Goal: Task Accomplishment & Management: Manage account settings

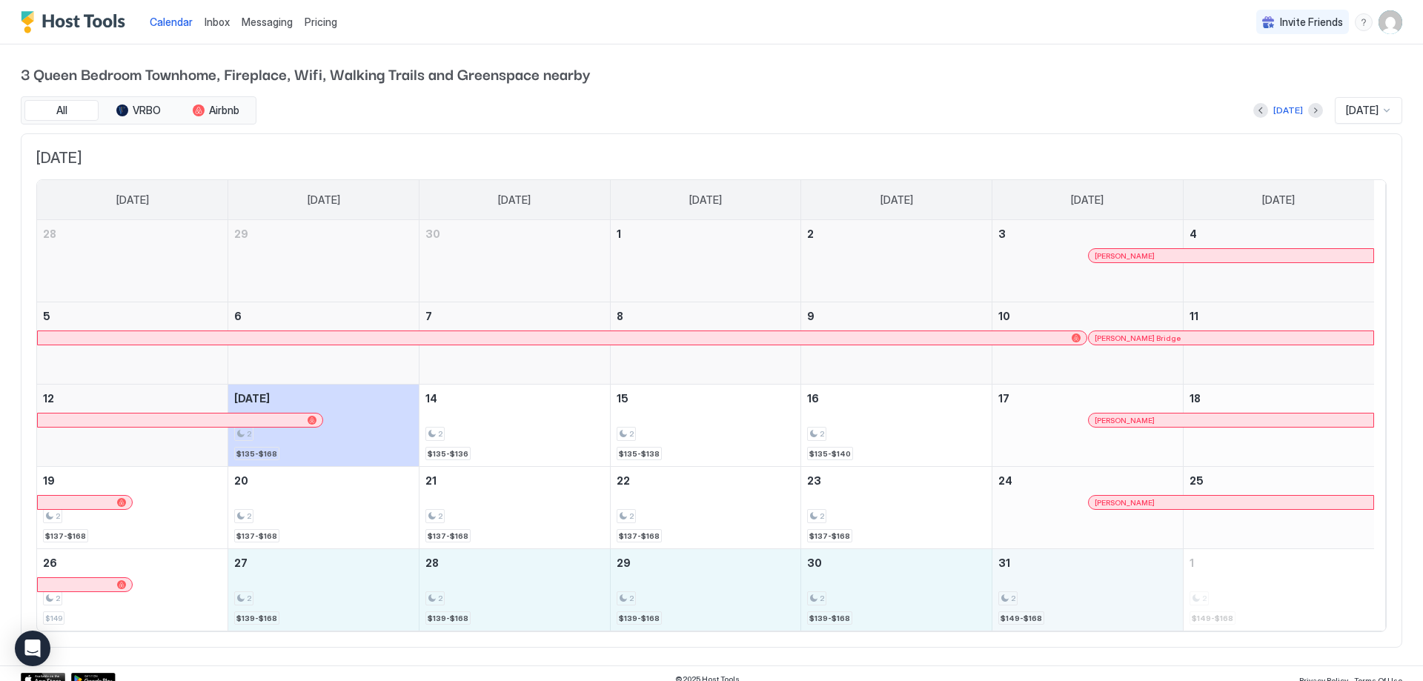
drag, startPoint x: 326, startPoint y: 582, endPoint x: 1018, endPoint y: 582, distance: 691.6
click at [1018, 582] on tr "26 2 $149 27 2 $139-$168 28 2 $139-$168 29 2 $139-$168 30 2 $139-$168 31 2 $149…" at bounding box center [705, 590] width 1337 height 82
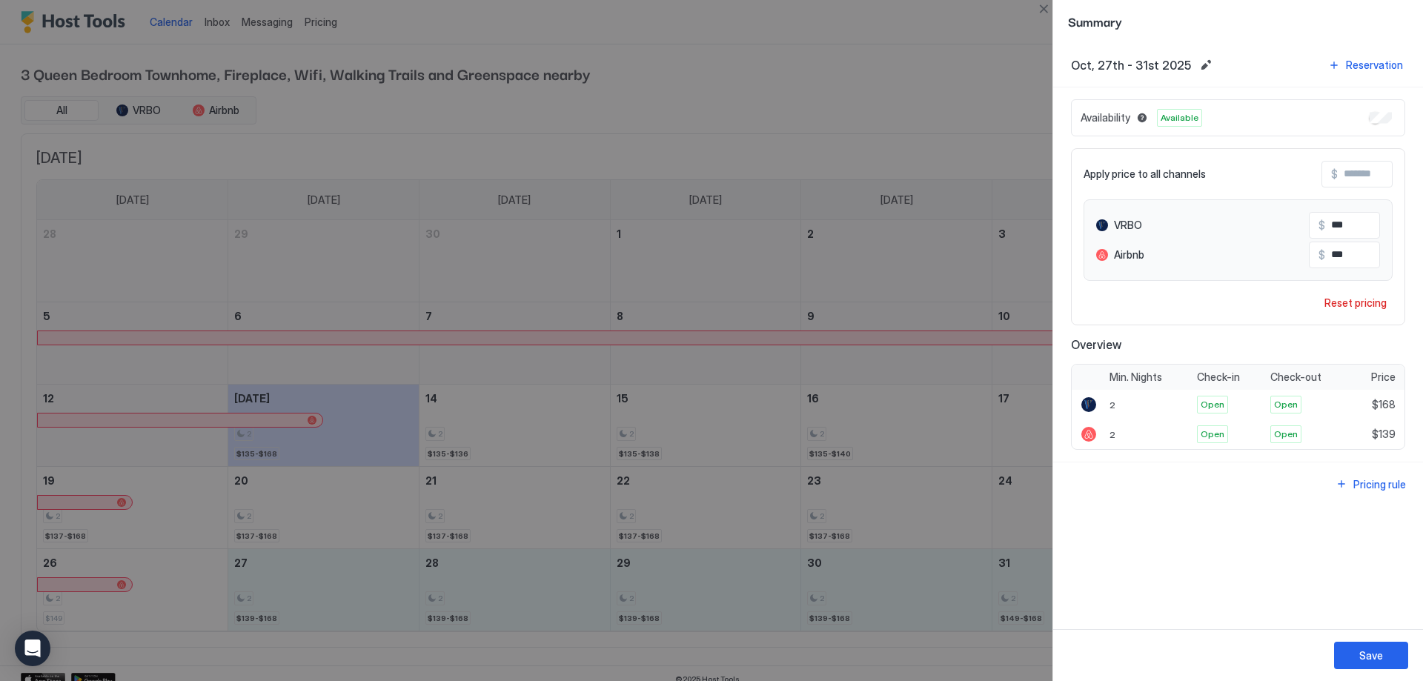
click at [956, 583] on div at bounding box center [711, 340] width 1423 height 681
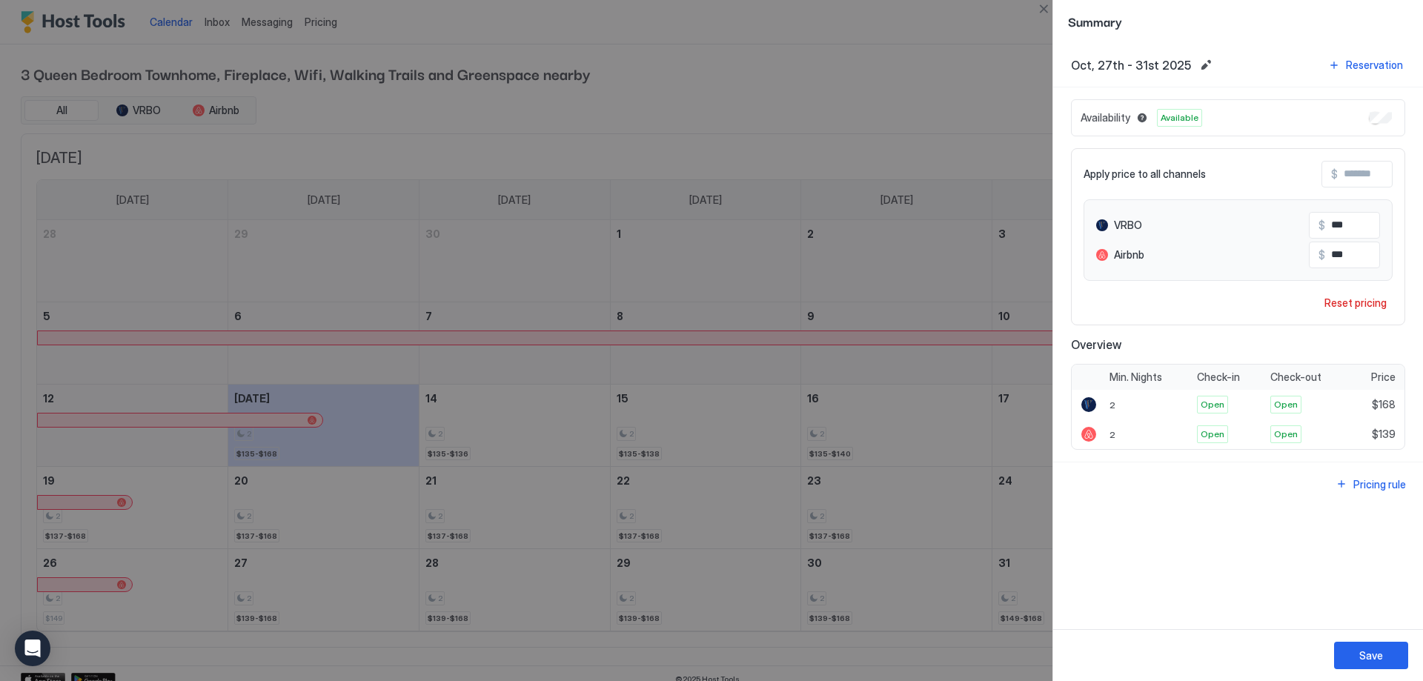
click at [348, 594] on div at bounding box center [711, 340] width 1423 height 681
drag, startPoint x: 342, startPoint y: 594, endPoint x: 884, endPoint y: 594, distance: 541.1
click at [884, 594] on div at bounding box center [711, 340] width 1423 height 681
click at [1043, 10] on button "Close" at bounding box center [1044, 9] width 18 height 18
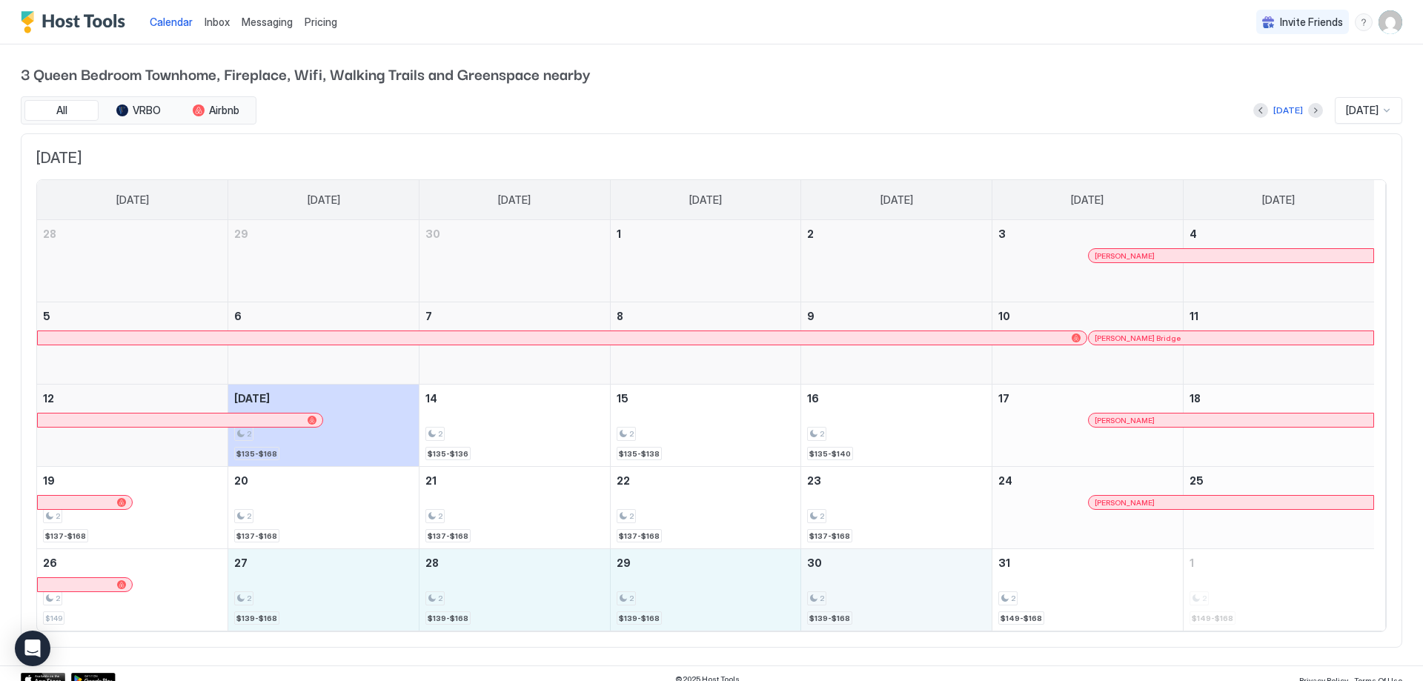
drag, startPoint x: 307, startPoint y: 581, endPoint x: 905, endPoint y: 580, distance: 598.2
click at [905, 580] on tr "26 2 $149 27 2 $139-$168 28 2 $139-$168 29 2 $139-$168 30 2 $139-$168 31 2 $149…" at bounding box center [705, 590] width 1337 height 82
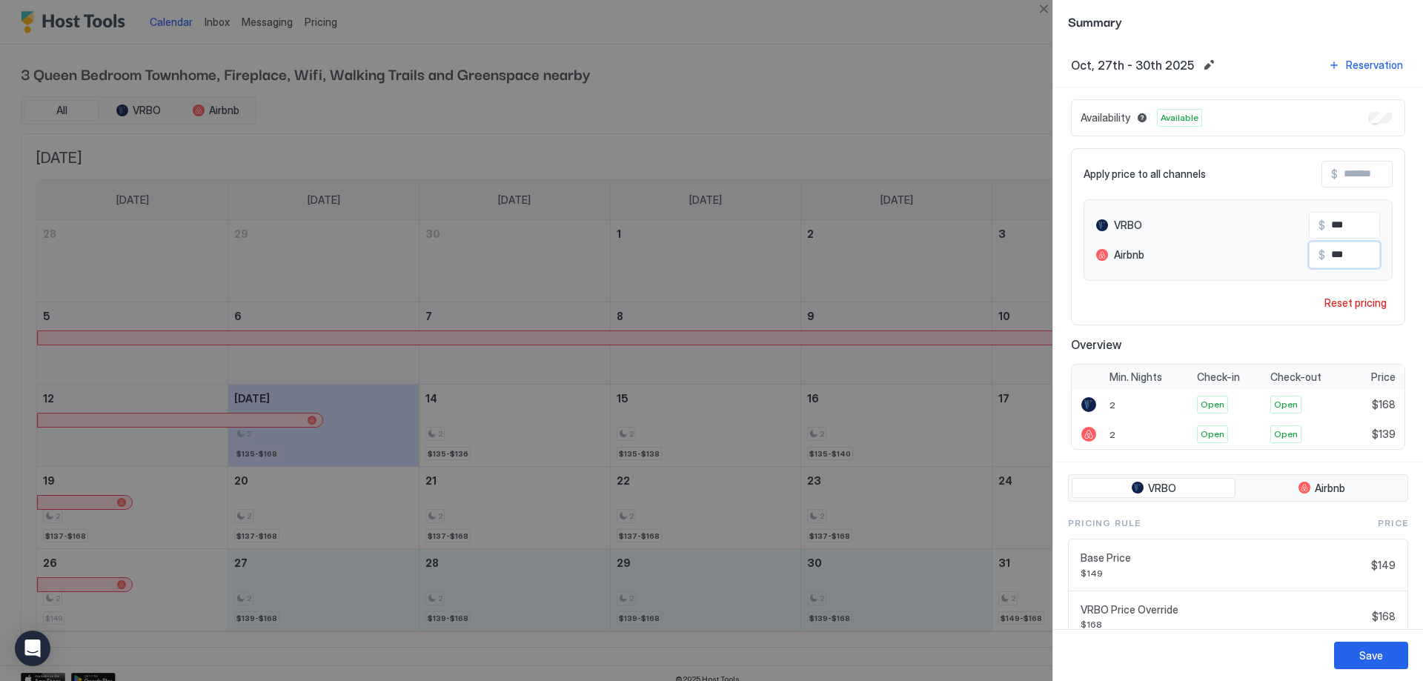
drag, startPoint x: 1345, startPoint y: 255, endPoint x: 1314, endPoint y: 262, distance: 32.0
click at [1325, 262] on input "***" at bounding box center [1384, 254] width 119 height 25
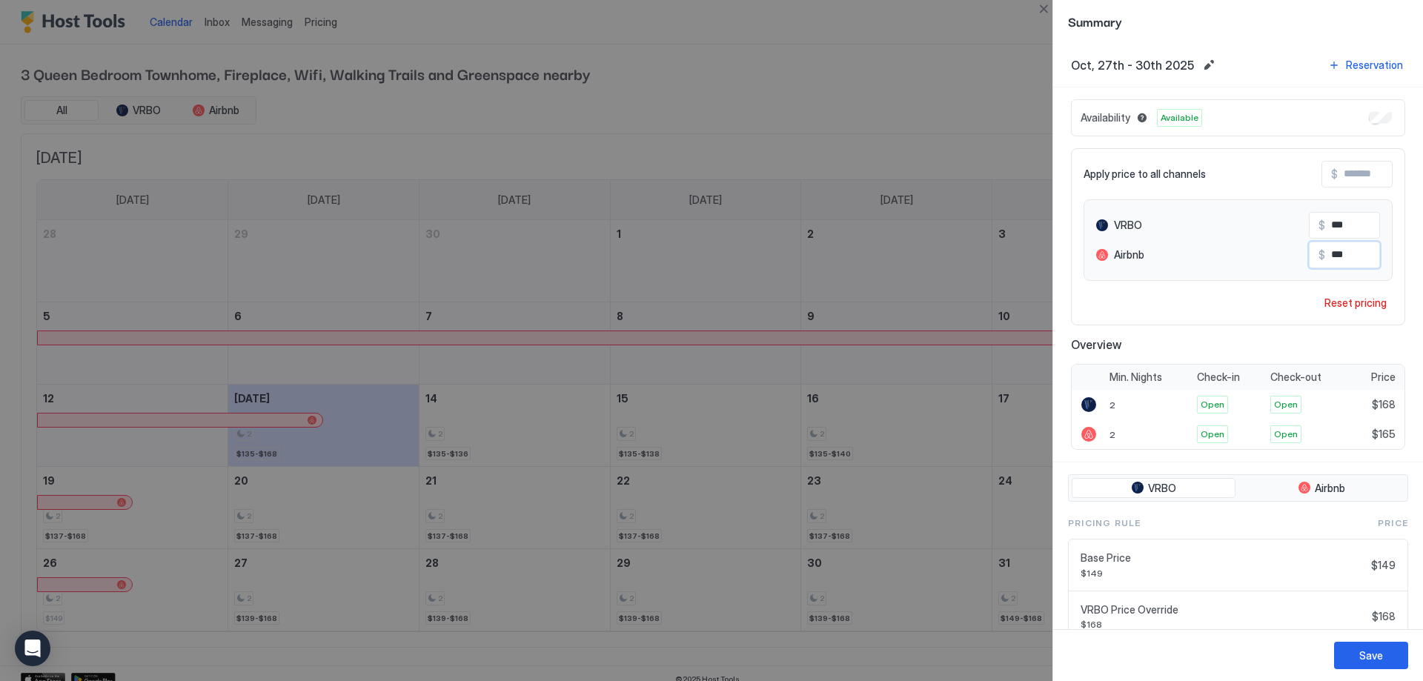
type input "***"
drag, startPoint x: 1357, startPoint y: 222, endPoint x: 1268, endPoint y: 230, distance: 88.6
click at [1268, 230] on div "VRBO $ ***" at bounding box center [1238, 225] width 284 height 27
type input "***"
click at [1369, 649] on div "Save" at bounding box center [1372, 656] width 24 height 16
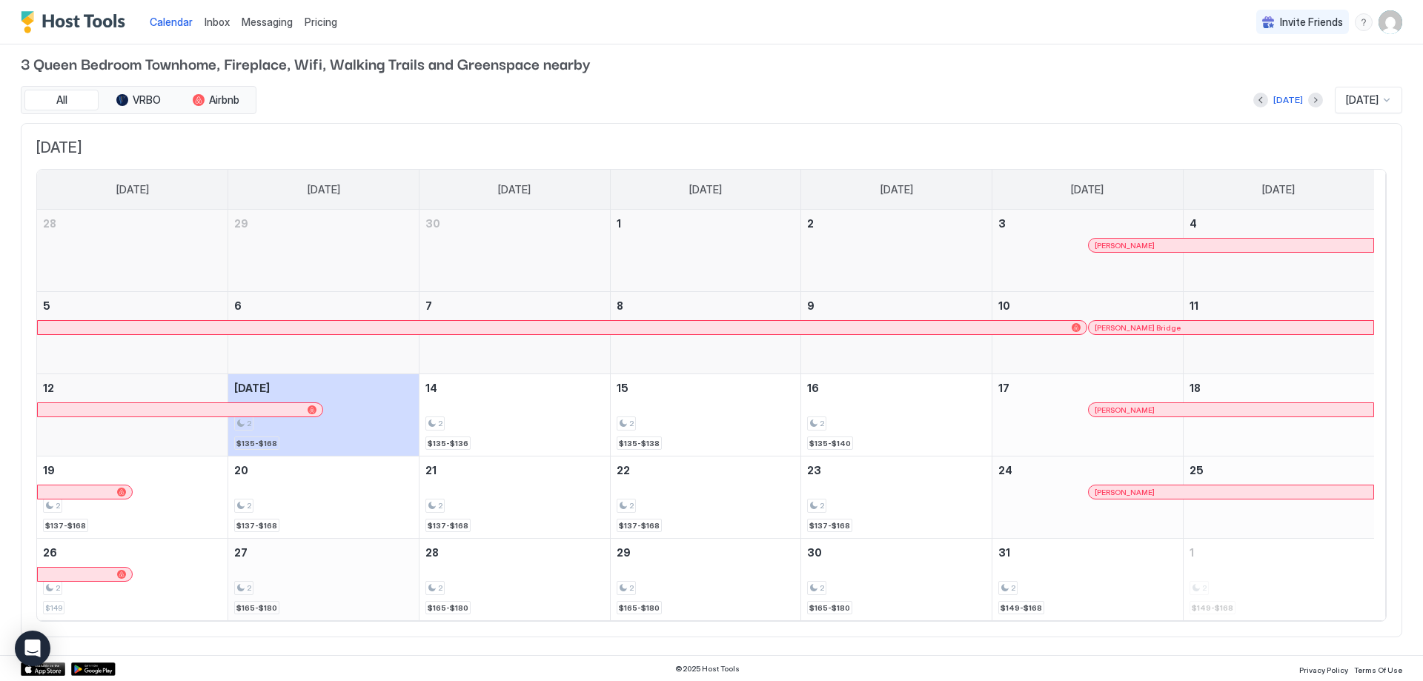
scroll to position [11, 0]
click at [1381, 100] on div at bounding box center [1387, 99] width 12 height 12
click at [1358, 264] on div "[DATE]" at bounding box center [1370, 272] width 66 height 29
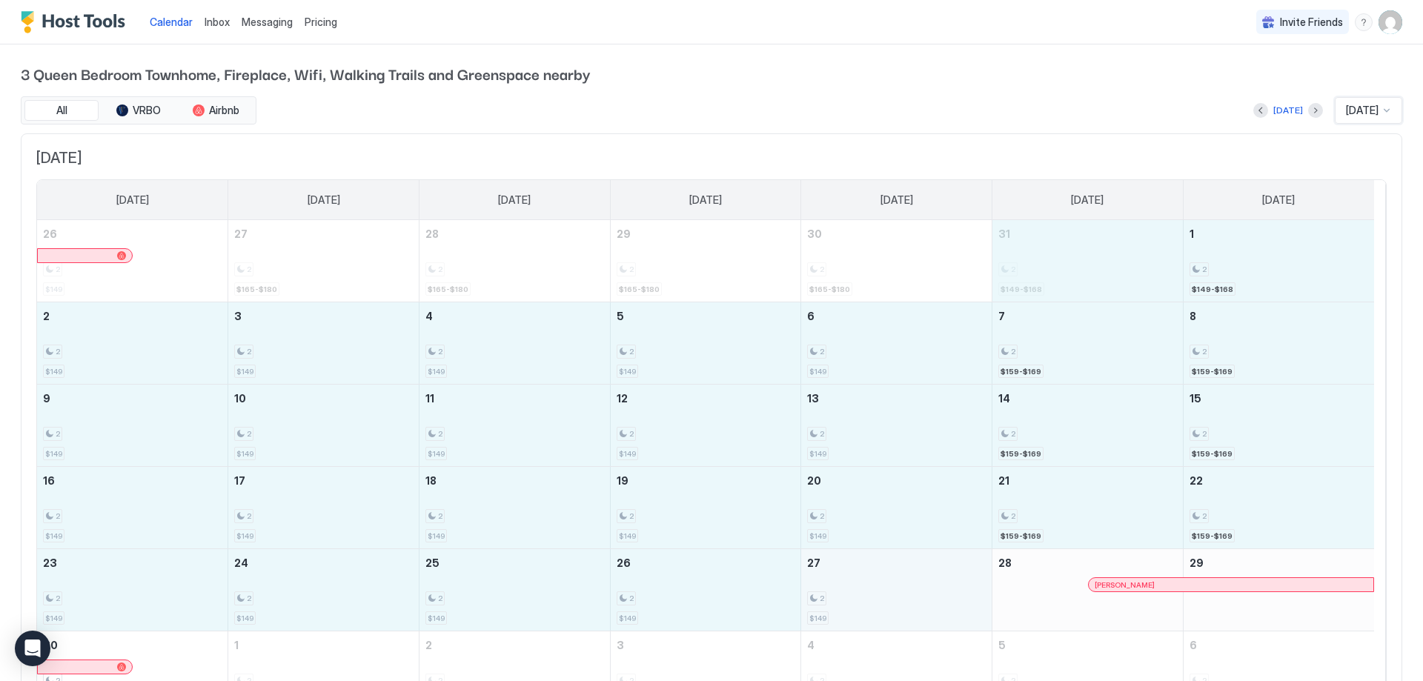
drag, startPoint x: 1105, startPoint y: 271, endPoint x: 913, endPoint y: 575, distance: 360.1
click at [913, 575] on tbody "26 2 $149 27 2 $165-$180 28 2 $165-$180 29 2 $165-$180 30 2 $165-$180 31 2 $149…" at bounding box center [705, 466] width 1337 height 493
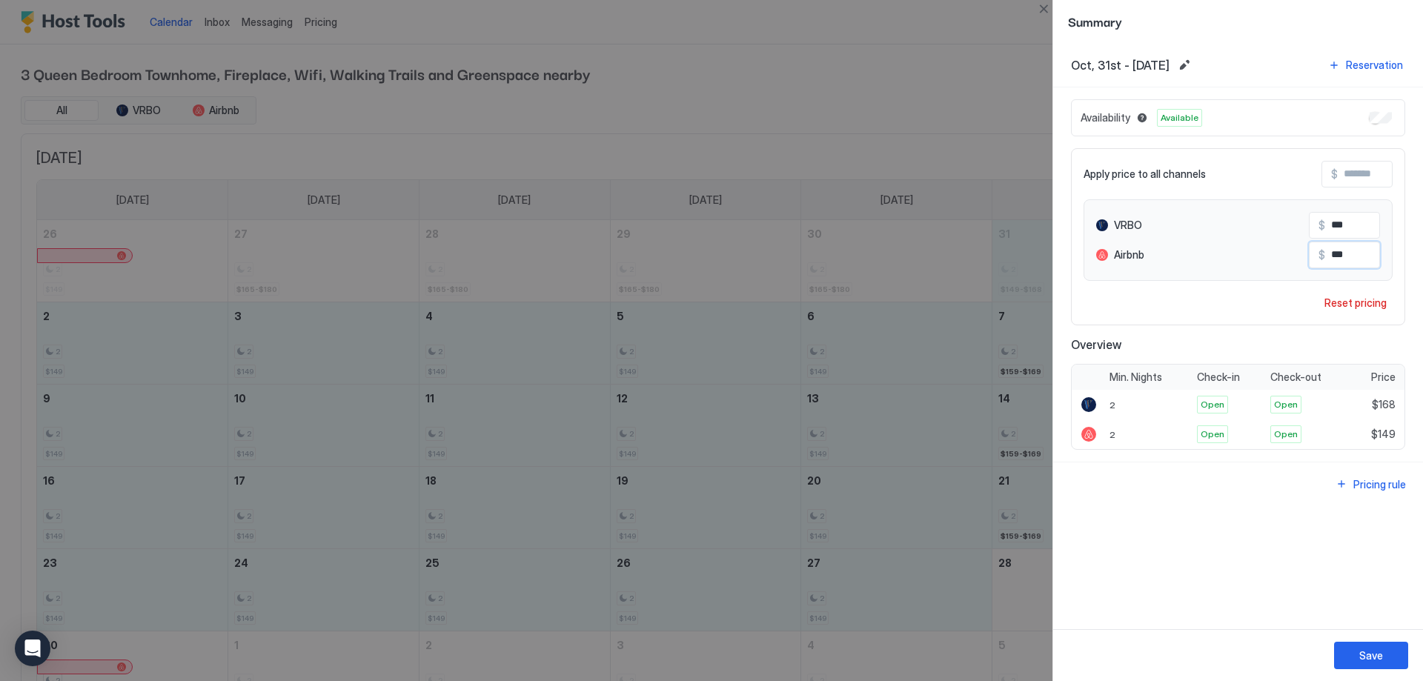
drag, startPoint x: 1361, startPoint y: 255, endPoint x: 1330, endPoint y: 257, distance: 31.2
click at [1330, 257] on input "***" at bounding box center [1384, 254] width 119 height 25
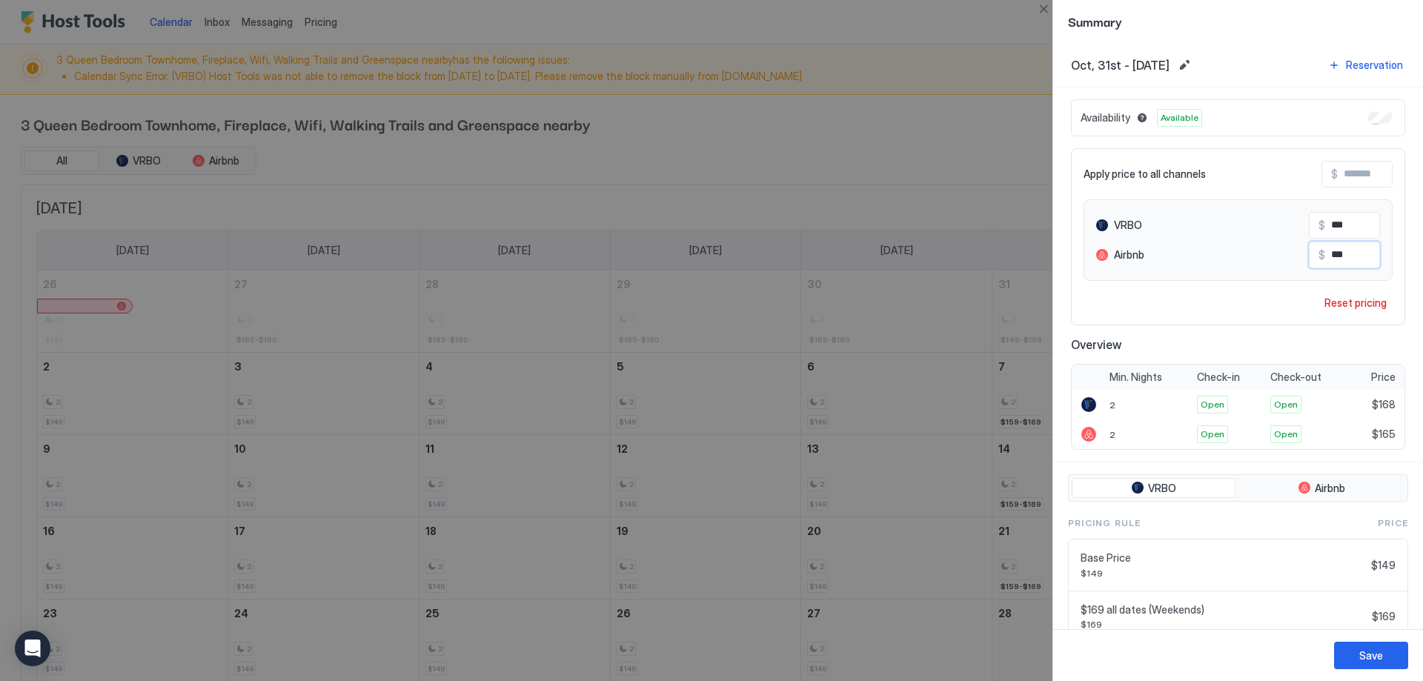
type input "***"
click at [1370, 659] on div "Save" at bounding box center [1372, 656] width 24 height 16
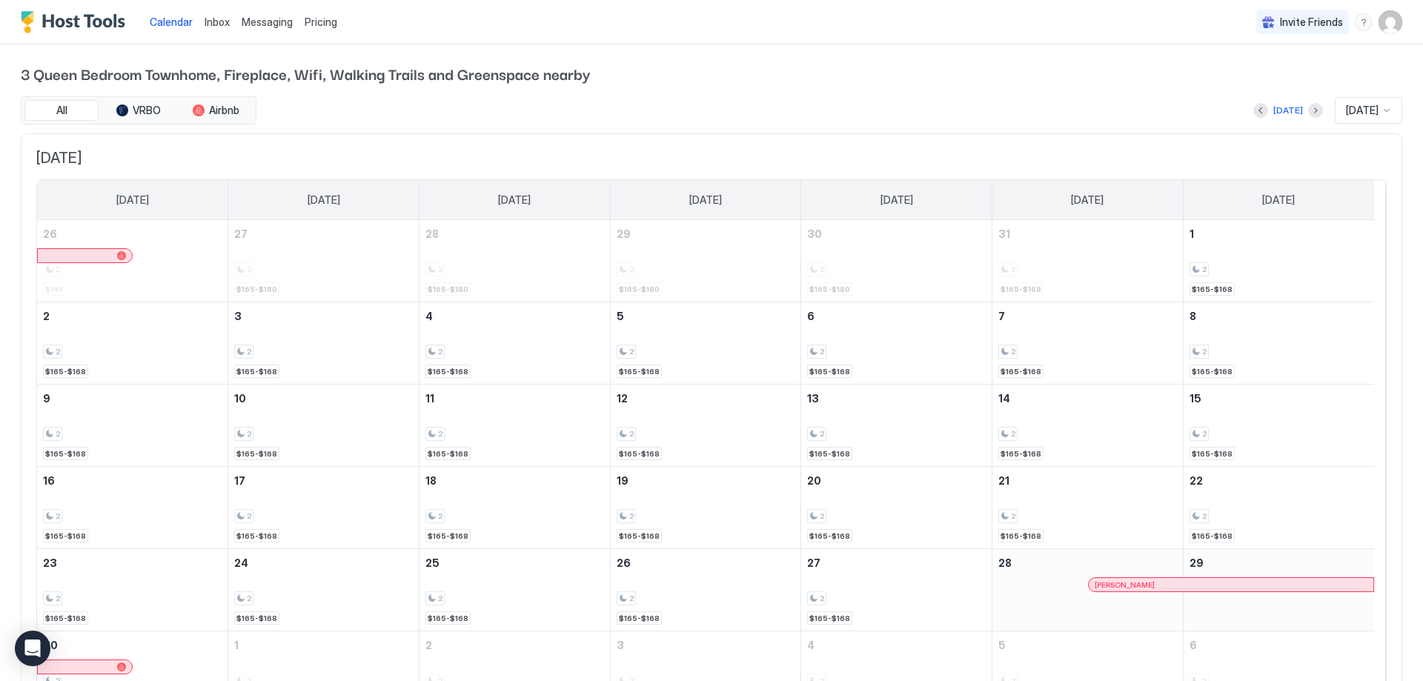
click at [331, 20] on span "Pricing" at bounding box center [321, 22] width 33 height 13
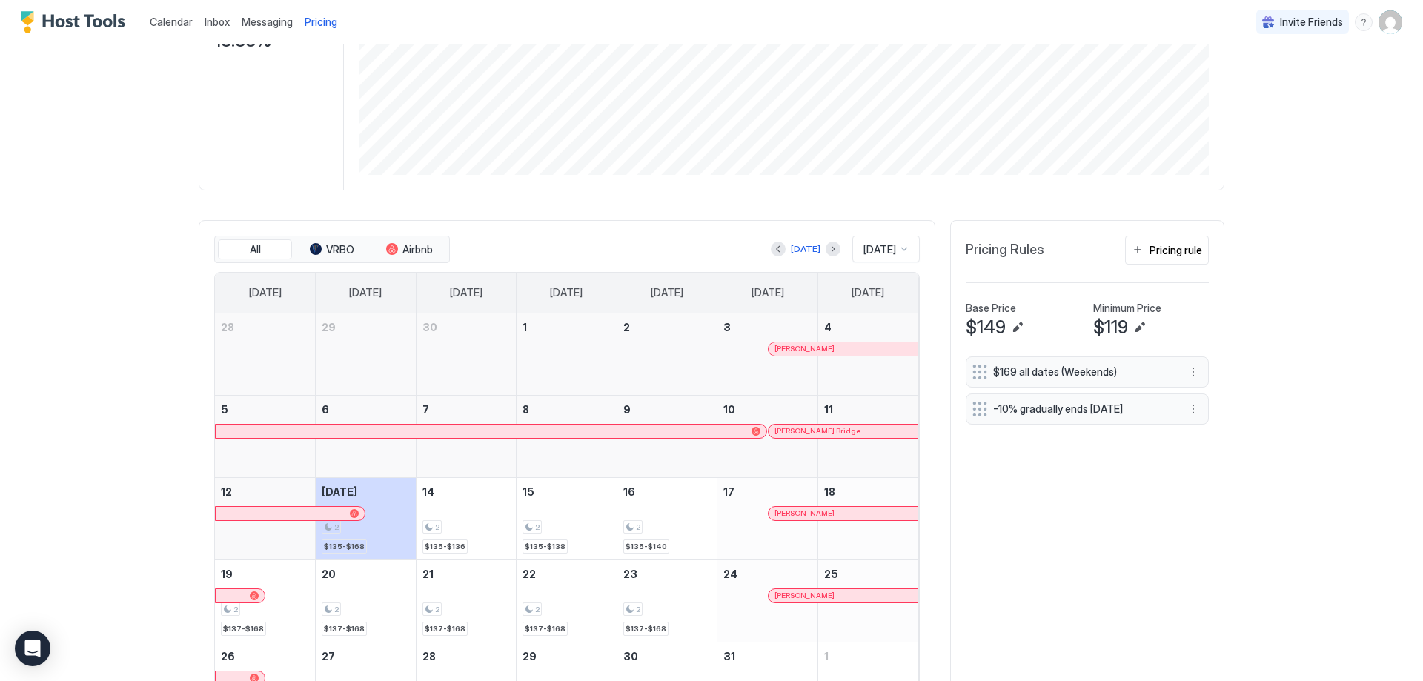
scroll to position [371, 0]
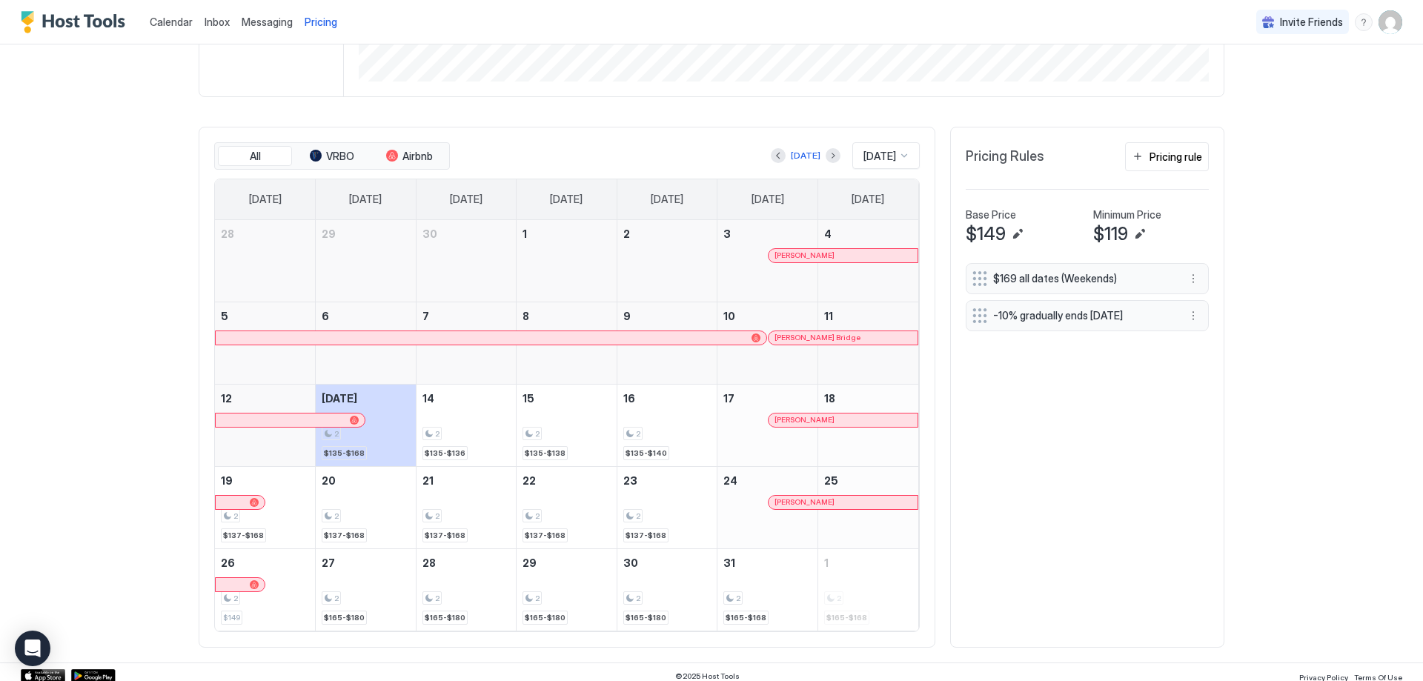
click at [973, 278] on div at bounding box center [980, 278] width 15 height 15
click at [1189, 270] on button "More options" at bounding box center [1194, 279] width 18 height 18
click at [1198, 303] on div "Edit" at bounding box center [1202, 299] width 33 height 11
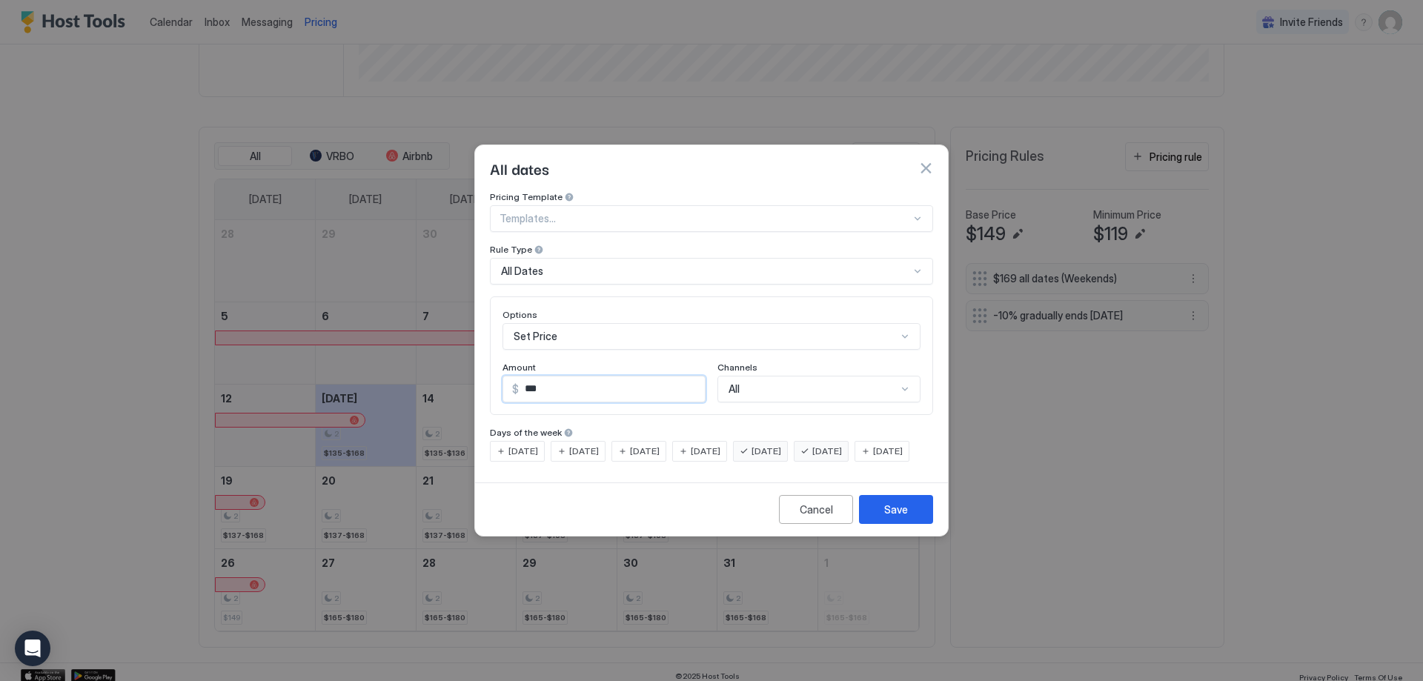
drag, startPoint x: 603, startPoint y: 374, endPoint x: 511, endPoint y: 375, distance: 91.2
click at [511, 376] on div "$ ***" at bounding box center [604, 389] width 203 height 27
type input "***"
click at [912, 524] on button "Save" at bounding box center [896, 509] width 74 height 29
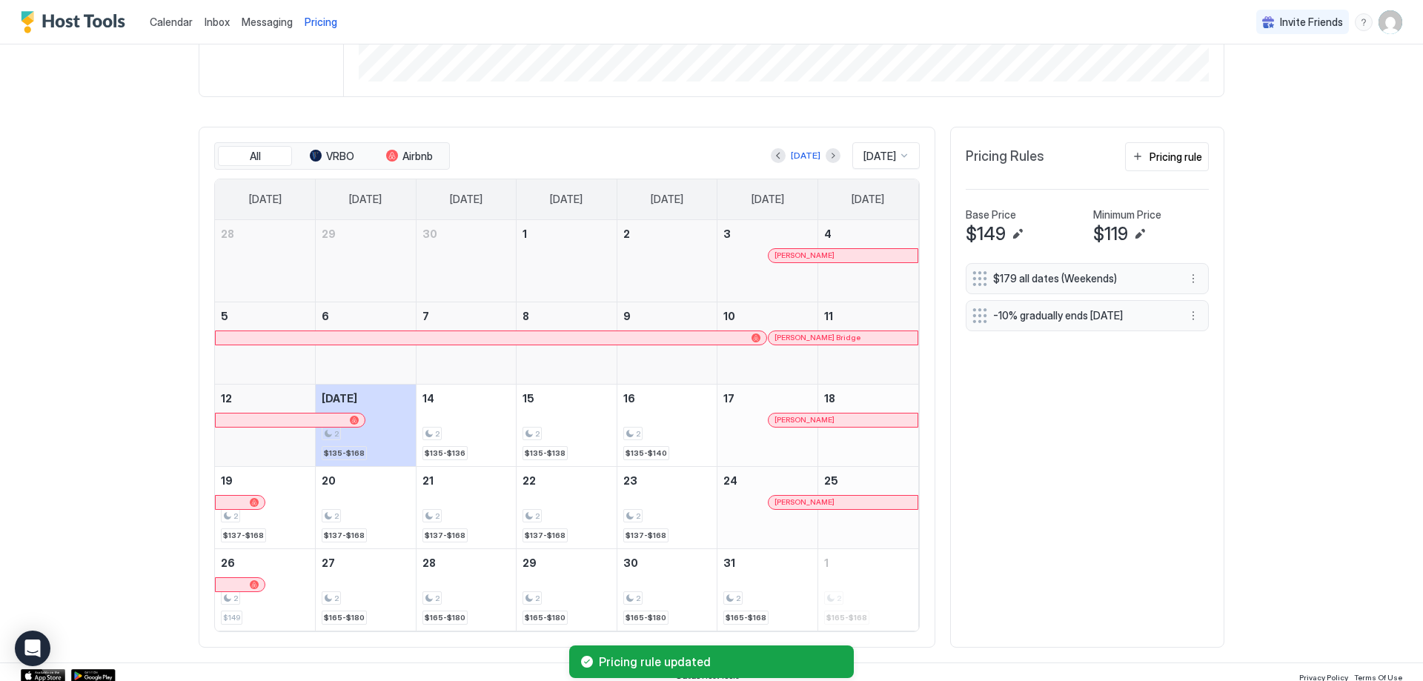
scroll to position [379, 0]
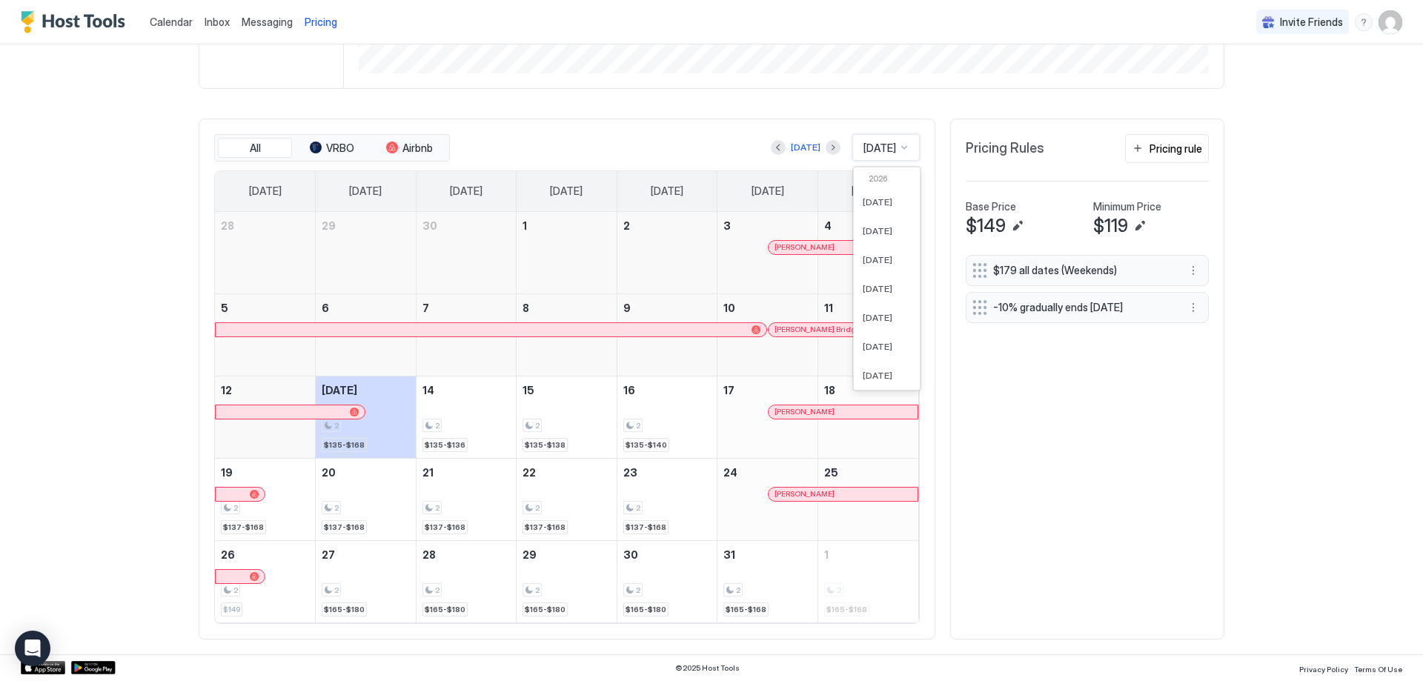
click at [902, 146] on div at bounding box center [904, 148] width 12 height 12
click at [874, 316] on span "[DATE]" at bounding box center [878, 320] width 30 height 11
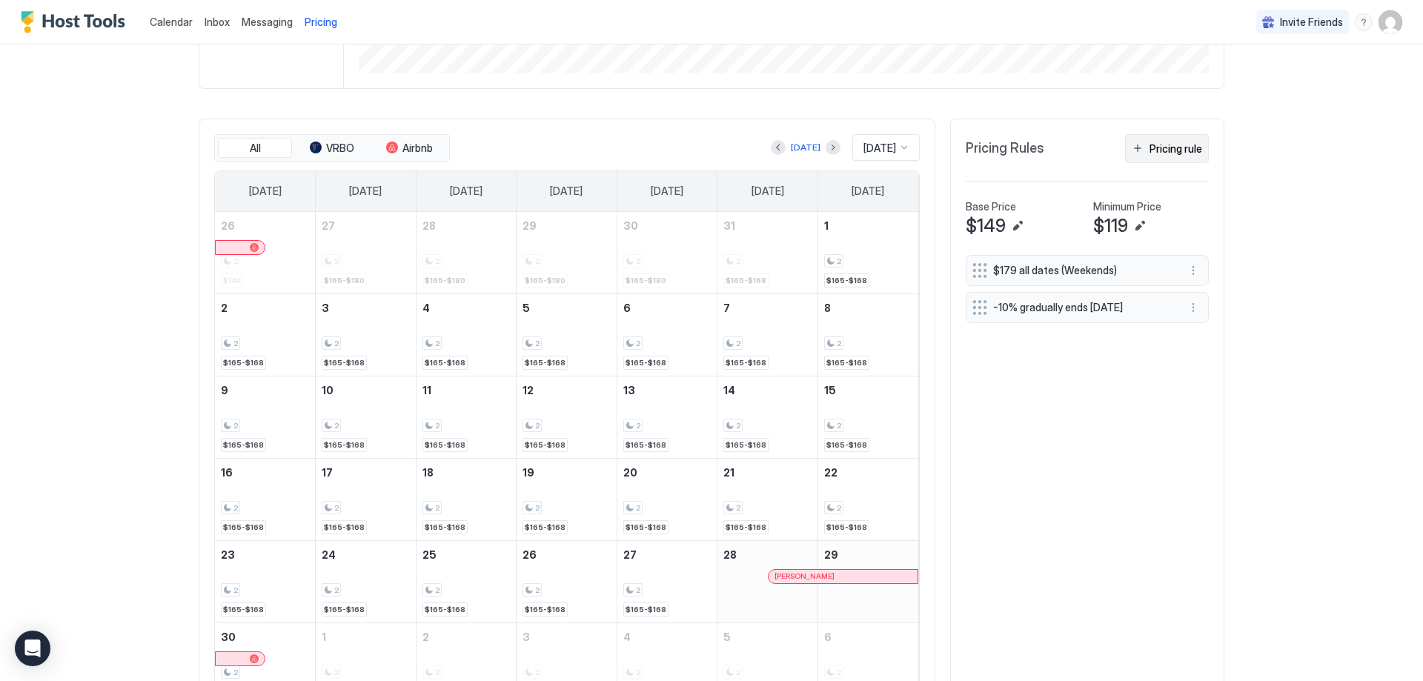
click at [1136, 147] on button "Pricing rule" at bounding box center [1167, 148] width 84 height 29
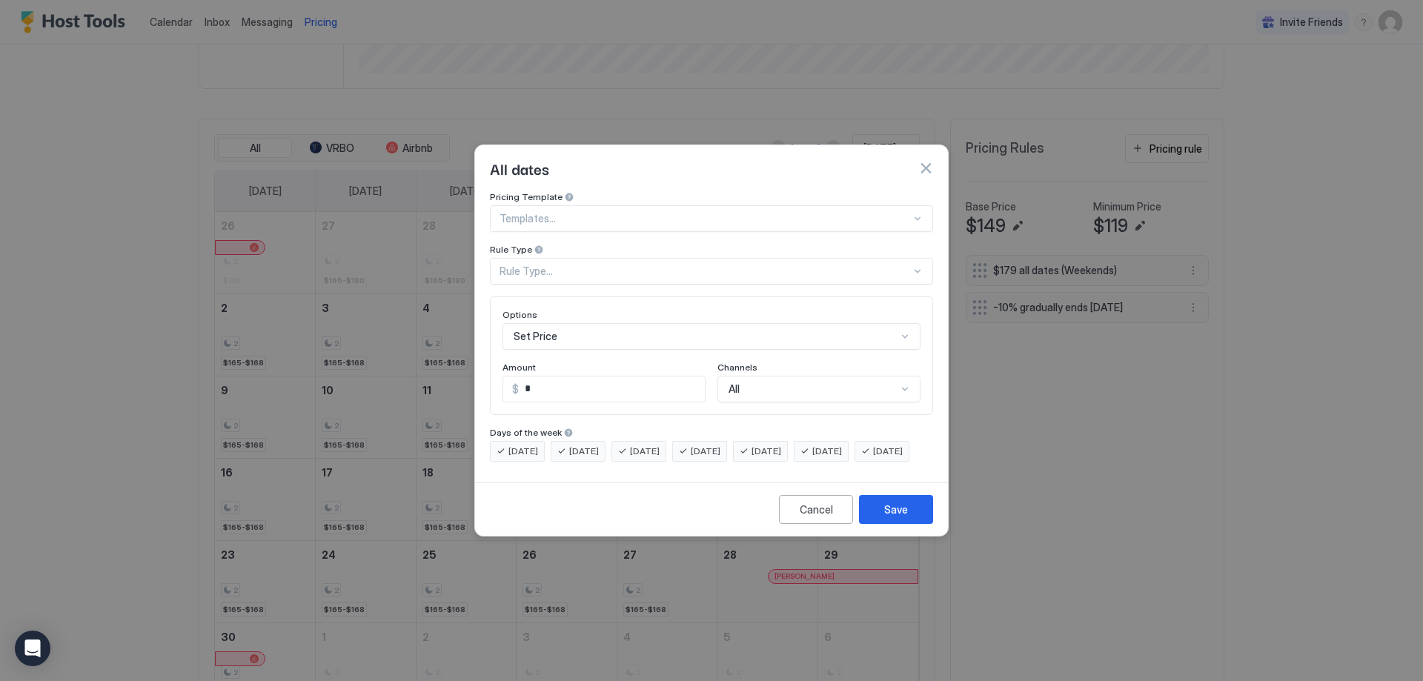
scroll to position [76, 0]
click at [566, 323] on div "Set Price" at bounding box center [712, 336] width 418 height 27
click at [686, 242] on div "Pricing Template Templates... Rule Type Rule Type... Options Set Price Amount $…" at bounding box center [711, 326] width 443 height 271
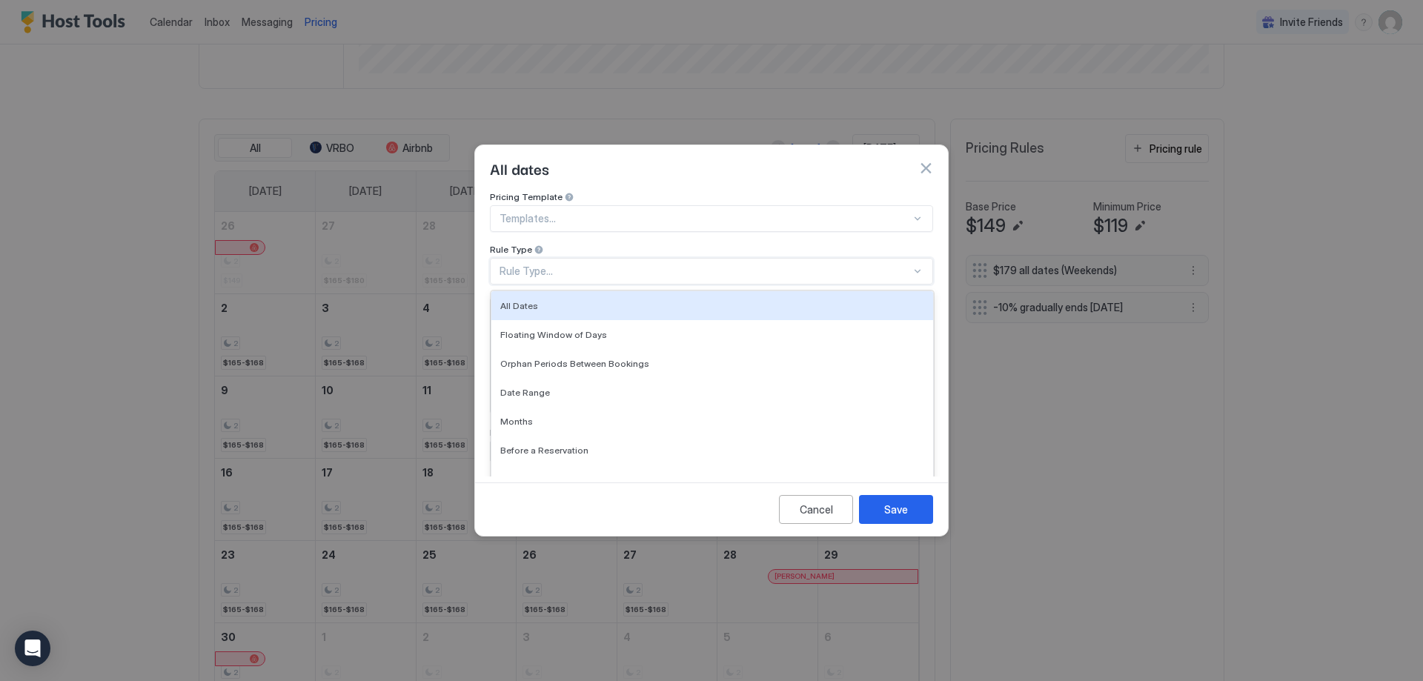
click at [585, 265] on div "Rule Type..." at bounding box center [705, 271] width 411 height 13
click at [616, 212] on div at bounding box center [705, 218] width 411 height 13
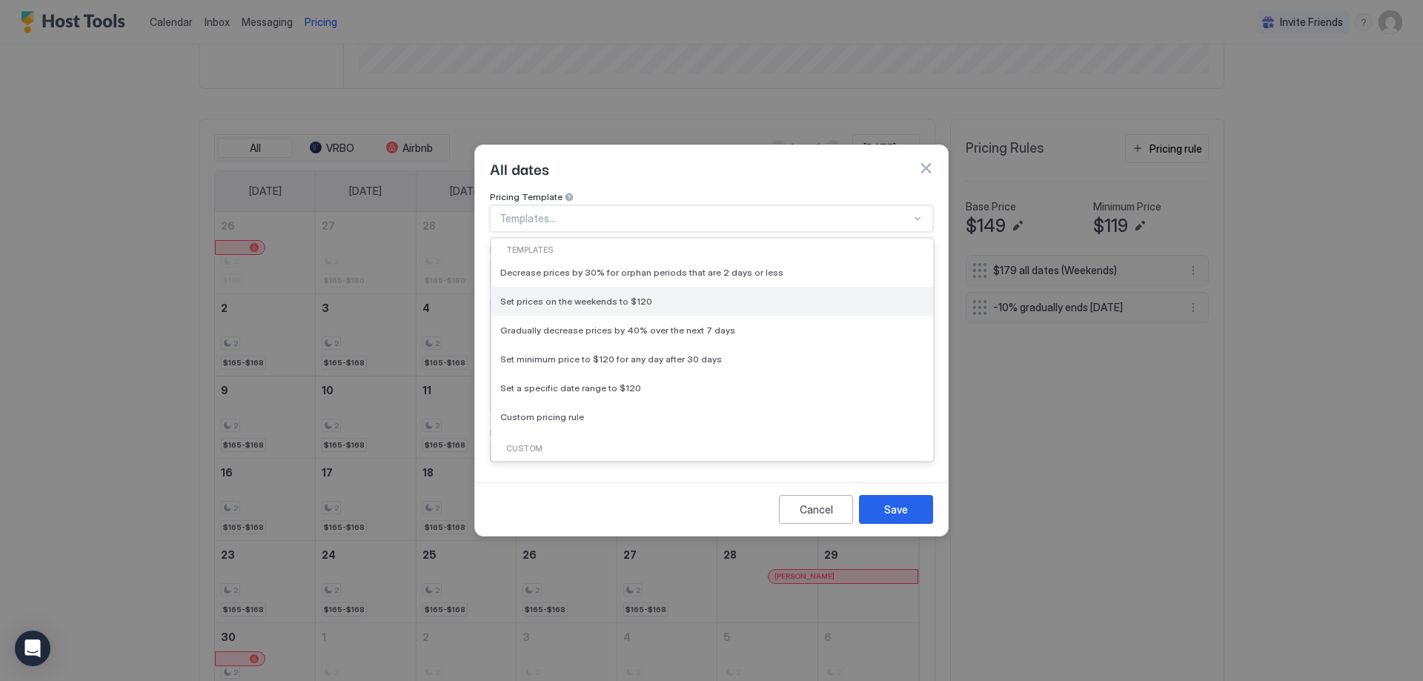
scroll to position [60, 0]
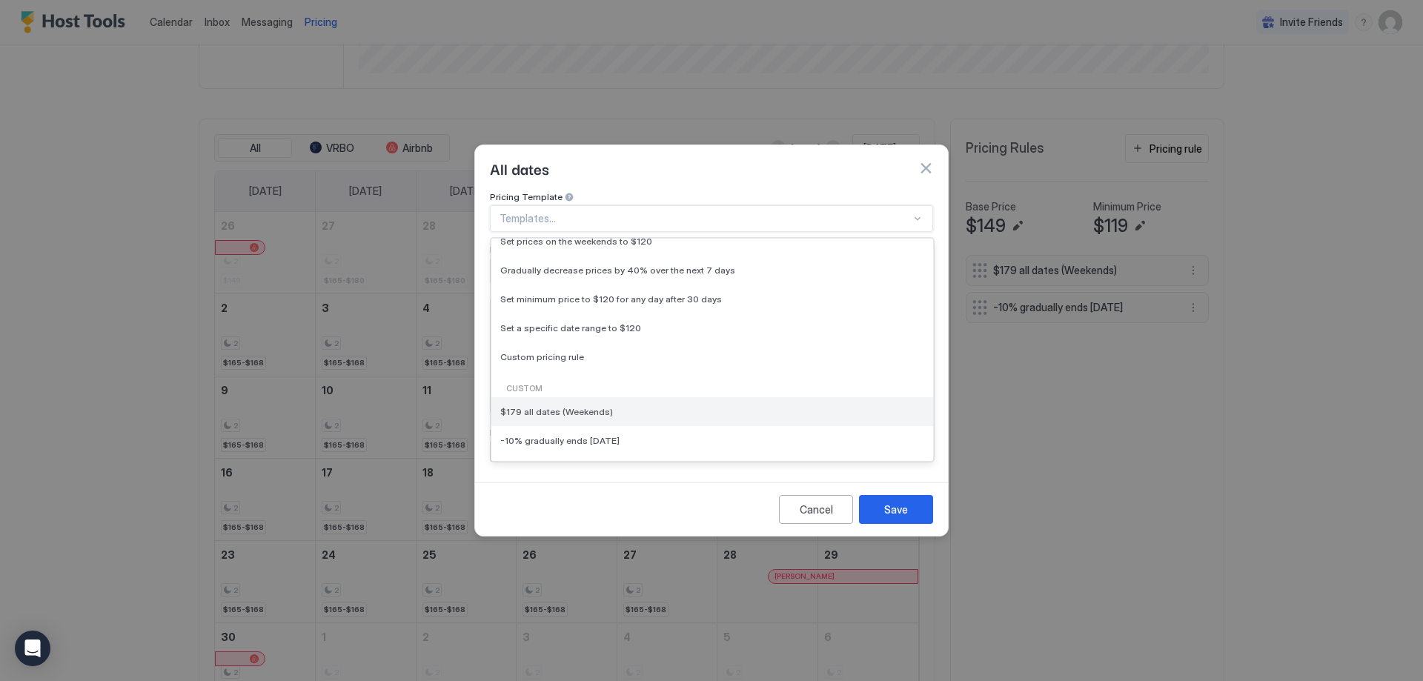
click at [526, 406] on span "$179 all dates (Weekends)" at bounding box center [556, 411] width 113 height 11
type input "***"
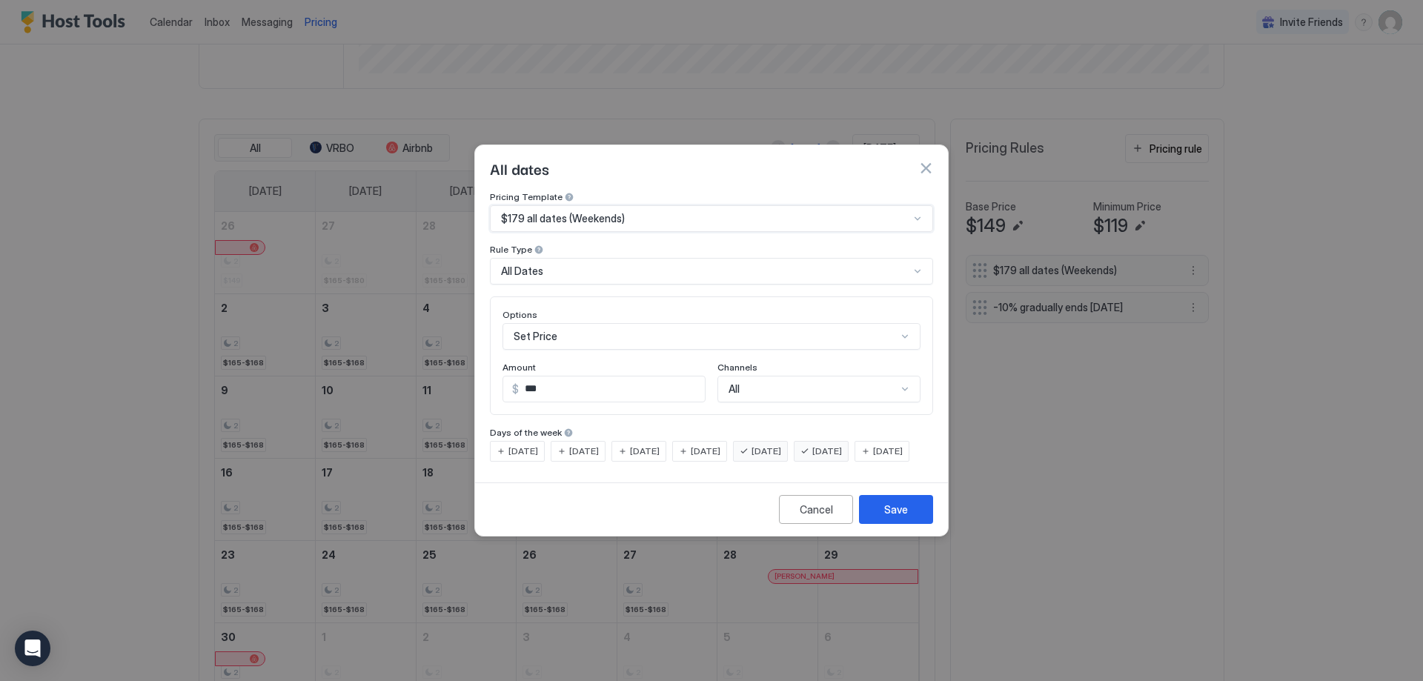
scroll to position [24, 0]
click at [863, 378] on div "All" at bounding box center [819, 389] width 203 height 27
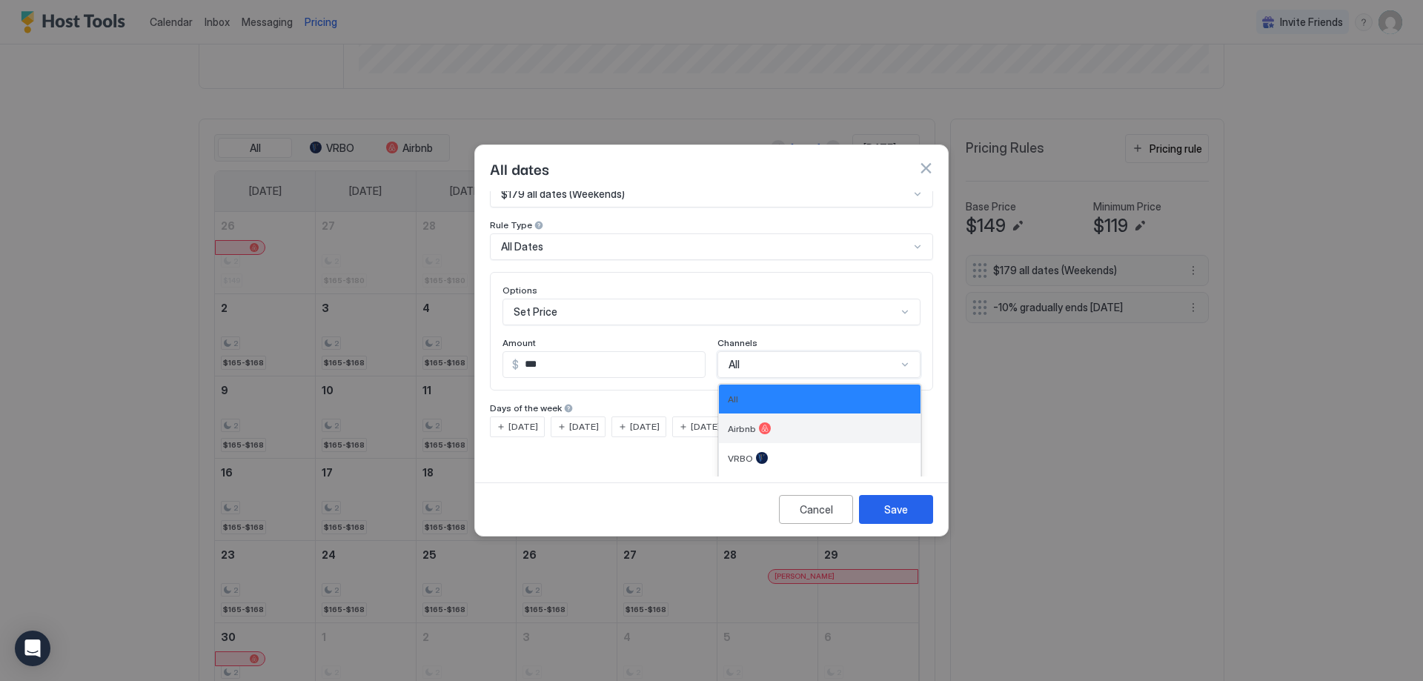
click at [721, 414] on div "Airbnb" at bounding box center [820, 429] width 202 height 30
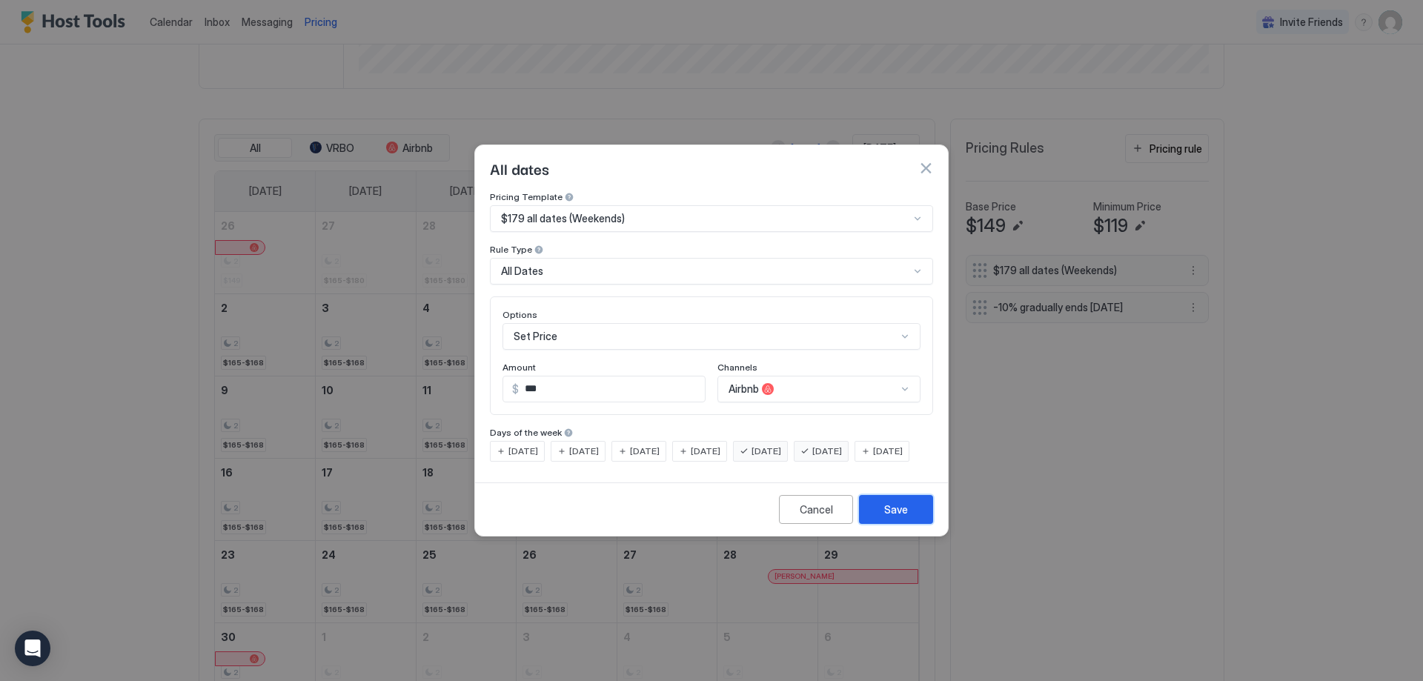
click at [916, 516] on button "Save" at bounding box center [896, 509] width 74 height 29
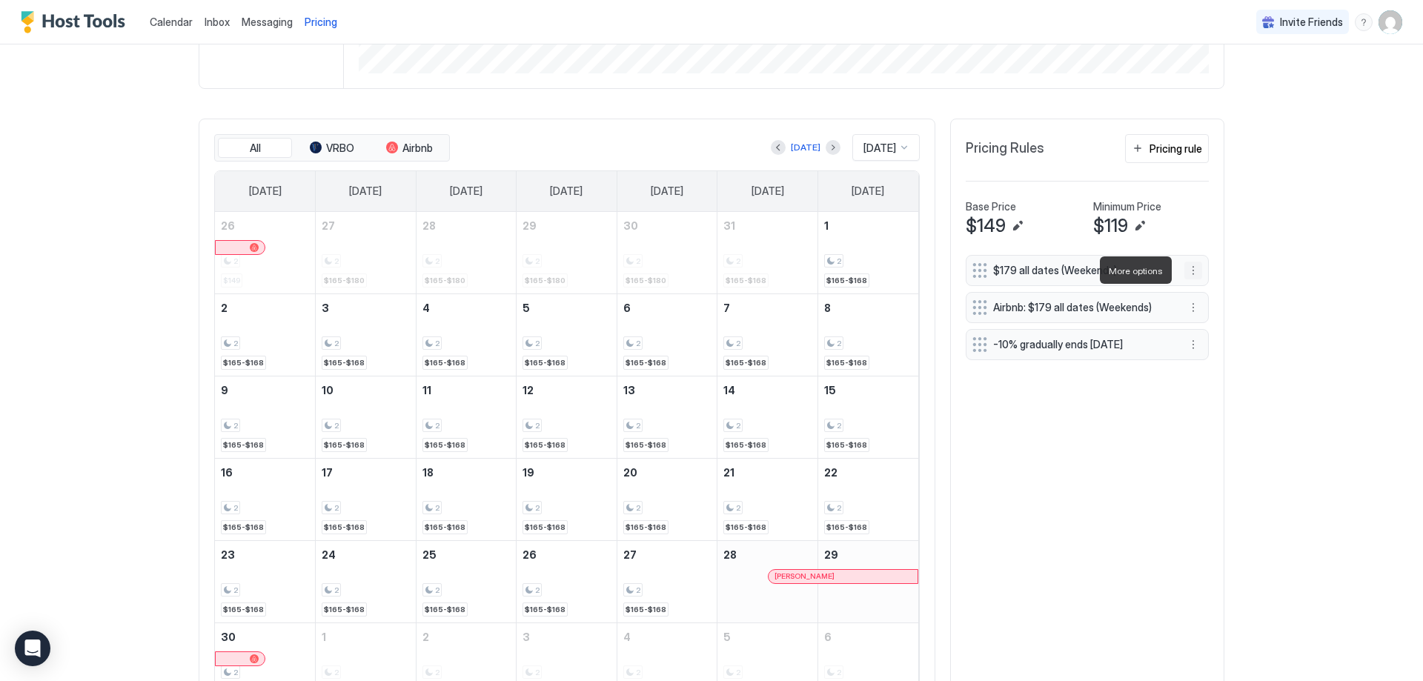
click at [1190, 269] on button "More options" at bounding box center [1194, 271] width 18 height 18
click at [1213, 341] on span "Delete" at bounding box center [1215, 338] width 27 height 11
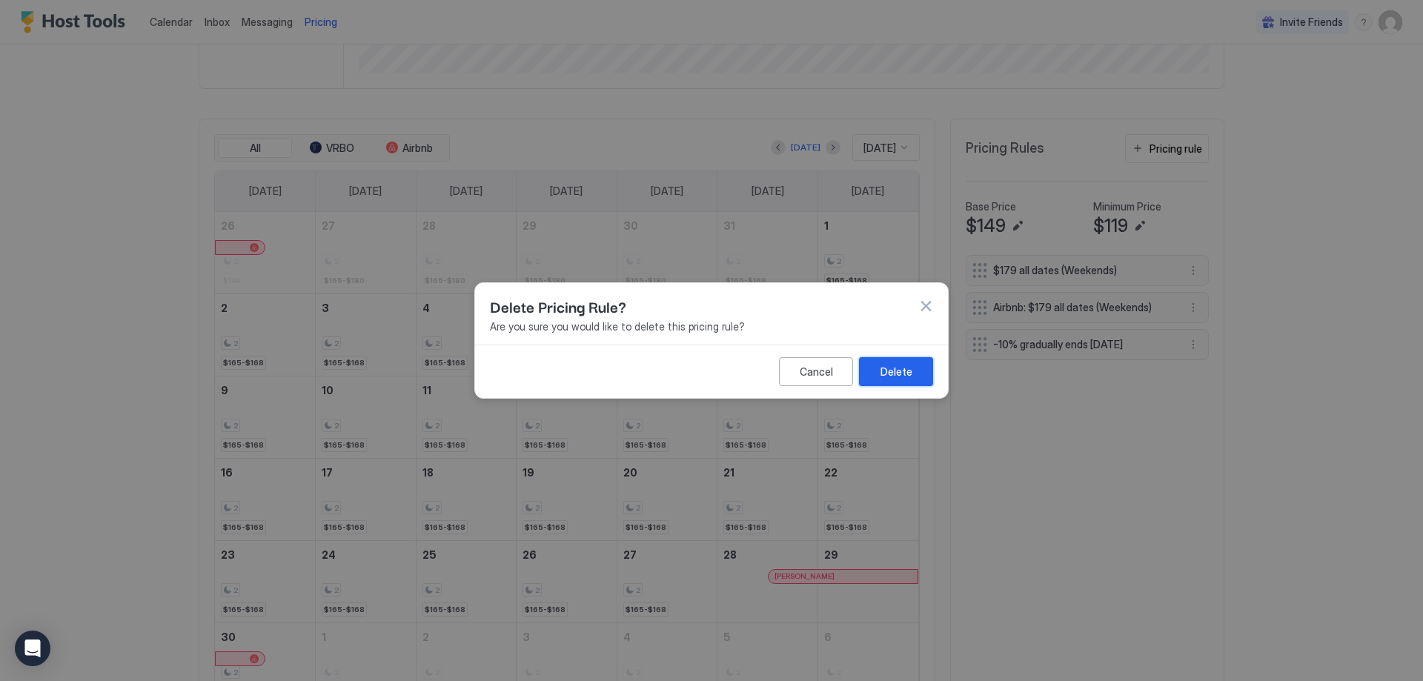
click at [881, 371] on div "Delete" at bounding box center [897, 372] width 32 height 16
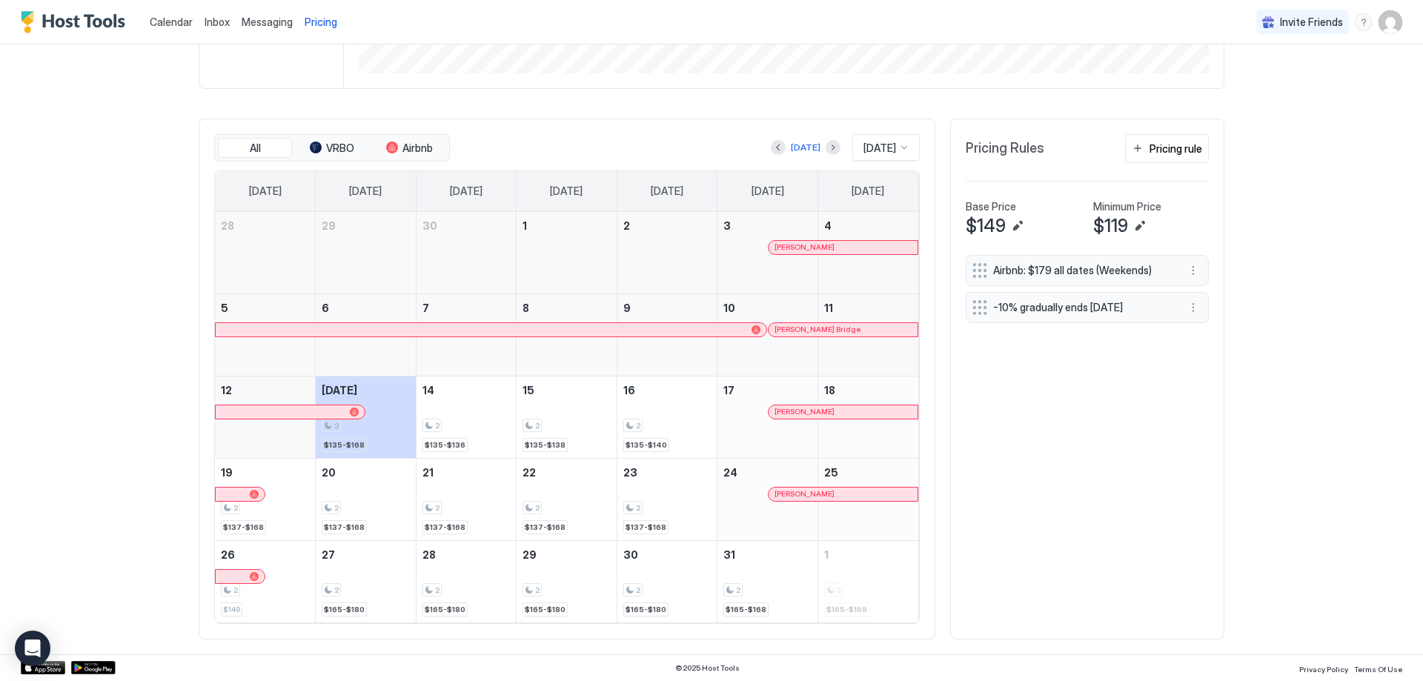
scroll to position [379, 0]
click at [889, 149] on span "[DATE]" at bounding box center [880, 148] width 33 height 13
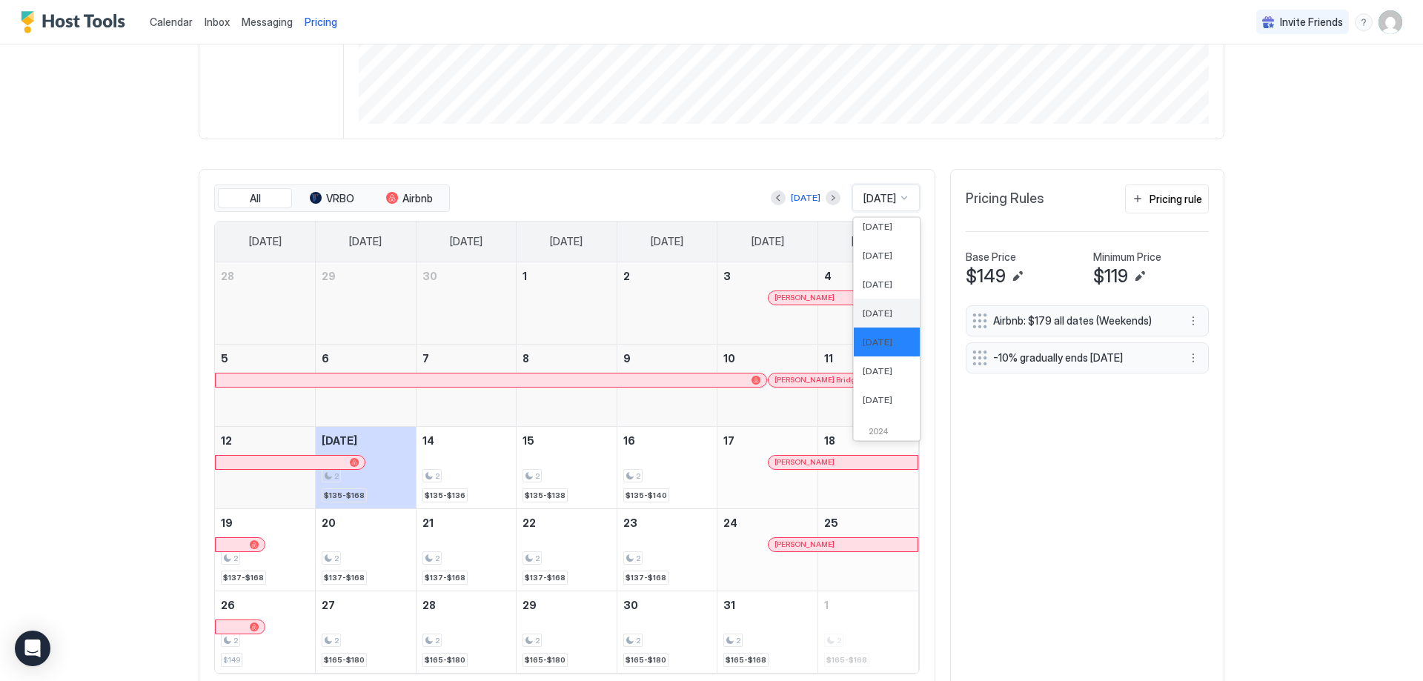
scroll to position [429, 0]
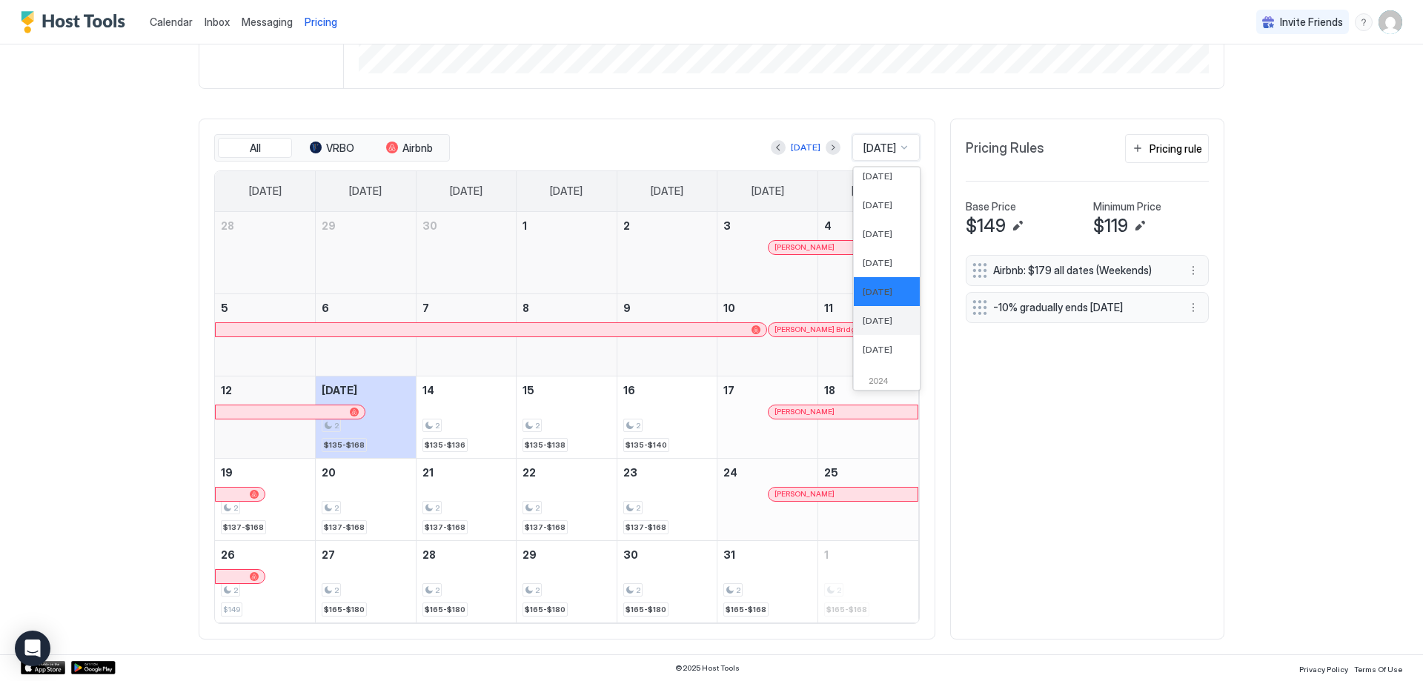
click at [875, 322] on span "[DATE]" at bounding box center [878, 320] width 30 height 11
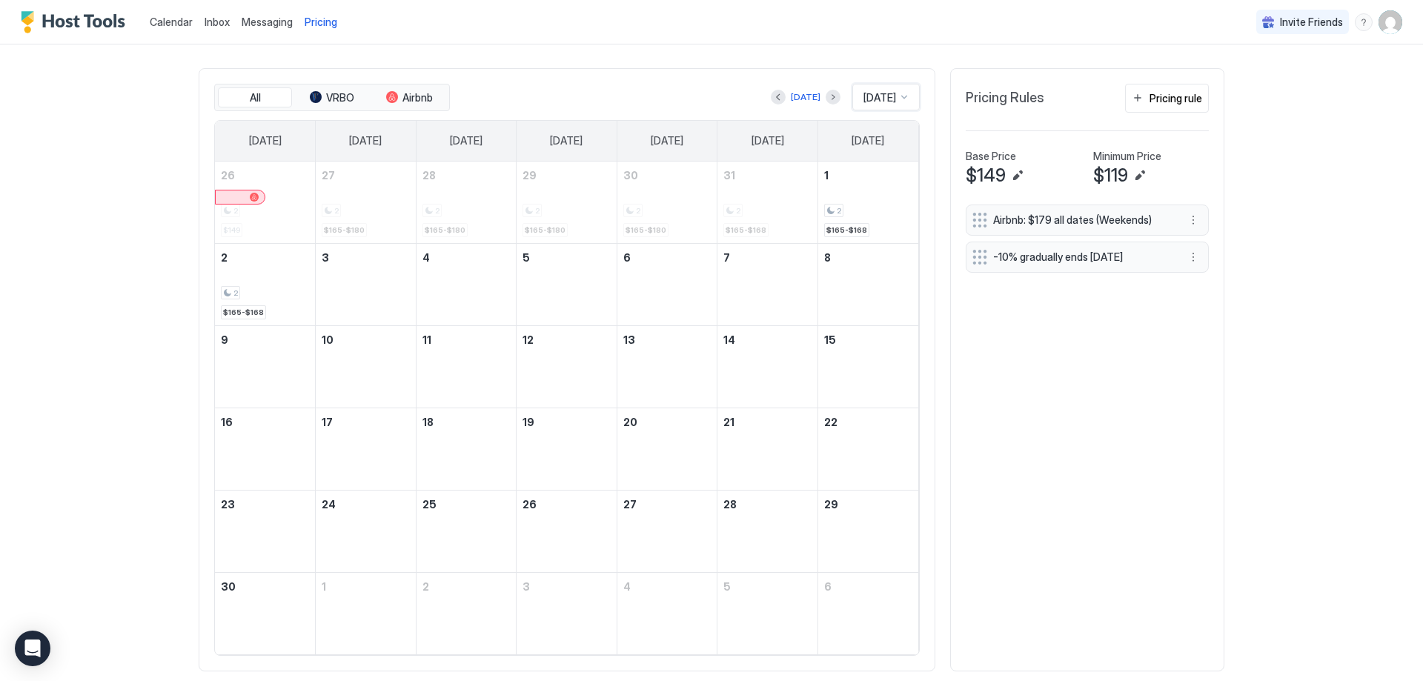
scroll to position [379, 0]
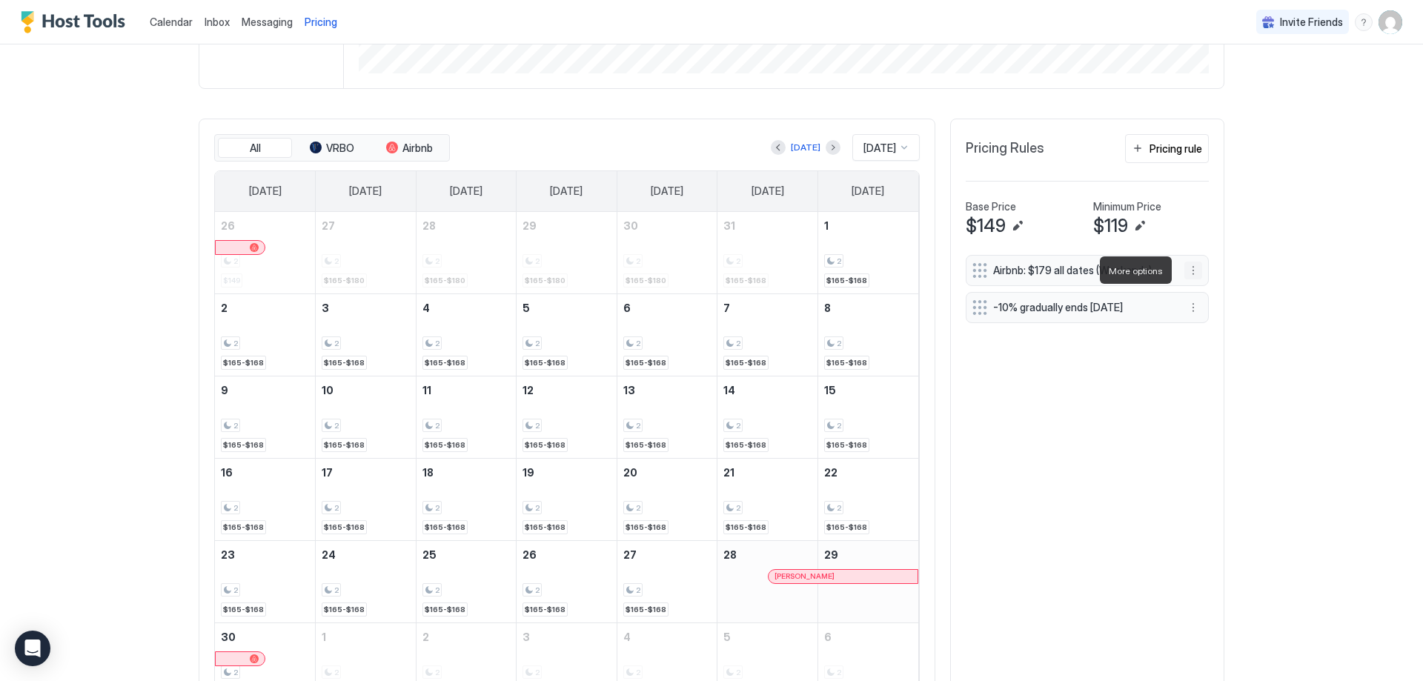
click at [1186, 270] on button "More options" at bounding box center [1194, 271] width 18 height 18
click at [1199, 288] on div "Edit" at bounding box center [1202, 290] width 33 height 11
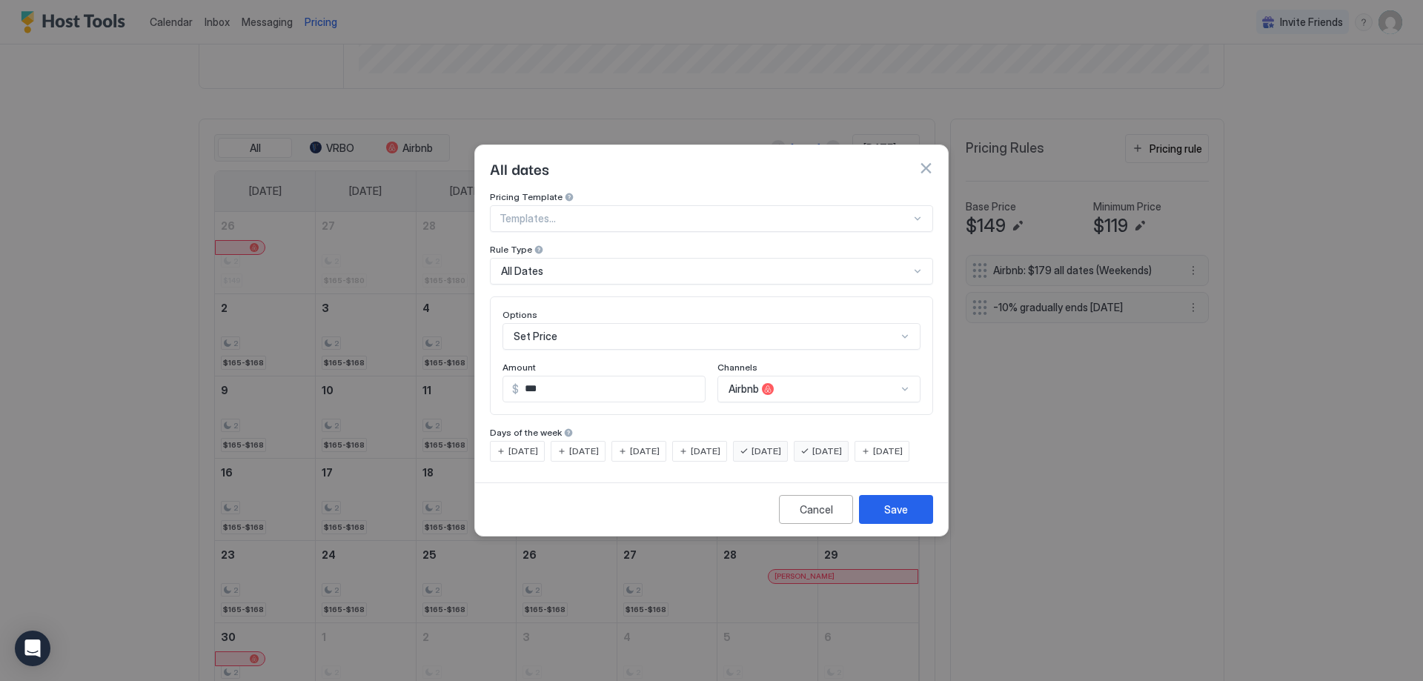
scroll to position [24, 0]
click at [830, 380] on div "Airbnb" at bounding box center [819, 389] width 203 height 27
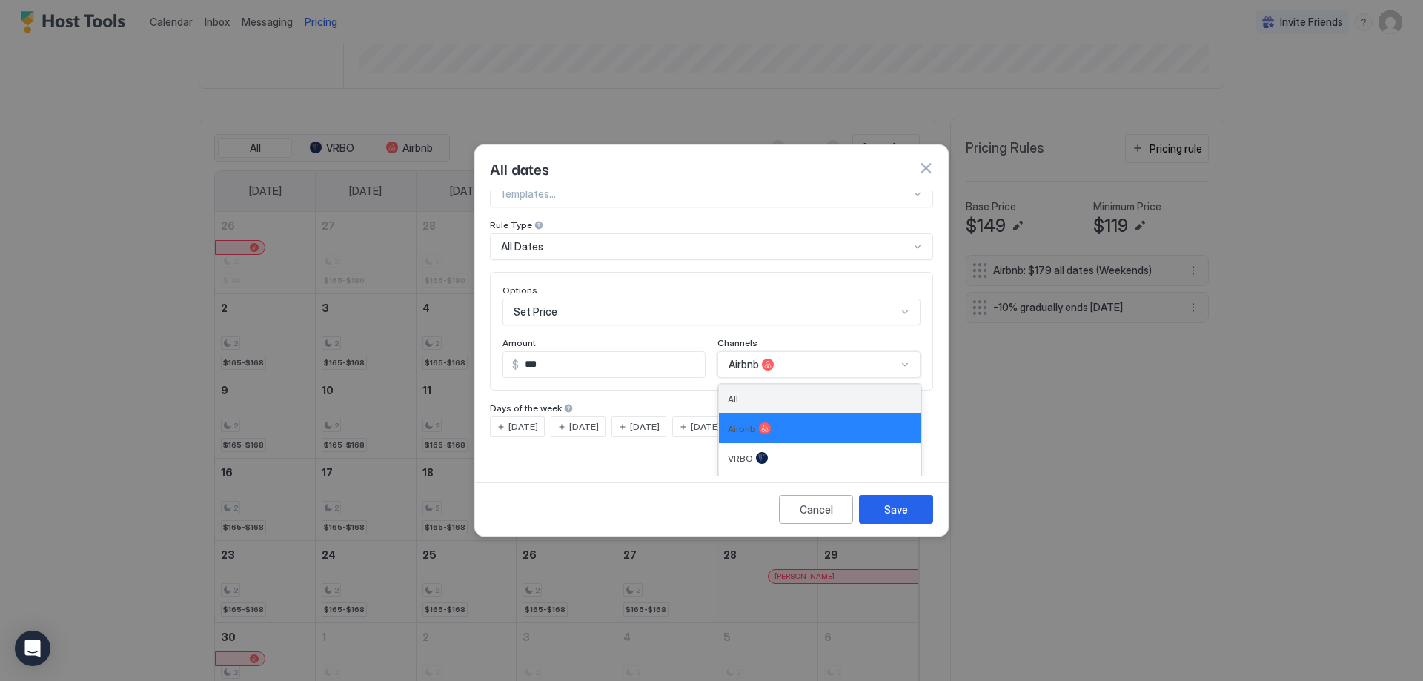
scroll to position [429, 0]
click at [738, 394] on div "All" at bounding box center [820, 399] width 184 height 11
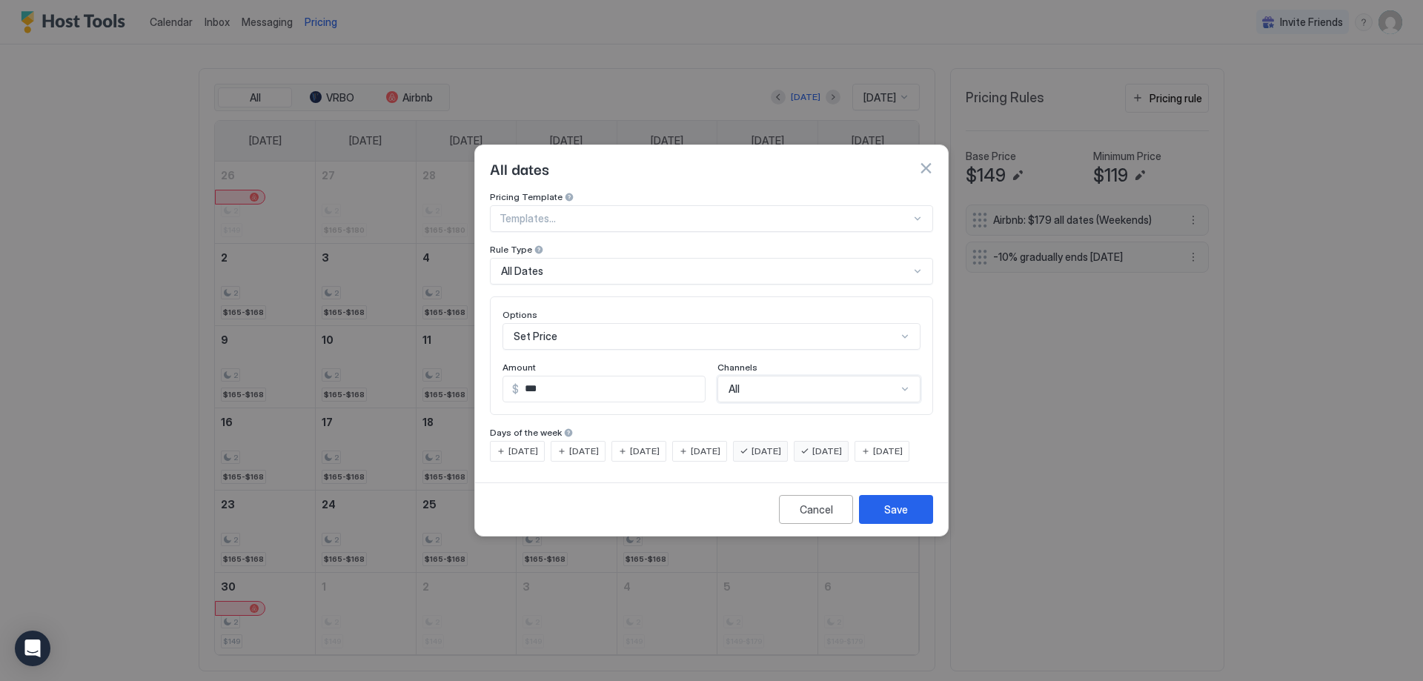
scroll to position [379, 0]
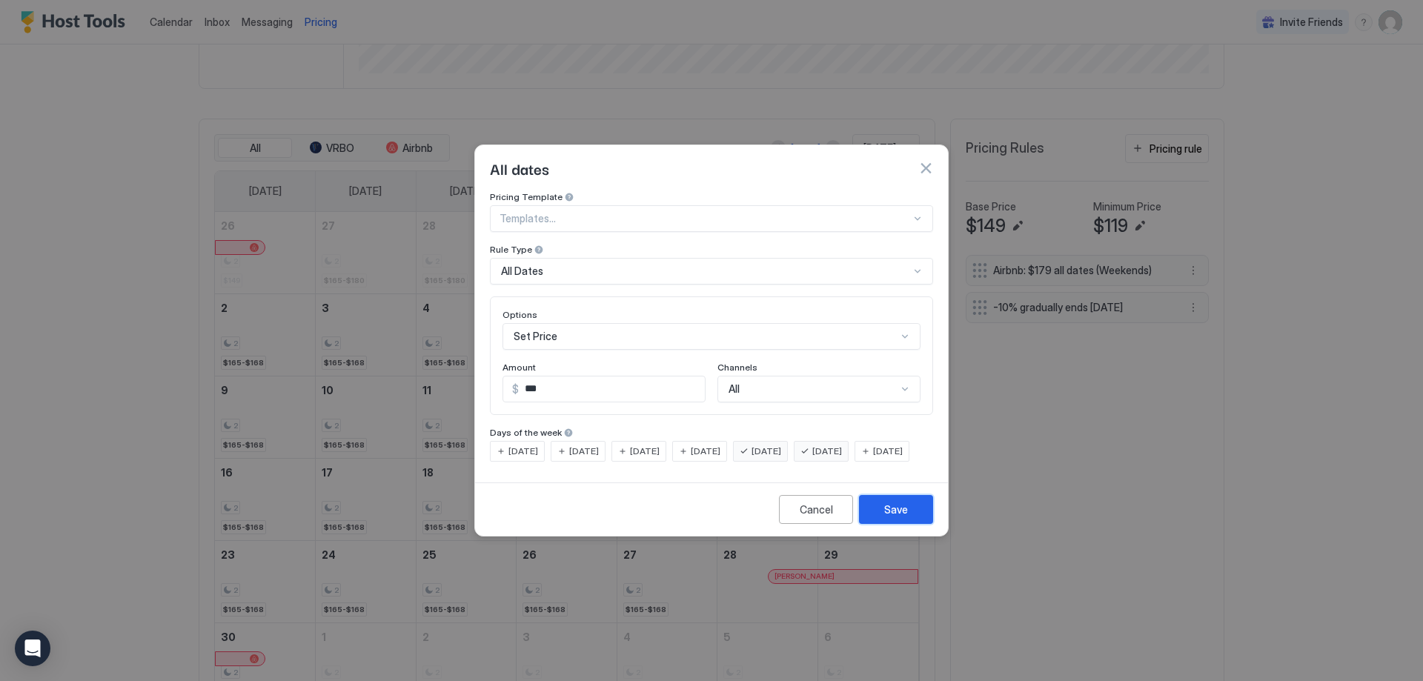
click at [906, 524] on button "Save" at bounding box center [896, 509] width 74 height 29
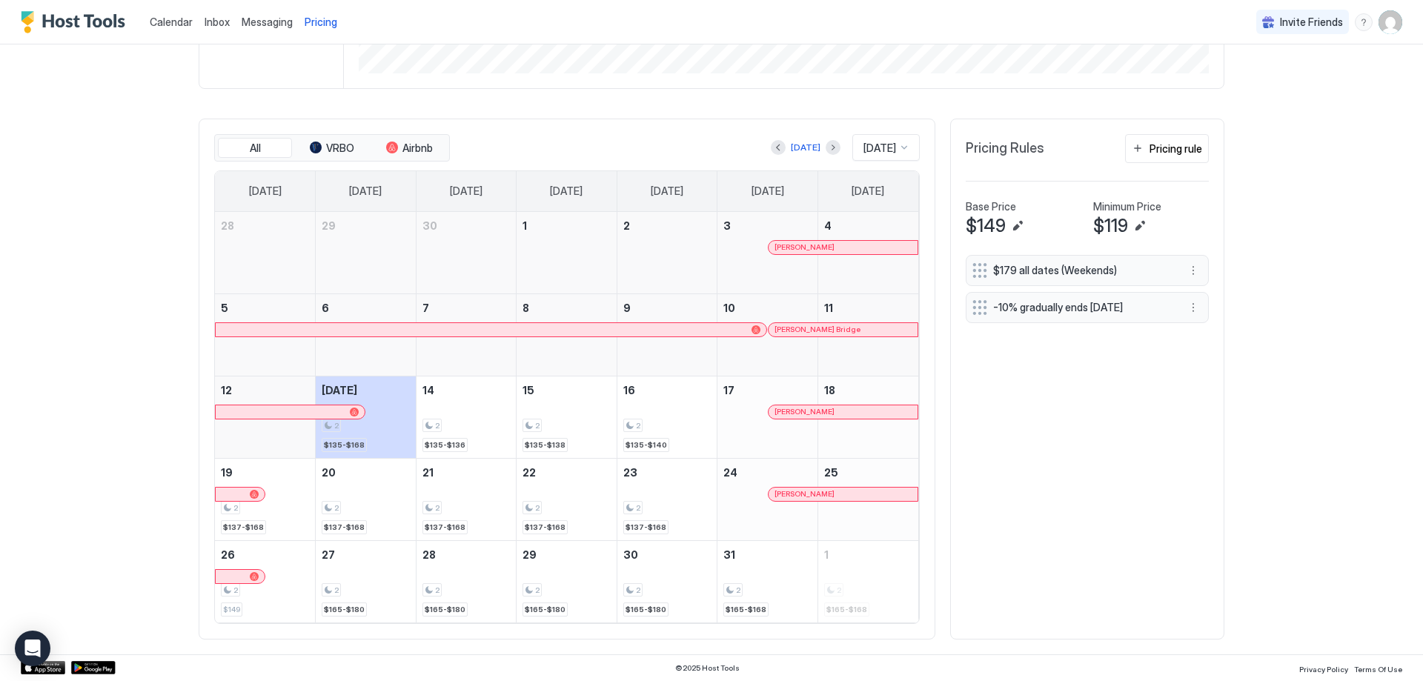
scroll to position [379, 0]
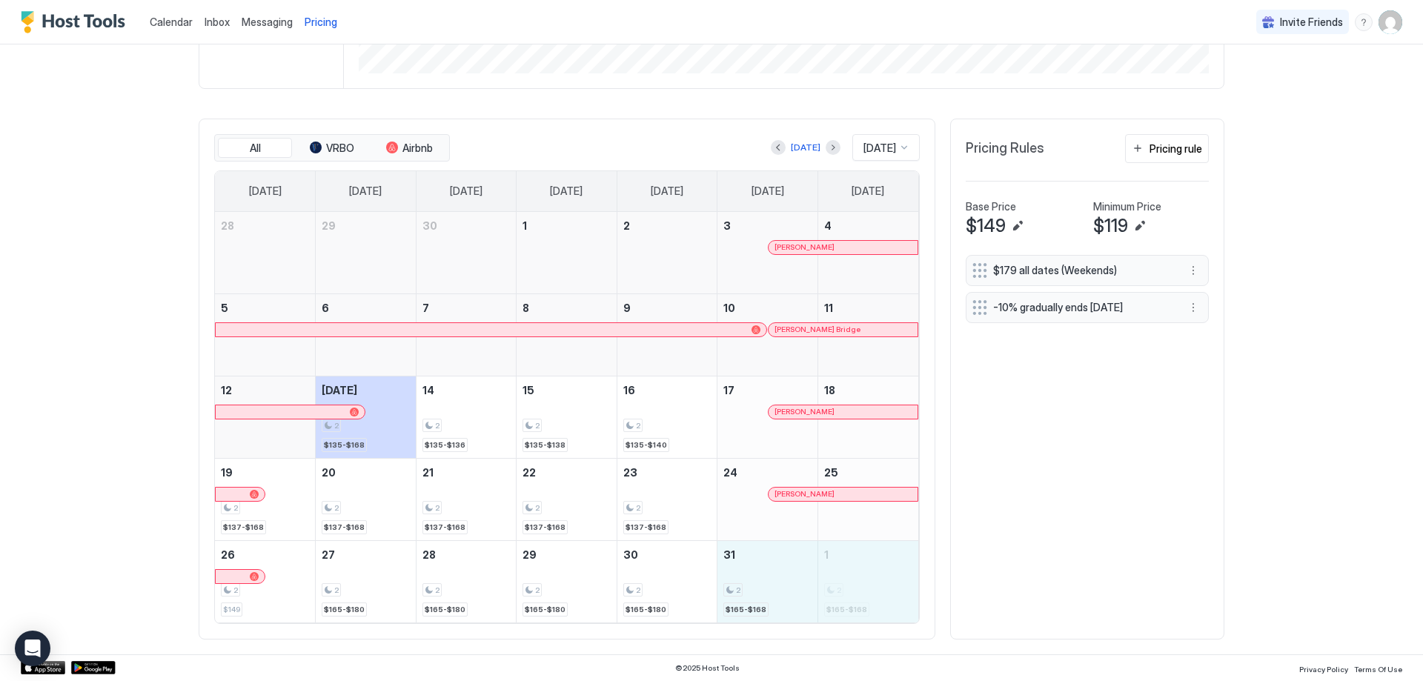
drag, startPoint x: 766, startPoint y: 573, endPoint x: 826, endPoint y: 574, distance: 59.3
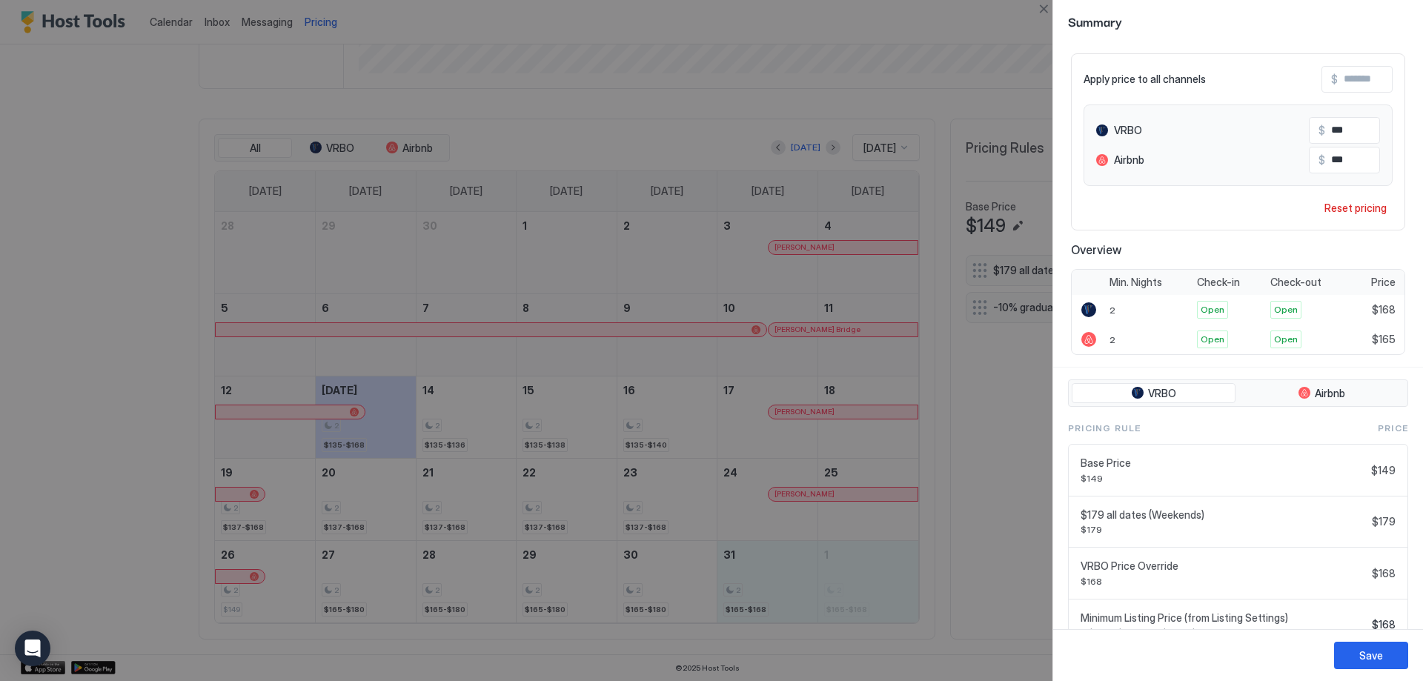
scroll to position [148, 0]
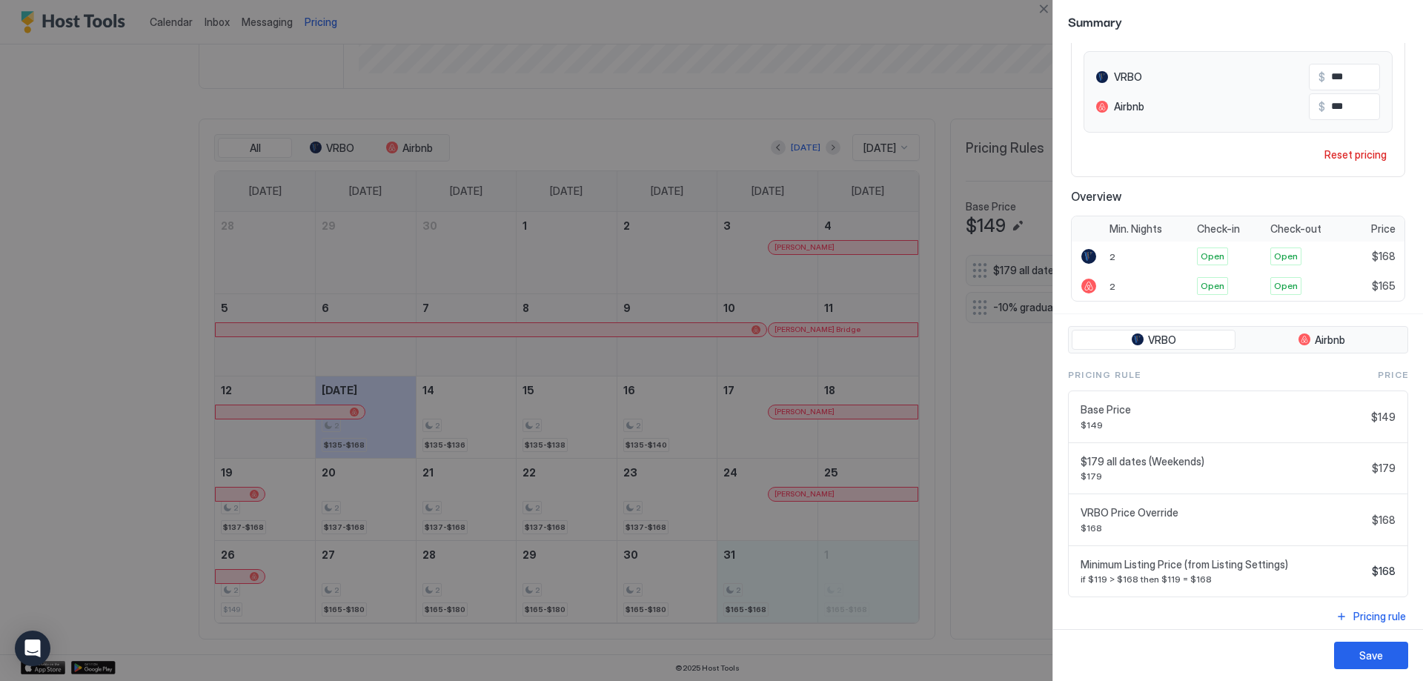
click at [999, 417] on div at bounding box center [711, 340] width 1423 height 681
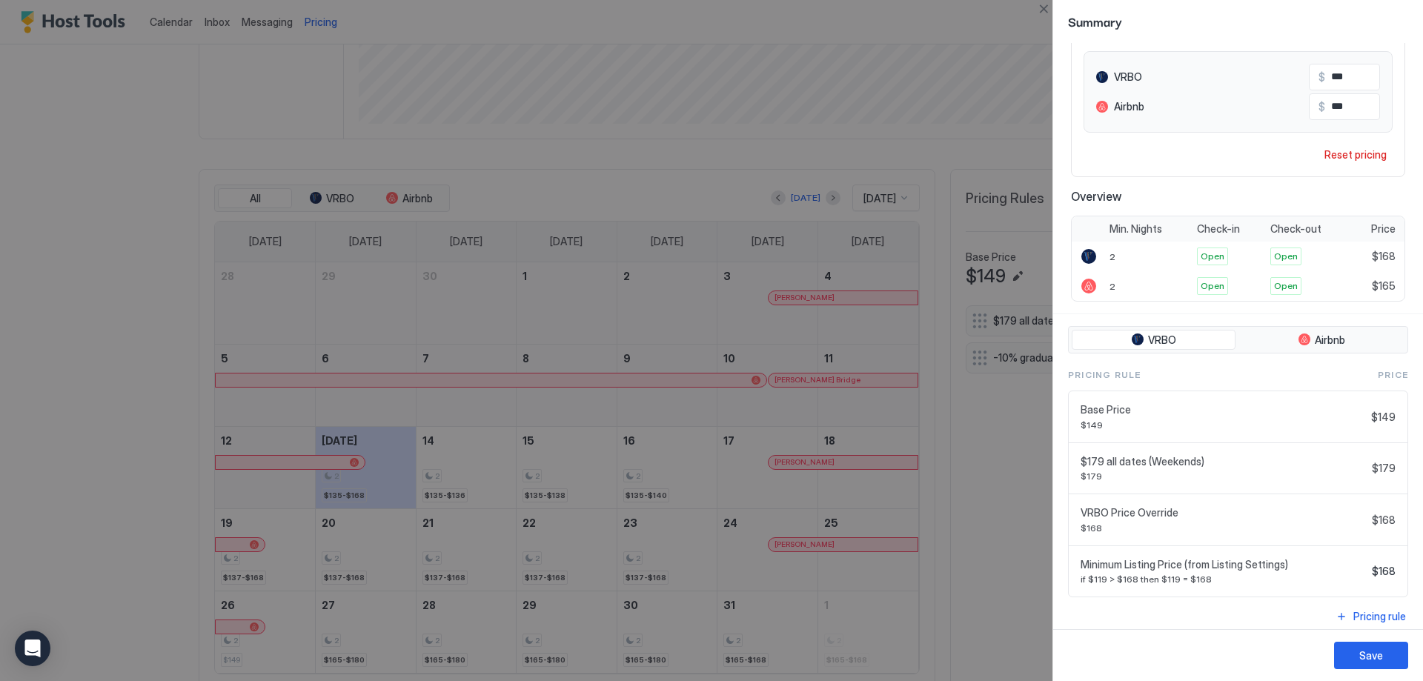
scroll to position [429, 0]
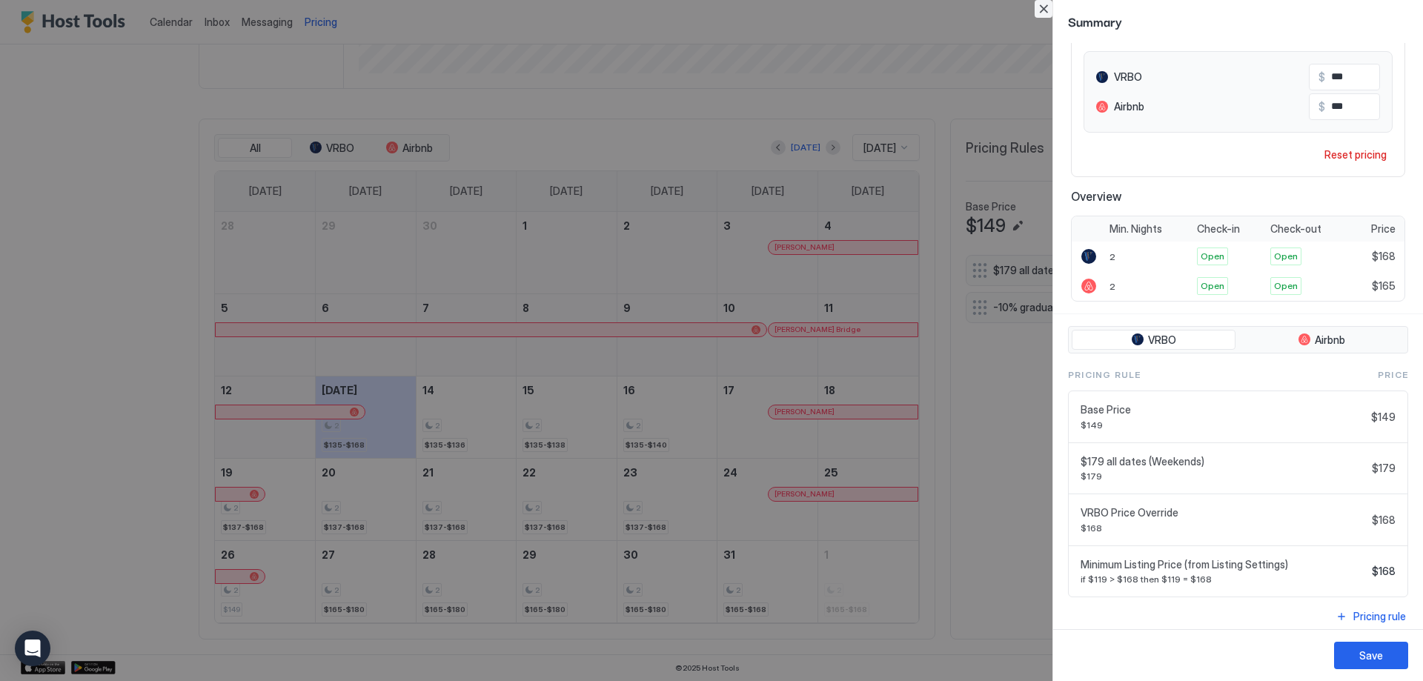
click at [1044, 10] on button "Close" at bounding box center [1044, 9] width 18 height 18
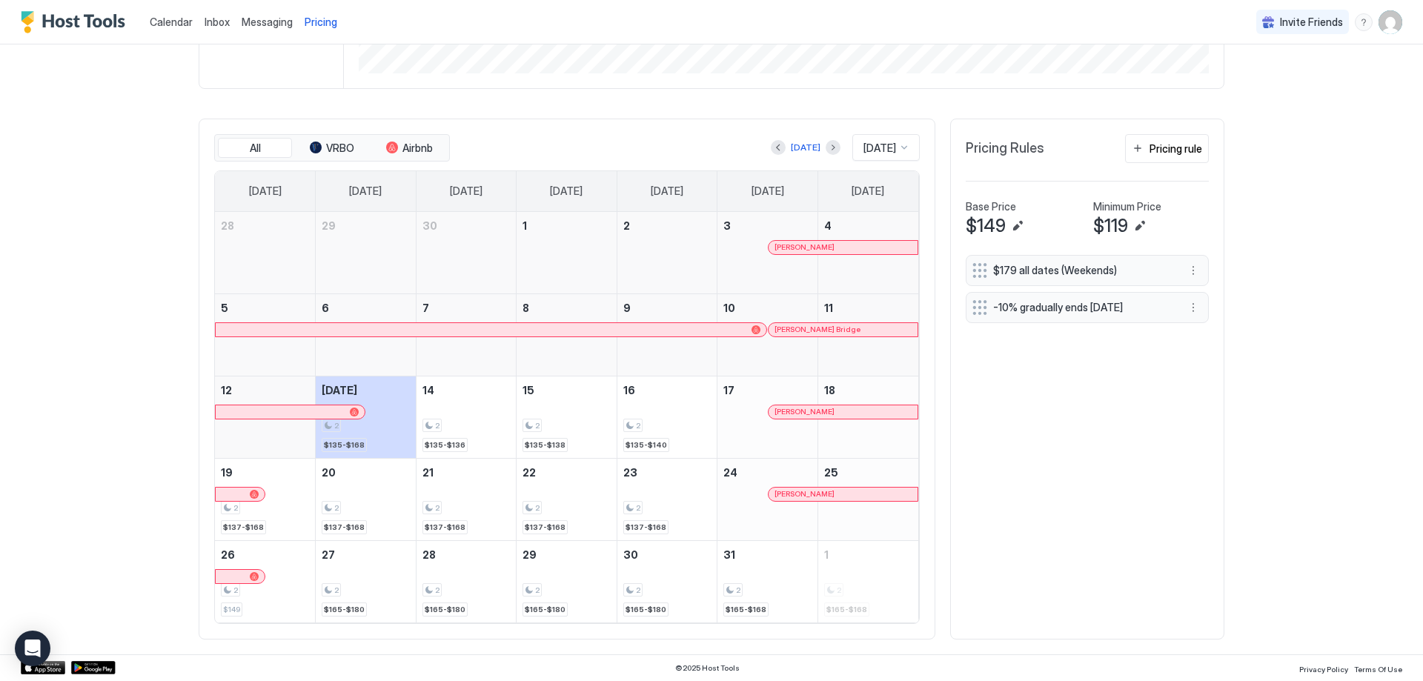
scroll to position [305, 0]
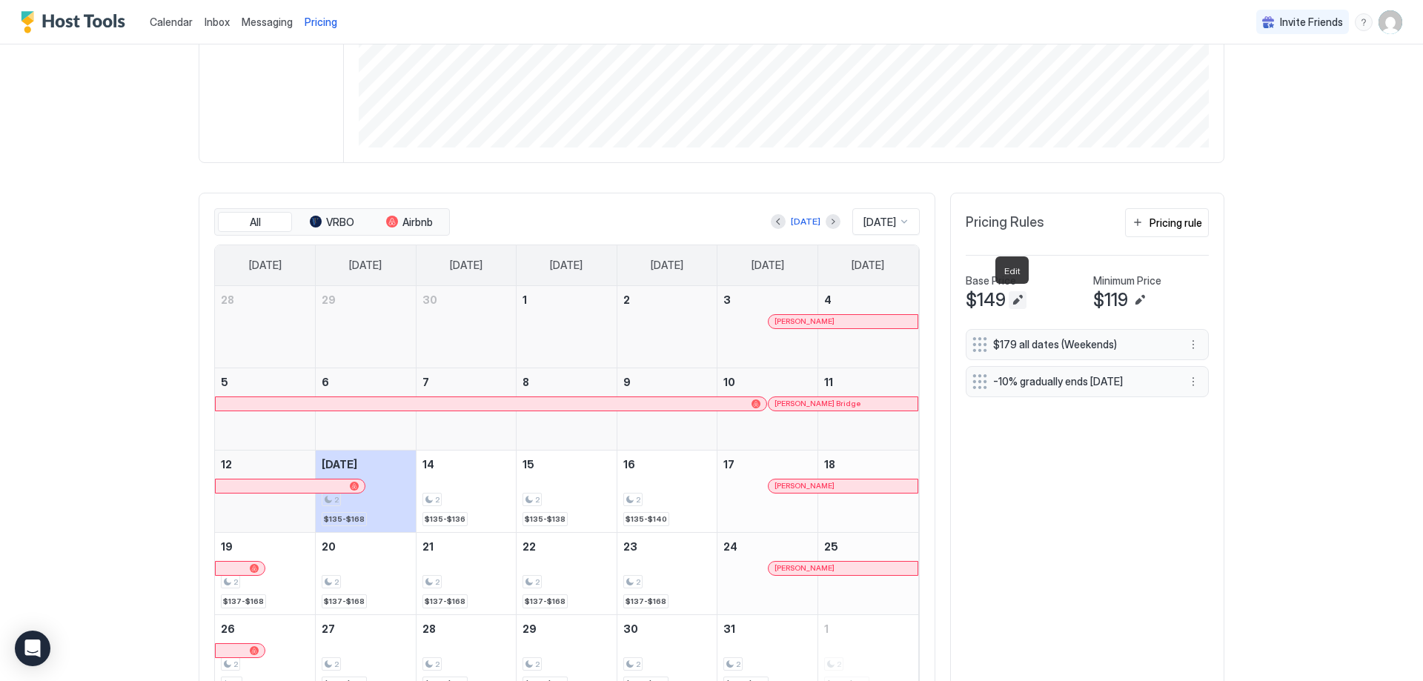
click at [1012, 298] on button "Edit" at bounding box center [1018, 300] width 18 height 18
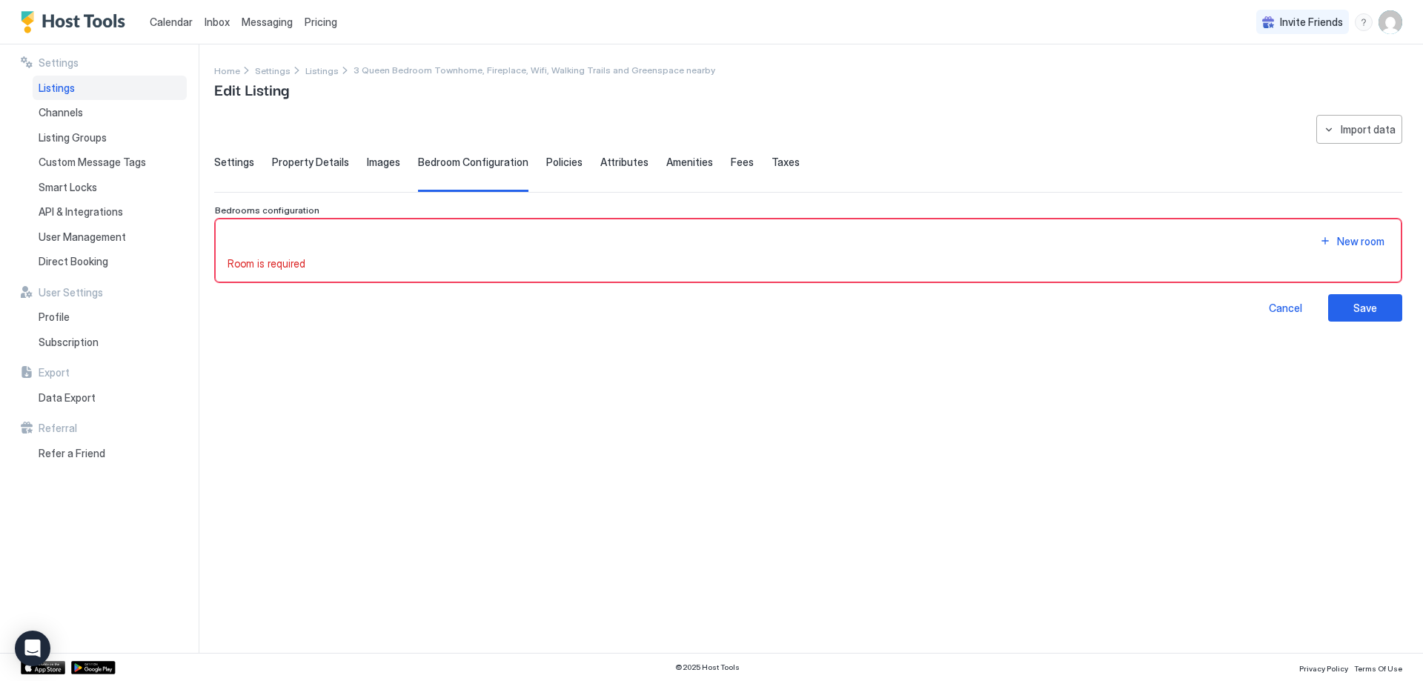
click at [219, 163] on span "Settings" at bounding box center [234, 162] width 40 height 13
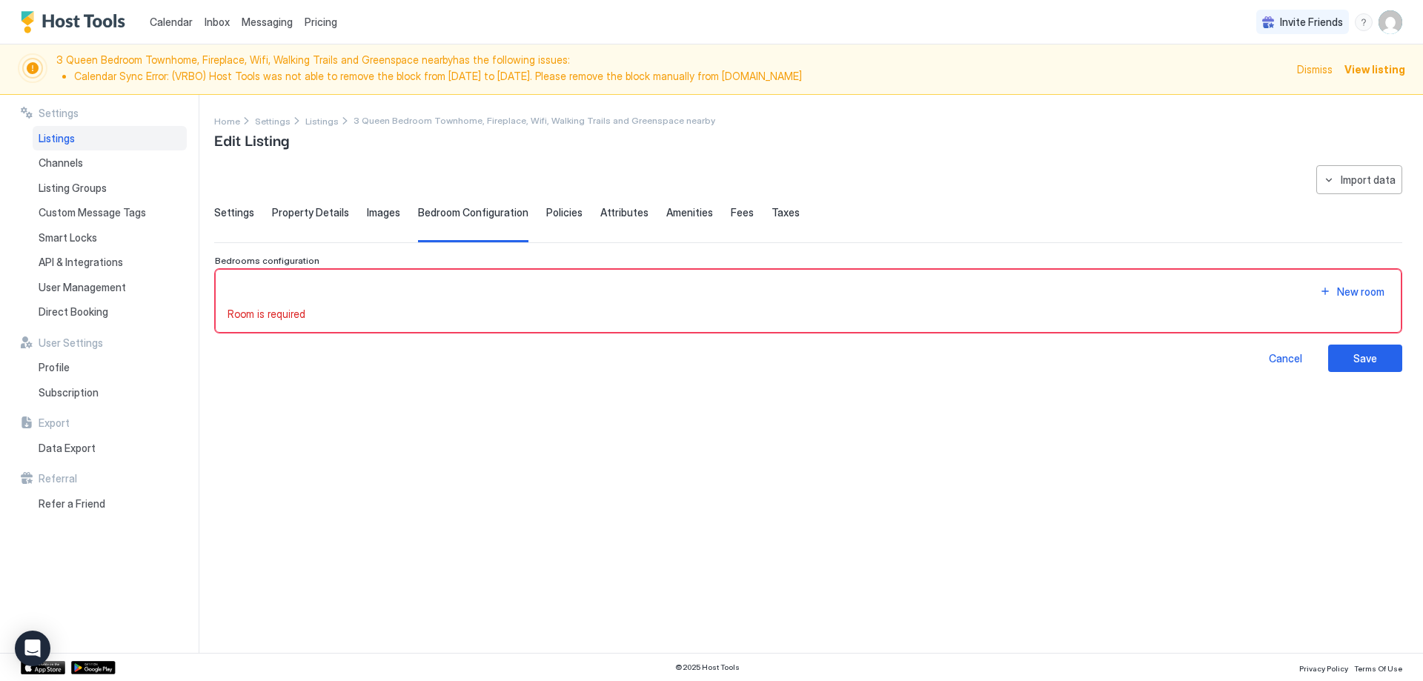
click at [226, 209] on span "Settings" at bounding box center [234, 212] width 40 height 13
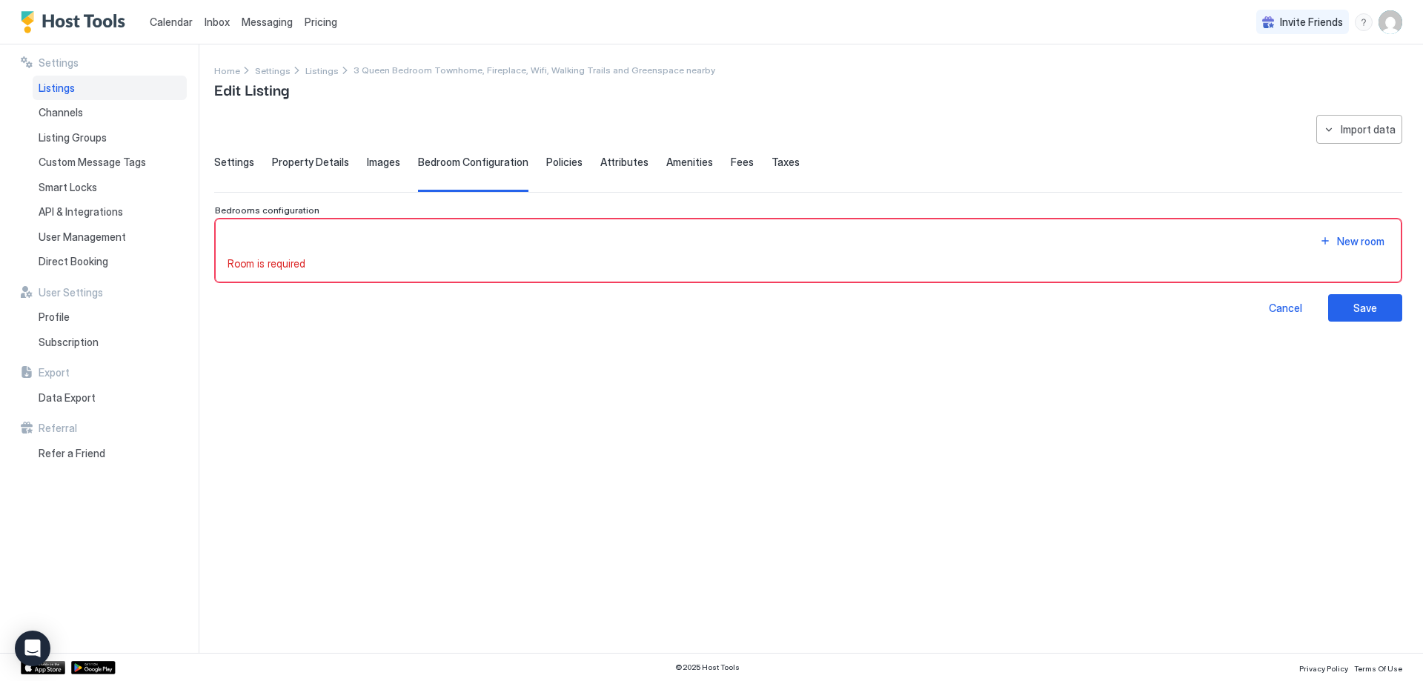
click at [231, 165] on span "Settings" at bounding box center [234, 162] width 40 height 13
click at [228, 170] on div "Settings" at bounding box center [234, 174] width 40 height 36
click at [1329, 237] on button "New room" at bounding box center [1352, 241] width 74 height 20
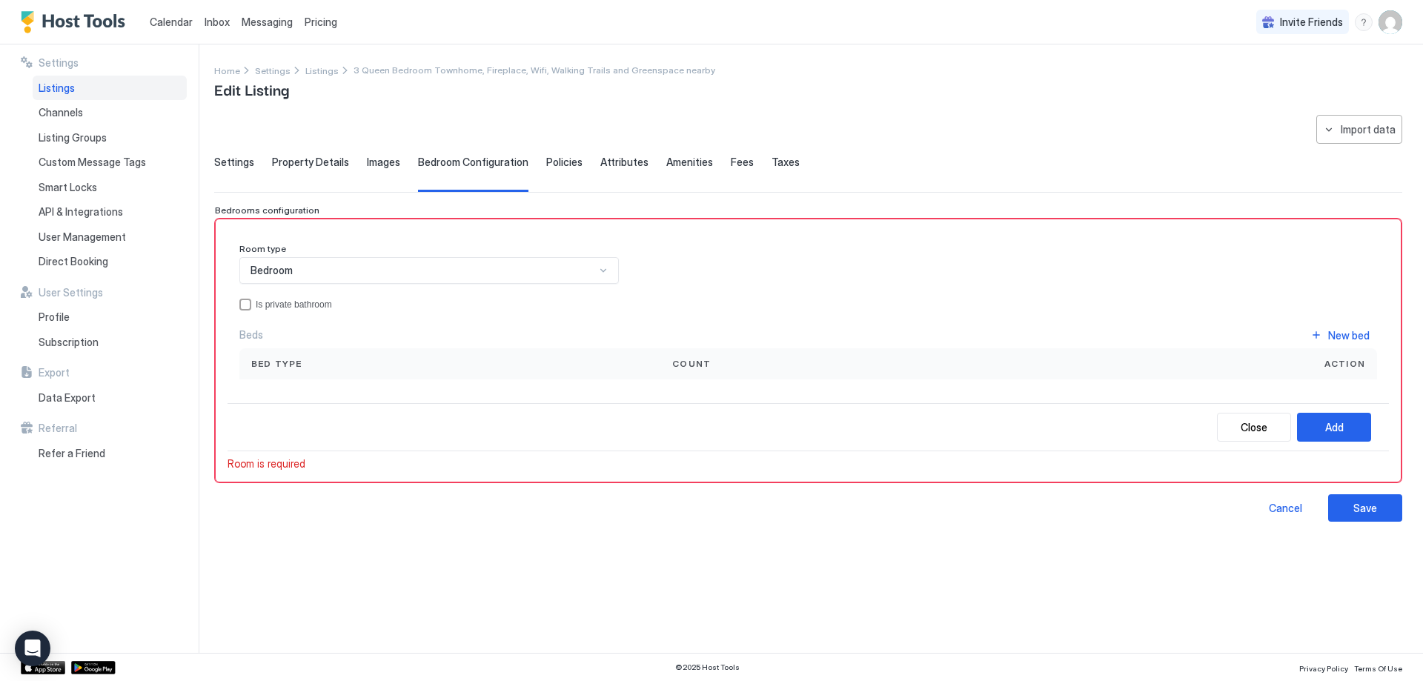
click at [229, 162] on span "Settings" at bounding box center [234, 162] width 40 height 13
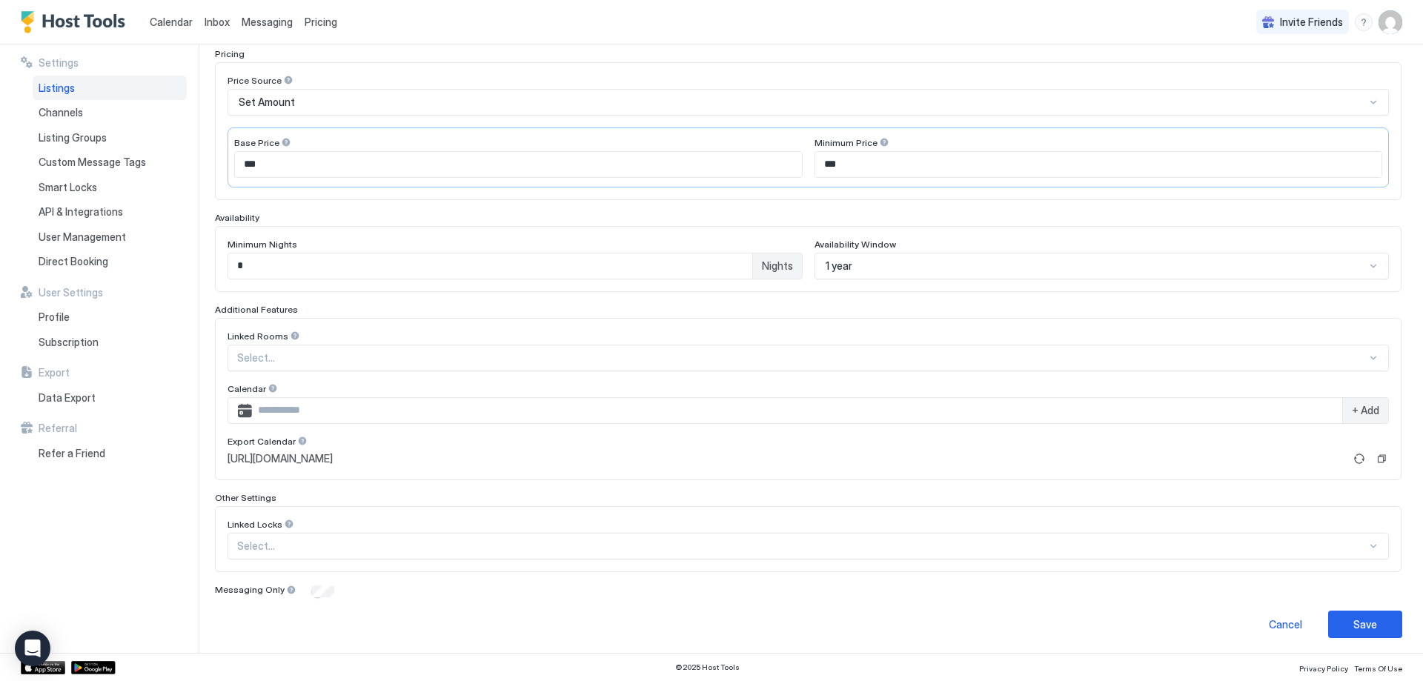
scroll to position [239, 0]
drag, startPoint x: 260, startPoint y: 162, endPoint x: 237, endPoint y: 162, distance: 23.0
click at [237, 162] on input "***" at bounding box center [518, 161] width 567 height 25
type input "***"
click at [1354, 615] on div "Save" at bounding box center [1366, 622] width 24 height 16
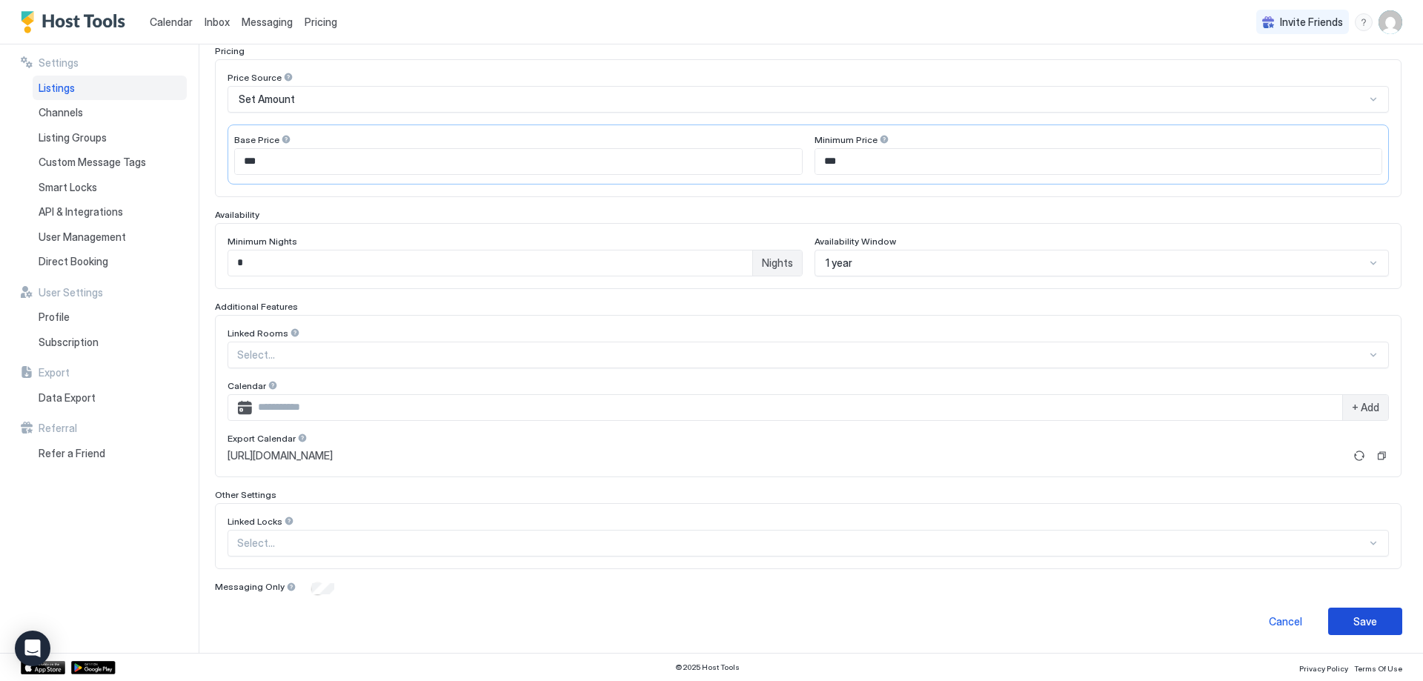
scroll to position [0, 0]
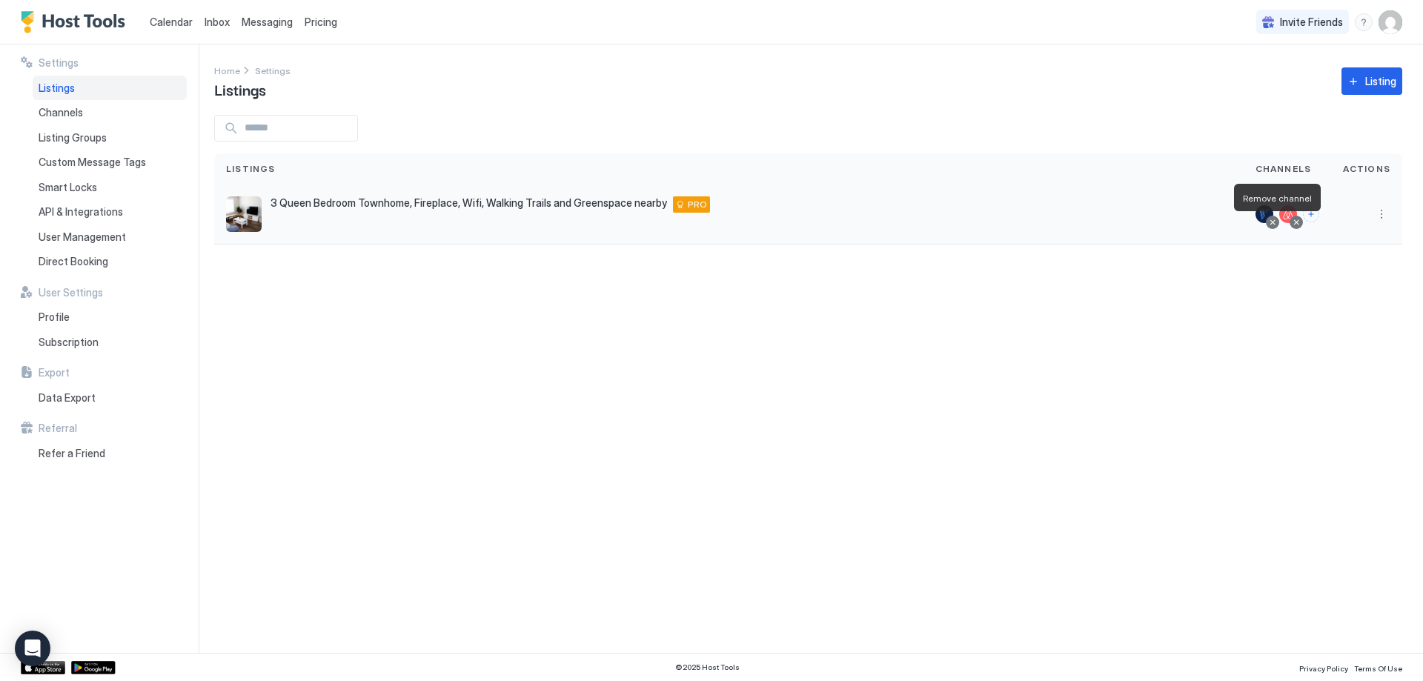
click at [1274, 222] on div at bounding box center [1272, 222] width 7 height 7
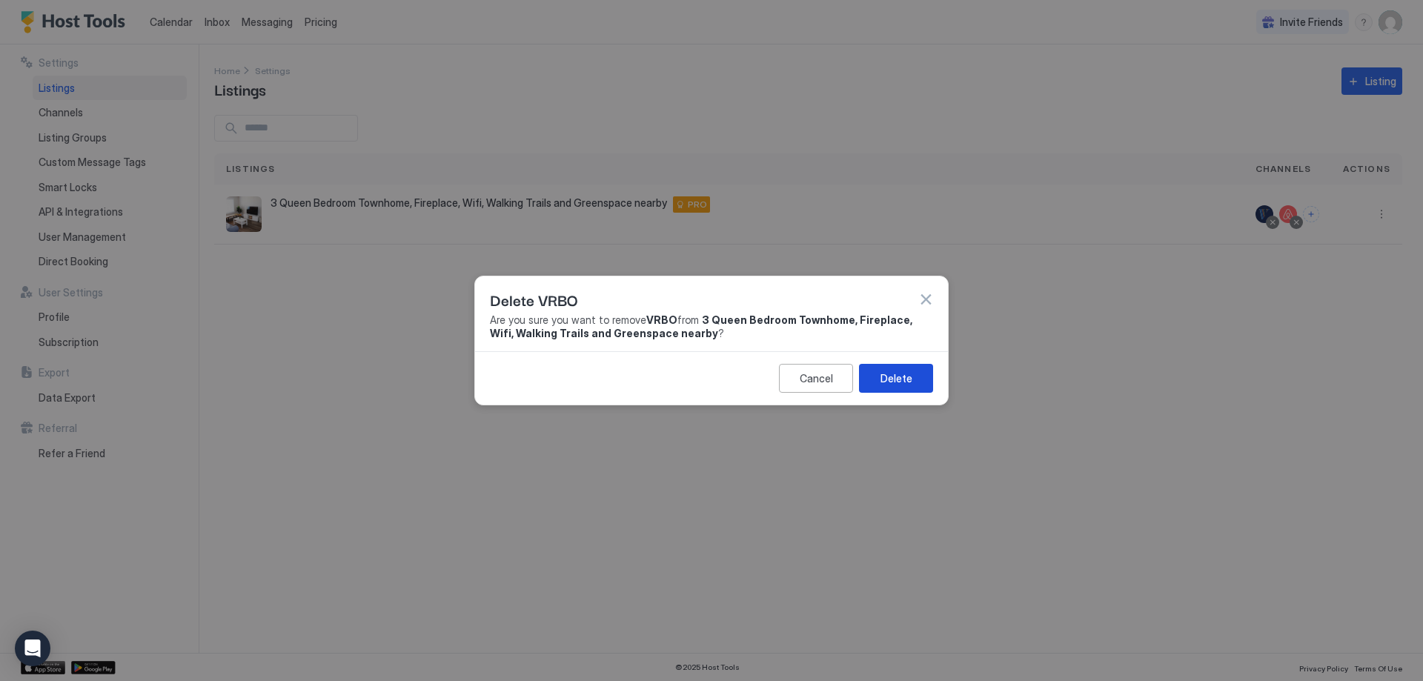
click at [930, 377] on button "Delete" at bounding box center [896, 378] width 74 height 29
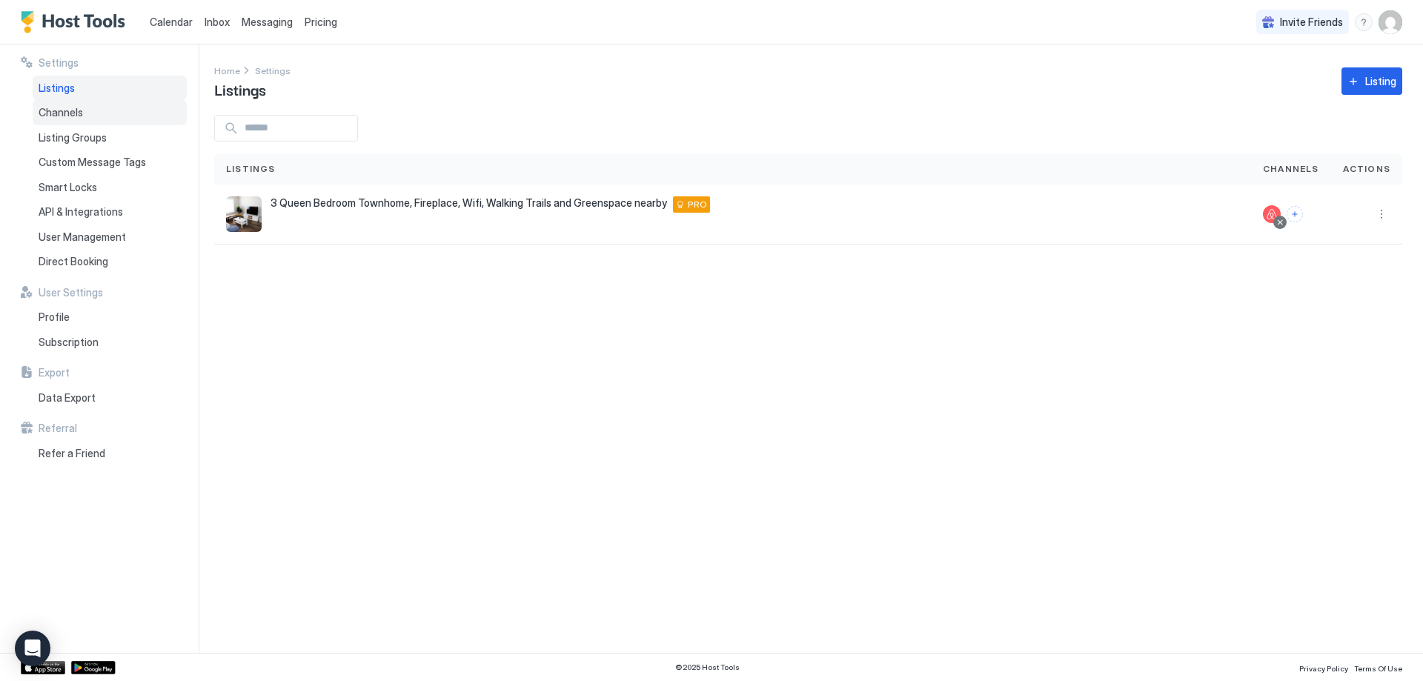
click at [75, 115] on span "Channels" at bounding box center [61, 112] width 44 height 13
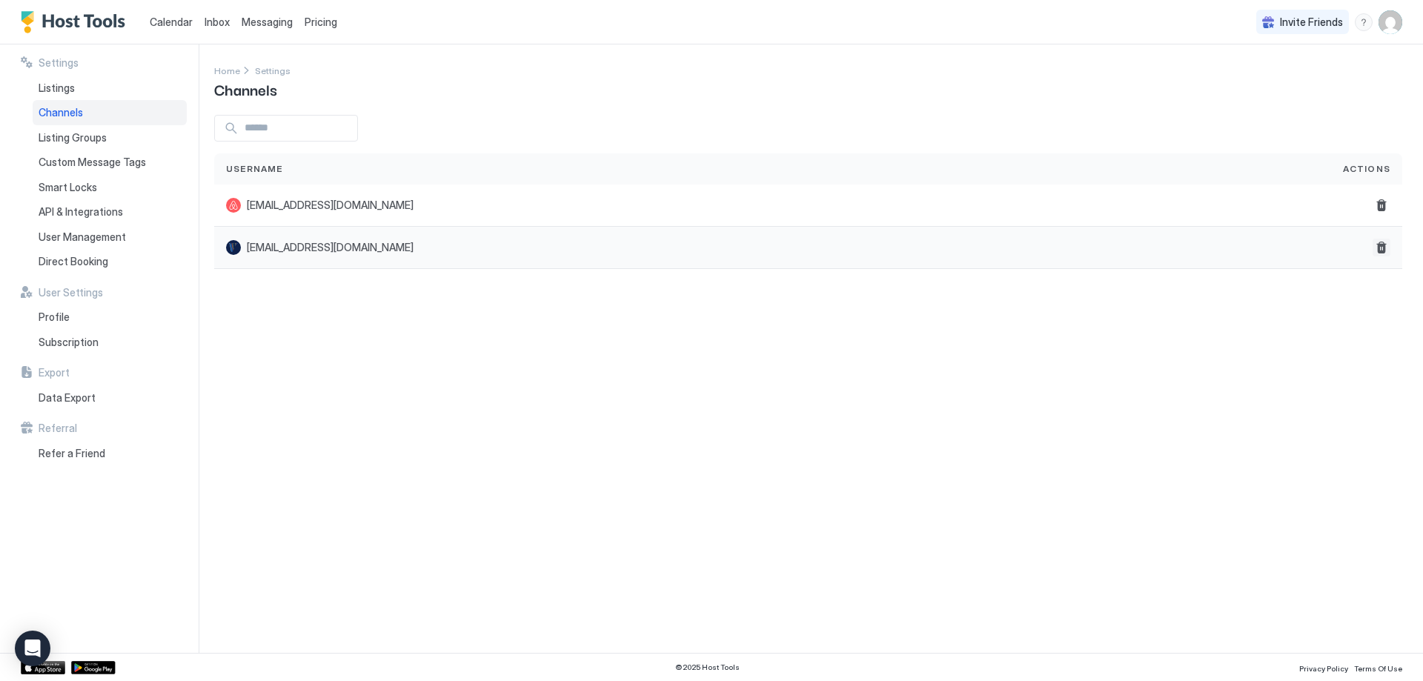
click at [1384, 248] on button "Delete" at bounding box center [1382, 248] width 18 height 18
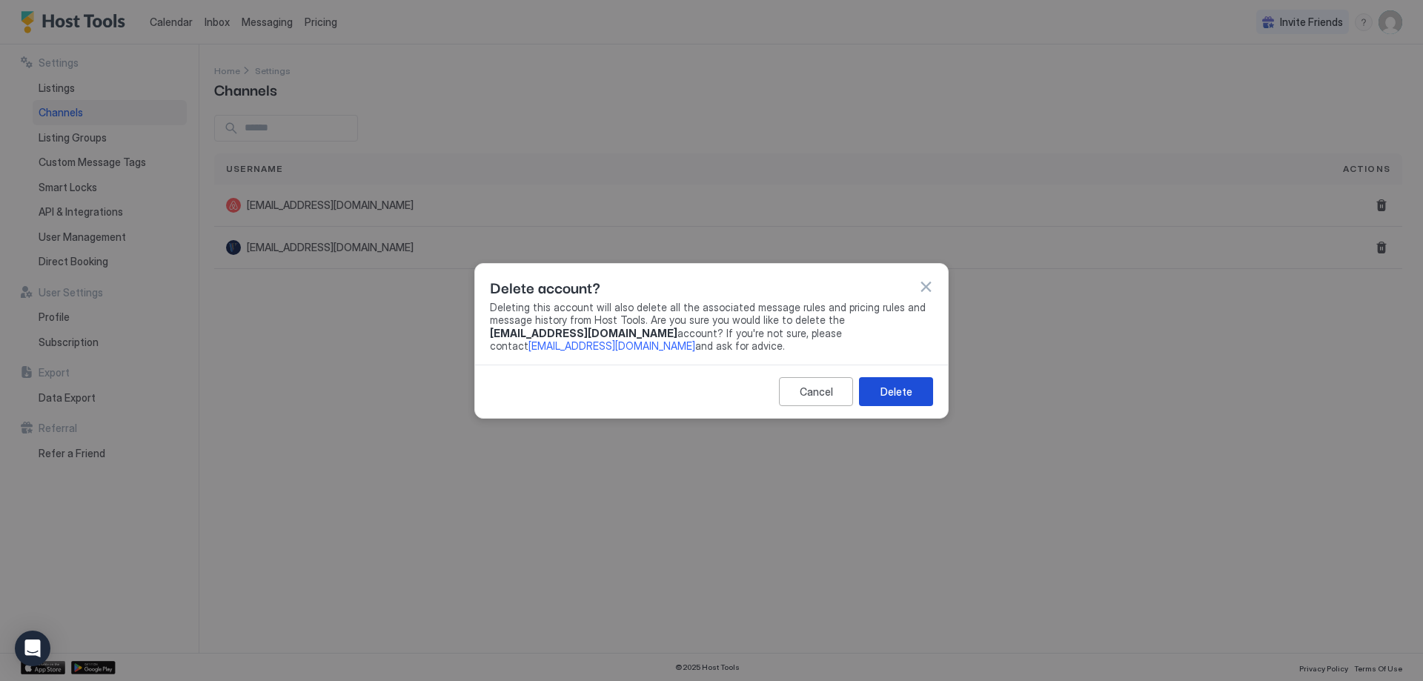
click at [904, 384] on div "Delete" at bounding box center [897, 392] width 32 height 16
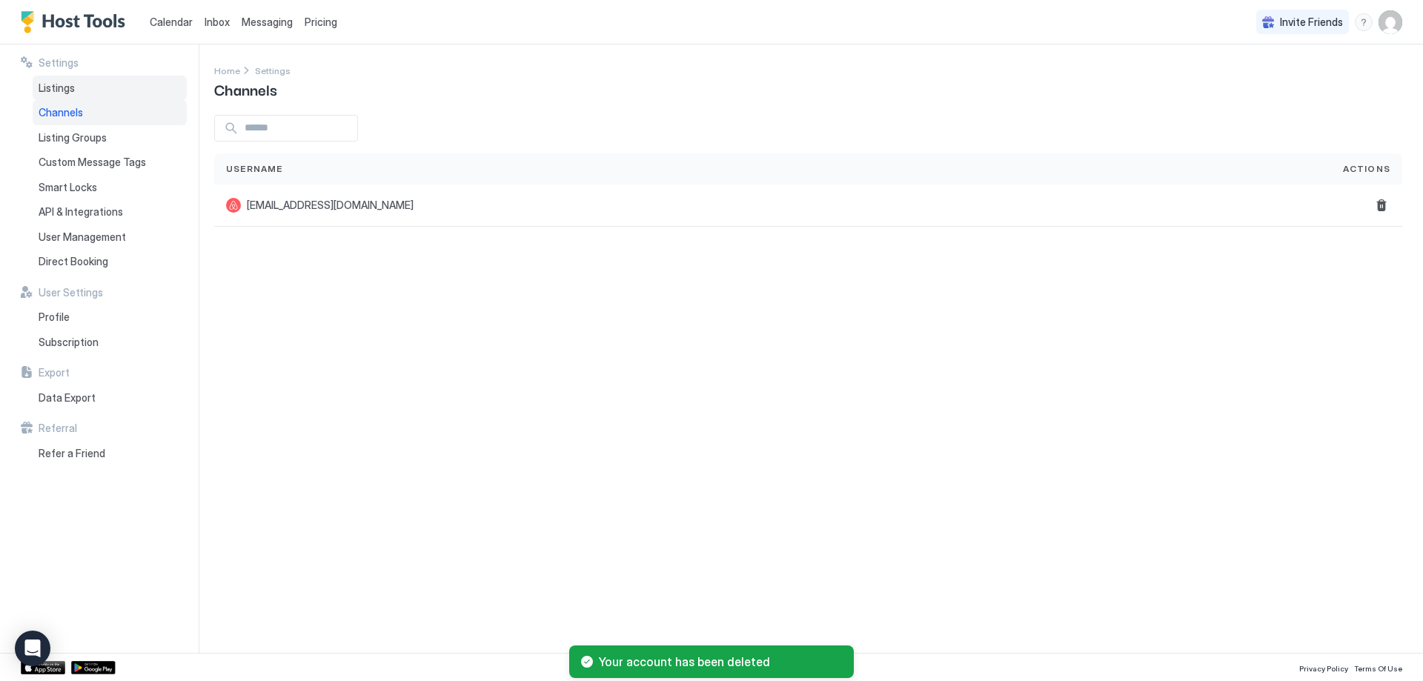
click at [82, 91] on div "Listings" at bounding box center [110, 88] width 154 height 25
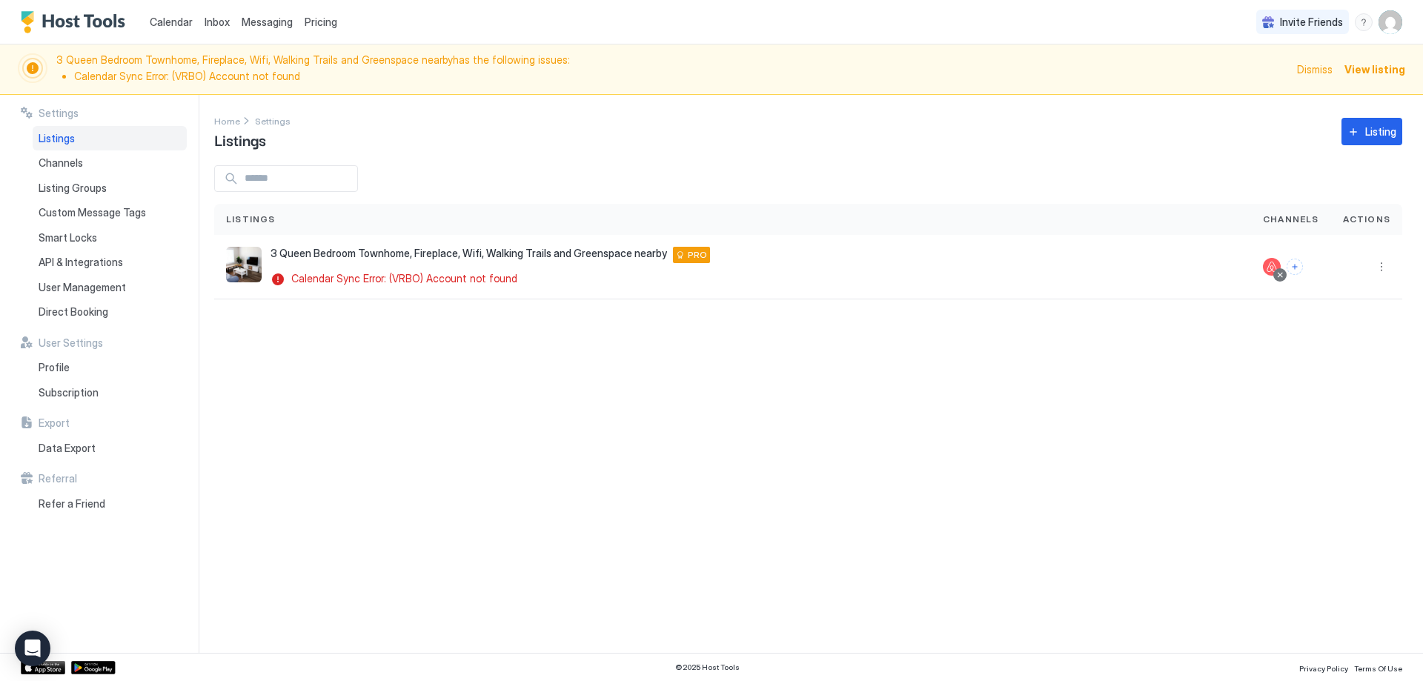
click at [1379, 216] on span "Actions" at bounding box center [1366, 219] width 47 height 13
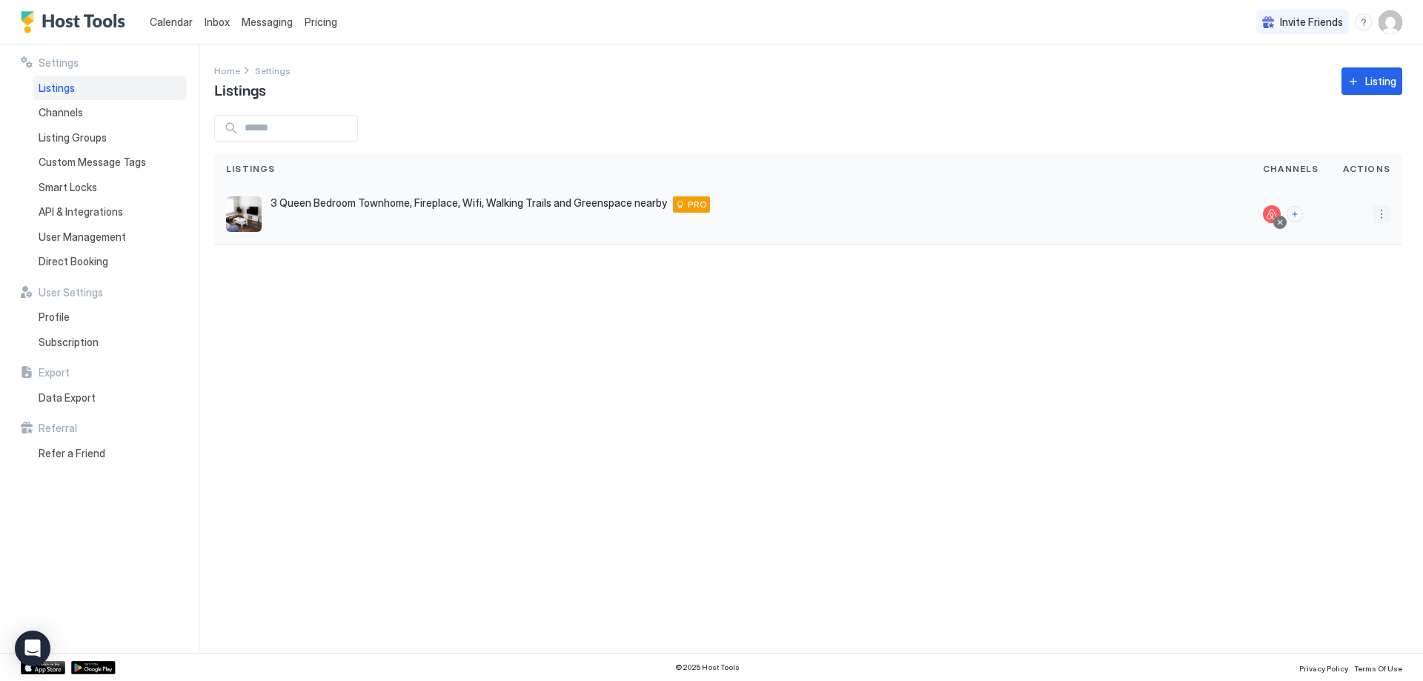
click at [1382, 218] on button "More options" at bounding box center [1382, 214] width 18 height 18
click at [1312, 259] on div "Pricing" at bounding box center [1322, 259] width 46 height 11
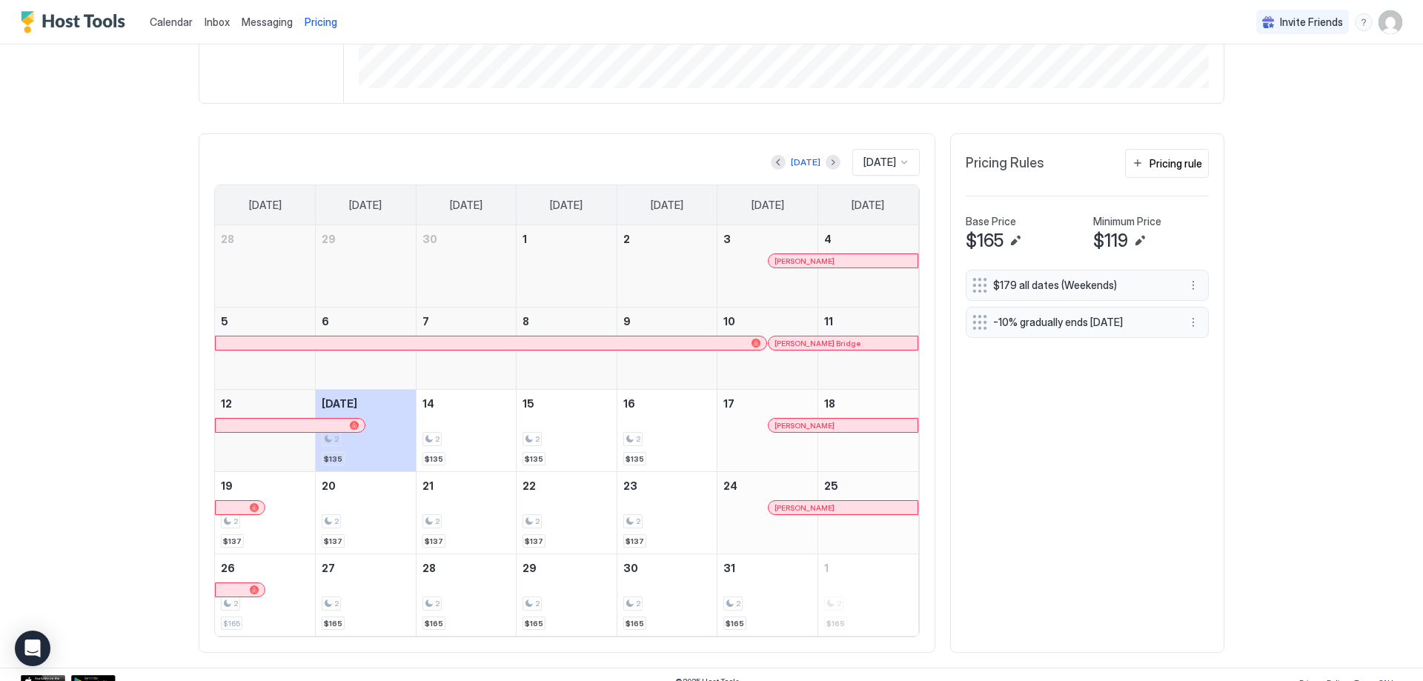
scroll to position [377, 0]
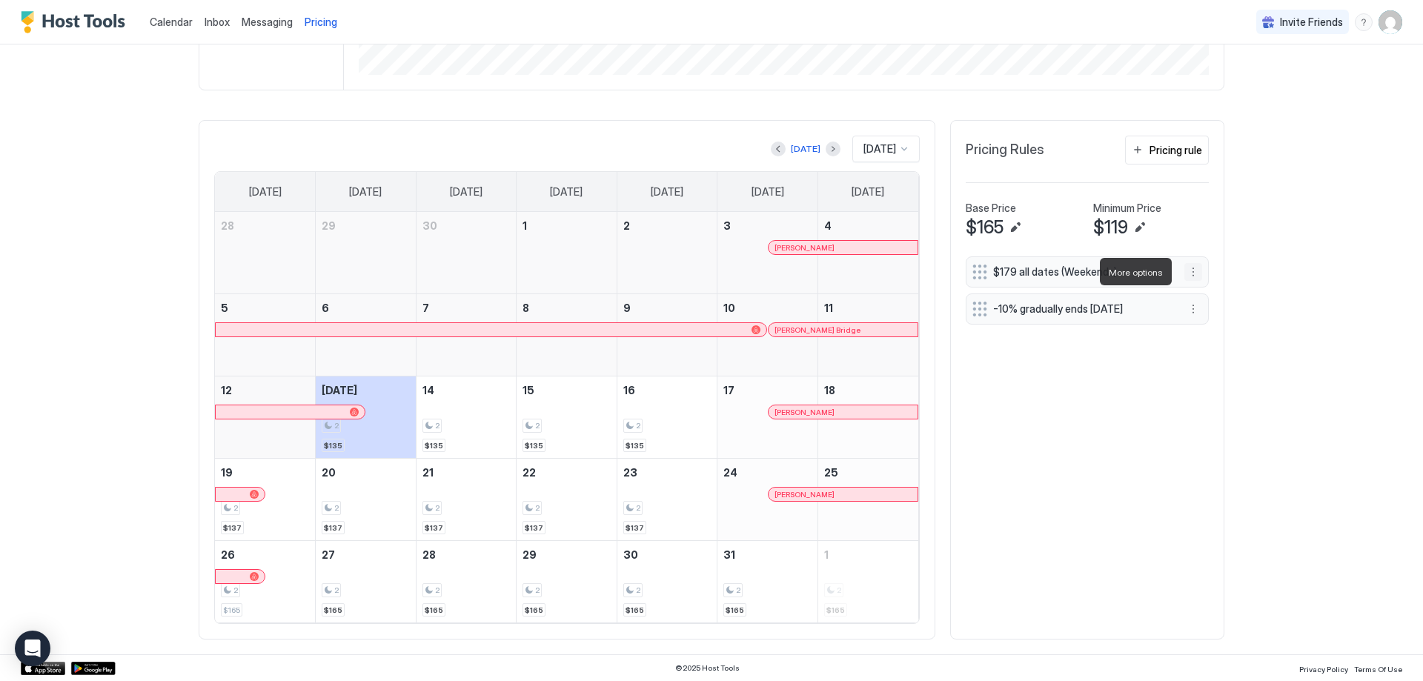
click at [1185, 271] on button "More options" at bounding box center [1194, 272] width 18 height 18
click at [1031, 489] on div at bounding box center [711, 340] width 1423 height 681
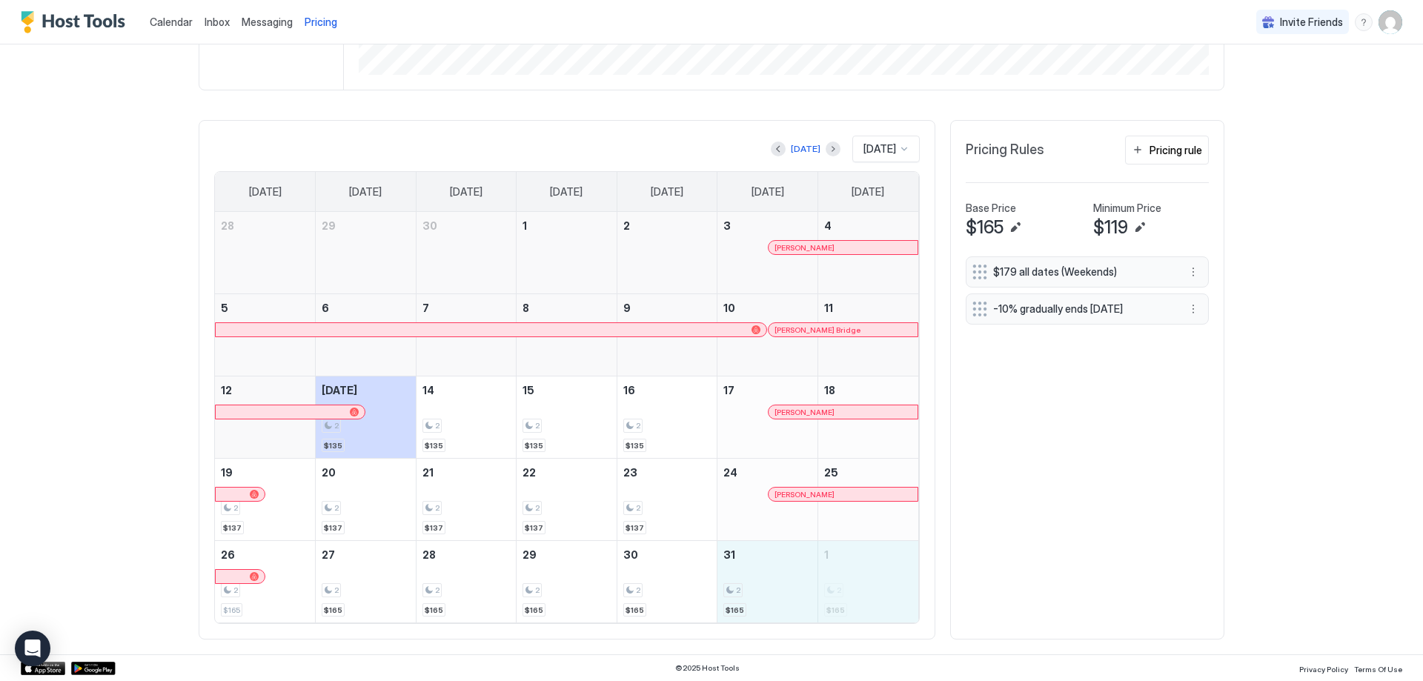
drag, startPoint x: 741, startPoint y: 598, endPoint x: 875, endPoint y: 598, distance: 133.4
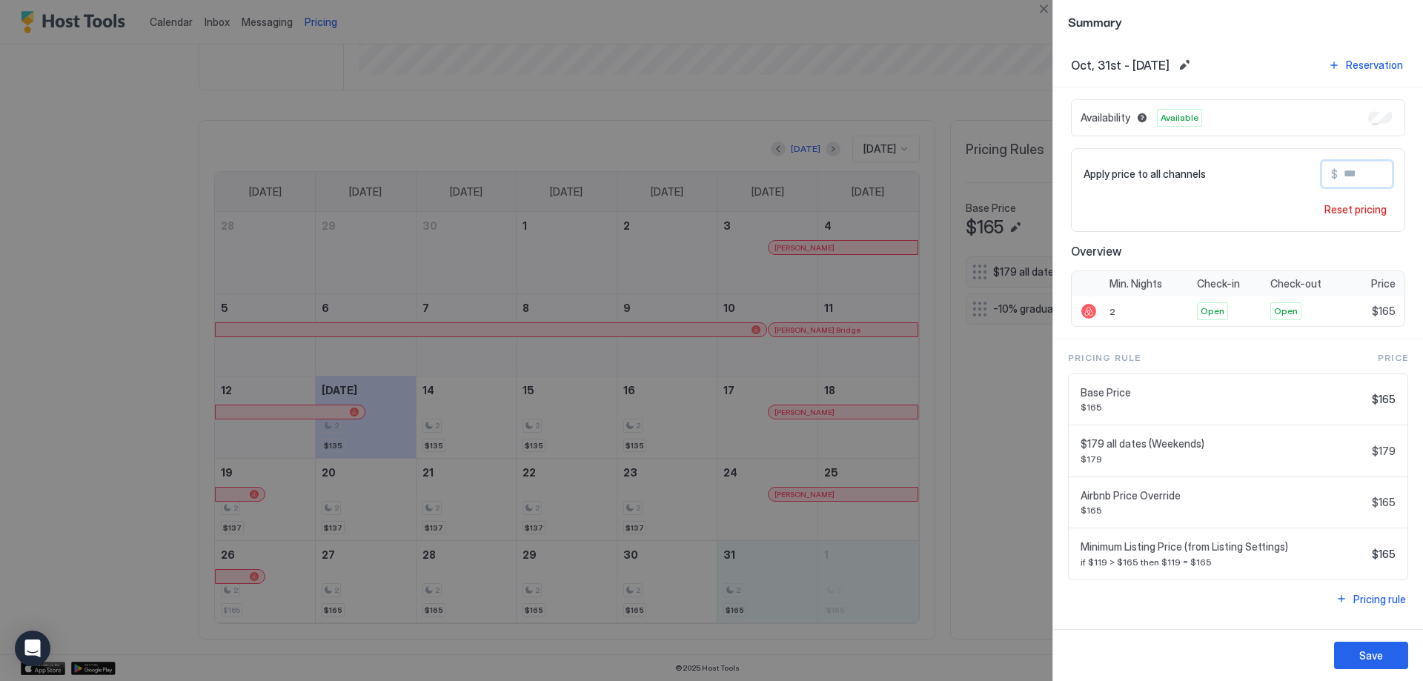
click at [1372, 177] on input "Input Field" at bounding box center [1397, 174] width 119 height 25
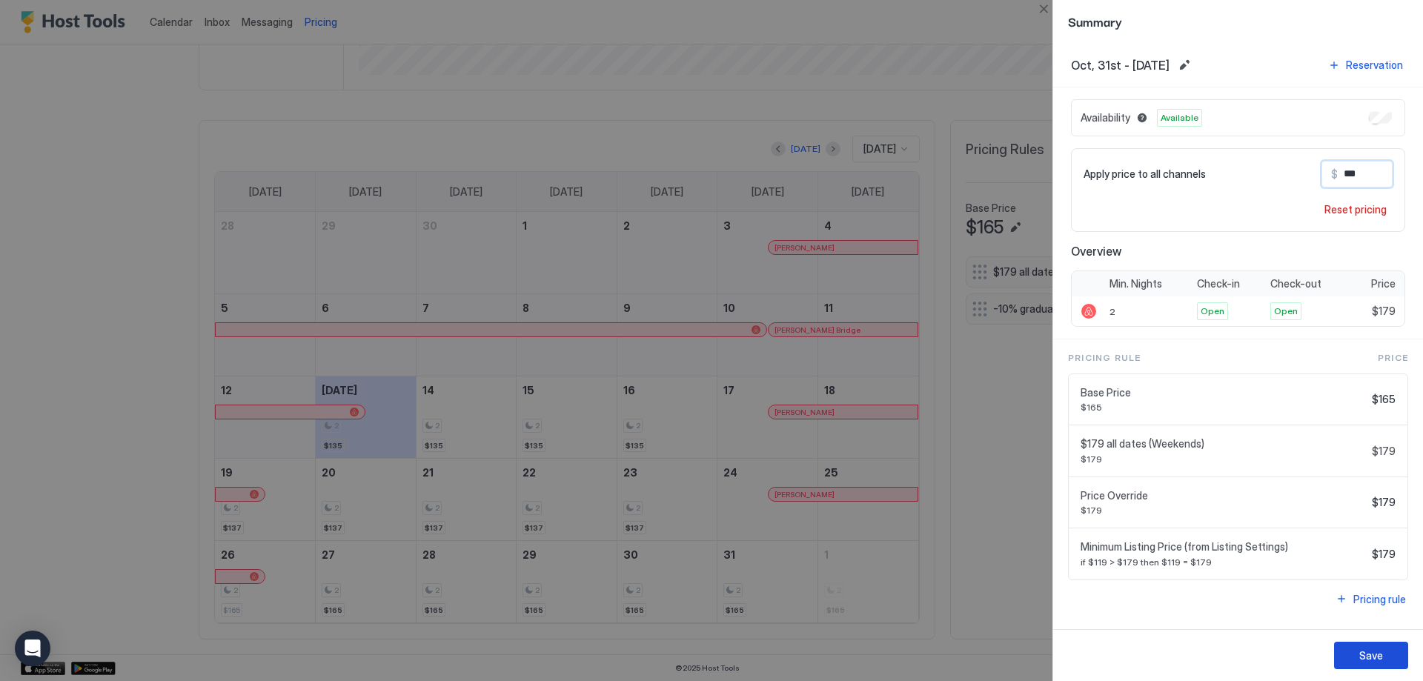
type input "***"
drag, startPoint x: 1369, startPoint y: 658, endPoint x: 1337, endPoint y: 651, distance: 32.7
click at [1369, 658] on div "Save" at bounding box center [1372, 656] width 24 height 16
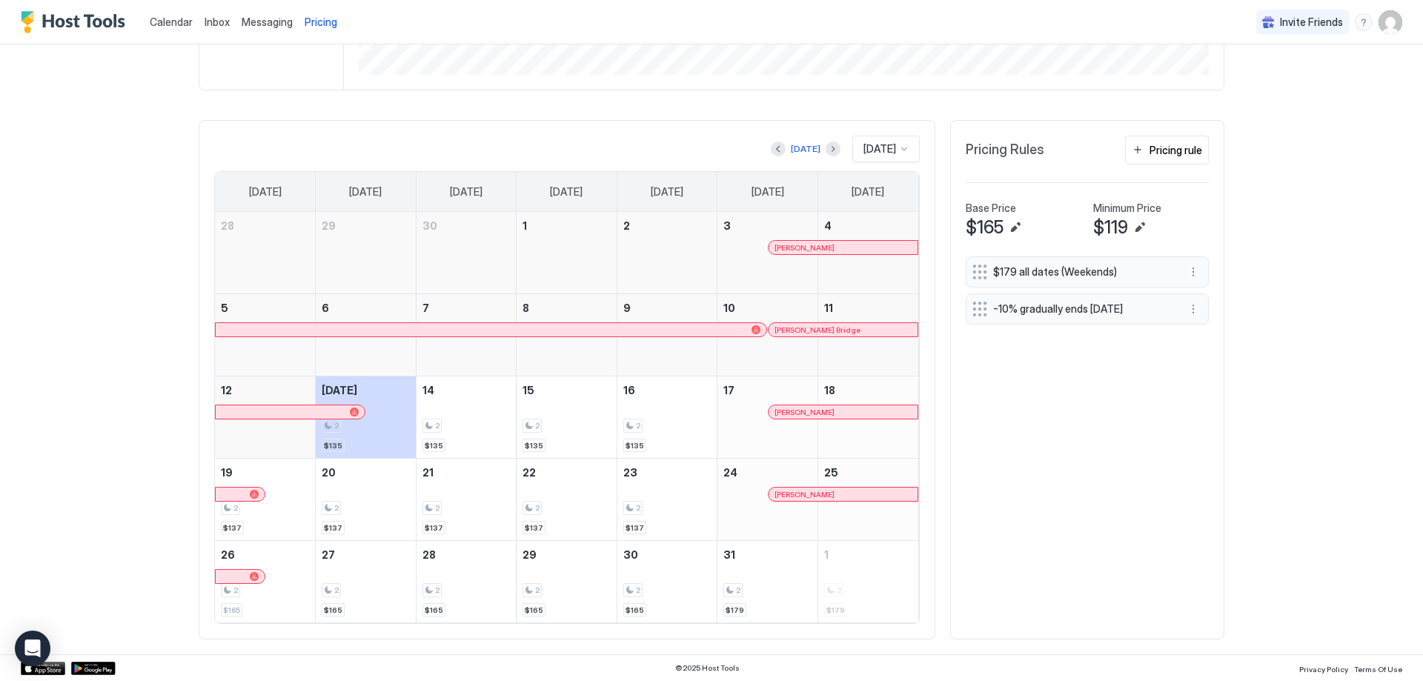
click at [878, 155] on span "[DATE]" at bounding box center [880, 148] width 33 height 13
click at [878, 321] on span "[DATE]" at bounding box center [878, 321] width 30 height 11
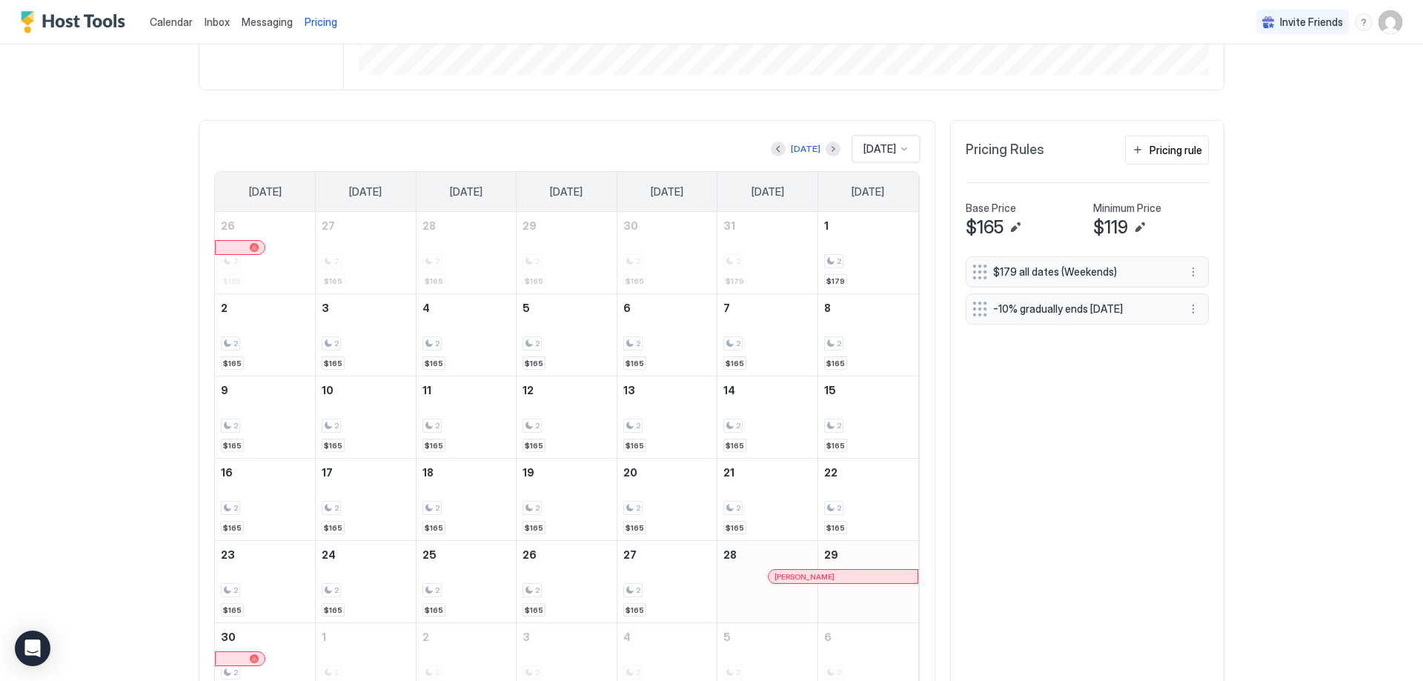
click at [978, 266] on div at bounding box center [980, 272] width 15 height 15
drag, startPoint x: 977, startPoint y: 270, endPoint x: 977, endPoint y: 262, distance: 8.2
click at [977, 262] on div at bounding box center [980, 263] width 15 height 15
click at [1189, 272] on button "More options" at bounding box center [1194, 272] width 18 height 18
click at [1185, 316] on div "Pause" at bounding box center [1208, 317] width 56 height 24
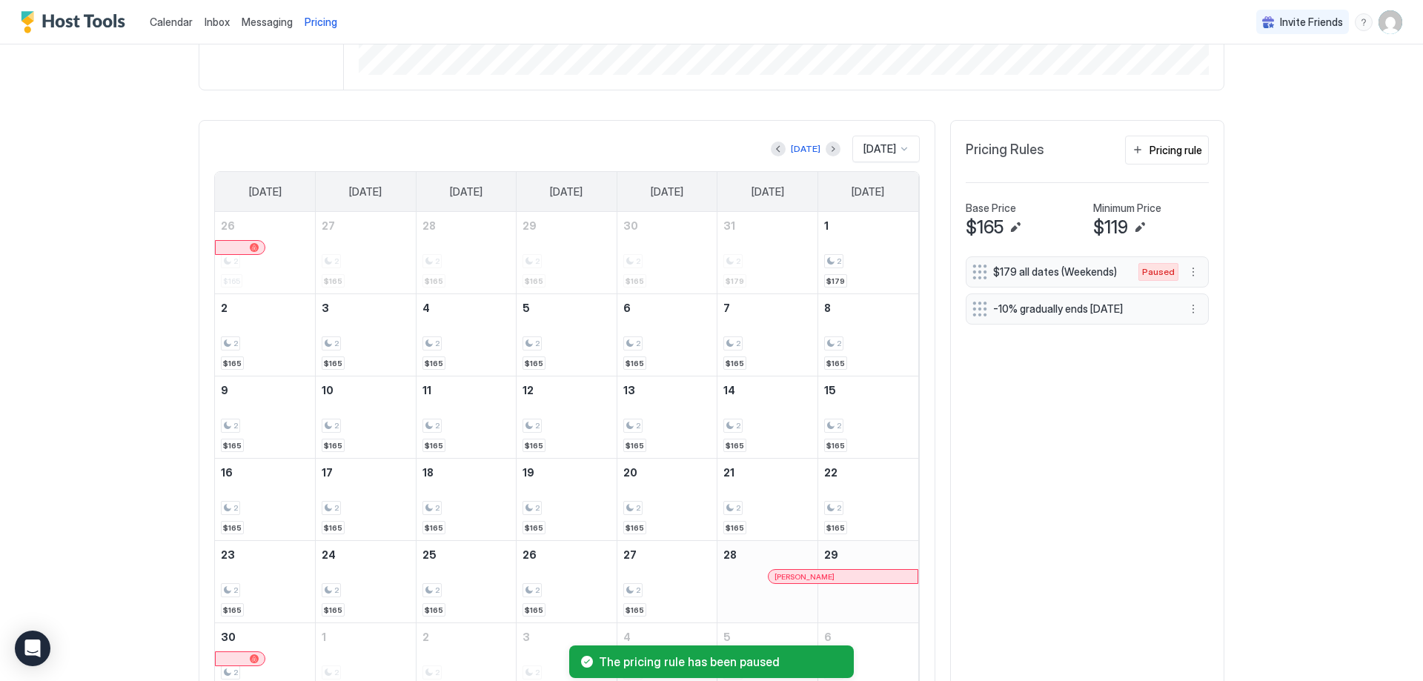
click at [1165, 271] on span "Paused" at bounding box center [1158, 271] width 33 height 13
click at [1186, 272] on button "More options" at bounding box center [1194, 272] width 18 height 18
click at [1202, 317] on span "Enable" at bounding box center [1216, 316] width 29 height 11
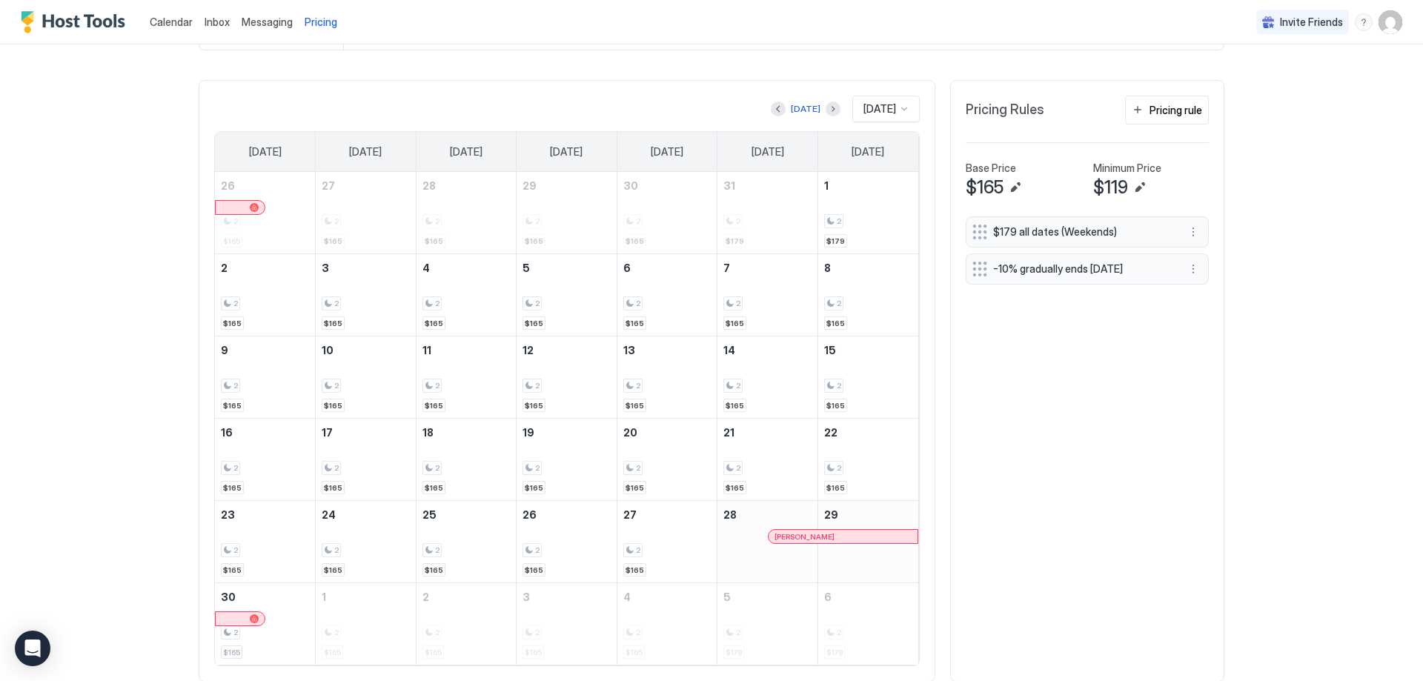
scroll to position [385, 0]
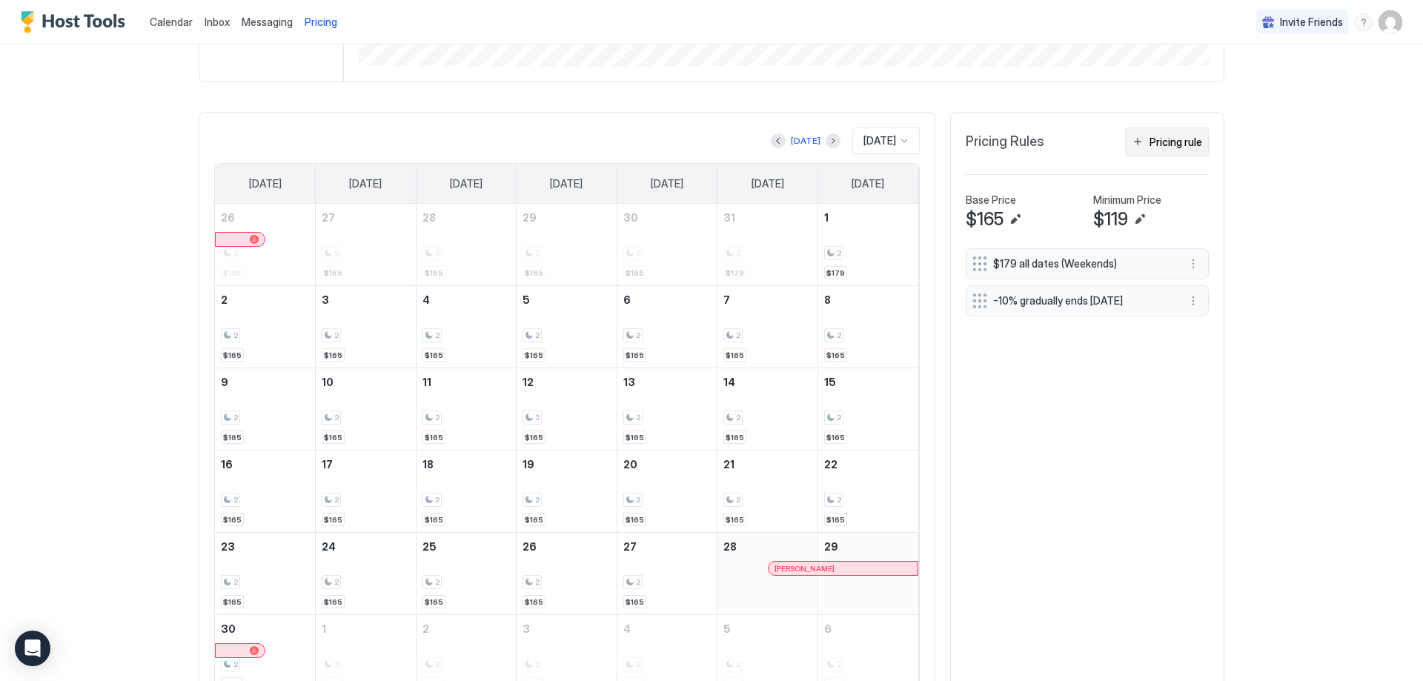
click at [1165, 142] on div "Pricing rule" at bounding box center [1176, 142] width 53 height 16
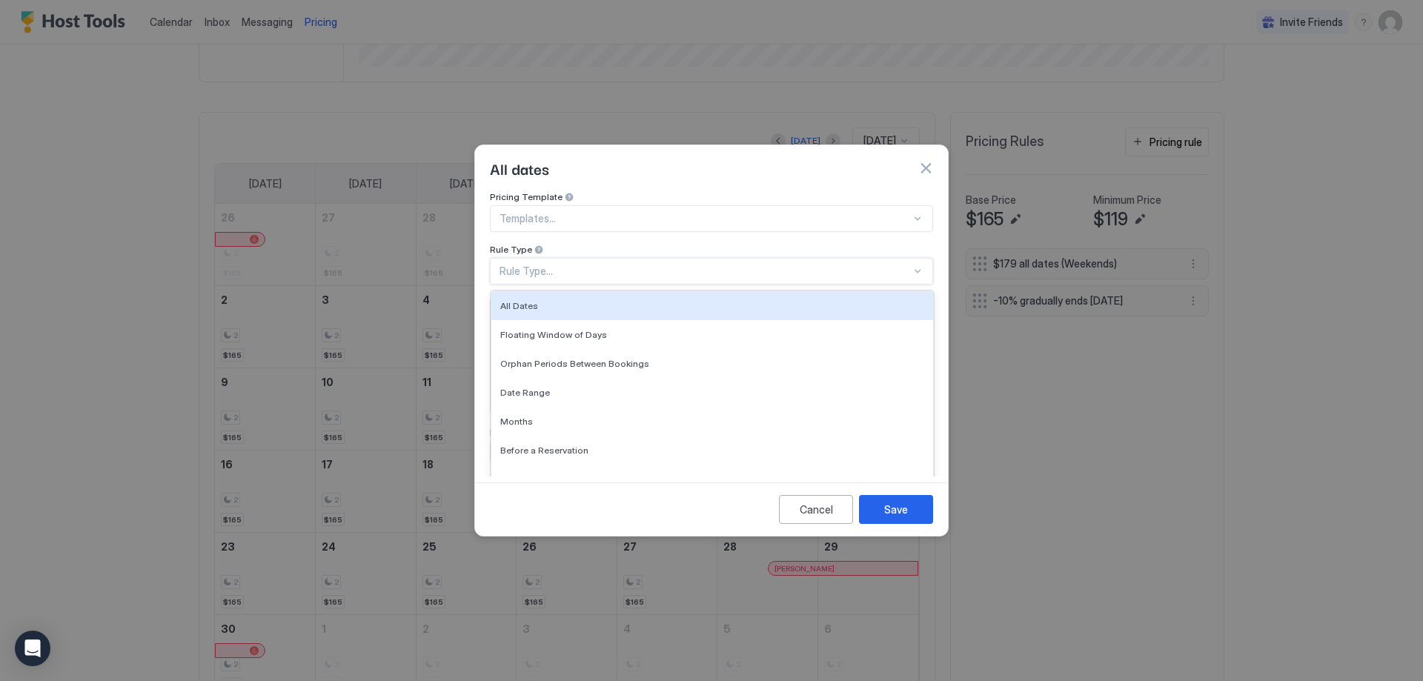
click at [631, 265] on div "Rule Type..." at bounding box center [705, 271] width 411 height 13
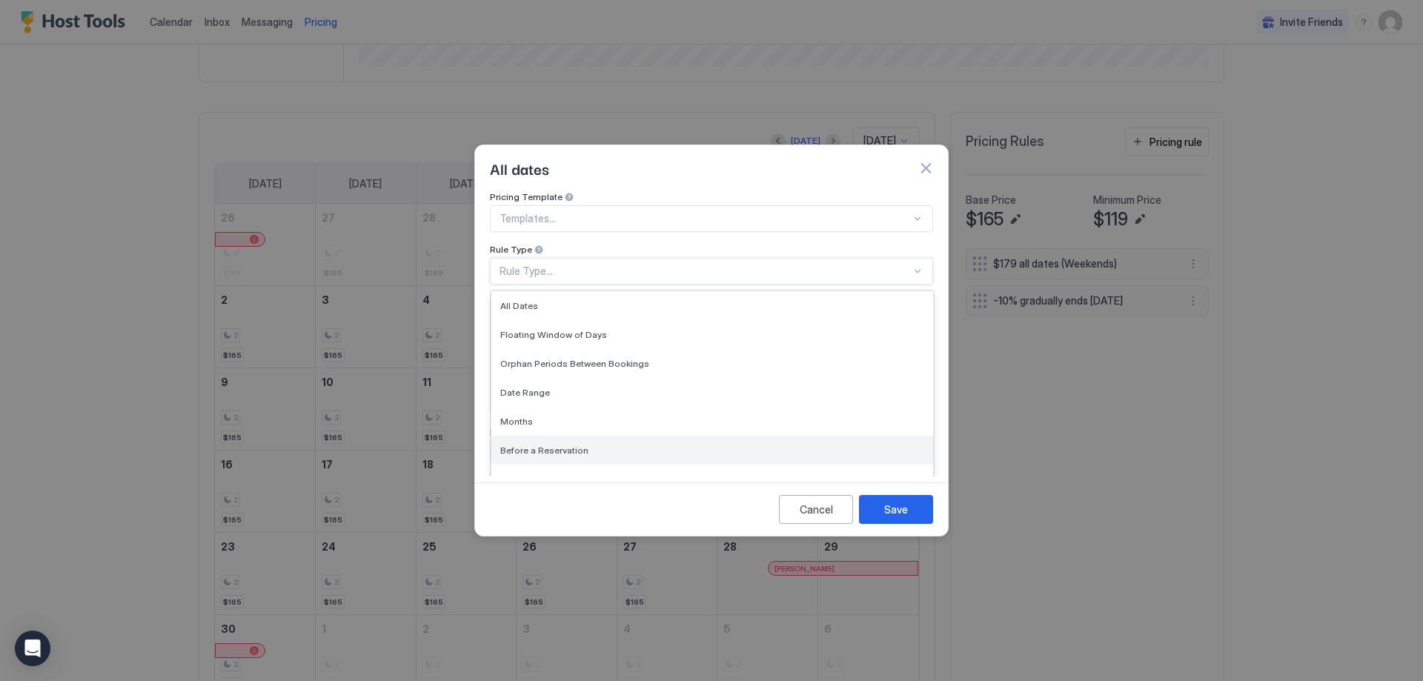
click at [552, 445] on span "Before a Reservation" at bounding box center [544, 450] width 88 height 11
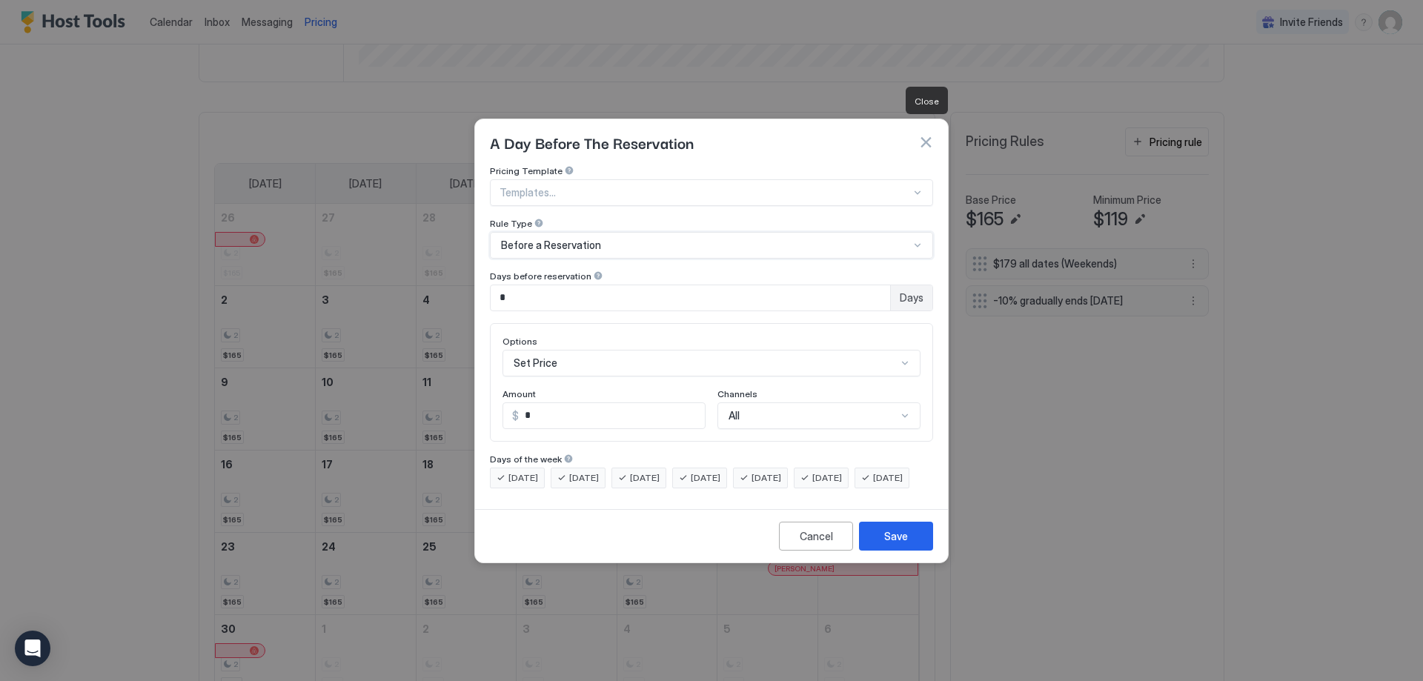
click at [932, 135] on button "button" at bounding box center [925, 142] width 15 height 15
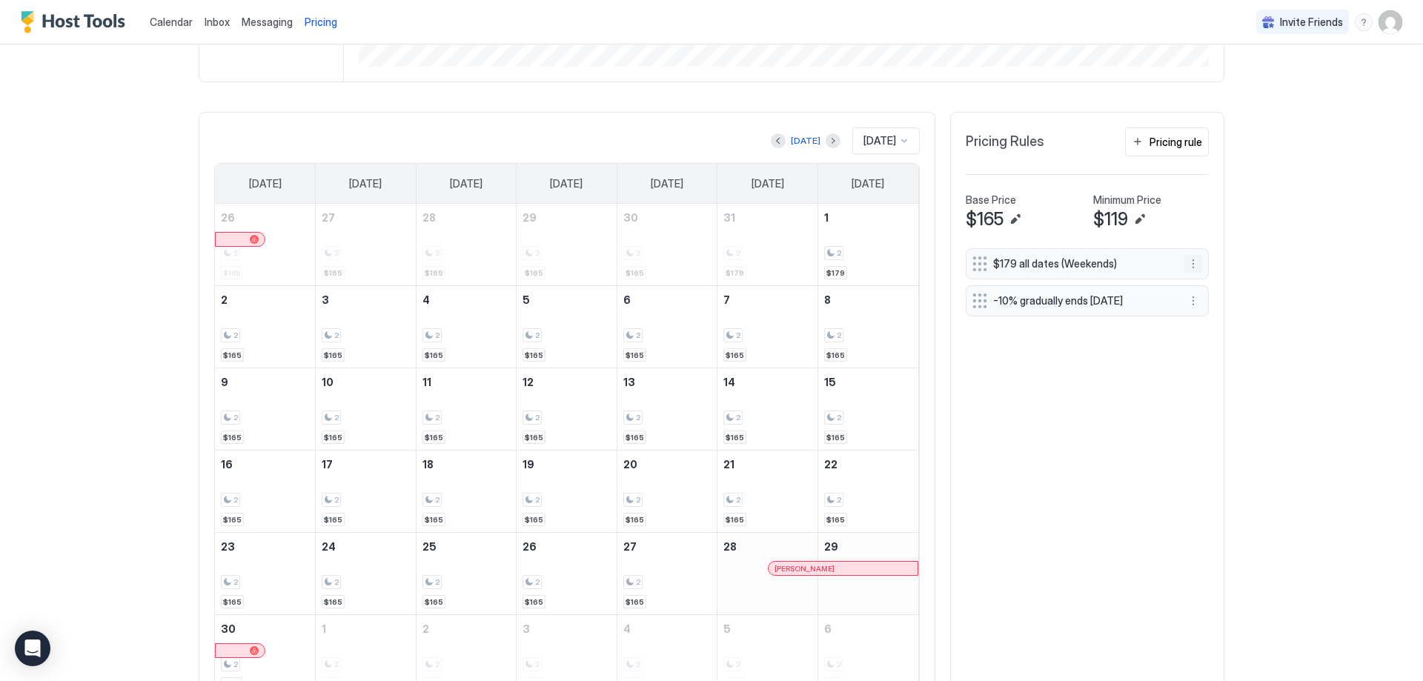
click at [1191, 265] on button "More options" at bounding box center [1194, 264] width 18 height 18
click at [1191, 265] on div at bounding box center [711, 340] width 1423 height 681
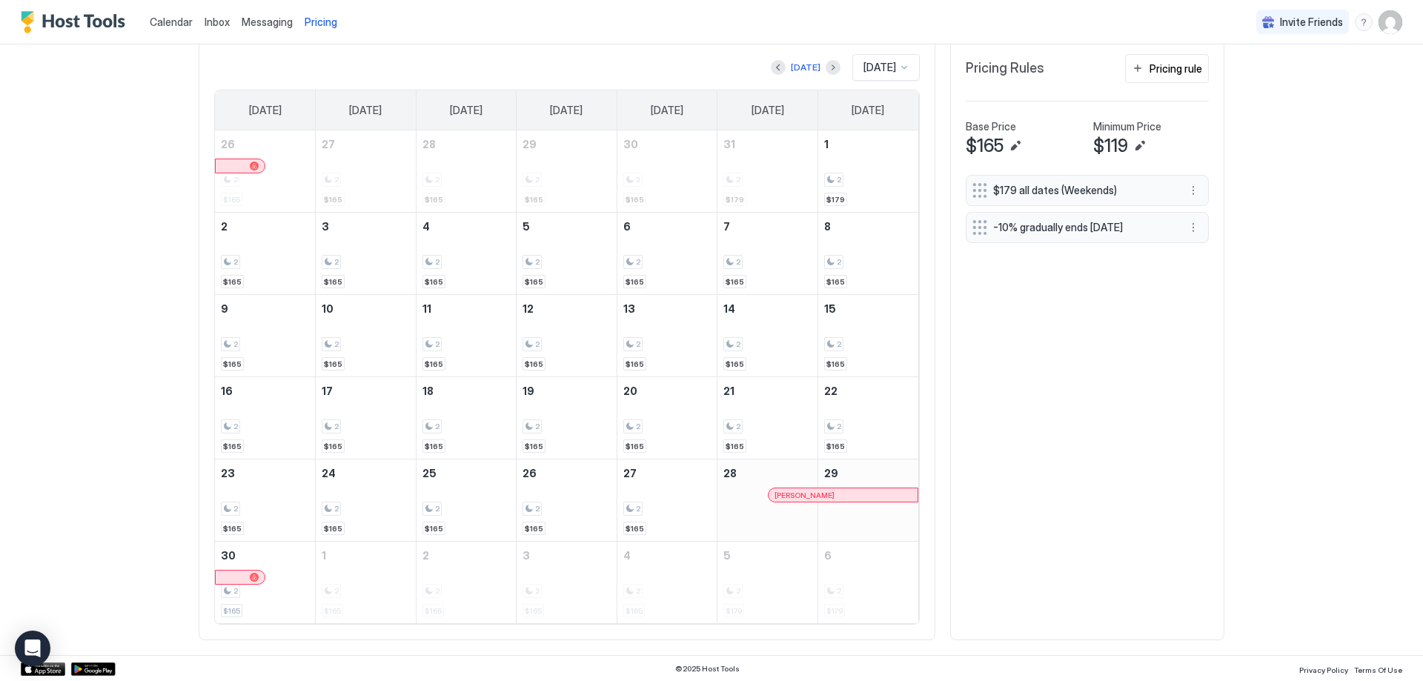
scroll to position [460, 0]
click at [829, 494] on div "[PERSON_NAME]" at bounding box center [843, 495] width 137 height 10
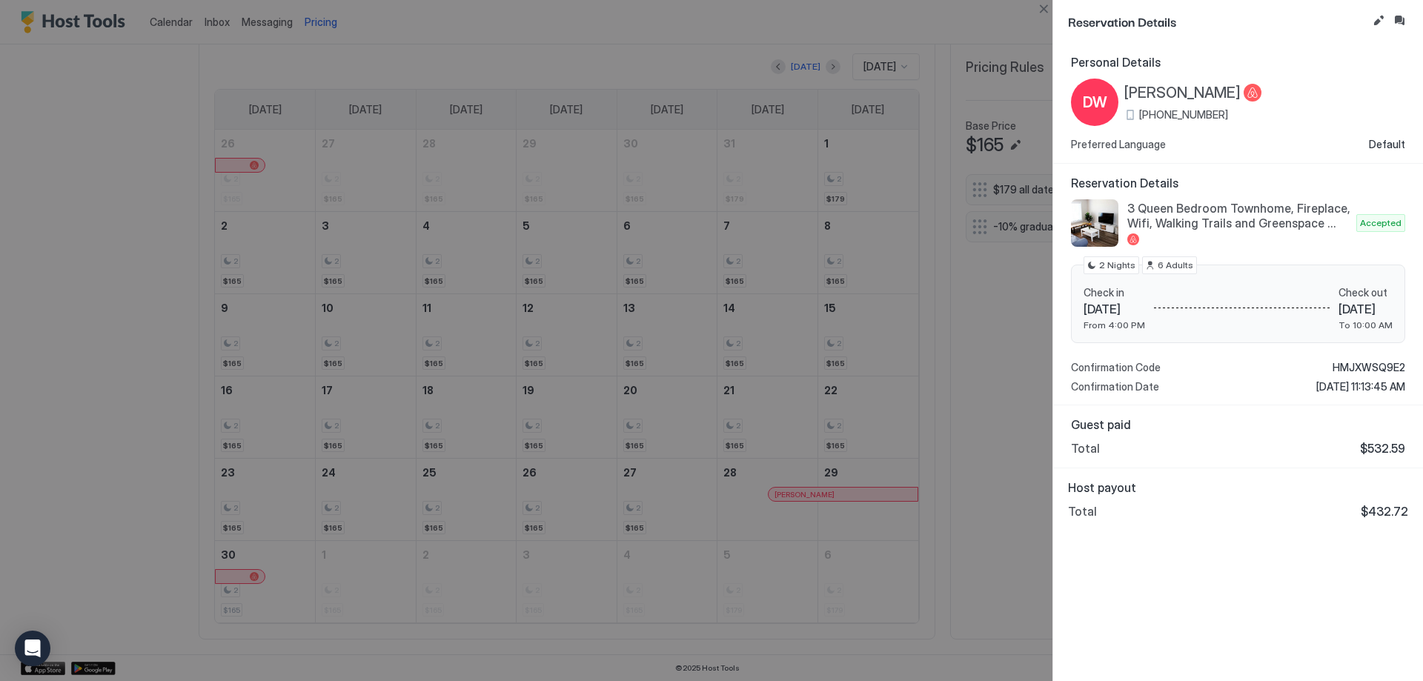
click at [758, 426] on div at bounding box center [711, 340] width 1423 height 681
click at [1039, 12] on button "Close" at bounding box center [1044, 9] width 18 height 18
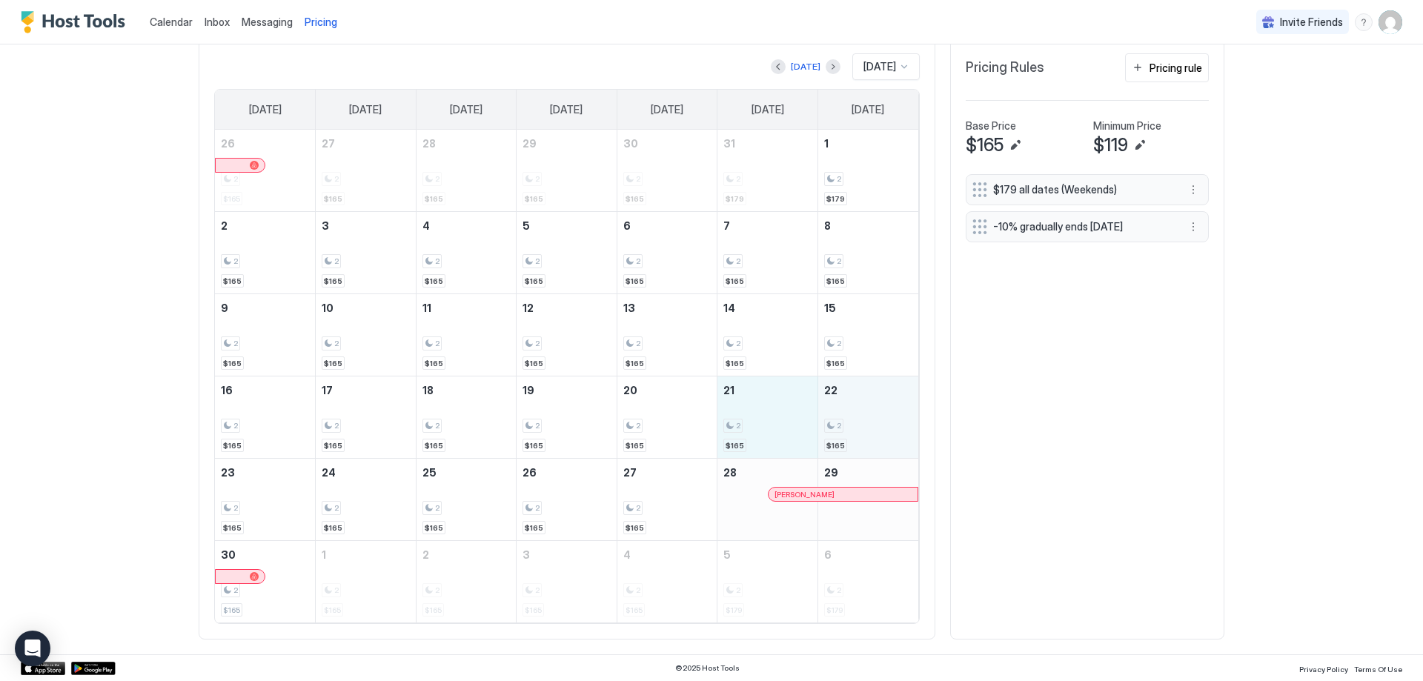
drag, startPoint x: 785, startPoint y: 418, endPoint x: 862, endPoint y: 418, distance: 77.1
click at [862, 418] on tr "16 2 $165 17 2 $165 18 2 $165 19 2 $165 20 2 $165 21 2 $165 22 2 $165" at bounding box center [566, 418] width 703 height 82
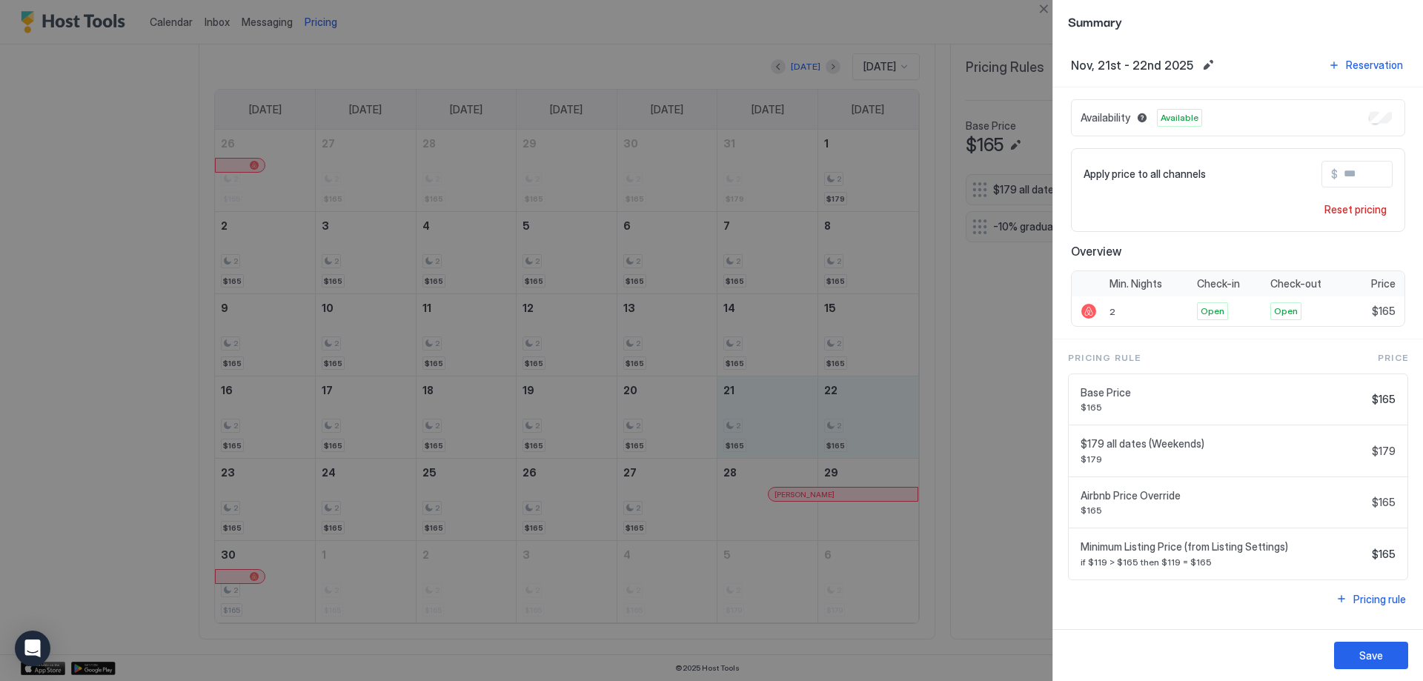
click at [1168, 541] on span "Minimum Listing Price (from Listing Settings)" at bounding box center [1223, 546] width 285 height 13
click at [996, 398] on div at bounding box center [711, 340] width 1423 height 681
click at [1047, 8] on button "Close" at bounding box center [1044, 9] width 18 height 18
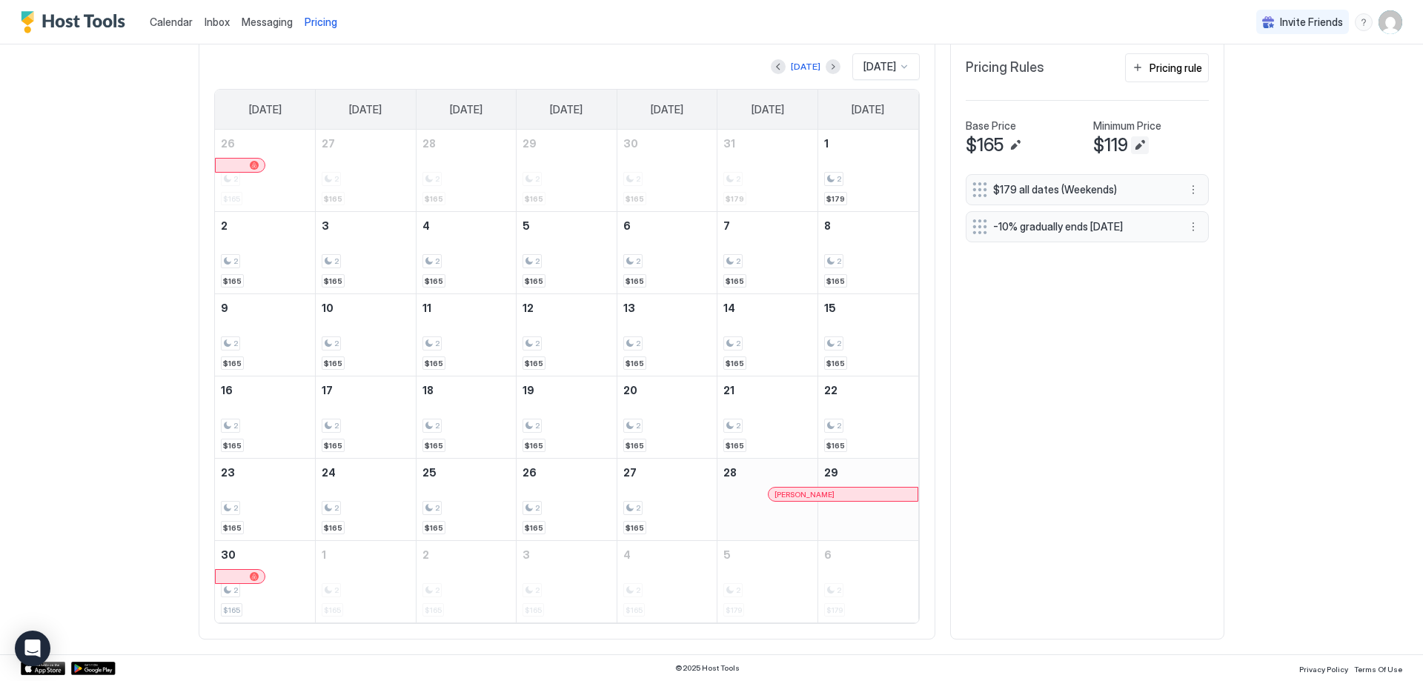
click at [1139, 144] on button "Edit" at bounding box center [1140, 145] width 18 height 18
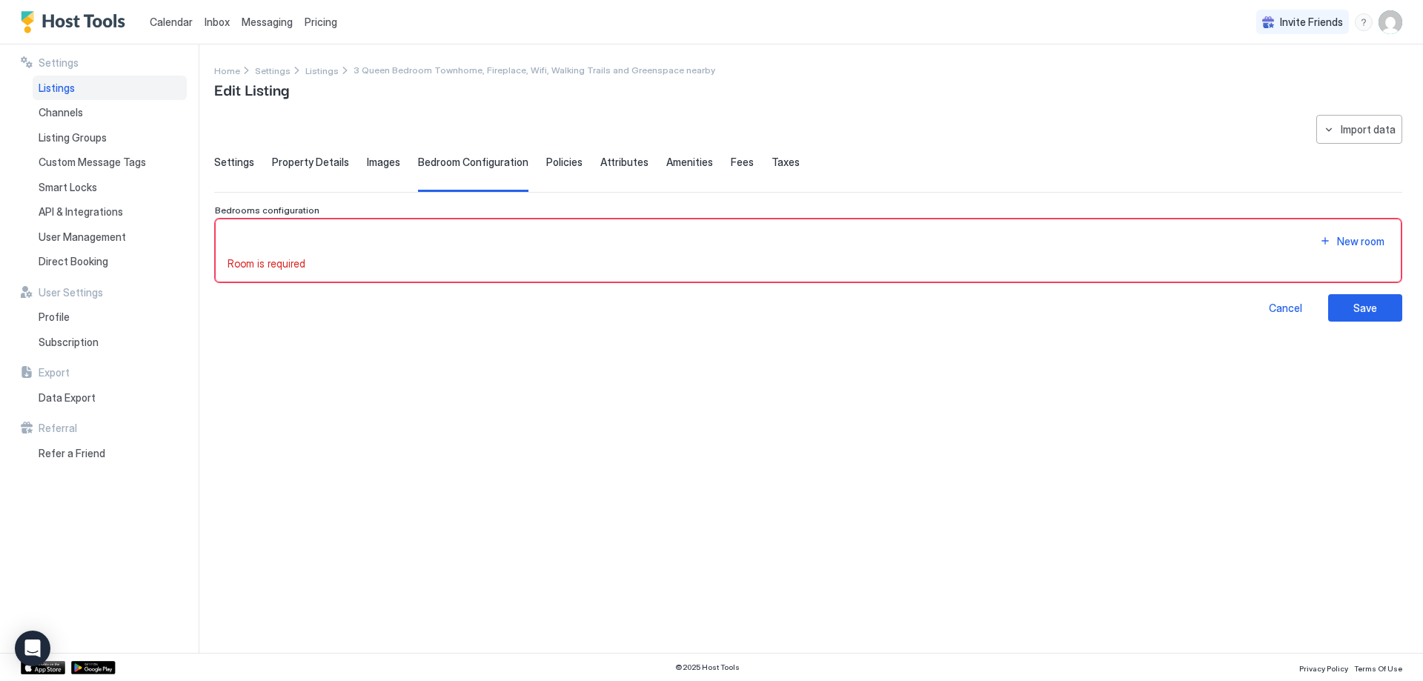
type input "***"
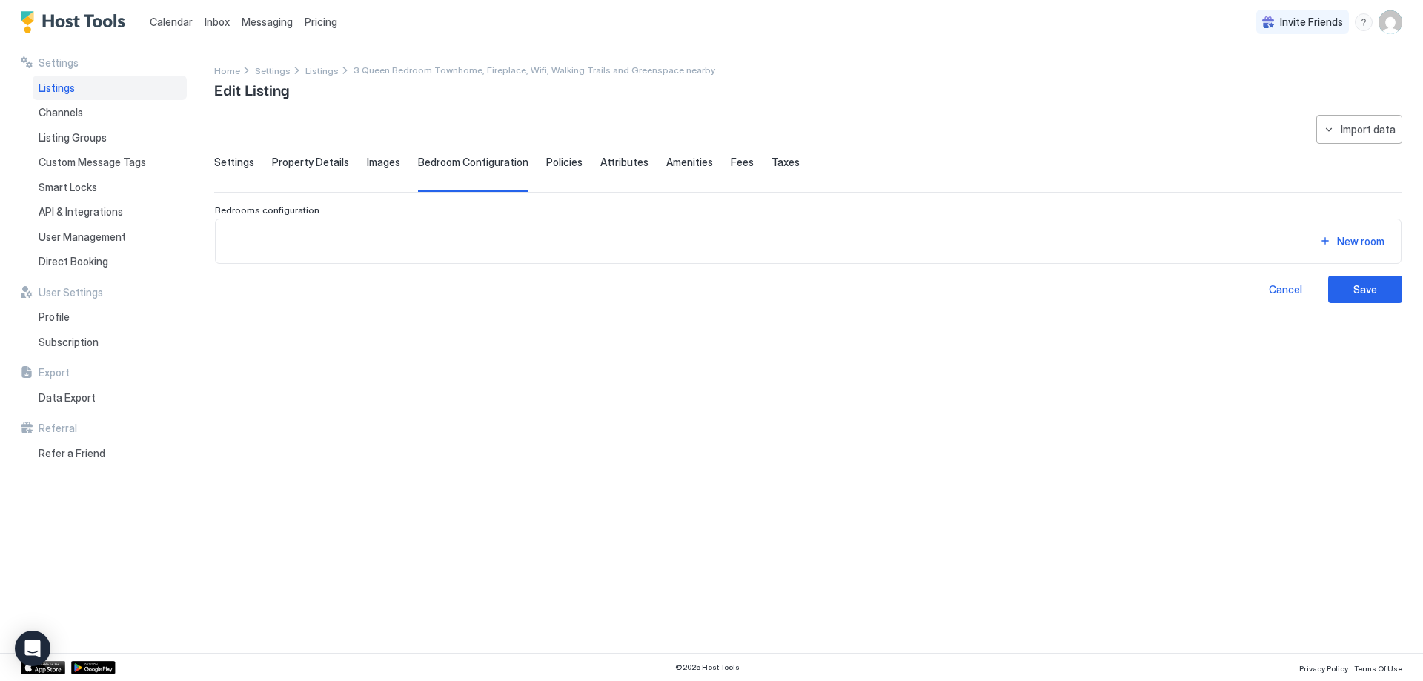
click at [715, 168] on div "Settings Property Details Images Bedroom Configuration Policies Attributes Amen…" at bounding box center [808, 174] width 1188 height 36
click at [734, 164] on span "Fees" at bounding box center [742, 162] width 23 height 13
click at [778, 163] on span "Taxes" at bounding box center [786, 162] width 28 height 13
click at [61, 87] on span "Listings" at bounding box center [57, 88] width 36 height 13
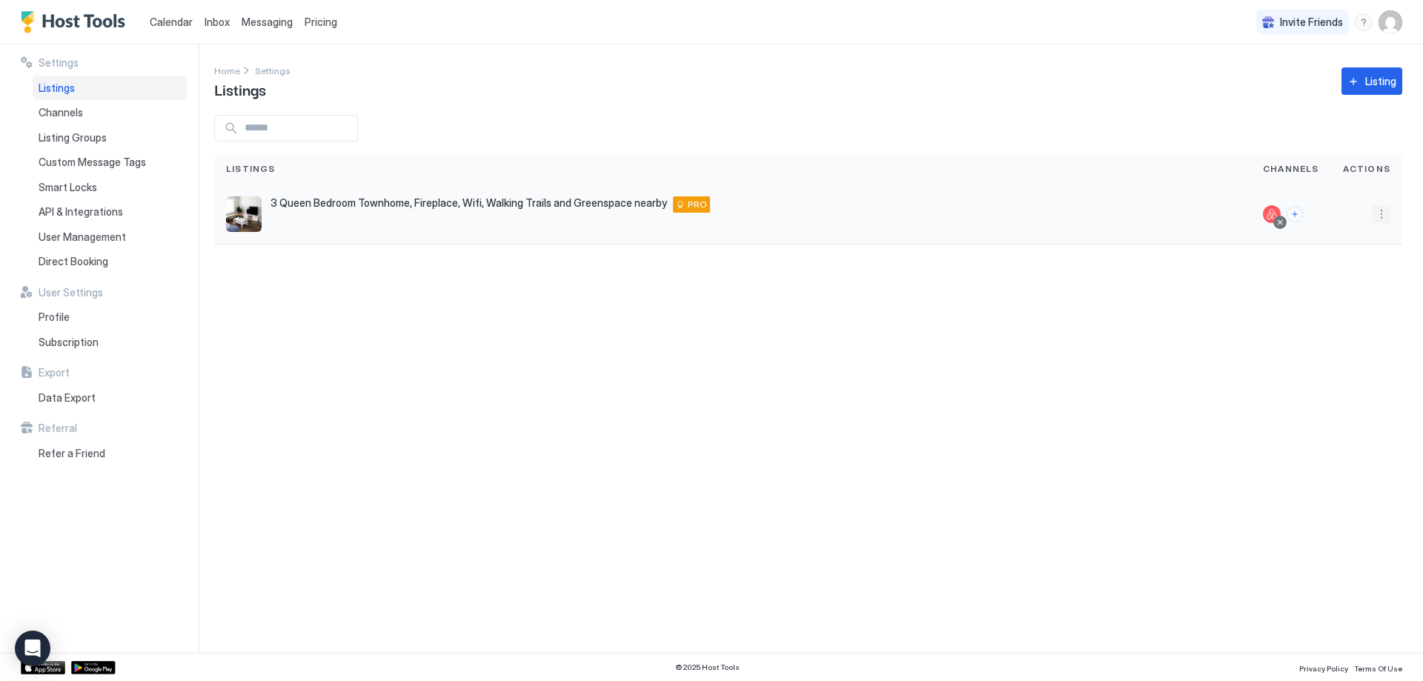
click at [1380, 215] on button "More options" at bounding box center [1382, 214] width 18 height 18
click at [1337, 265] on div "Pricing" at bounding box center [1344, 260] width 102 height 24
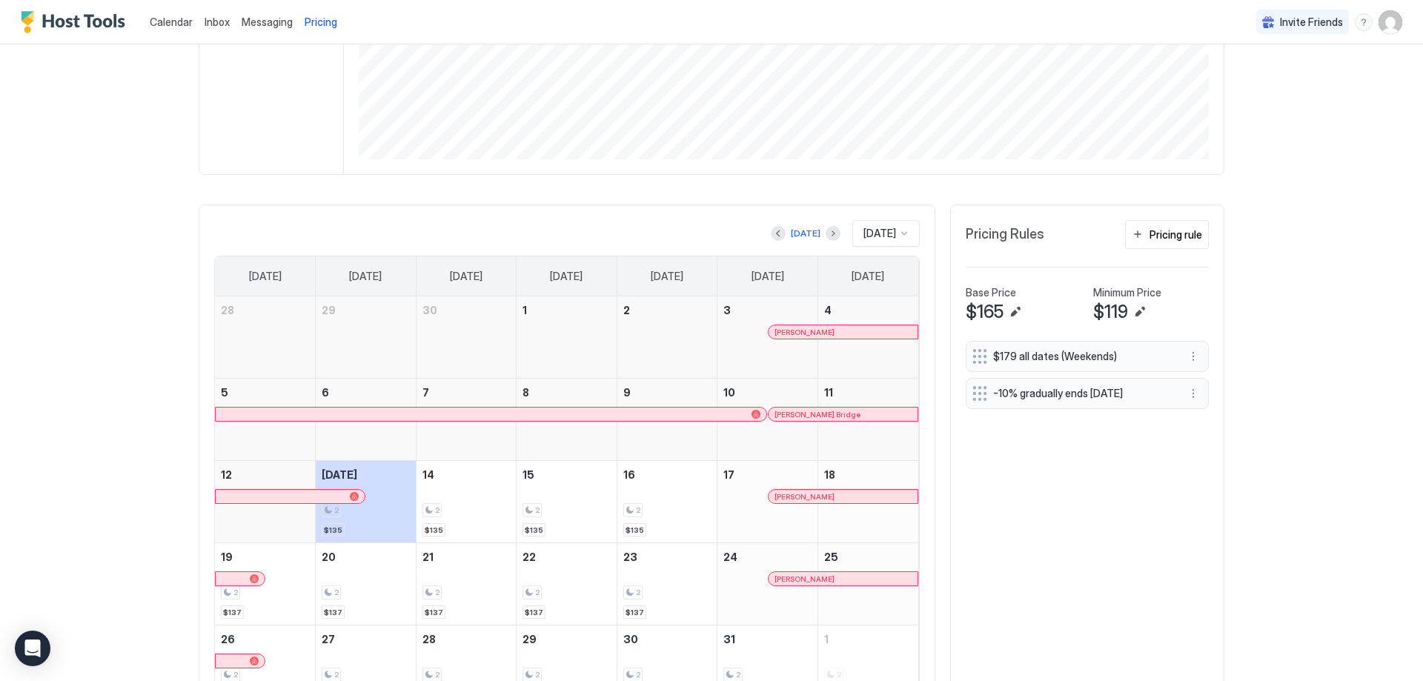
scroll to position [371, 0]
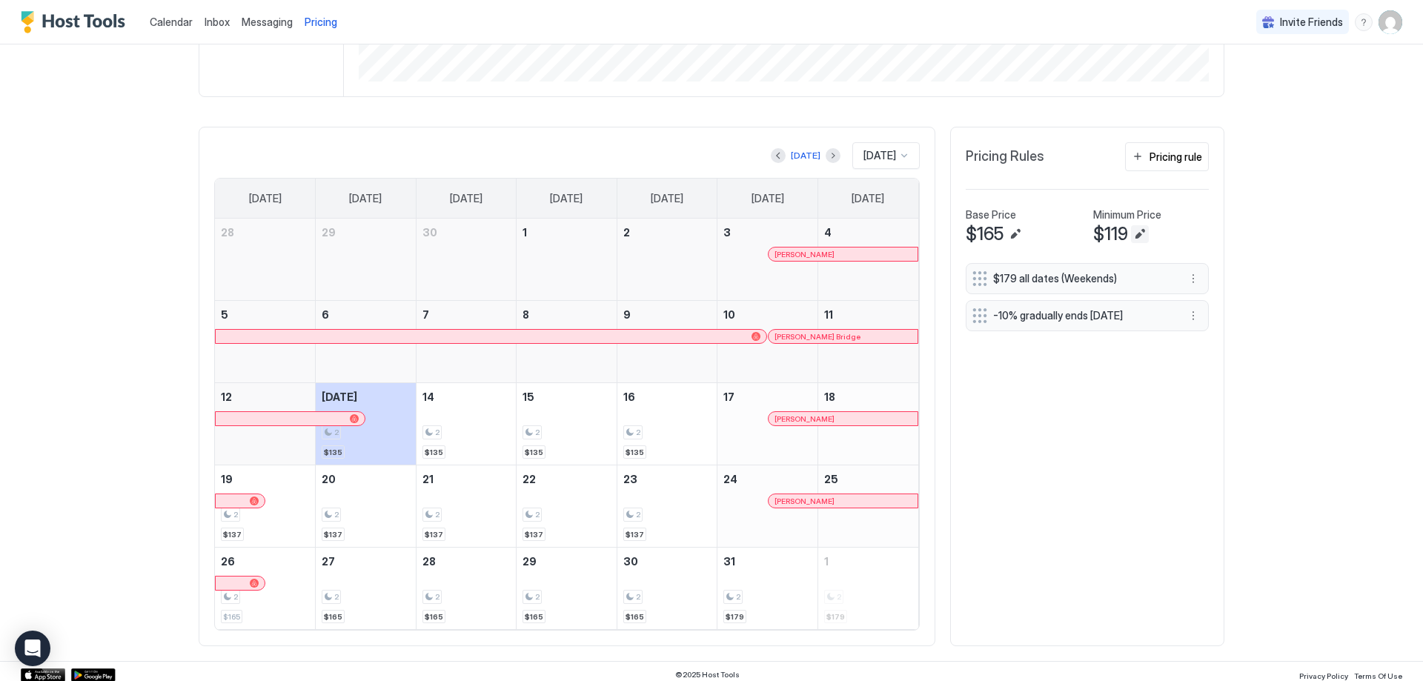
click at [1131, 231] on button "Edit" at bounding box center [1140, 234] width 18 height 18
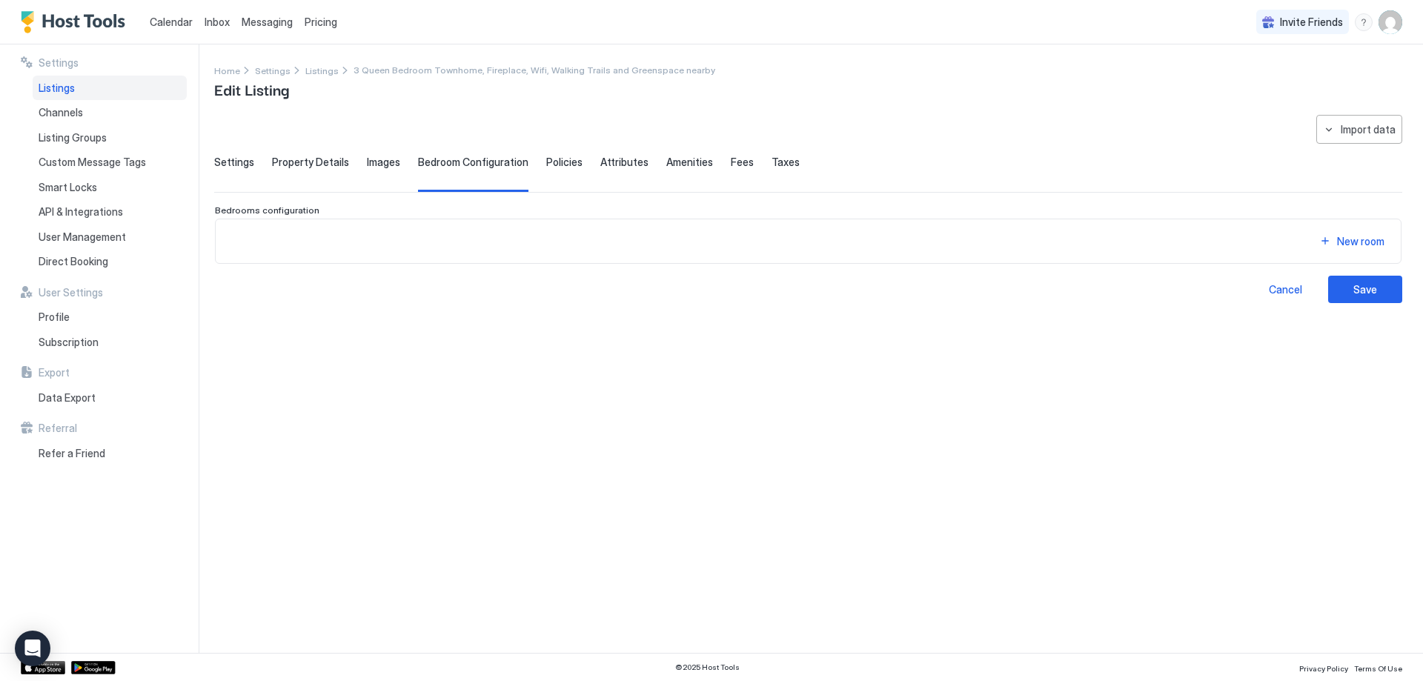
drag, startPoint x: 1312, startPoint y: 246, endPoint x: 1322, endPoint y: 243, distance: 10.8
click at [1317, 244] on div "New room" at bounding box center [809, 241] width 1162 height 20
click at [1323, 243] on button "New room" at bounding box center [1352, 241] width 74 height 20
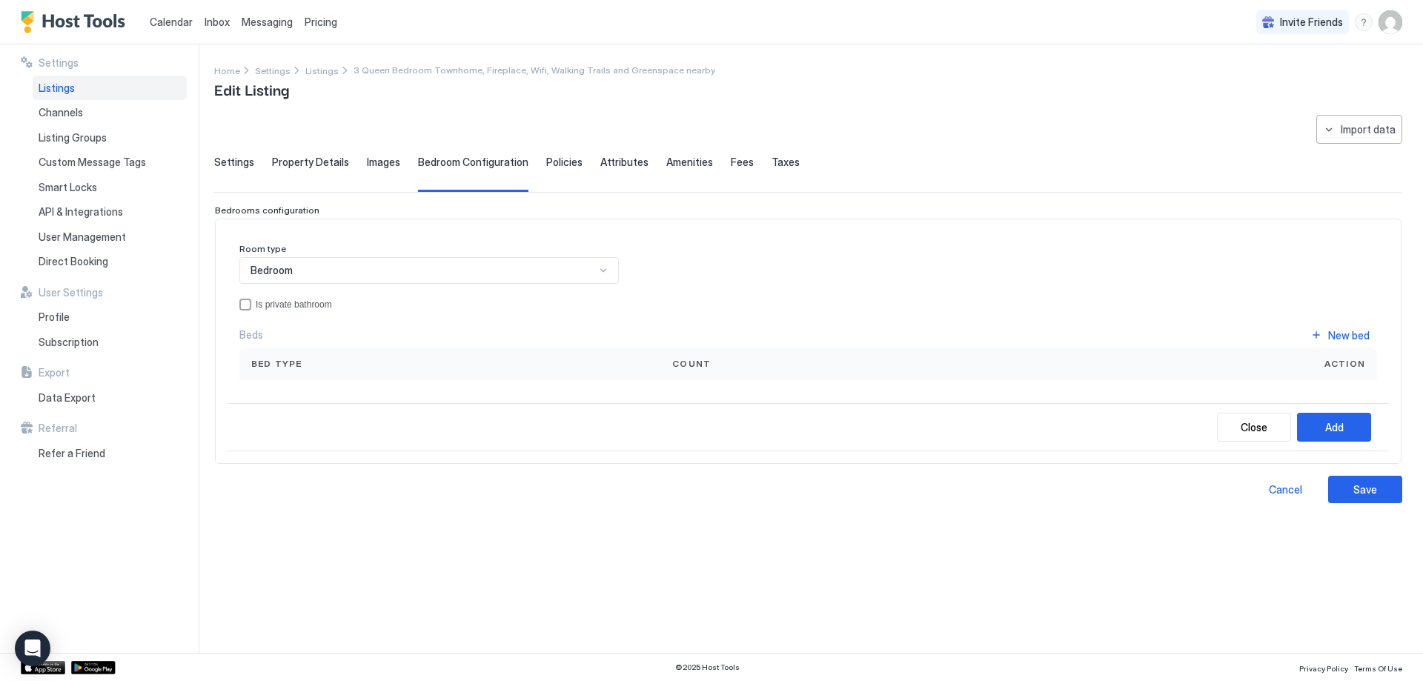
click at [531, 262] on div "Bedroom" at bounding box center [429, 270] width 380 height 27
click at [345, 311] on div "Bedroom" at bounding box center [430, 305] width 378 height 29
click at [1350, 433] on button "Add" at bounding box center [1334, 427] width 74 height 29
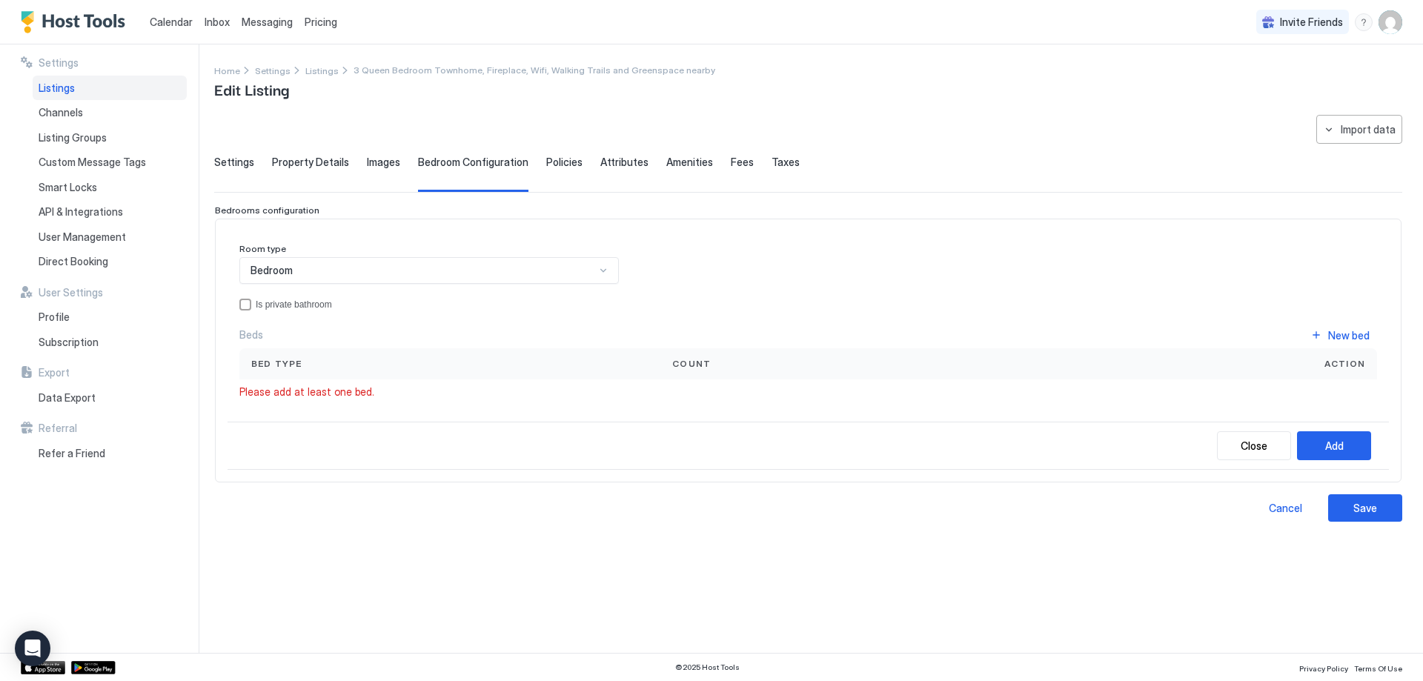
click at [697, 360] on span "Count" at bounding box center [691, 363] width 39 height 13
click at [319, 394] on span "Please add at least one bed." at bounding box center [306, 391] width 135 height 13
click at [275, 276] on span "Bedroom" at bounding box center [272, 270] width 42 height 13
click at [277, 305] on span "Bedroom" at bounding box center [270, 304] width 40 height 11
click at [276, 381] on div "Beds New bed Bed type Count Action Please add at least one bed." at bounding box center [808, 361] width 1138 height 73
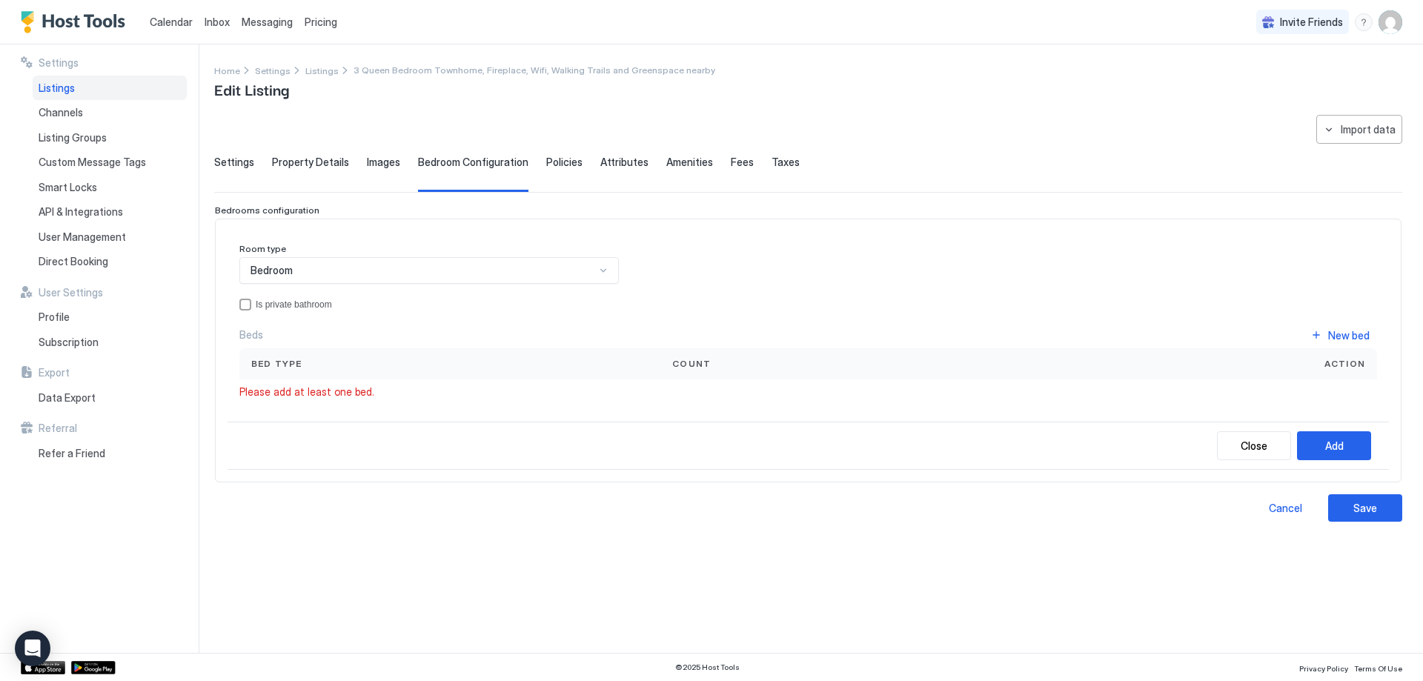
drag, startPoint x: 296, startPoint y: 394, endPoint x: 310, endPoint y: 385, distance: 16.7
click at [297, 394] on span "Please add at least one bed." at bounding box center [306, 391] width 135 height 13
click at [279, 360] on span "Bed type" at bounding box center [276, 363] width 51 height 13
click at [735, 358] on div "Count" at bounding box center [836, 363] width 328 height 13
click at [1317, 337] on button "New bed" at bounding box center [1340, 335] width 74 height 20
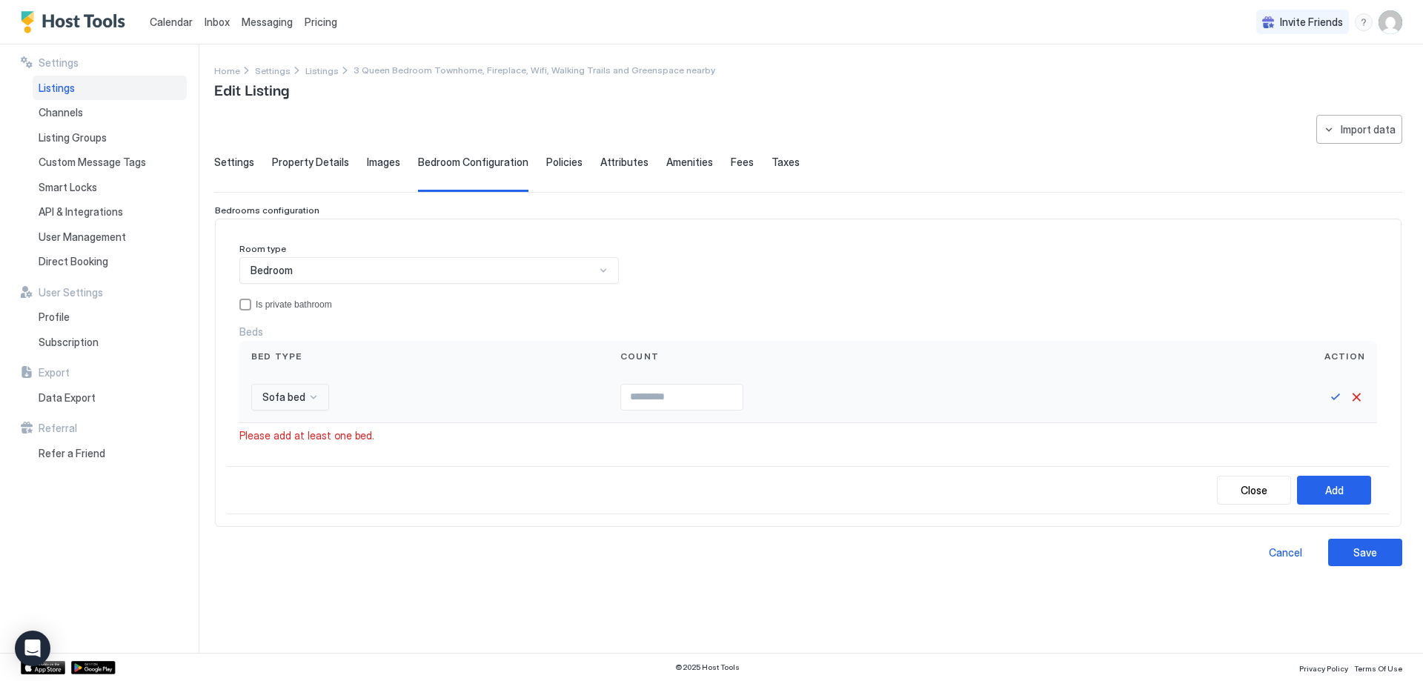
click at [308, 397] on div at bounding box center [314, 397] width 12 height 12
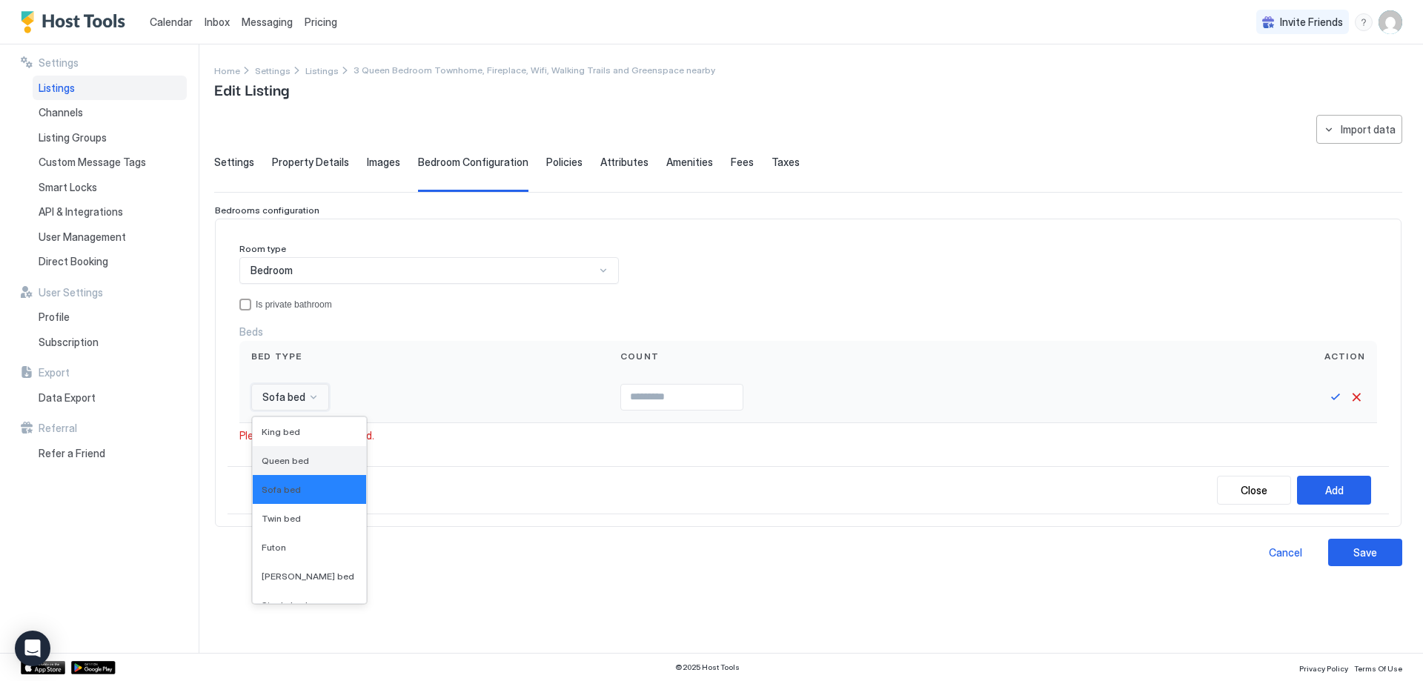
click at [285, 464] on span "Queen bed" at bounding box center [285, 460] width 47 height 11
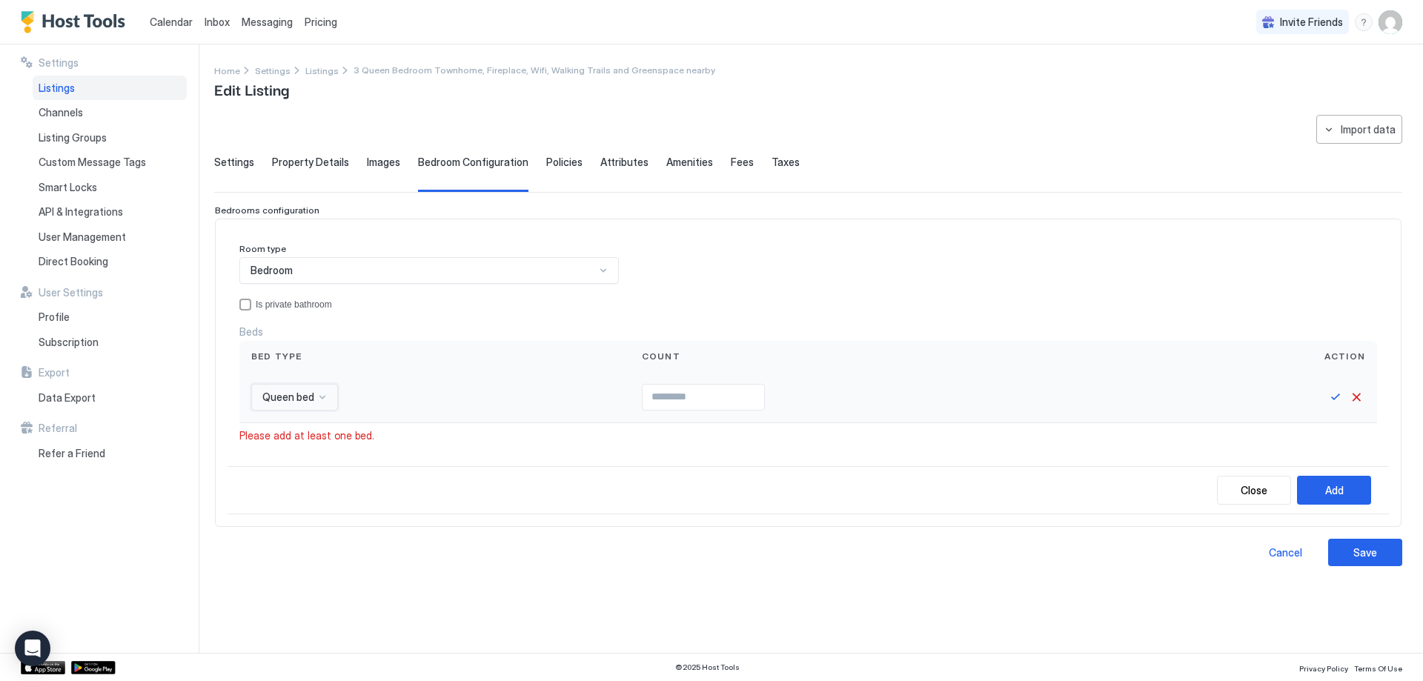
click at [647, 406] on input "Input Field" at bounding box center [704, 397] width 122 height 25
click at [1341, 483] on div "Add" at bounding box center [1334, 491] width 19 height 16
click at [1357, 489] on button "Add" at bounding box center [1334, 490] width 74 height 29
click at [1345, 491] on button "Add" at bounding box center [1334, 490] width 74 height 29
click at [1359, 549] on div "Save" at bounding box center [1366, 553] width 24 height 16
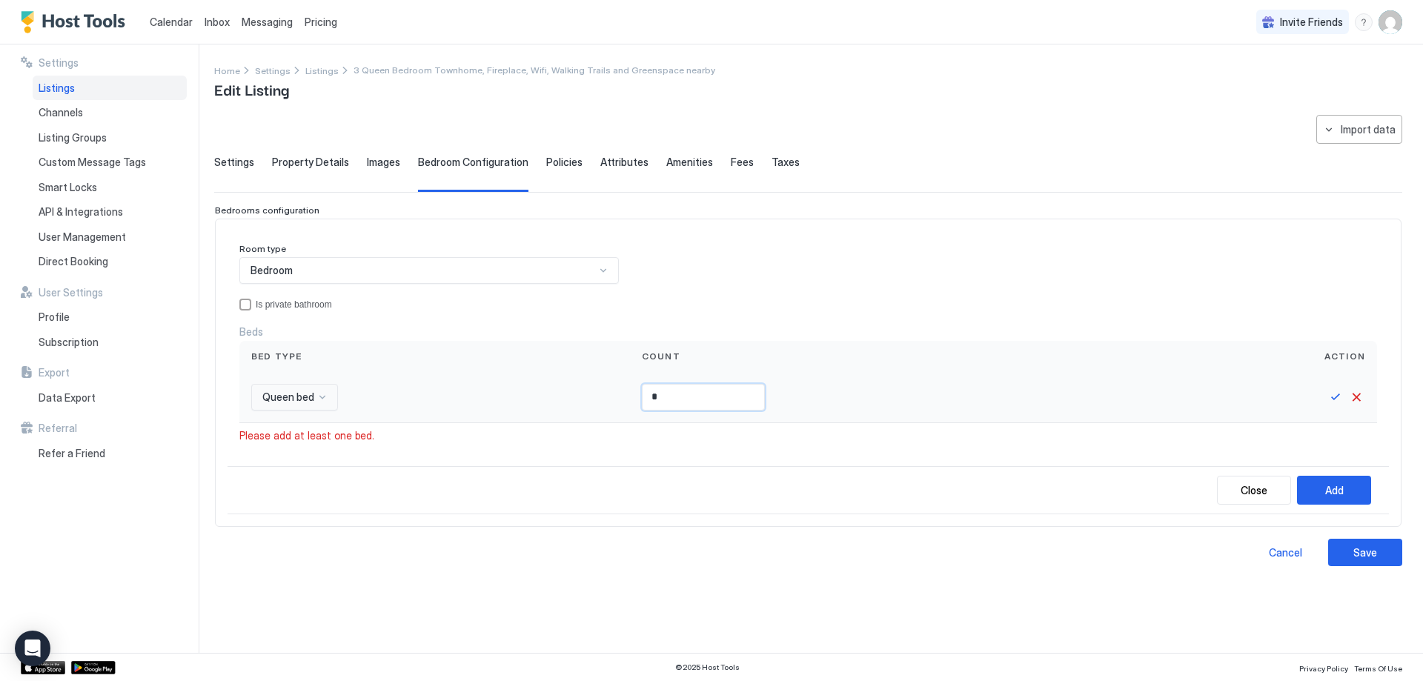
click at [644, 395] on input "*" at bounding box center [704, 397] width 122 height 25
drag, startPoint x: 644, startPoint y: 395, endPoint x: 601, endPoint y: 403, distance: 43.8
click at [630, 402] on div "*" at bounding box center [889, 397] width 519 height 51
type input "*"
click at [1334, 397] on button "Save" at bounding box center [1336, 397] width 18 height 18
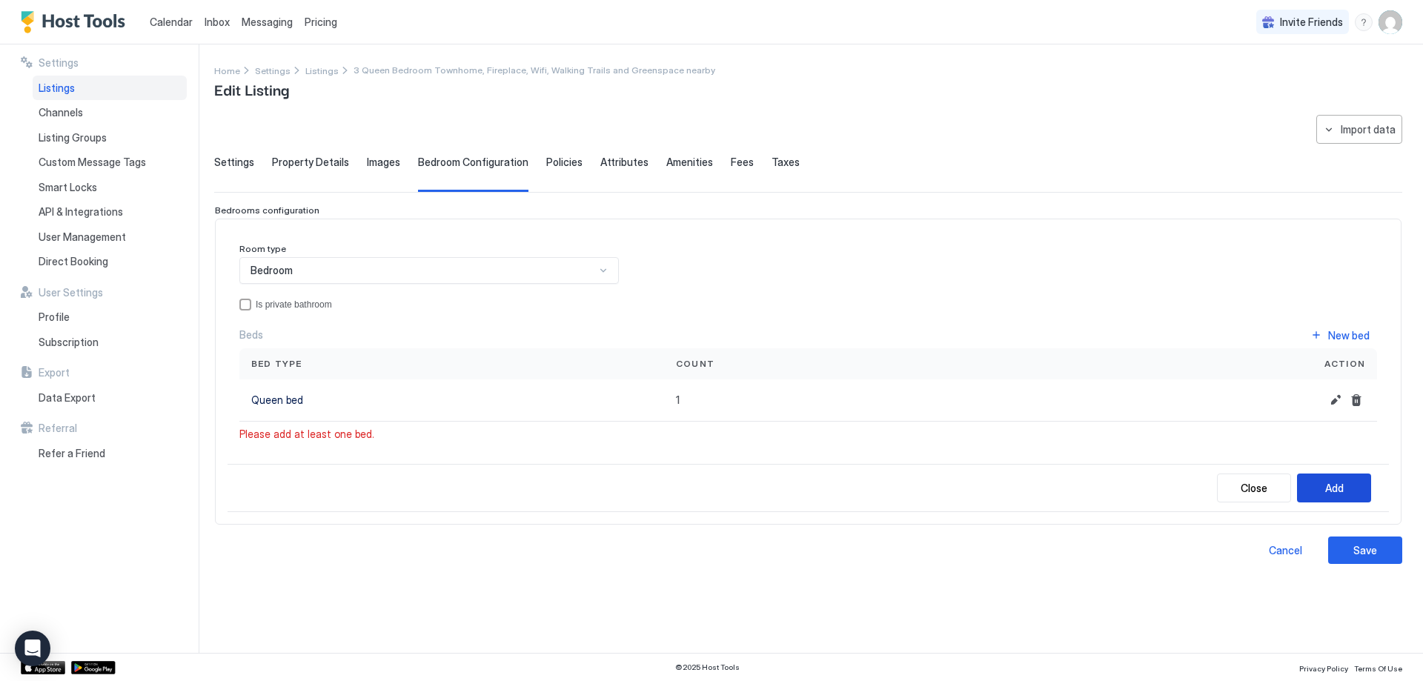
click at [1321, 486] on button "Add" at bounding box center [1334, 488] width 74 height 29
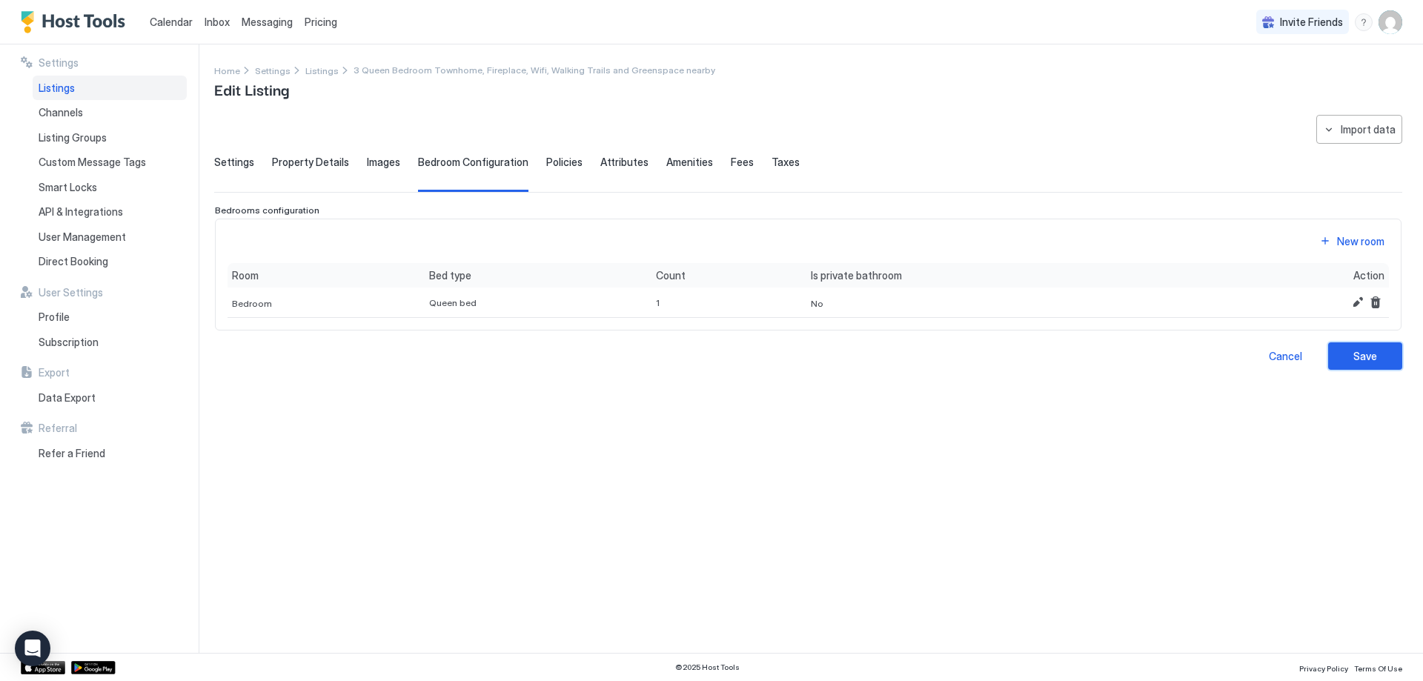
click at [1365, 354] on div "Save" at bounding box center [1366, 356] width 24 height 16
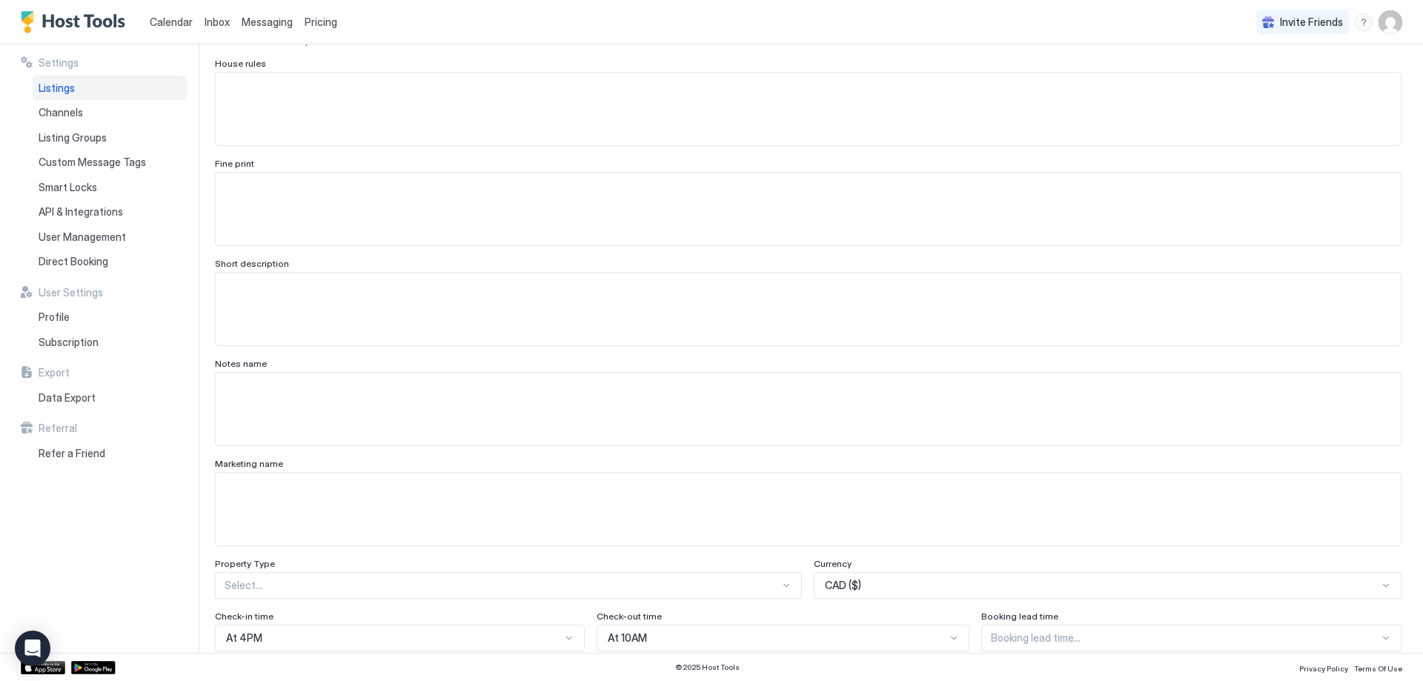
scroll to position [459, 0]
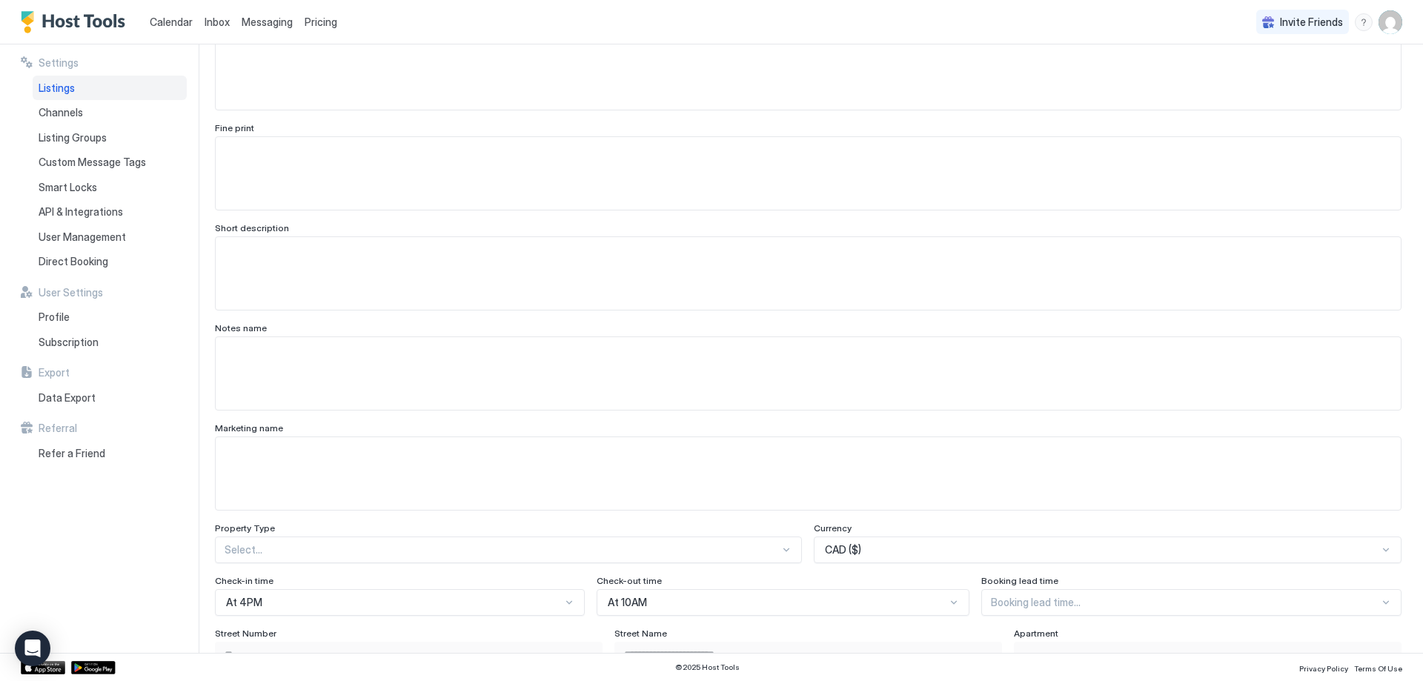
click at [314, 22] on span "Pricing" at bounding box center [321, 22] width 33 height 13
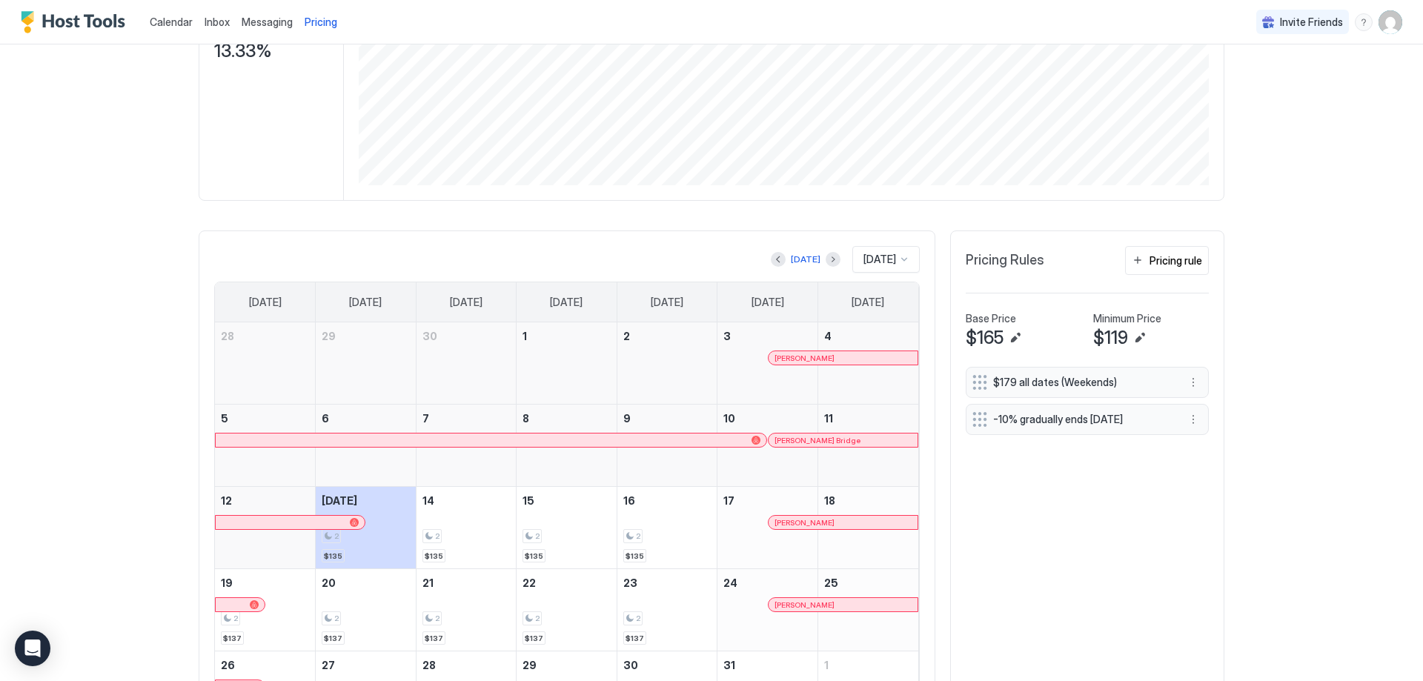
scroll to position [377, 0]
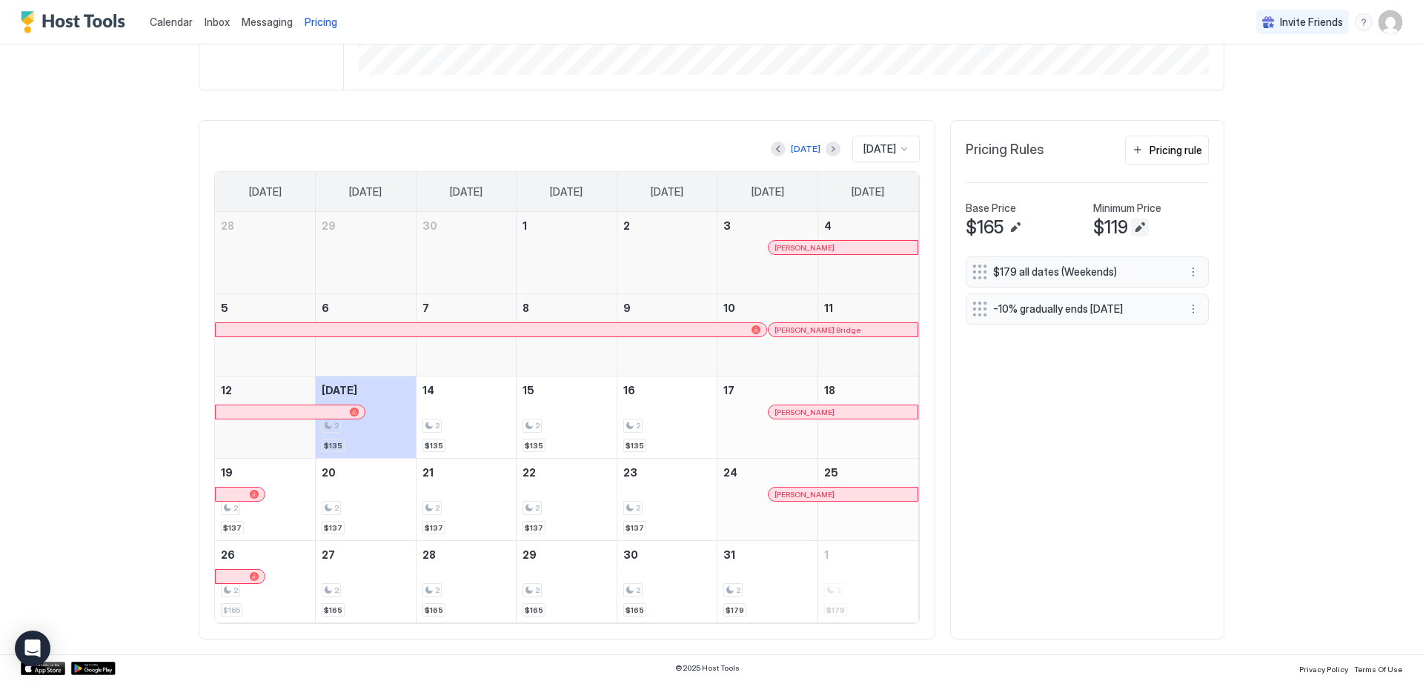
click at [1136, 228] on button "Edit" at bounding box center [1140, 228] width 18 height 18
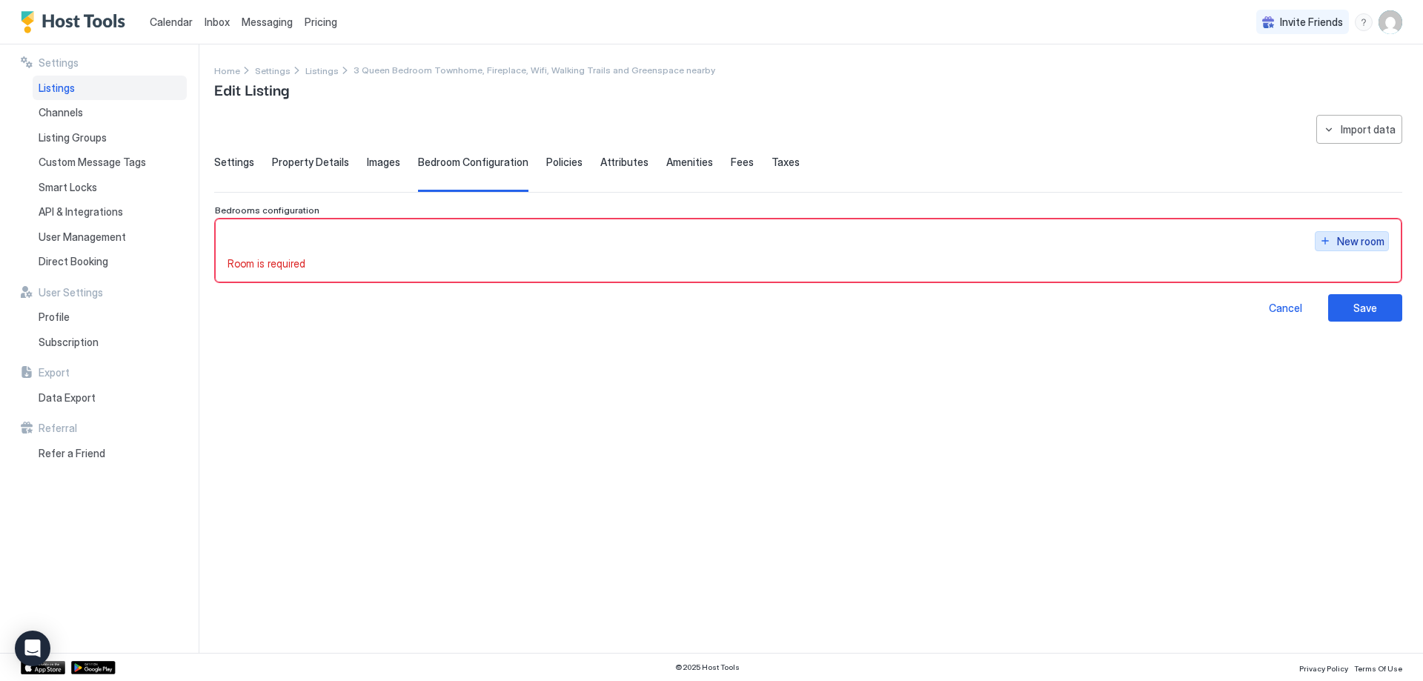
click at [1328, 244] on button "New room" at bounding box center [1352, 241] width 74 height 20
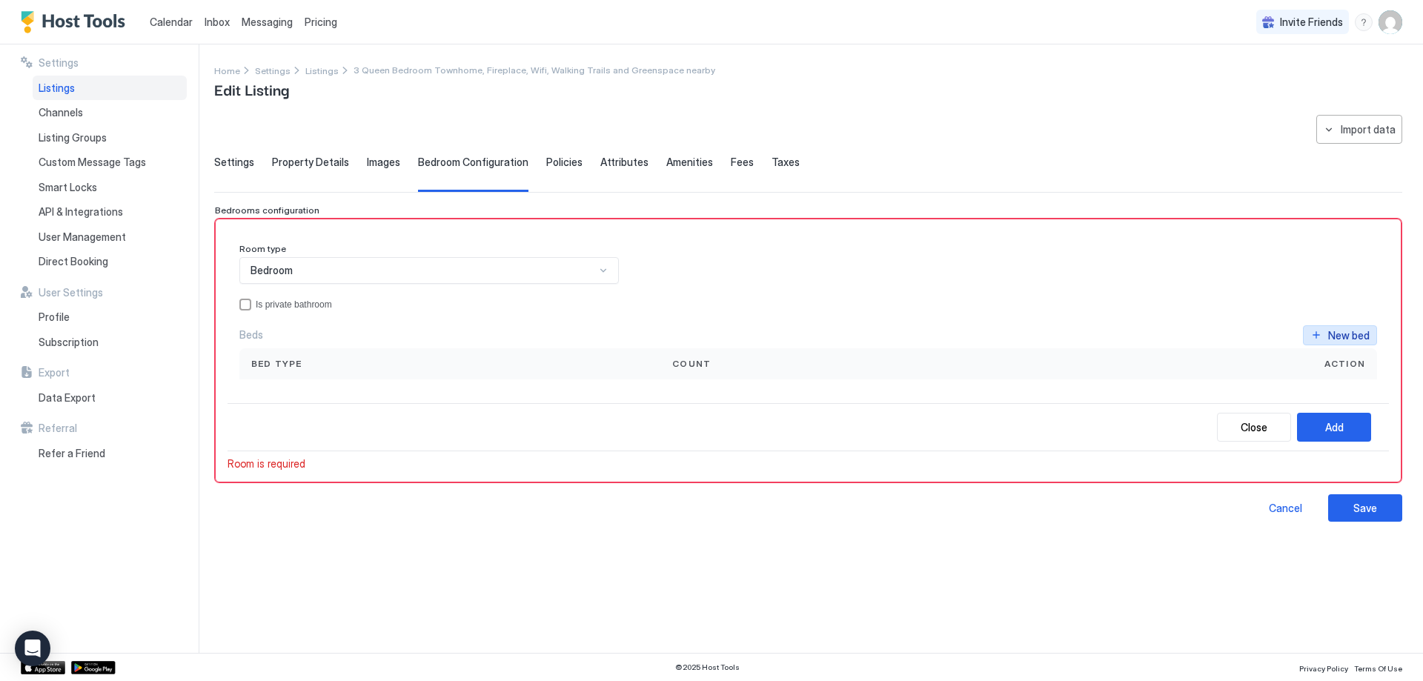
click at [1316, 338] on button "New bed" at bounding box center [1340, 335] width 74 height 20
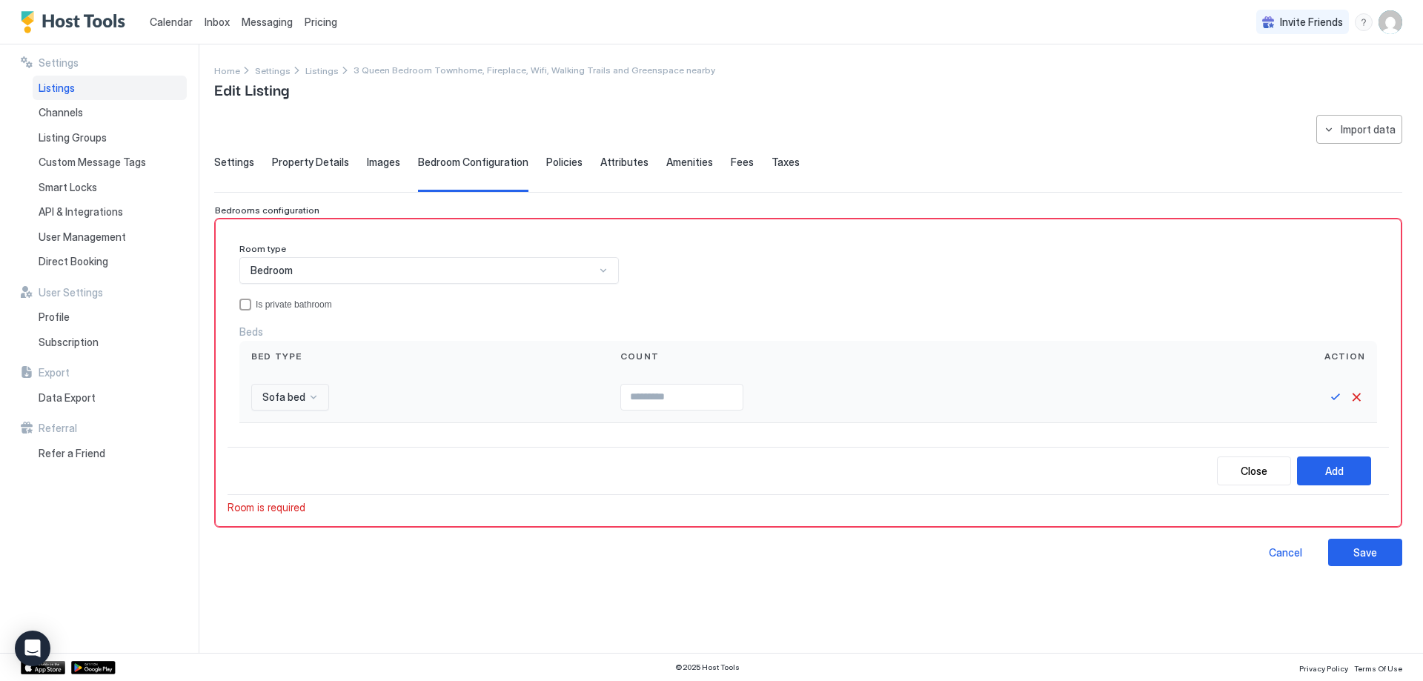
click at [285, 397] on span "Sofa bed" at bounding box center [283, 397] width 43 height 13
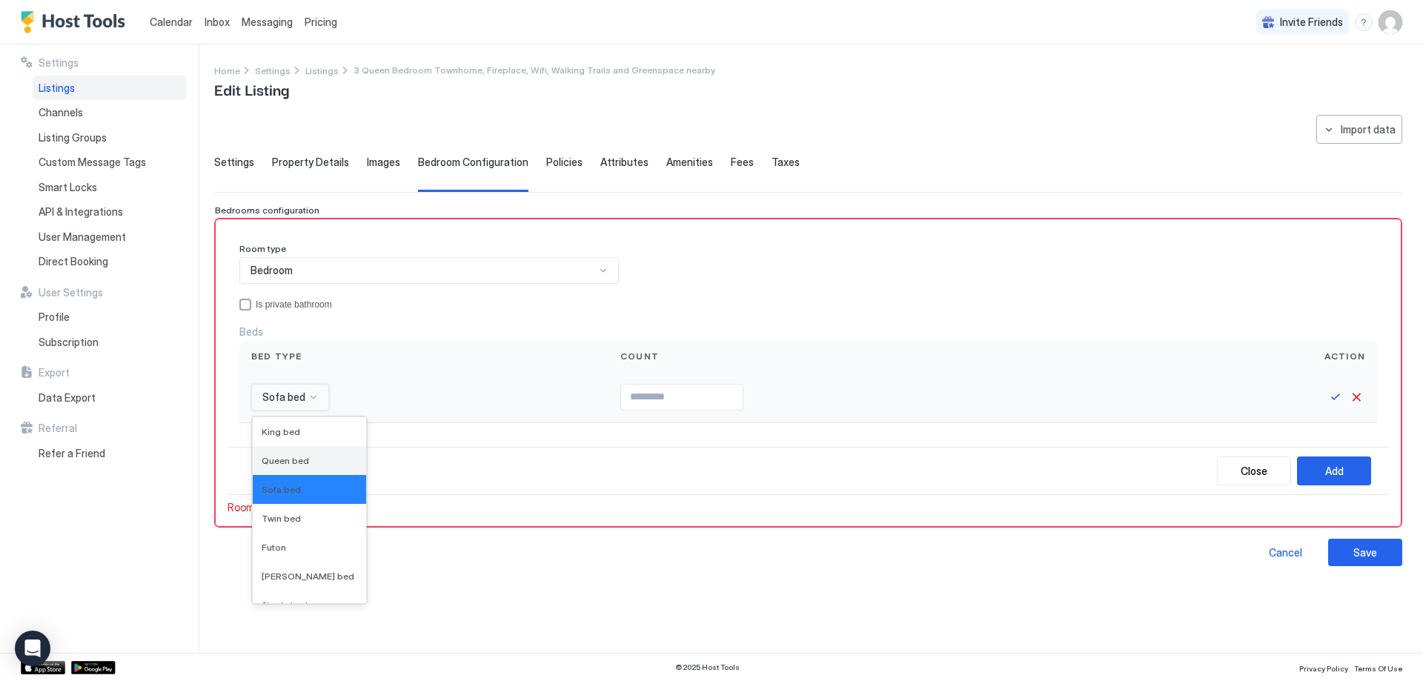
click at [284, 466] on span "Queen bed" at bounding box center [285, 460] width 47 height 11
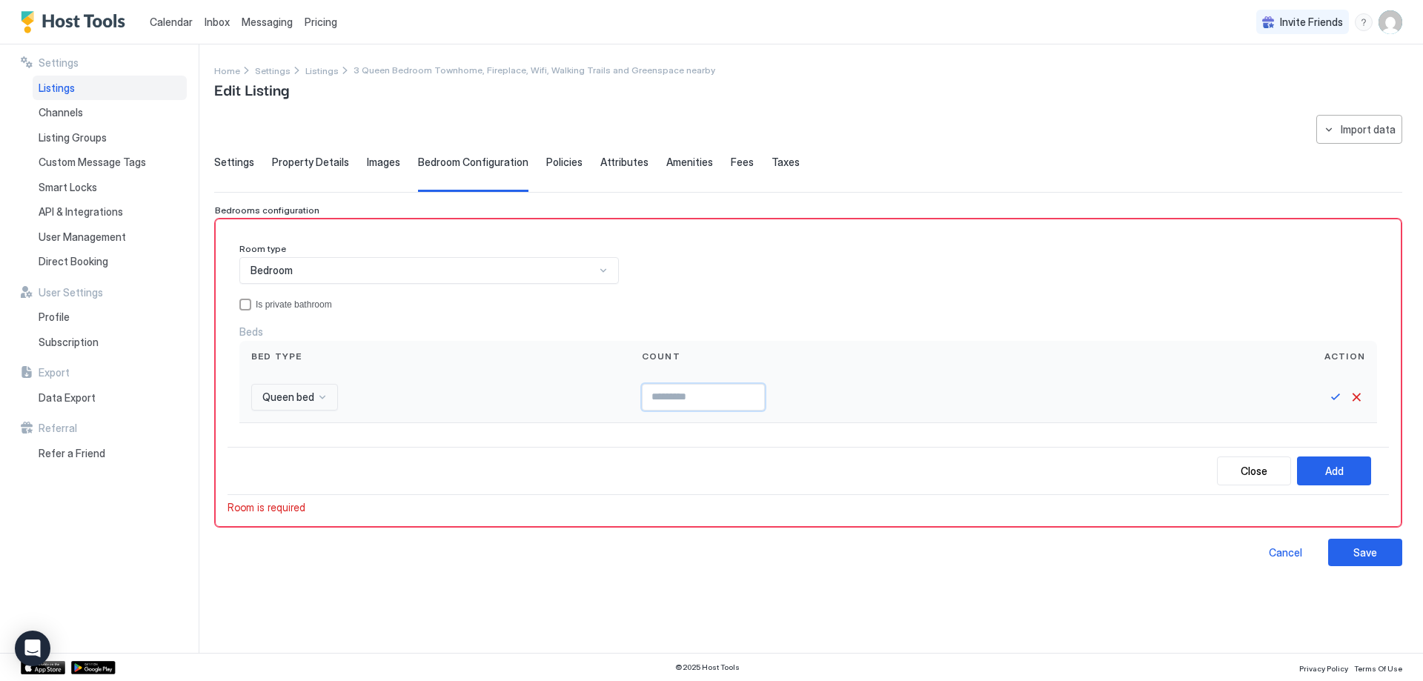
click at [669, 389] on input "Input Field" at bounding box center [704, 397] width 122 height 25
type input "*"
click at [1355, 471] on button "Add" at bounding box center [1334, 471] width 74 height 29
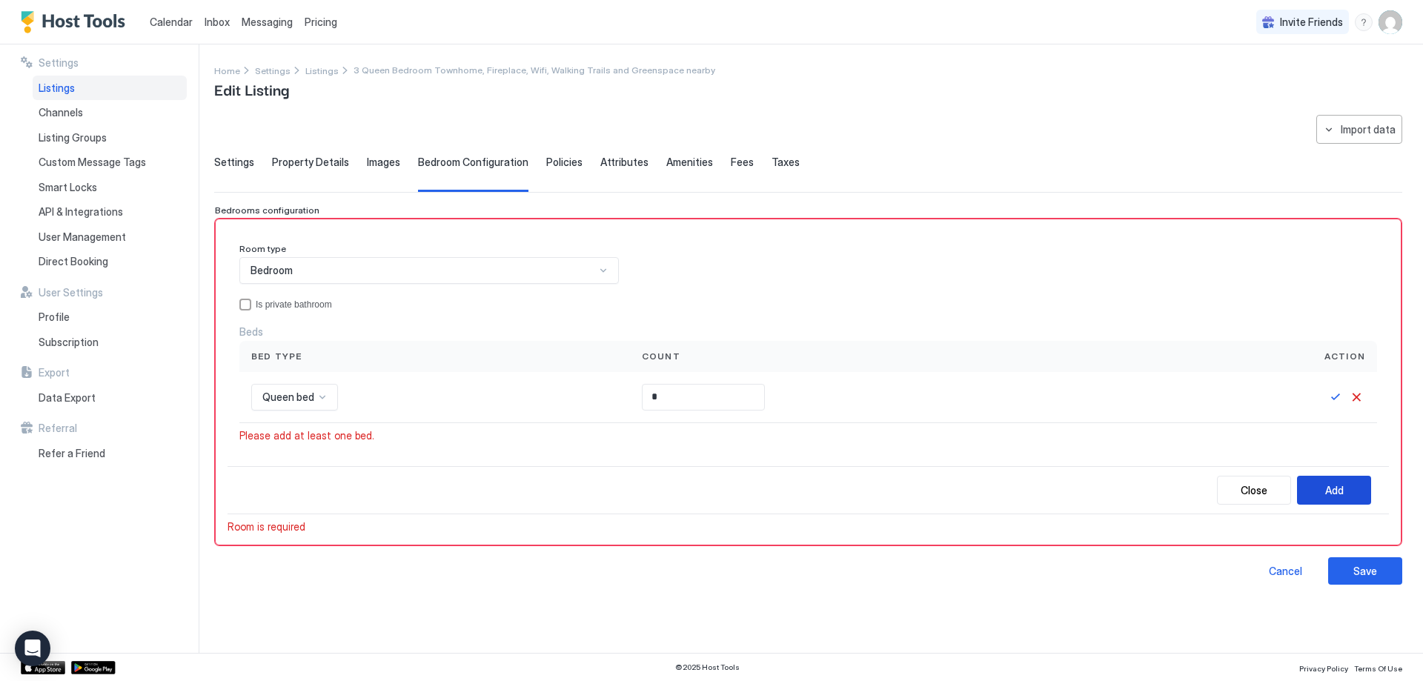
click at [1337, 496] on div "Add" at bounding box center [1334, 491] width 19 height 16
click at [1374, 574] on div "Save" at bounding box center [1366, 571] width 24 height 16
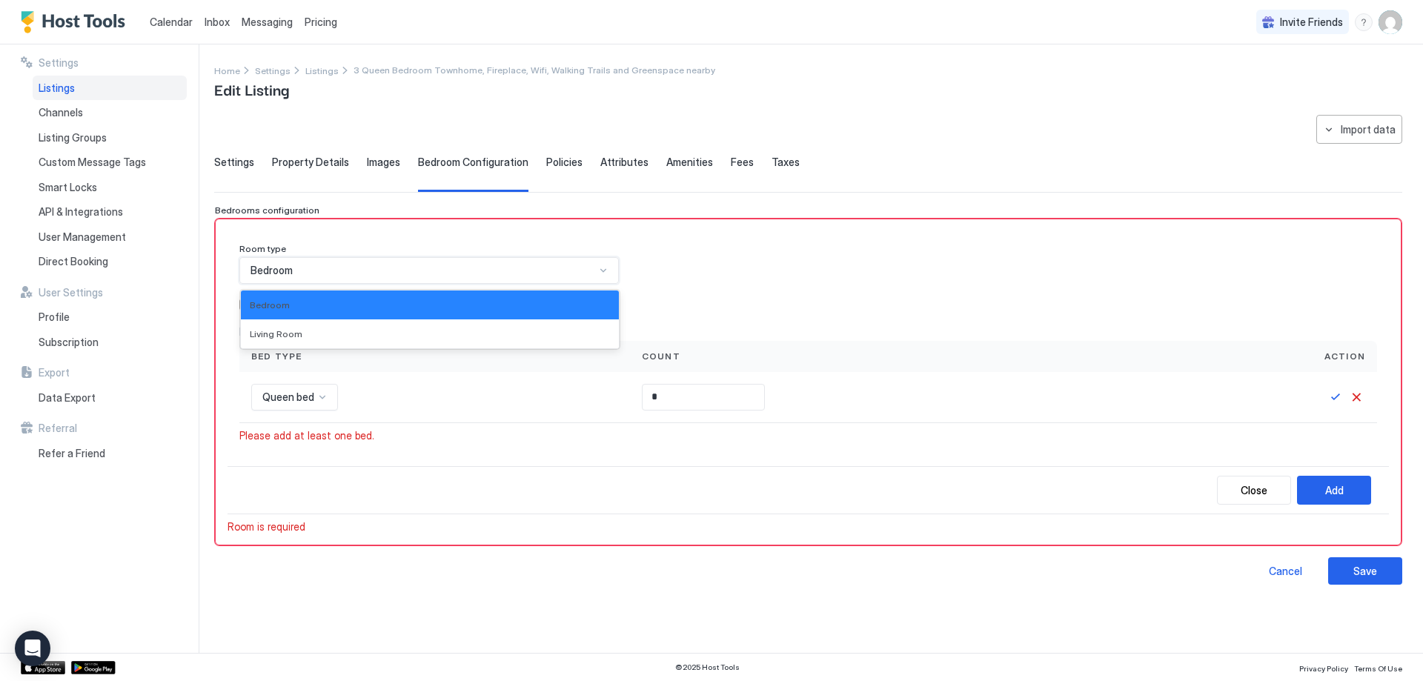
click at [314, 275] on div "Bedroom" at bounding box center [423, 270] width 345 height 13
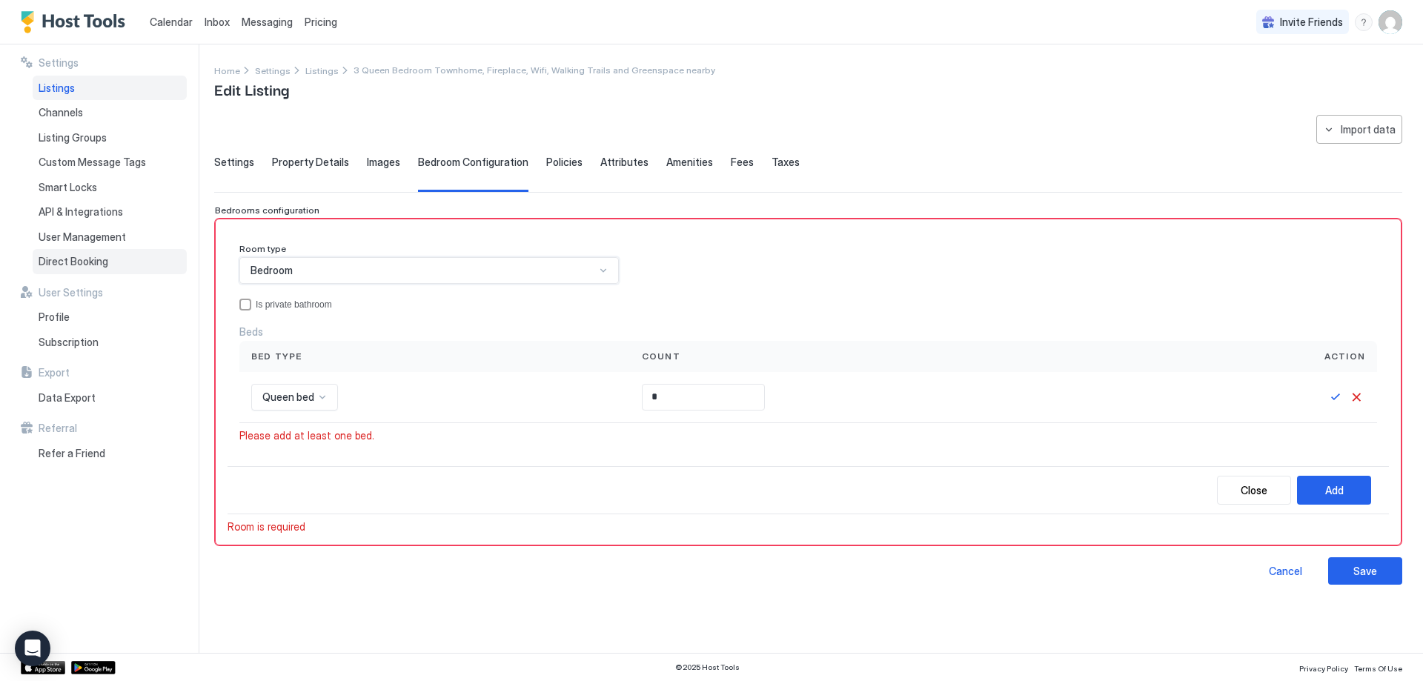
click at [83, 255] on span "Direct Booking" at bounding box center [74, 261] width 70 height 13
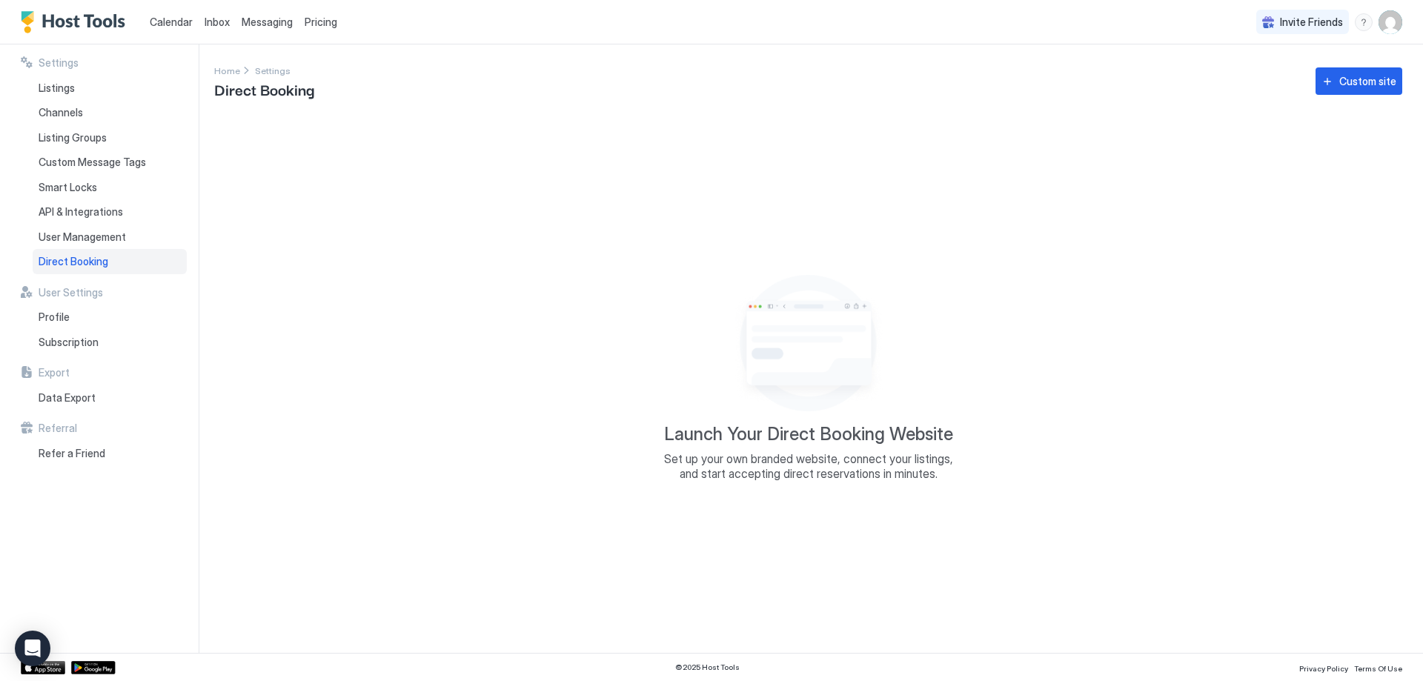
click at [839, 451] on div "Launch Your Direct Booking Website Set up your own branded website, connect you…" at bounding box center [808, 375] width 297 height 212
click at [1371, 70] on button "Custom site" at bounding box center [1359, 80] width 87 height 27
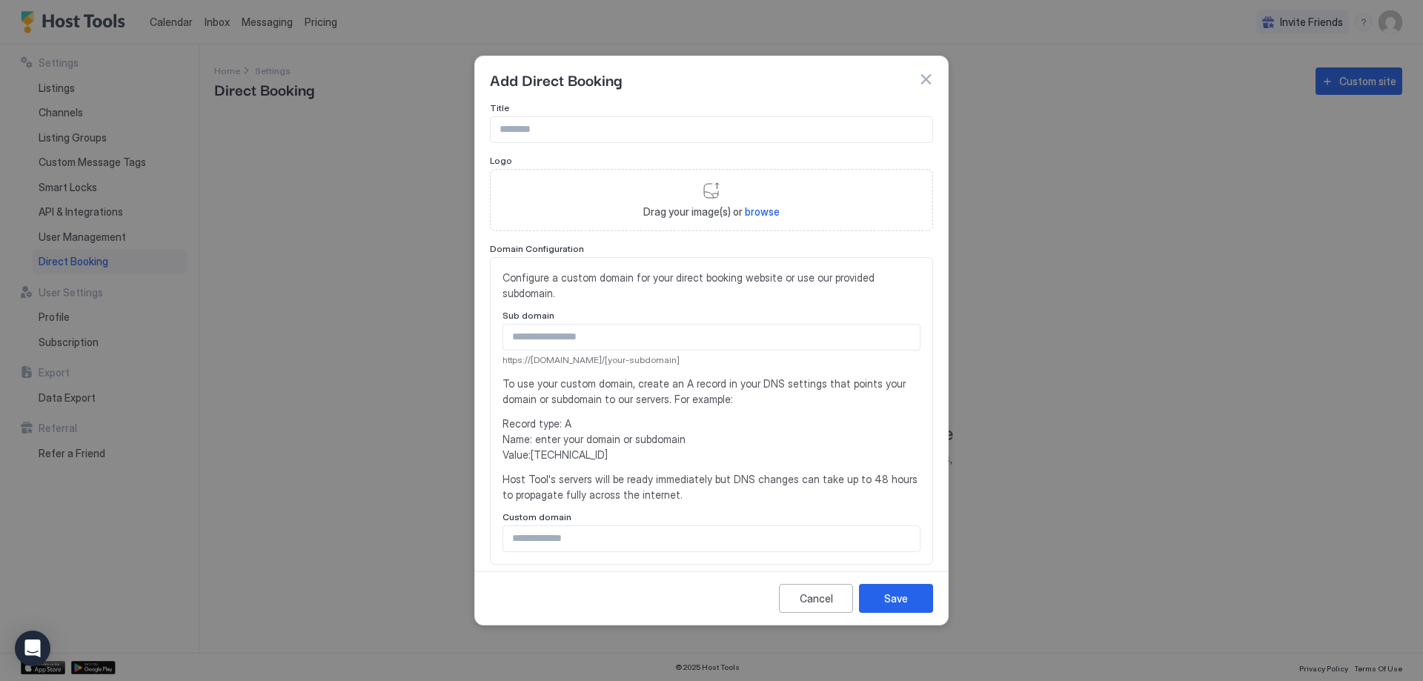
click at [311, 197] on div at bounding box center [711, 340] width 1423 height 681
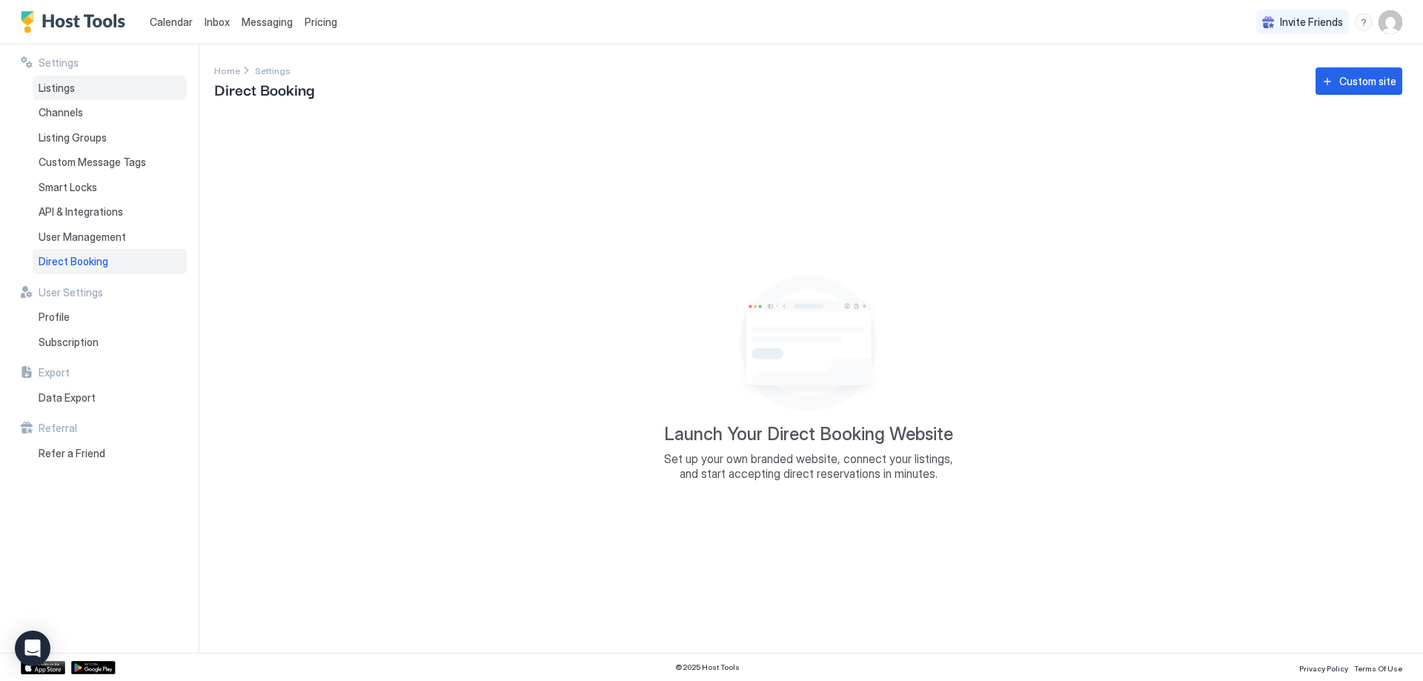
click at [64, 85] on span "Listings" at bounding box center [57, 88] width 36 height 13
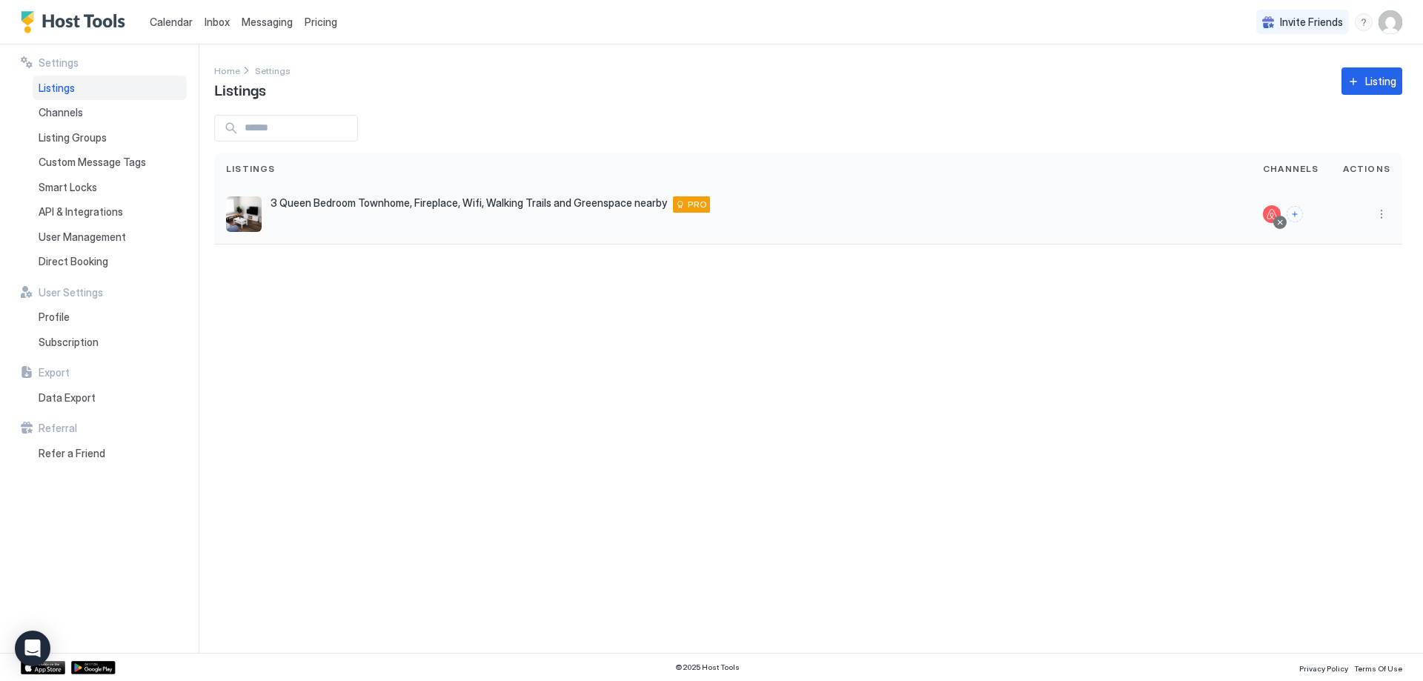
click at [374, 193] on div "3 Queen Bedroom Townhome, Fireplace, Wifi, Walking Trails and Greenspace nearby…" at bounding box center [732, 215] width 1037 height 60
click at [371, 204] on span "3 Queen Bedroom Townhome, Fireplace, Wifi, Walking Trails and Greenspace nearby" at bounding box center [469, 202] width 397 height 13
click at [341, 211] on div "3 Queen Bedroom Townhome, Fireplace, Wifi, Walking Trails and Greenspace nearby…" at bounding box center [491, 204] width 440 height 16
click at [318, 24] on span "Pricing" at bounding box center [321, 22] width 33 height 13
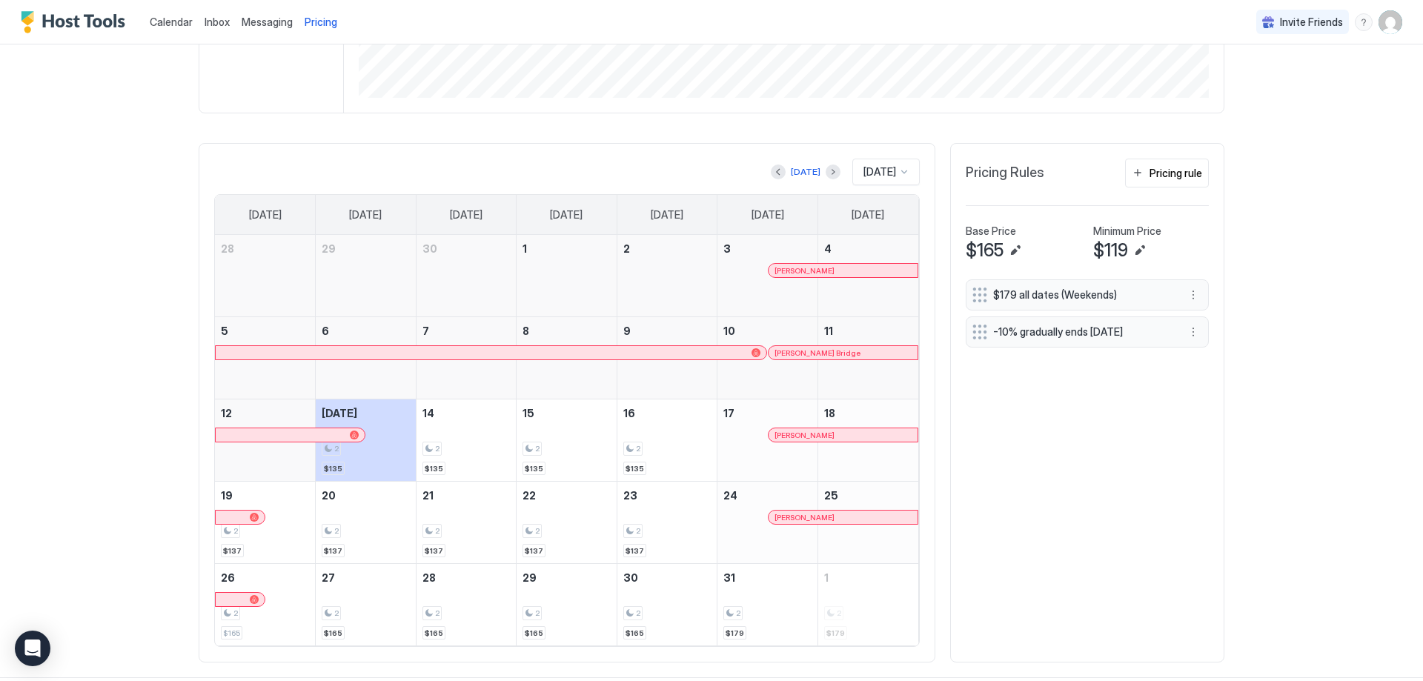
scroll to position [371, 0]
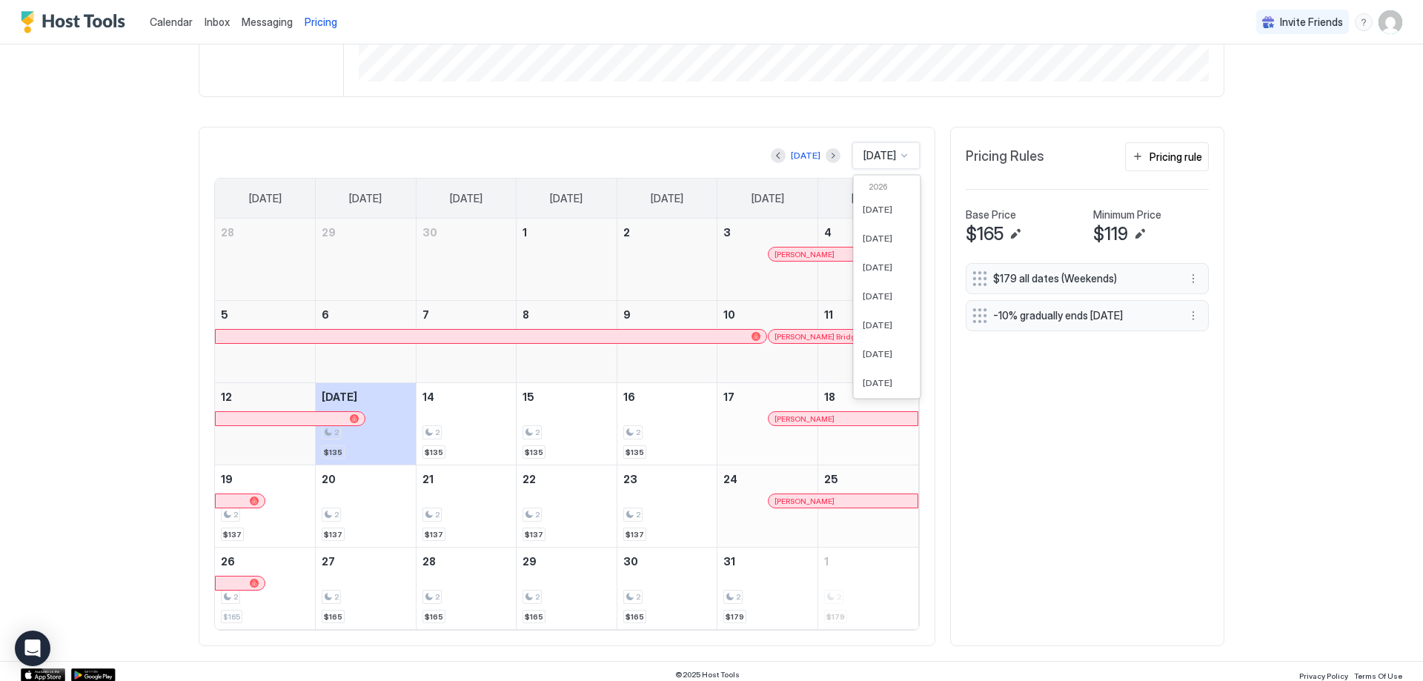
click at [909, 159] on div "[DATE]" at bounding box center [885, 155] width 67 height 27
click at [876, 328] on span "[DATE]" at bounding box center [878, 327] width 30 height 11
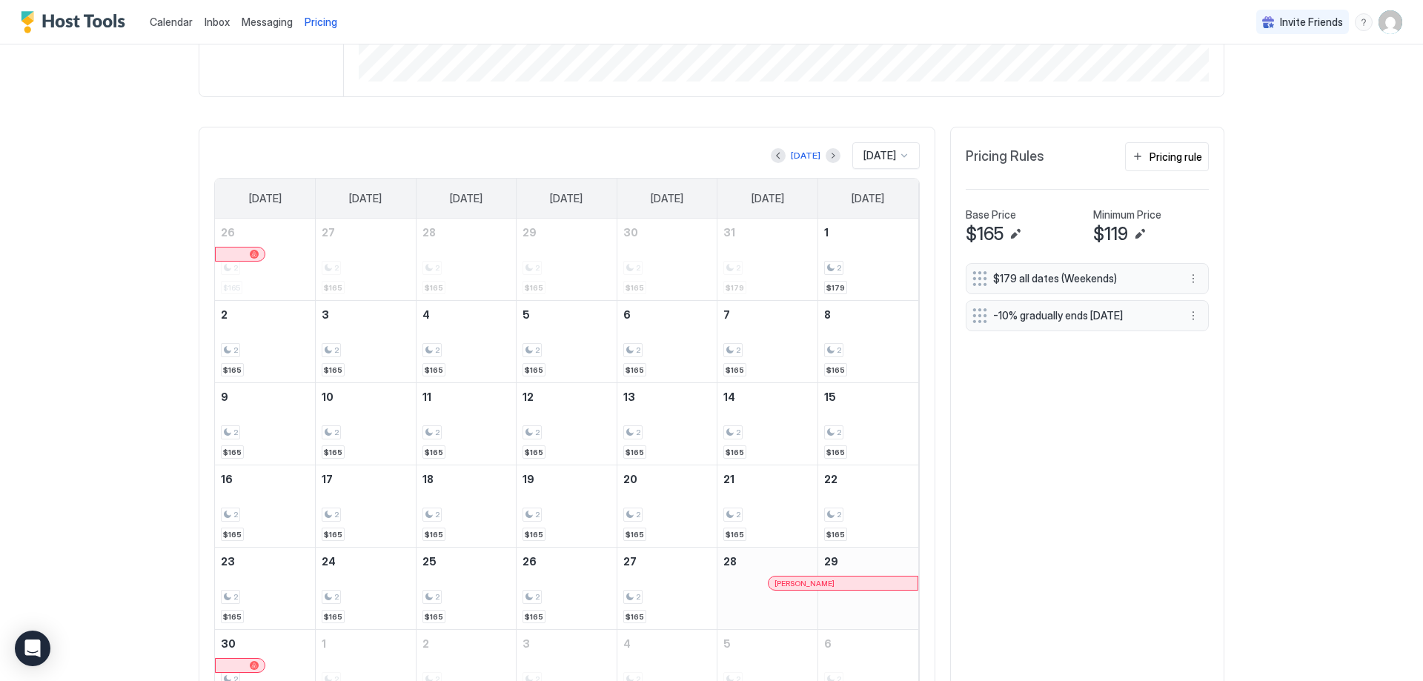
click at [981, 279] on div at bounding box center [980, 278] width 15 height 15
click at [1198, 277] on div "$179 all dates (Weekends)" at bounding box center [1087, 278] width 243 height 31
click at [1185, 278] on button "More options" at bounding box center [1194, 279] width 18 height 18
click at [1190, 348] on div "Delete" at bounding box center [1208, 346] width 44 height 11
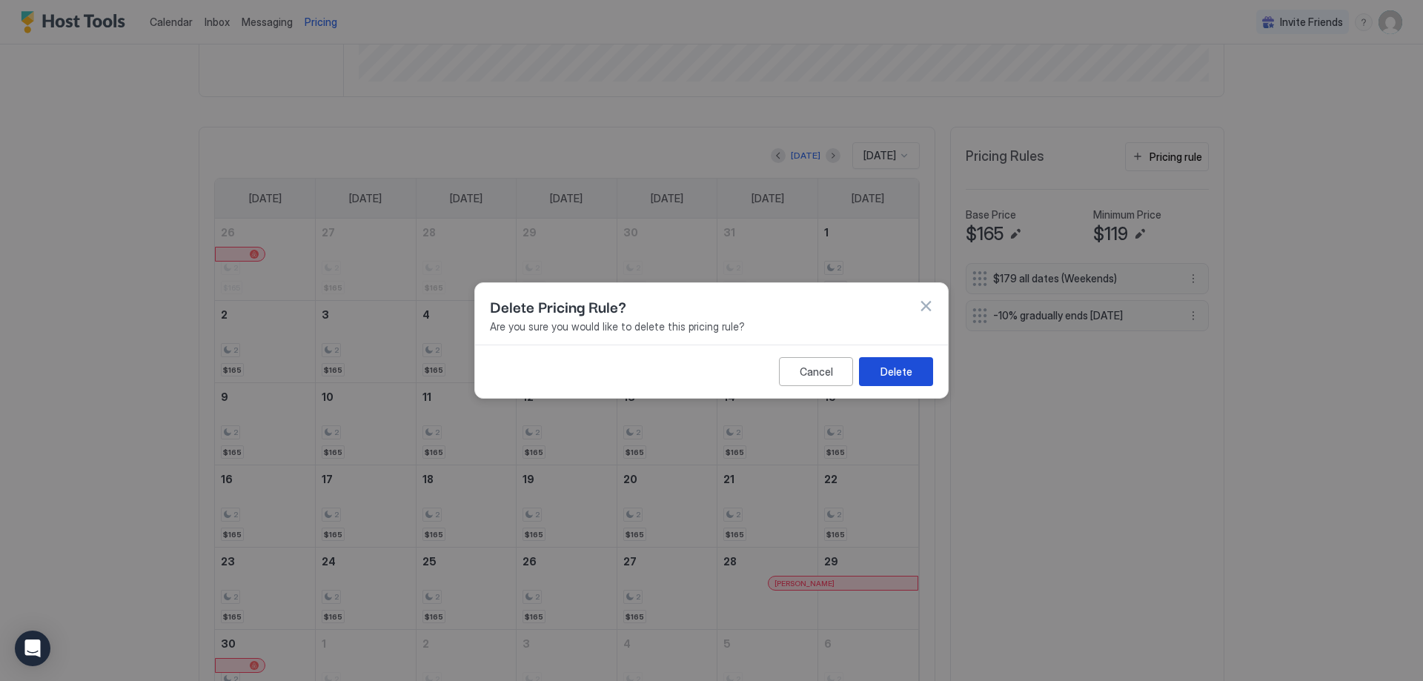
click at [870, 364] on button "Delete" at bounding box center [896, 371] width 74 height 29
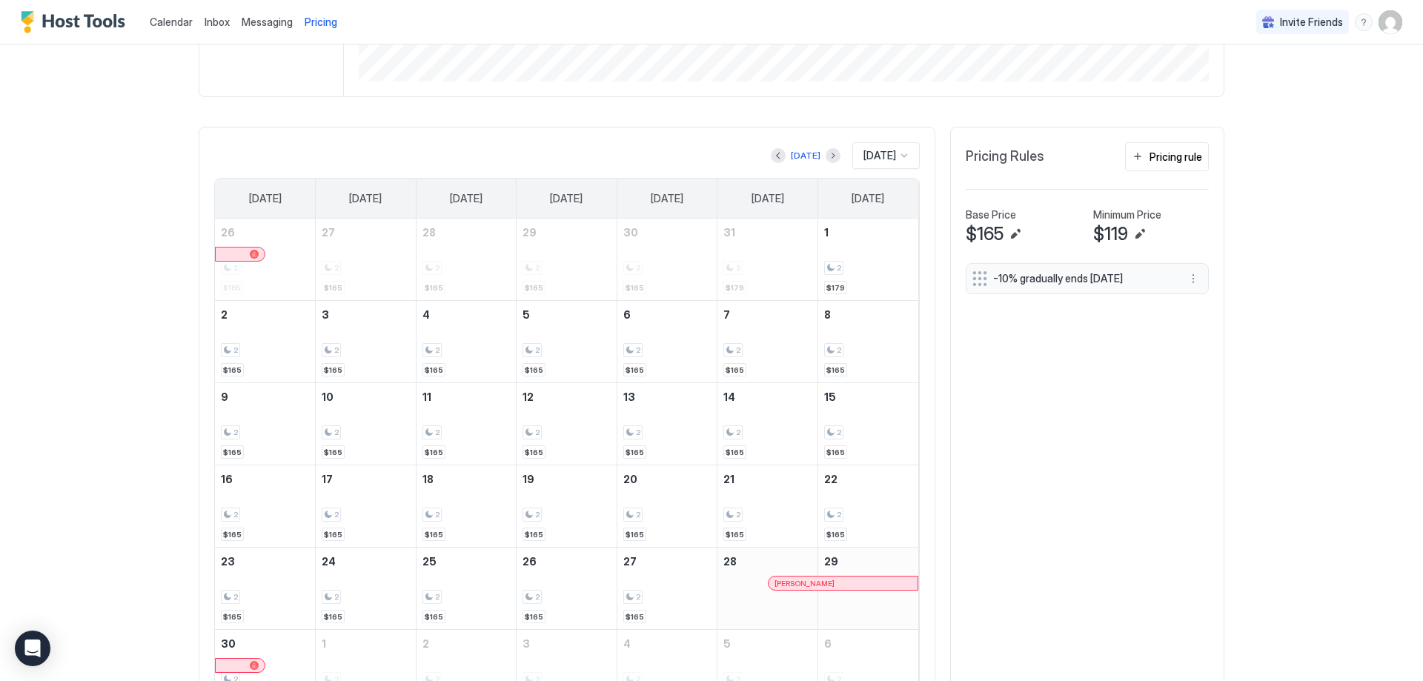
click at [1094, 228] on span "$119" at bounding box center [1110, 234] width 35 height 22
click at [1133, 150] on button "Pricing rule" at bounding box center [1167, 156] width 84 height 29
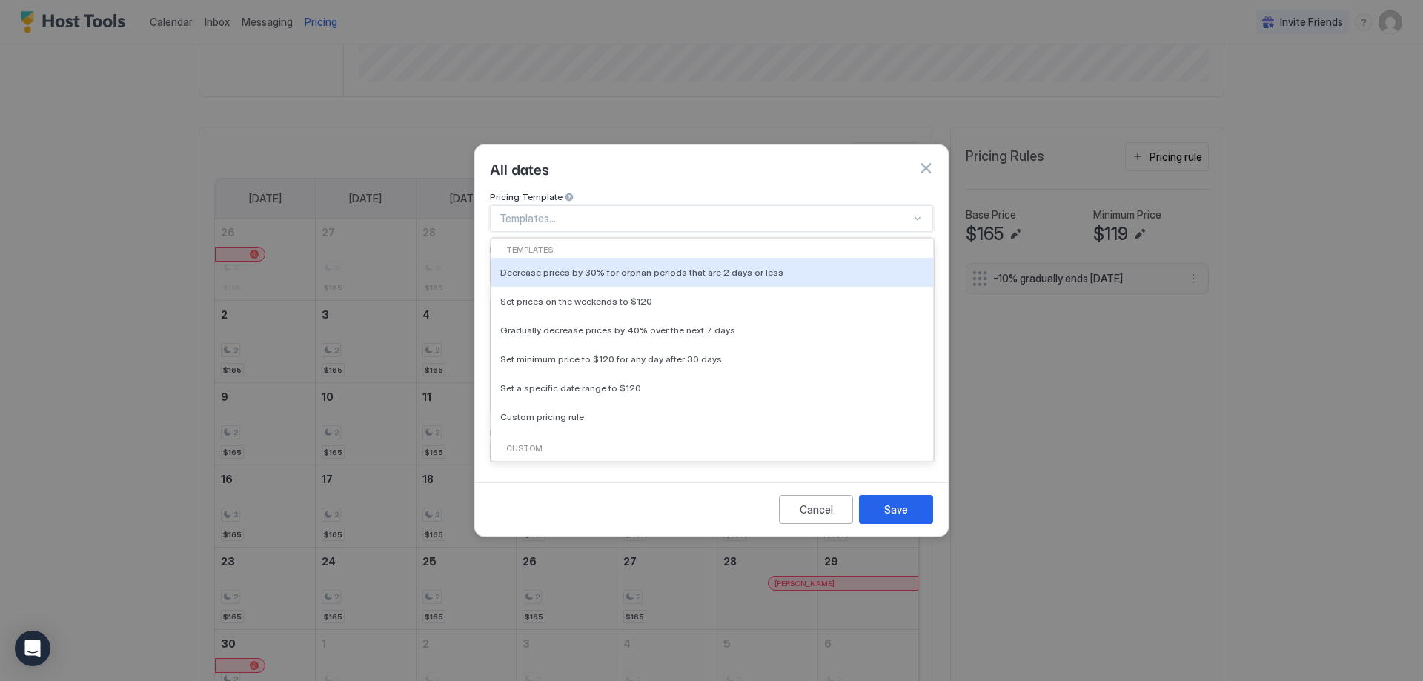
click at [560, 212] on div at bounding box center [705, 218] width 411 height 13
click at [549, 212] on div at bounding box center [705, 218] width 411 height 13
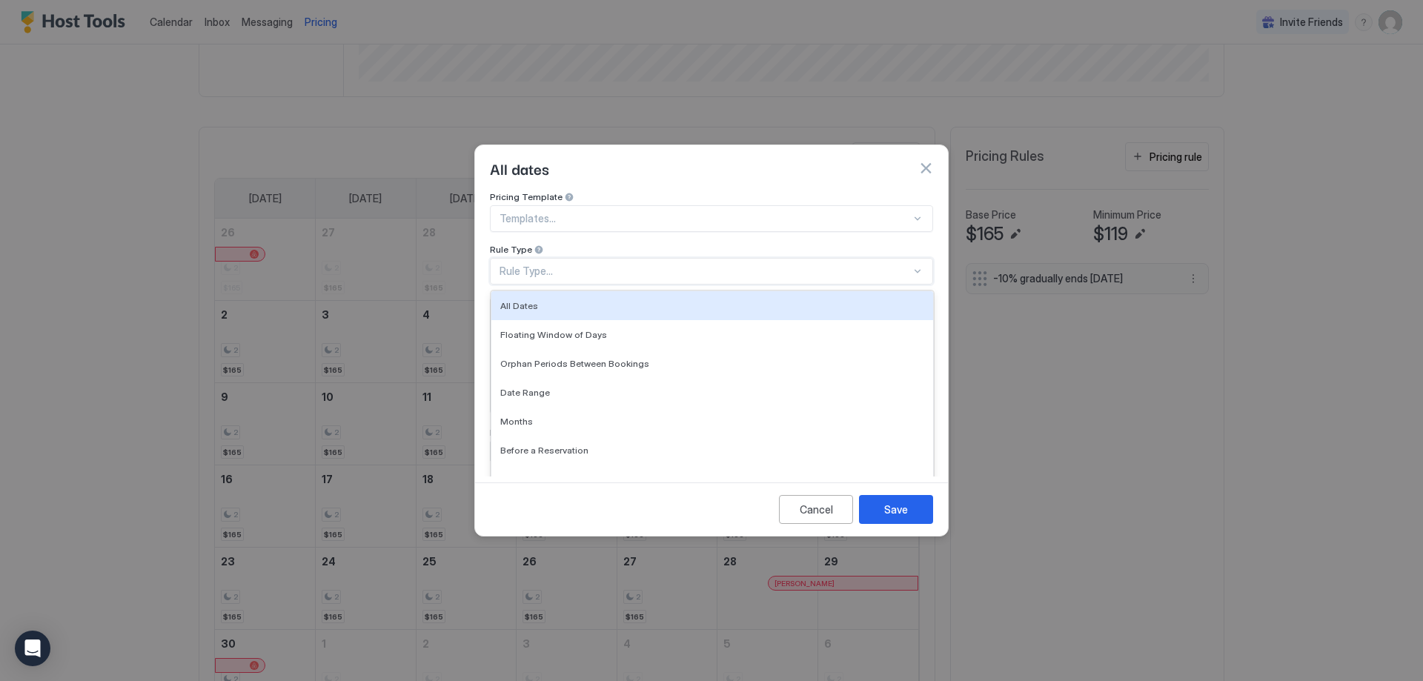
click at [550, 265] on div "Rule Type..." at bounding box center [705, 271] width 411 height 13
click at [605, 160] on div "All dates" at bounding box center [711, 168] width 443 height 22
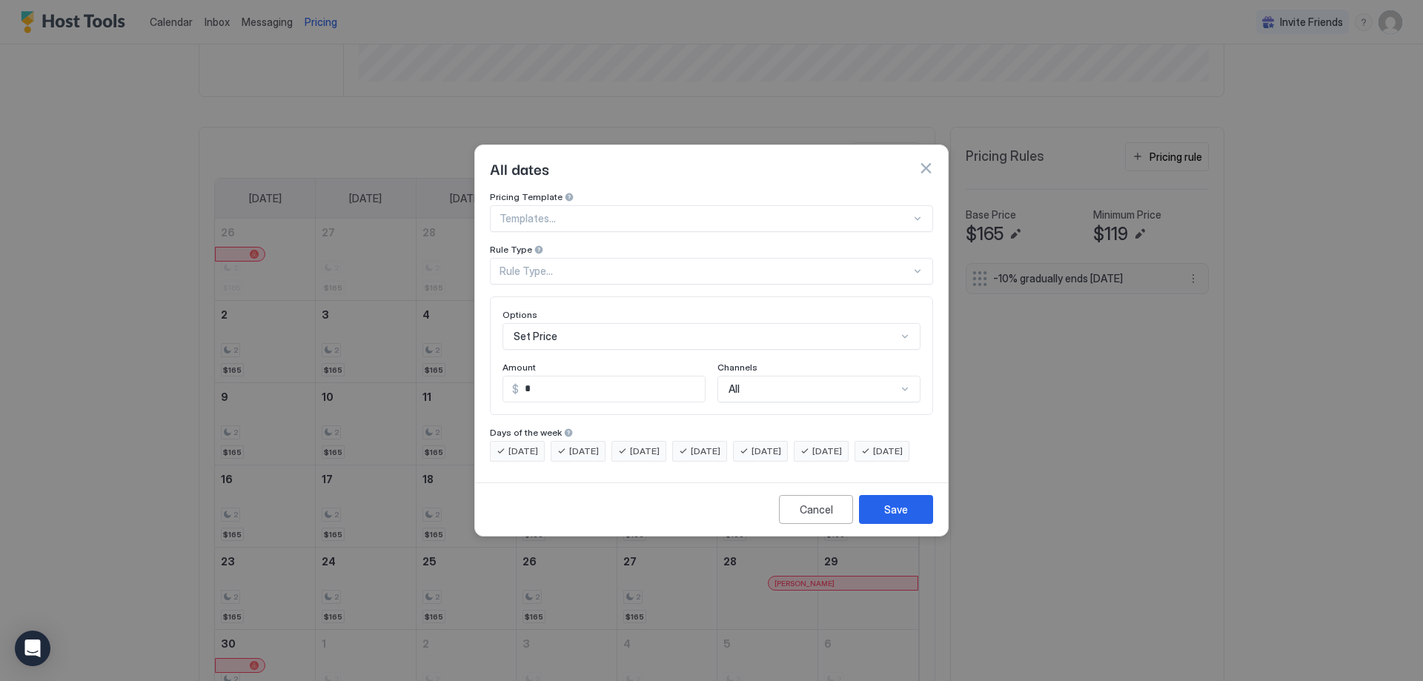
click at [781, 445] on span "[DATE]" at bounding box center [767, 451] width 30 height 13
click at [833, 441] on div "[DATE]" at bounding box center [821, 451] width 55 height 21
click at [592, 377] on input "*" at bounding box center [612, 389] width 186 height 25
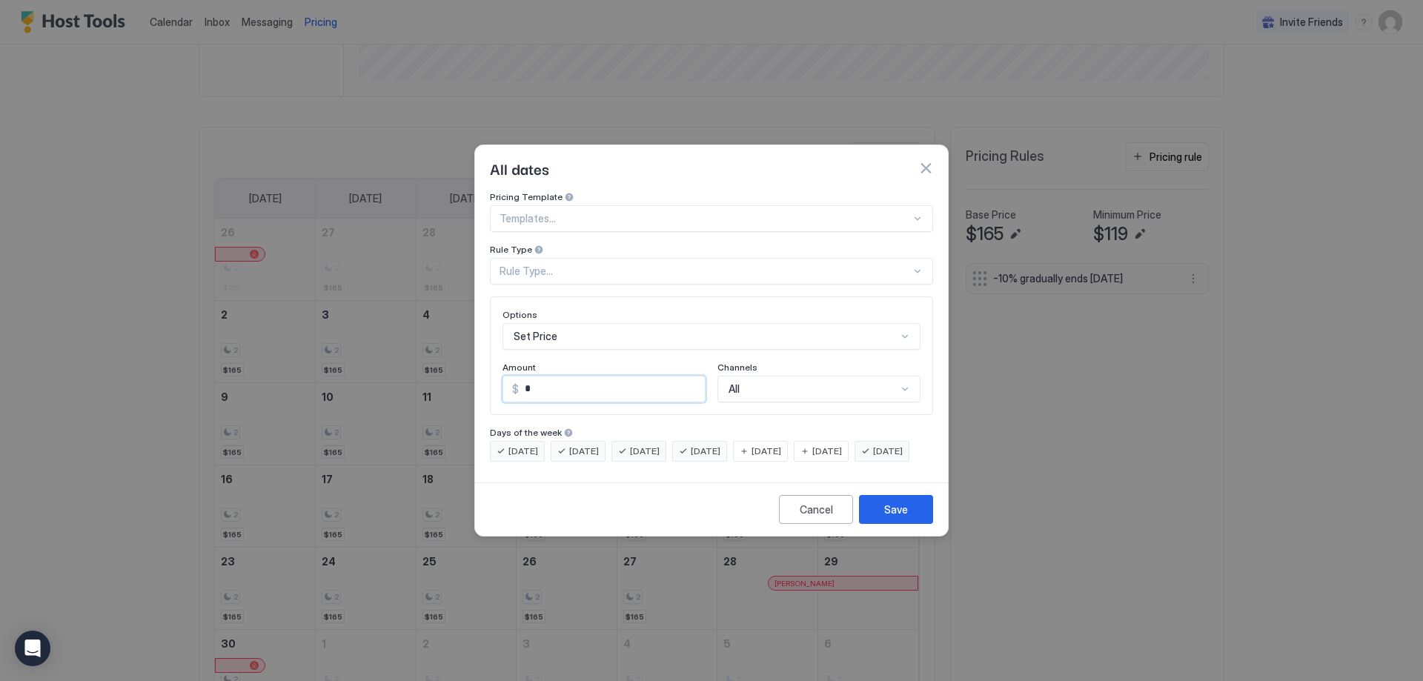
drag, startPoint x: 592, startPoint y: 371, endPoint x: 506, endPoint y: 373, distance: 86.7
click at [506, 376] on div "$ *" at bounding box center [604, 389] width 203 height 27
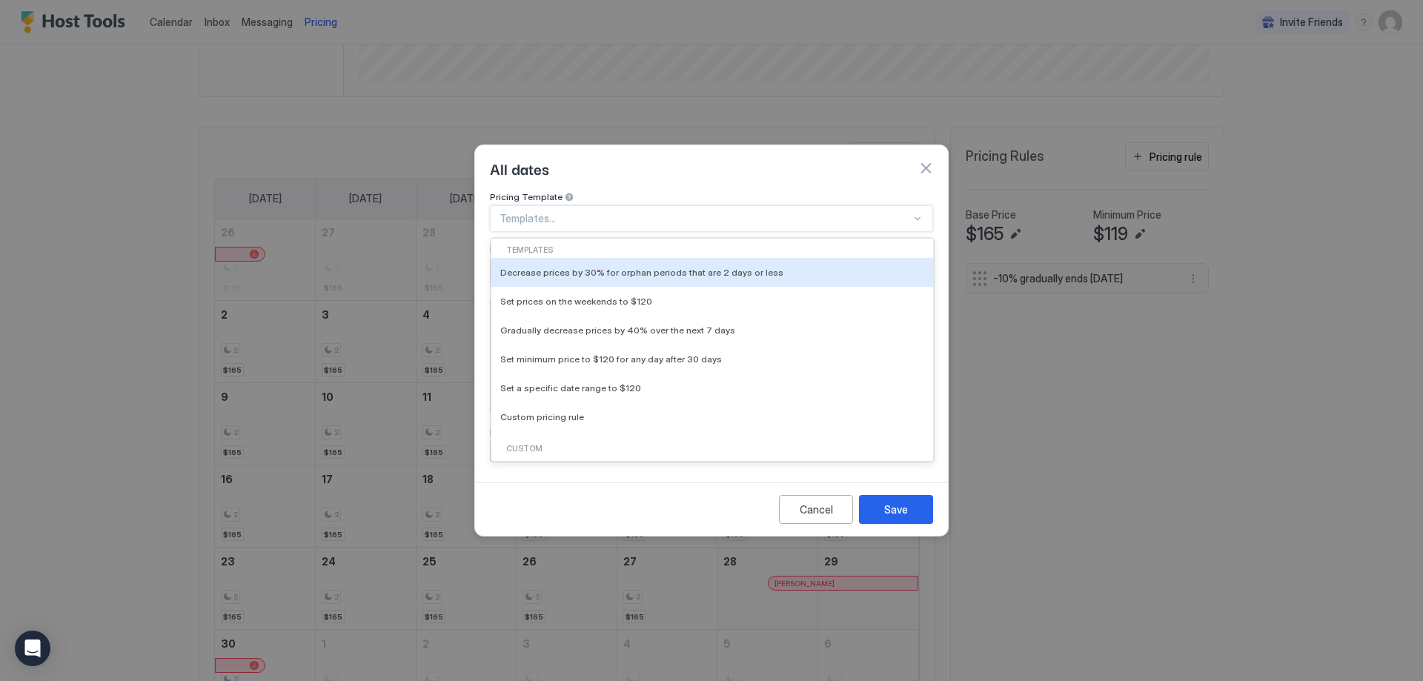
click at [595, 212] on div at bounding box center [705, 218] width 411 height 13
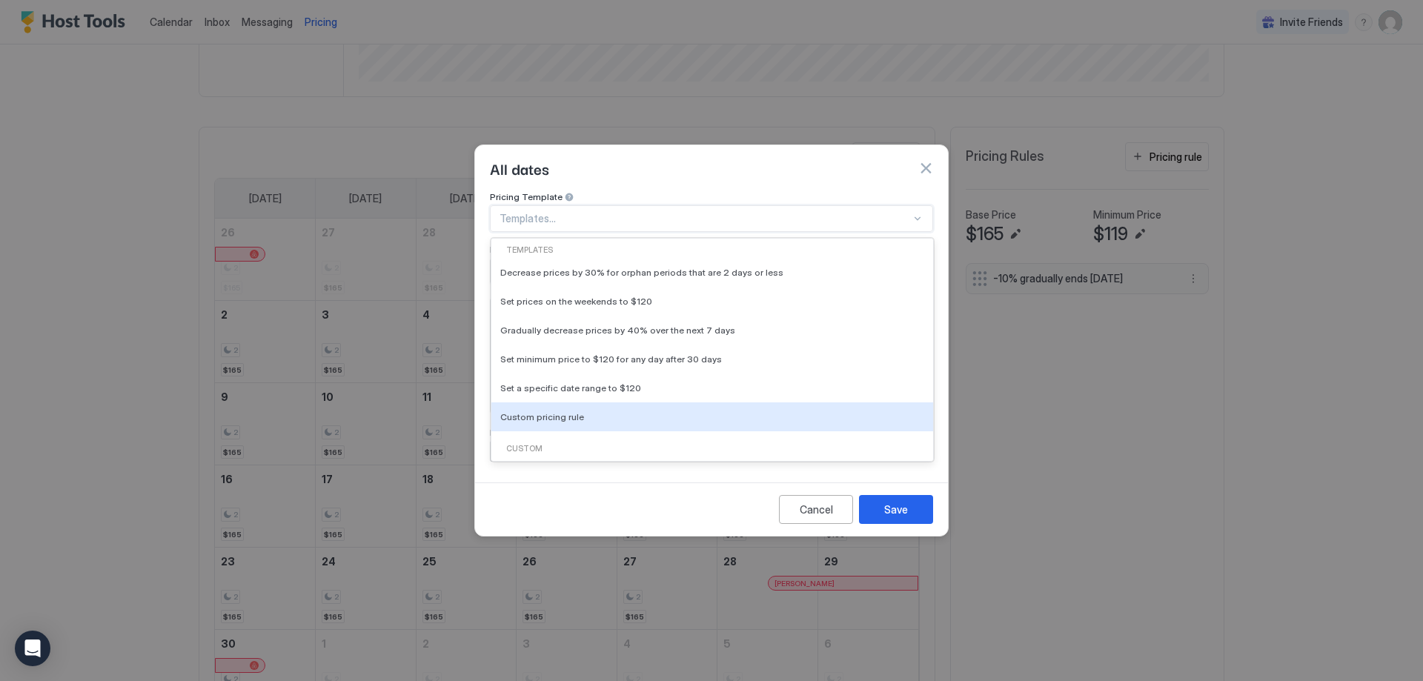
click at [528, 443] on div "Custom" at bounding box center [712, 449] width 430 height 12
click at [527, 443] on div "Custom" at bounding box center [712, 449] width 430 height 12
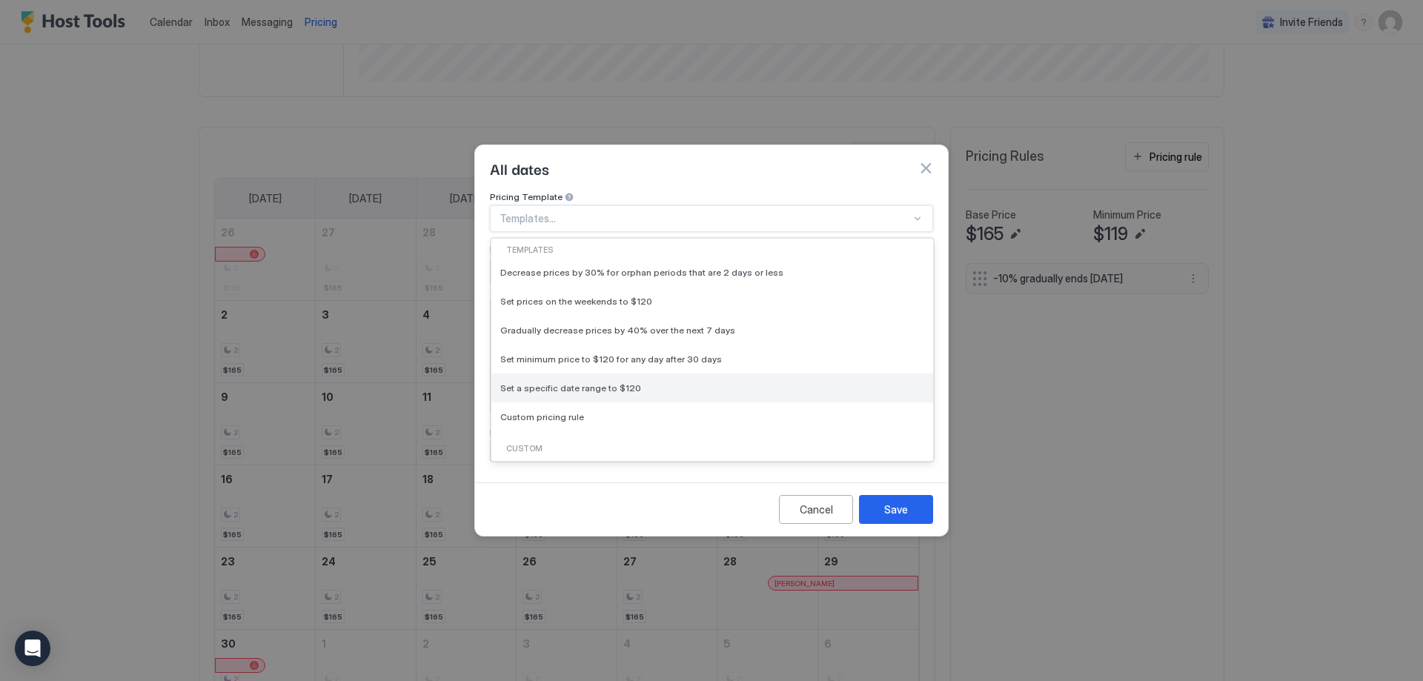
scroll to position [31, 0]
click at [530, 380] on span "Custom pricing rule" at bounding box center [542, 385] width 84 height 11
type input "***"
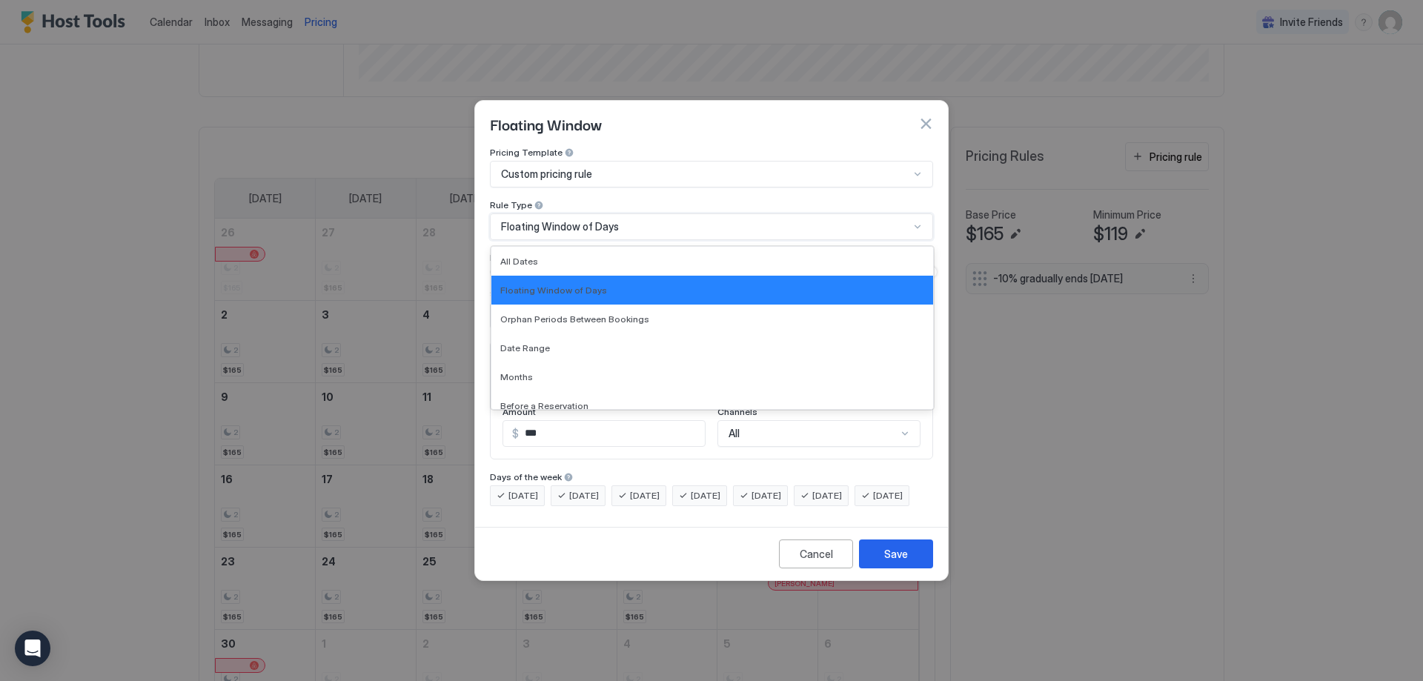
click at [687, 220] on div "Floating Window of Days" at bounding box center [705, 226] width 408 height 13
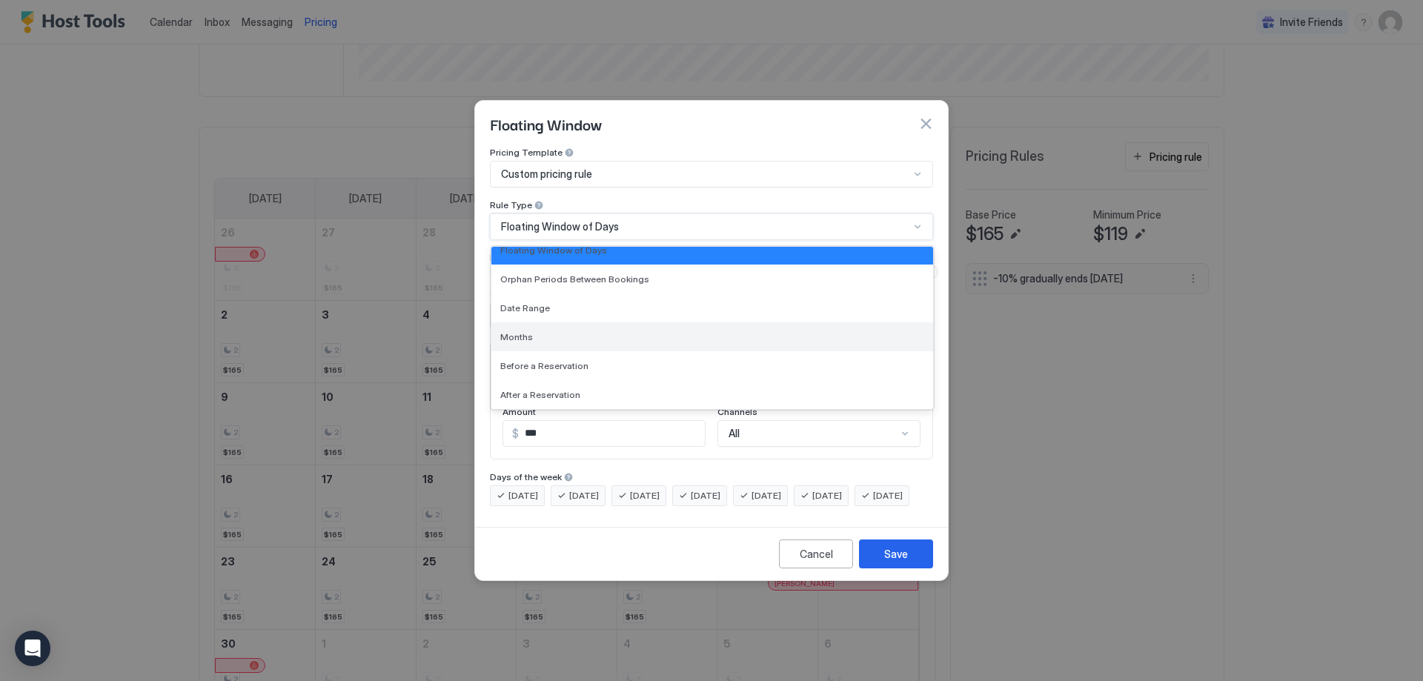
scroll to position [0, 0]
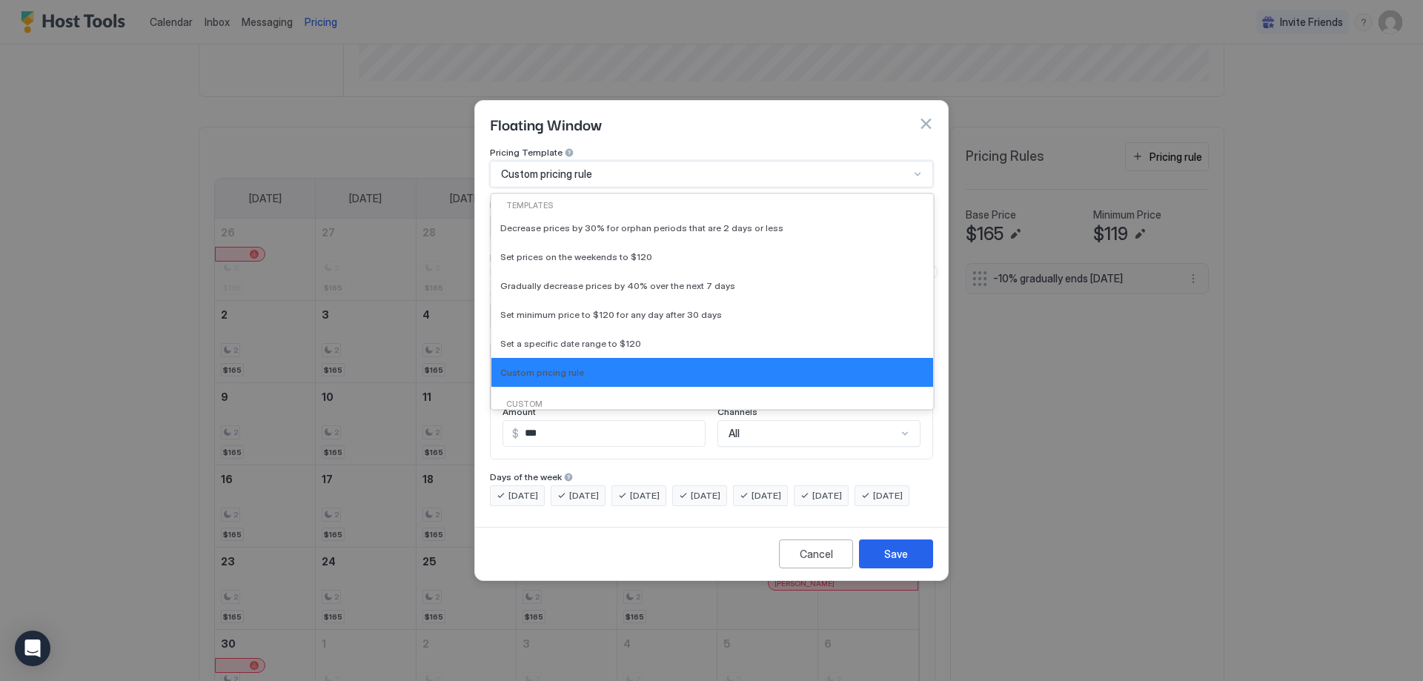
click at [609, 168] on div "Custom pricing rule" at bounding box center [705, 174] width 408 height 13
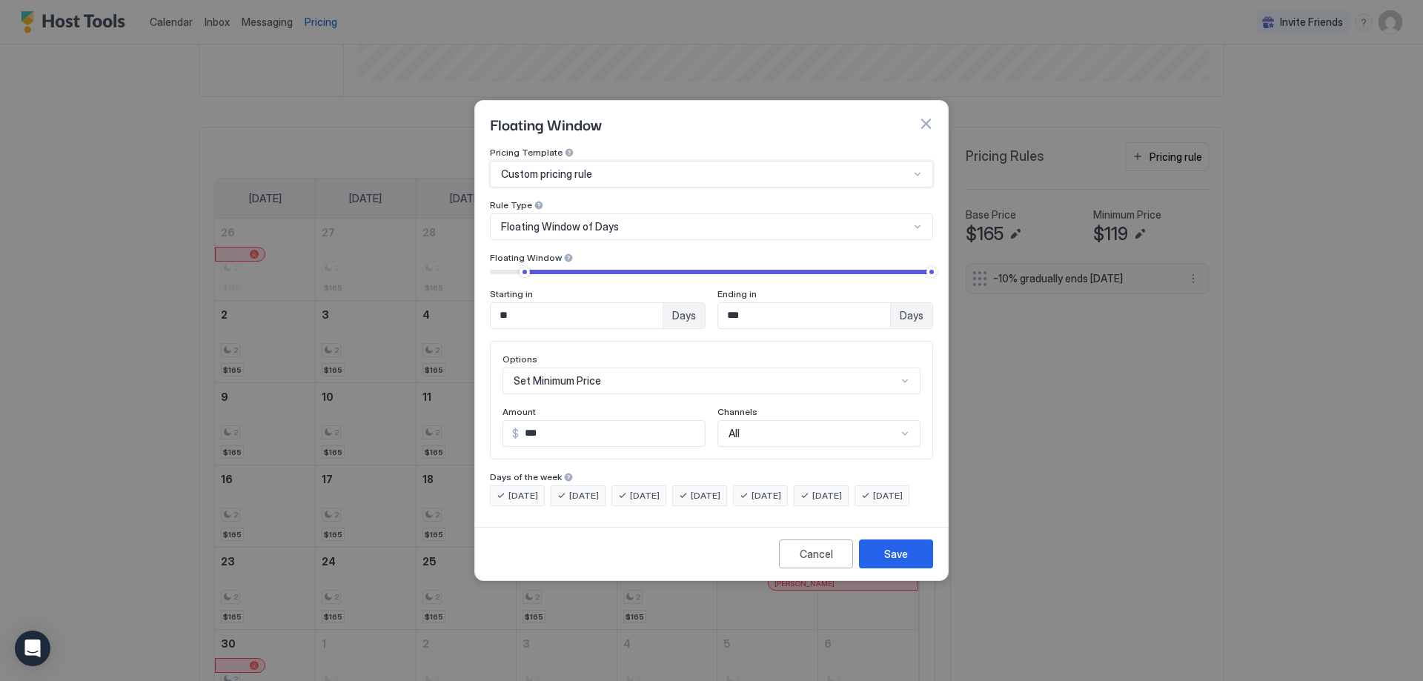
click at [609, 168] on div "Custom pricing rule" at bounding box center [705, 174] width 408 height 13
click at [788, 489] on div "[DATE]" at bounding box center [760, 496] width 55 height 21
click at [835, 486] on div "[DATE]" at bounding box center [821, 496] width 55 height 21
click at [638, 220] on div "Floating Window of Days" at bounding box center [705, 226] width 408 height 13
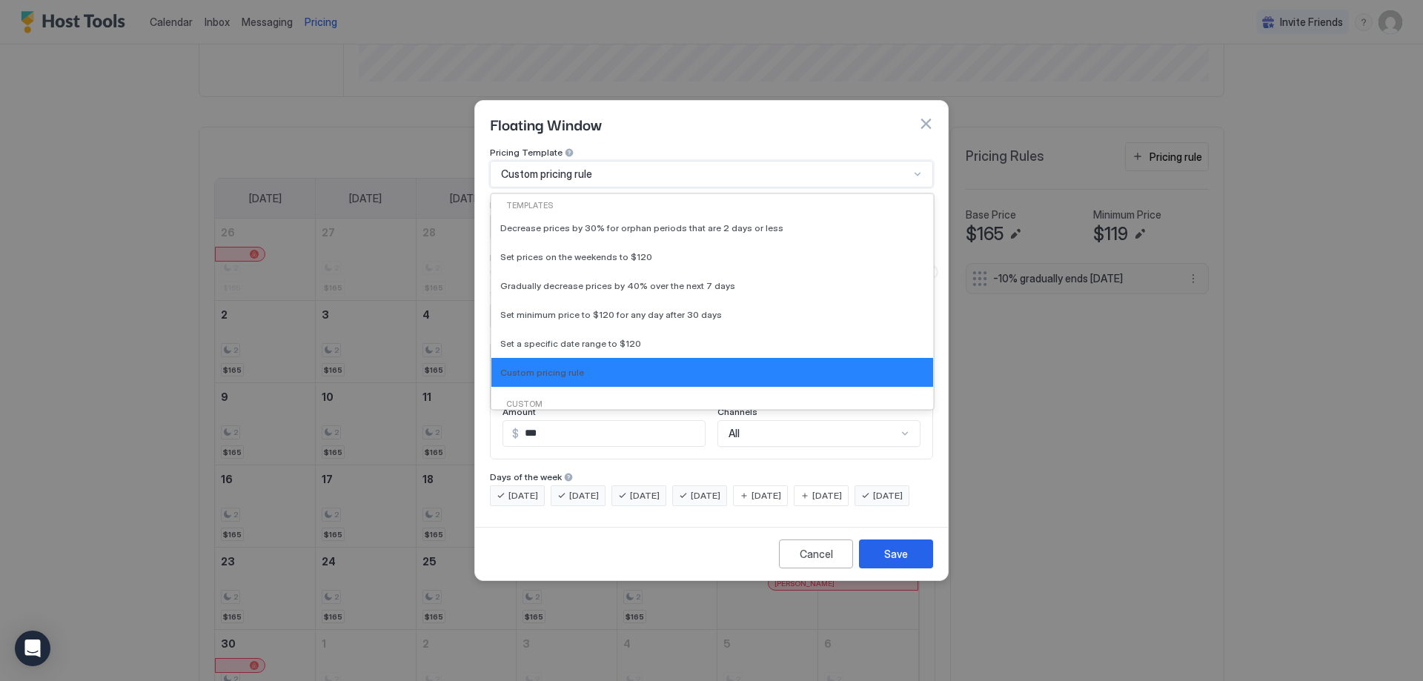
click at [611, 168] on div "Custom pricing rule" at bounding box center [705, 174] width 408 height 13
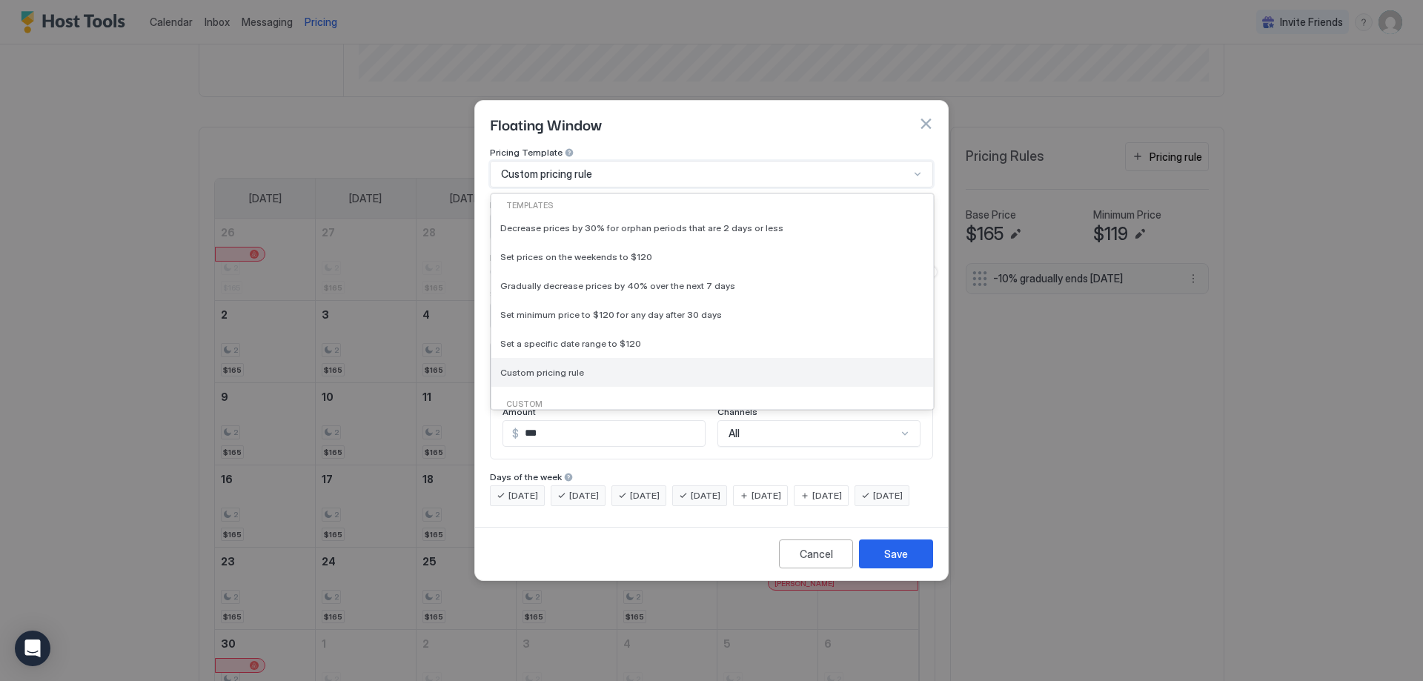
click at [525, 358] on div "Custom pricing rule" at bounding box center [712, 372] width 442 height 29
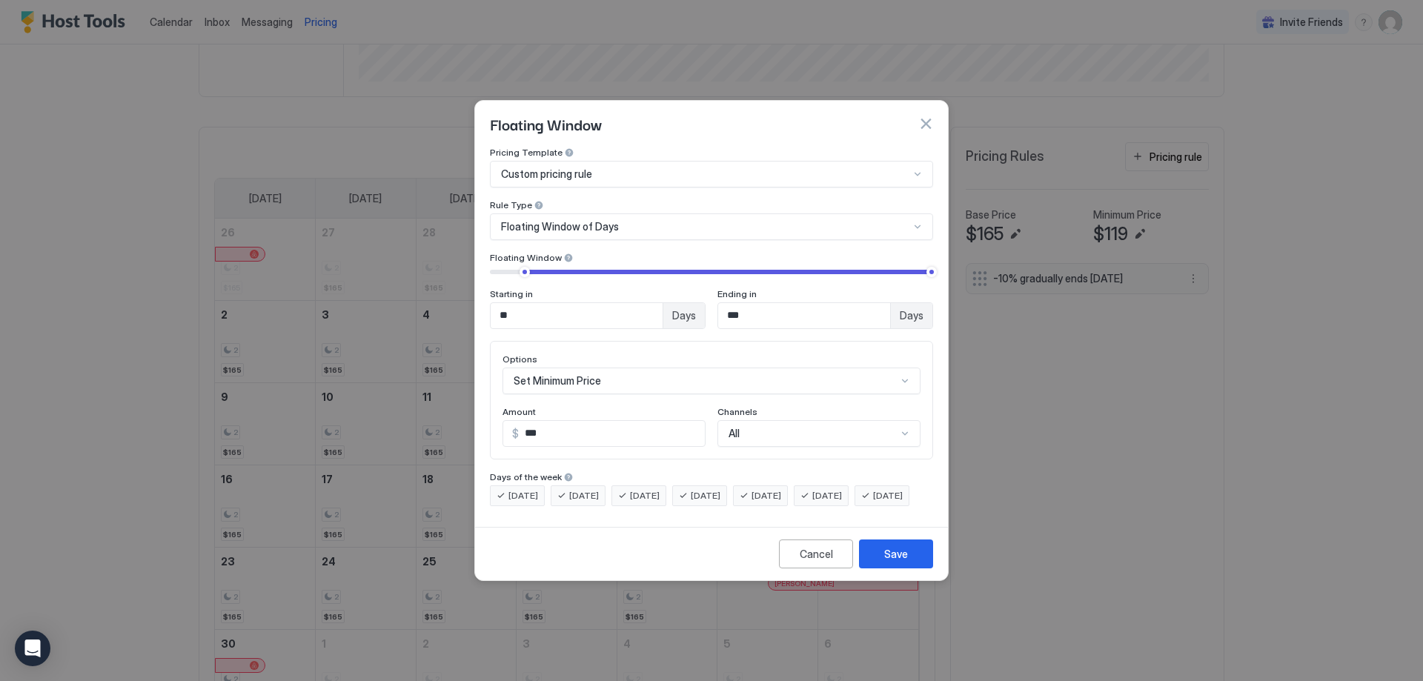
click at [920, 116] on button "button" at bounding box center [925, 123] width 15 height 15
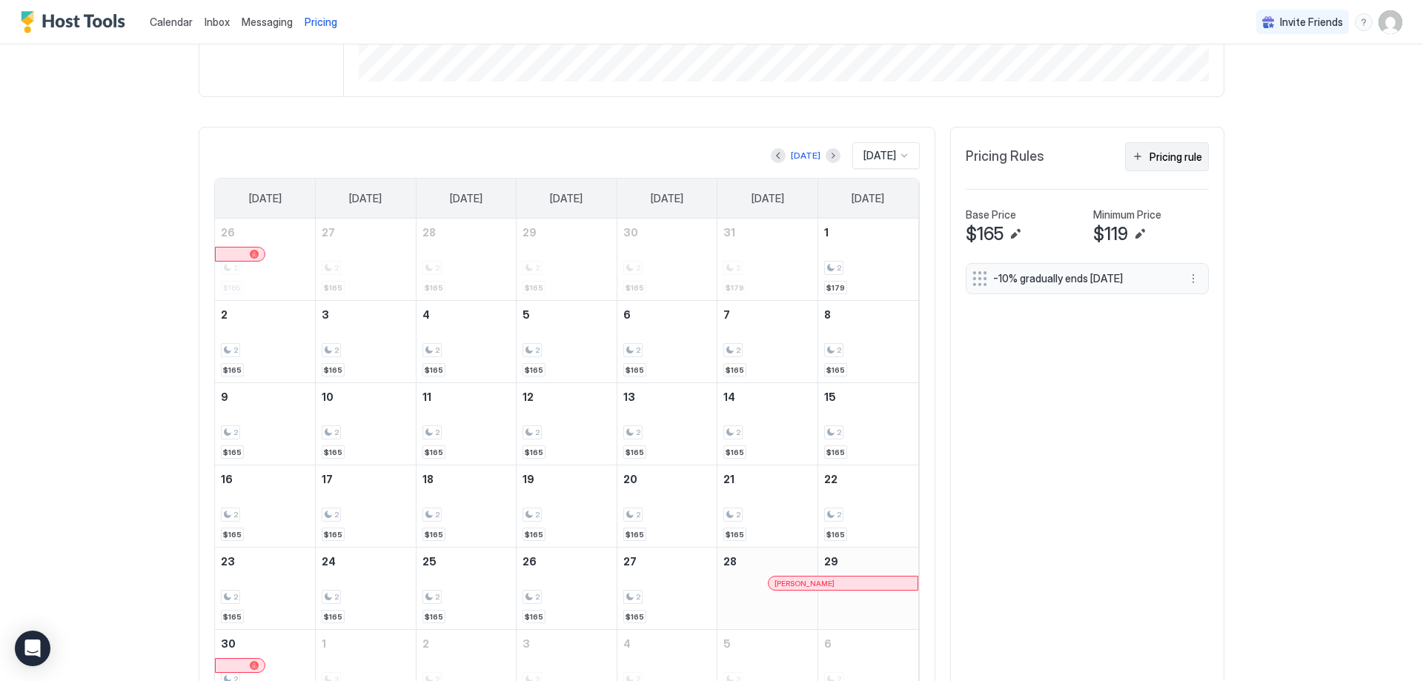
click at [1142, 163] on button "Pricing rule" at bounding box center [1167, 156] width 84 height 29
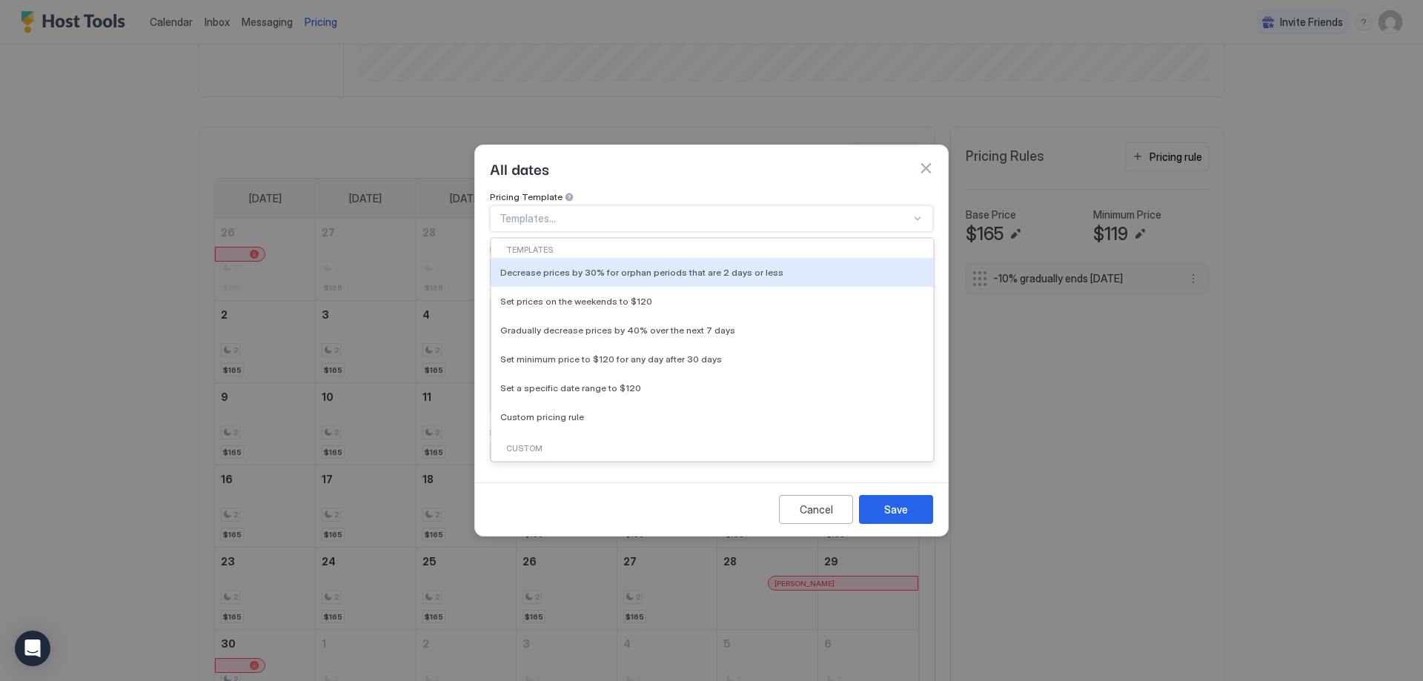
click at [755, 212] on div at bounding box center [705, 218] width 411 height 13
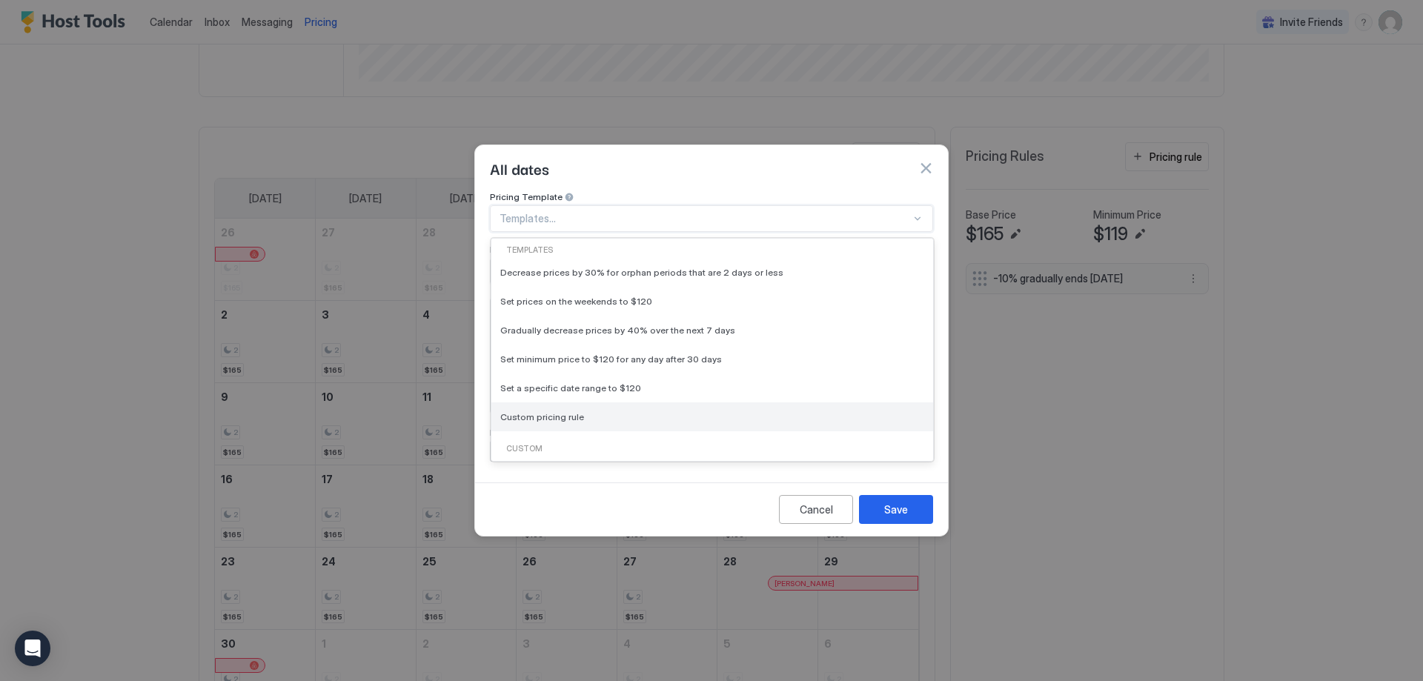
click at [519, 403] on div "Custom pricing rule" at bounding box center [712, 417] width 442 height 29
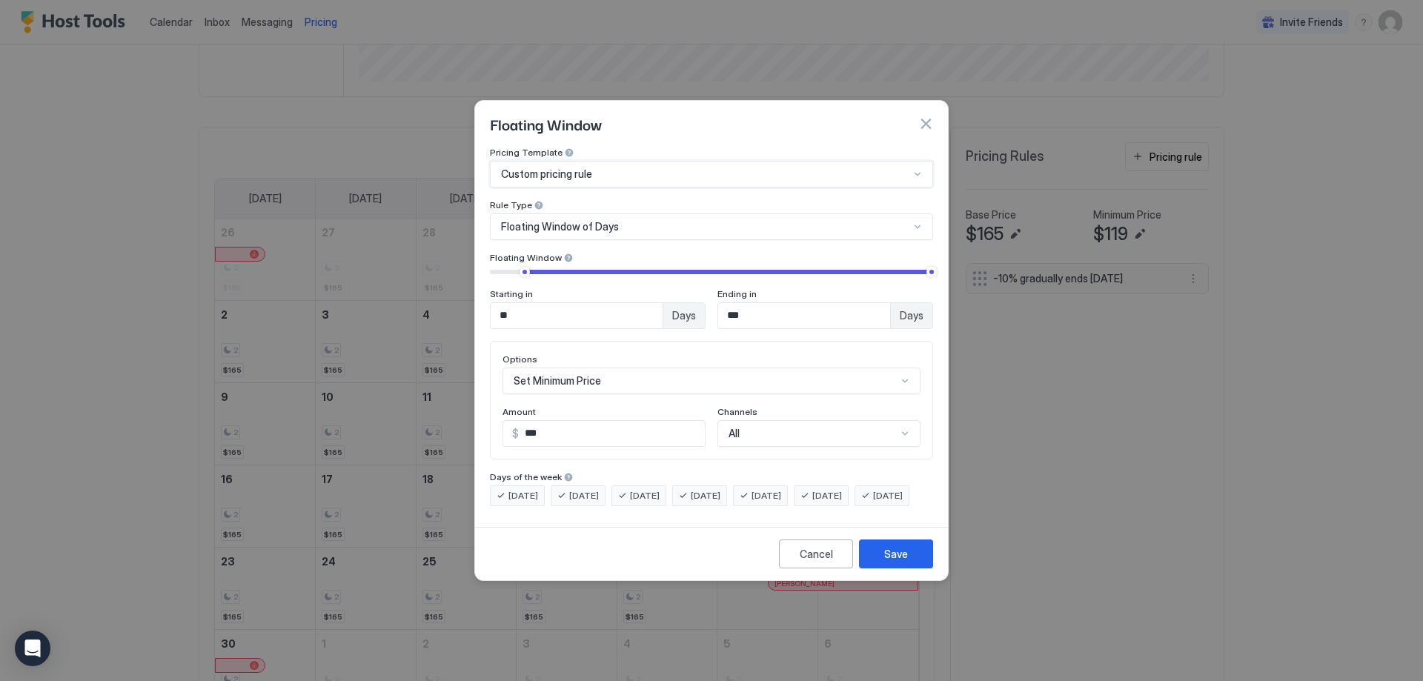
click at [915, 221] on div at bounding box center [918, 227] width 12 height 12
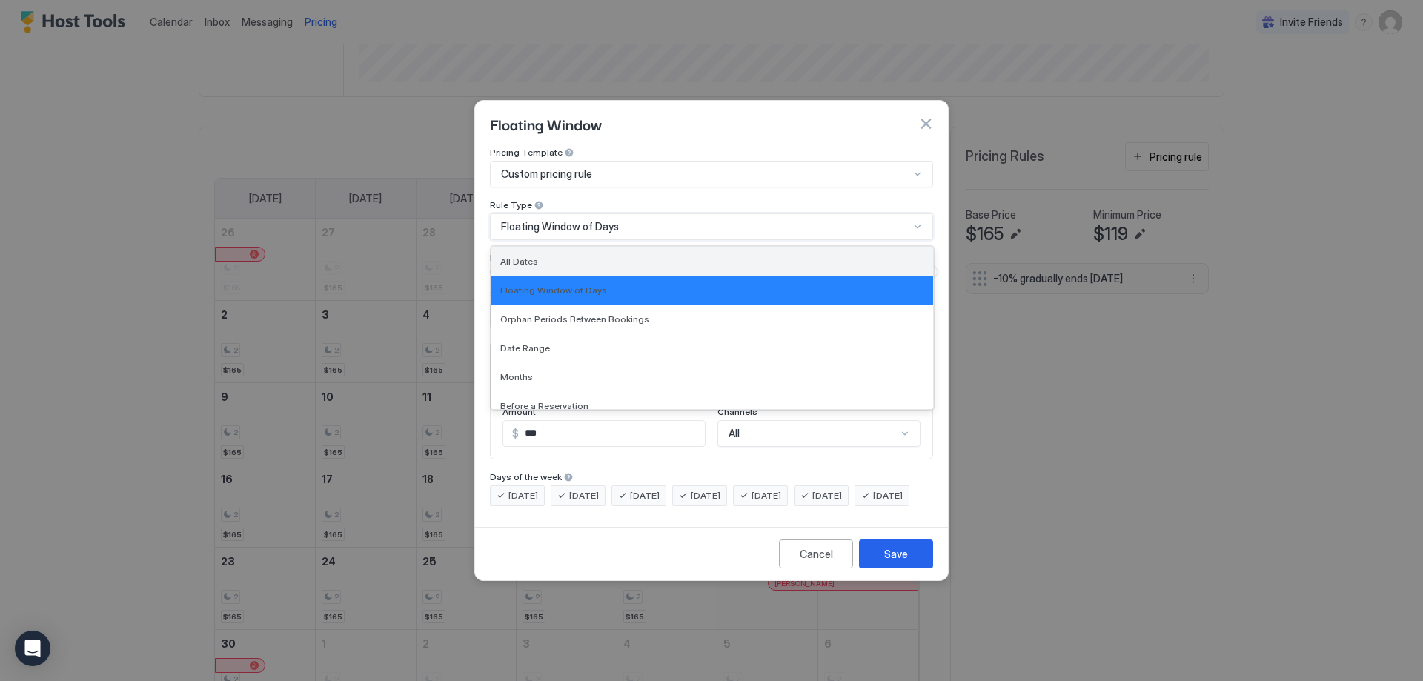
click at [832, 256] on div "All Dates" at bounding box center [712, 261] width 424 height 11
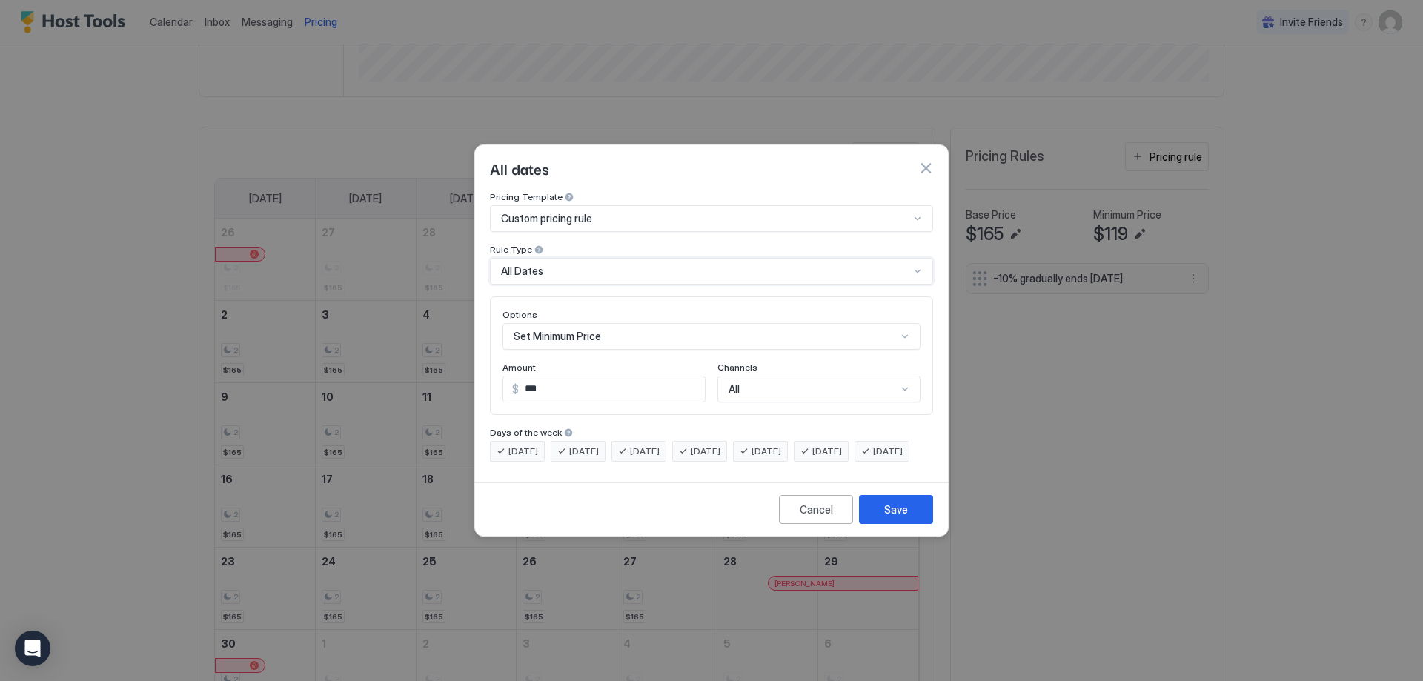
click at [781, 445] on span "[DATE]" at bounding box center [767, 451] width 30 height 13
click at [836, 441] on div "[DATE]" at bounding box center [821, 451] width 55 height 21
drag, startPoint x: 599, startPoint y: 385, endPoint x: 486, endPoint y: 388, distance: 113.5
click at [486, 388] on div "Pricing Template Custom pricing rule Rule Type All Dates Options Set Minimum Pr…" at bounding box center [711, 333] width 473 height 285
type input "***"
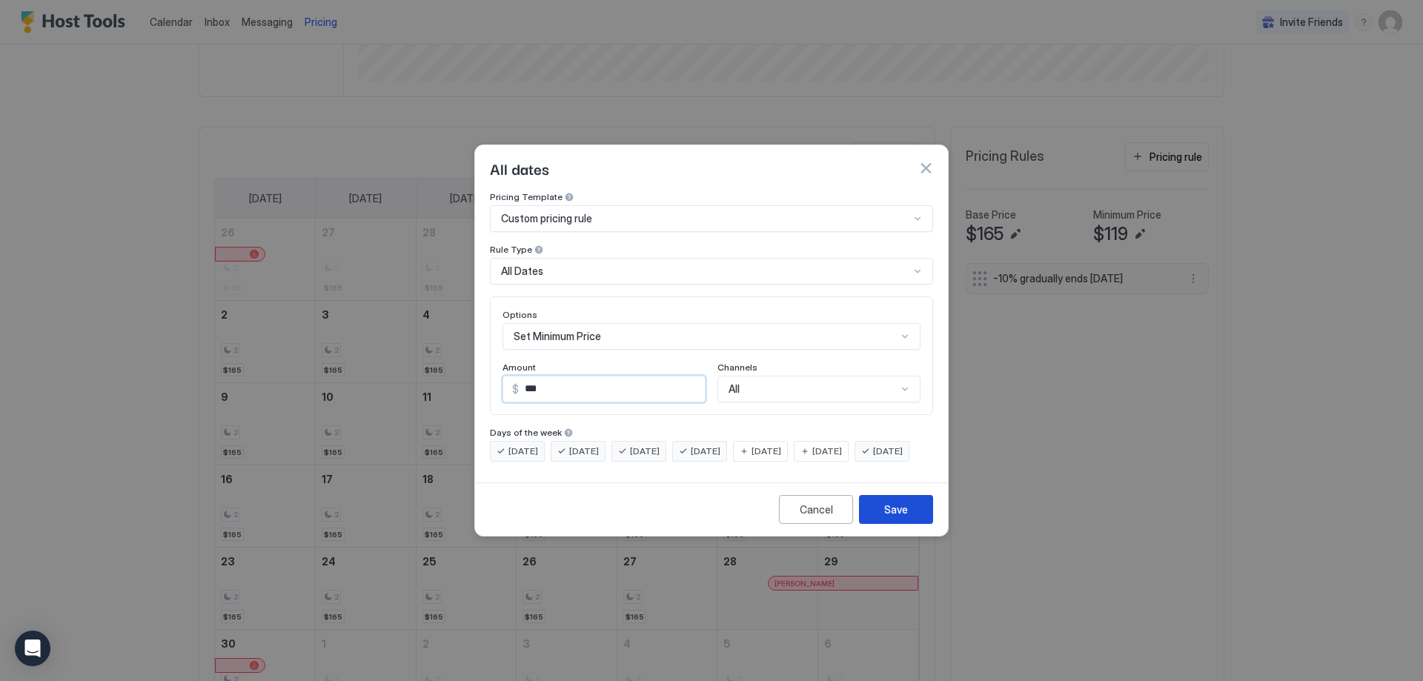
click at [913, 519] on button "Save" at bounding box center [896, 509] width 74 height 29
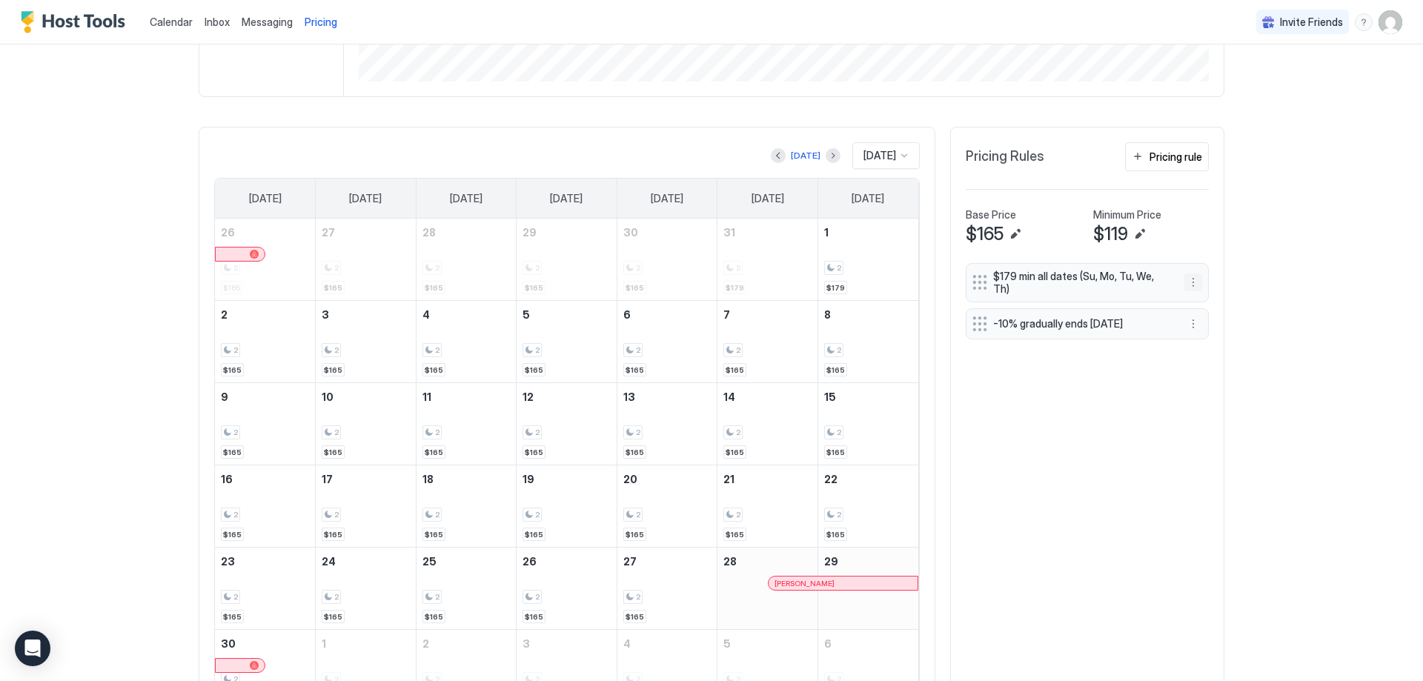
click at [1190, 279] on button "More options" at bounding box center [1194, 283] width 18 height 18
click at [1210, 300] on span "Edit" at bounding box center [1210, 299] width 16 height 11
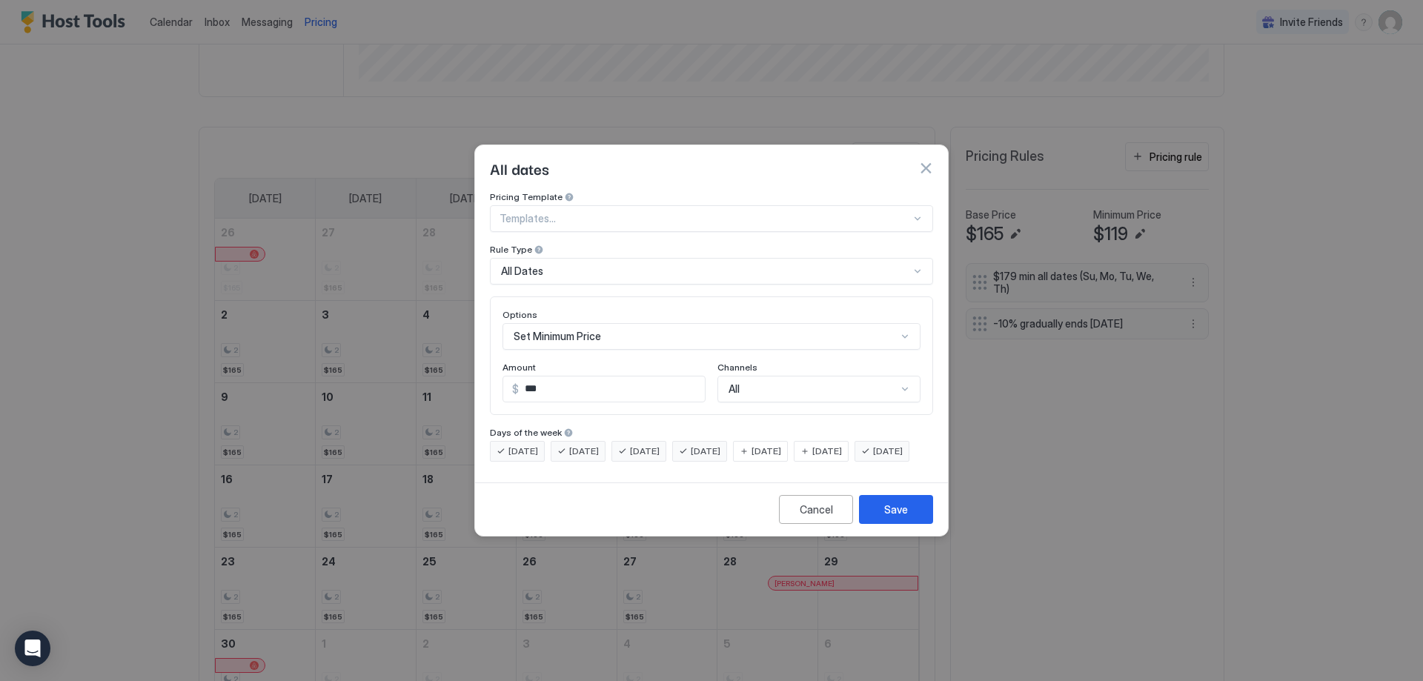
click at [776, 441] on div "[DATE]" at bounding box center [760, 451] width 55 height 21
click at [842, 445] on span "[DATE]" at bounding box center [827, 451] width 30 height 13
click at [513, 445] on span "[DATE]" at bounding box center [524, 451] width 30 height 13
click at [572, 441] on div "[DATE]" at bounding box center [578, 451] width 55 height 21
click at [640, 445] on span "[DATE]" at bounding box center [645, 451] width 30 height 13
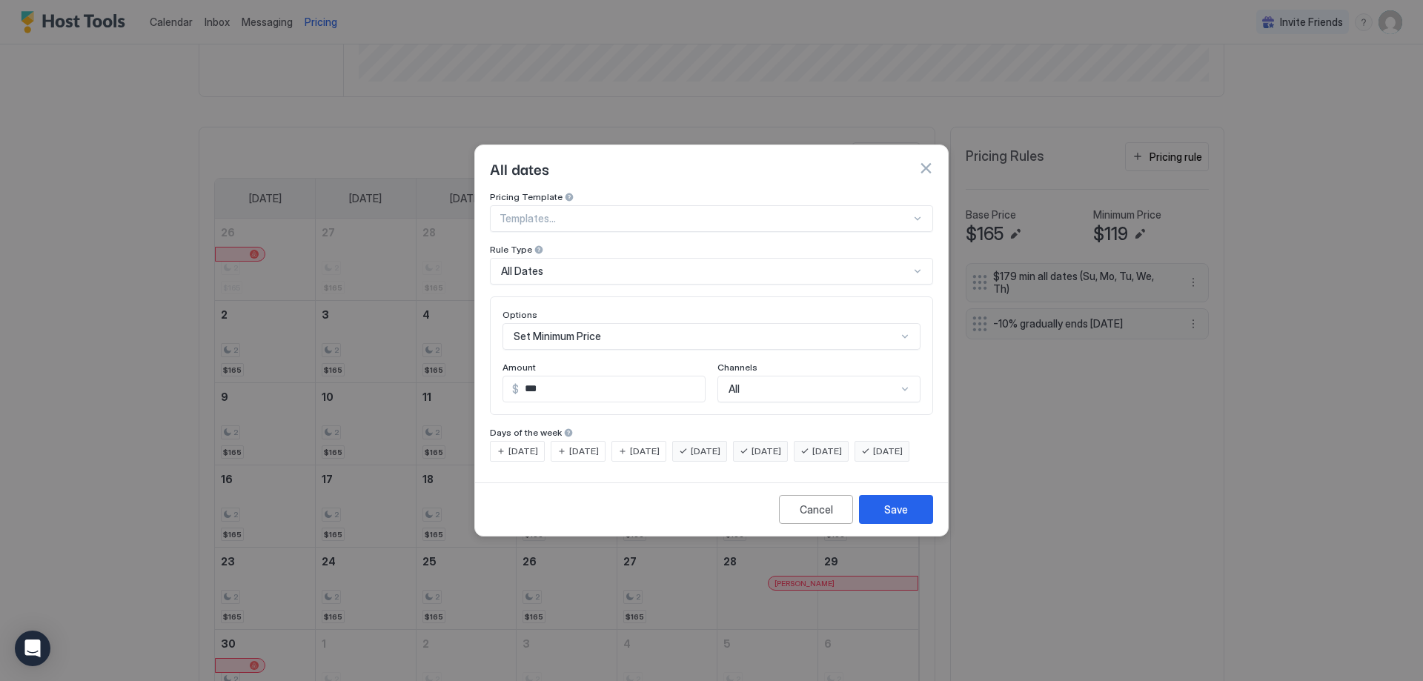
click at [711, 441] on div "[DATE]" at bounding box center [699, 451] width 55 height 21
click at [873, 458] on span "[DATE]" at bounding box center [888, 451] width 30 height 13
click at [903, 517] on div "Save" at bounding box center [896, 510] width 24 height 16
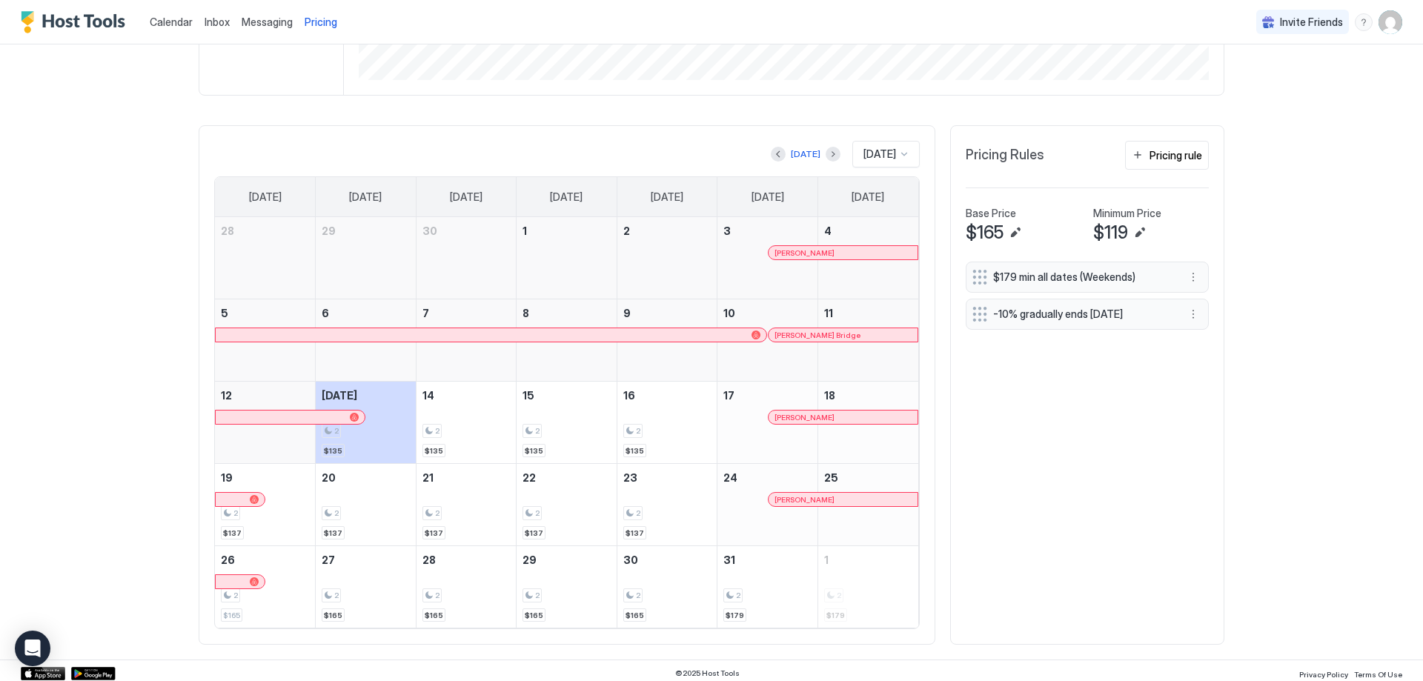
scroll to position [377, 0]
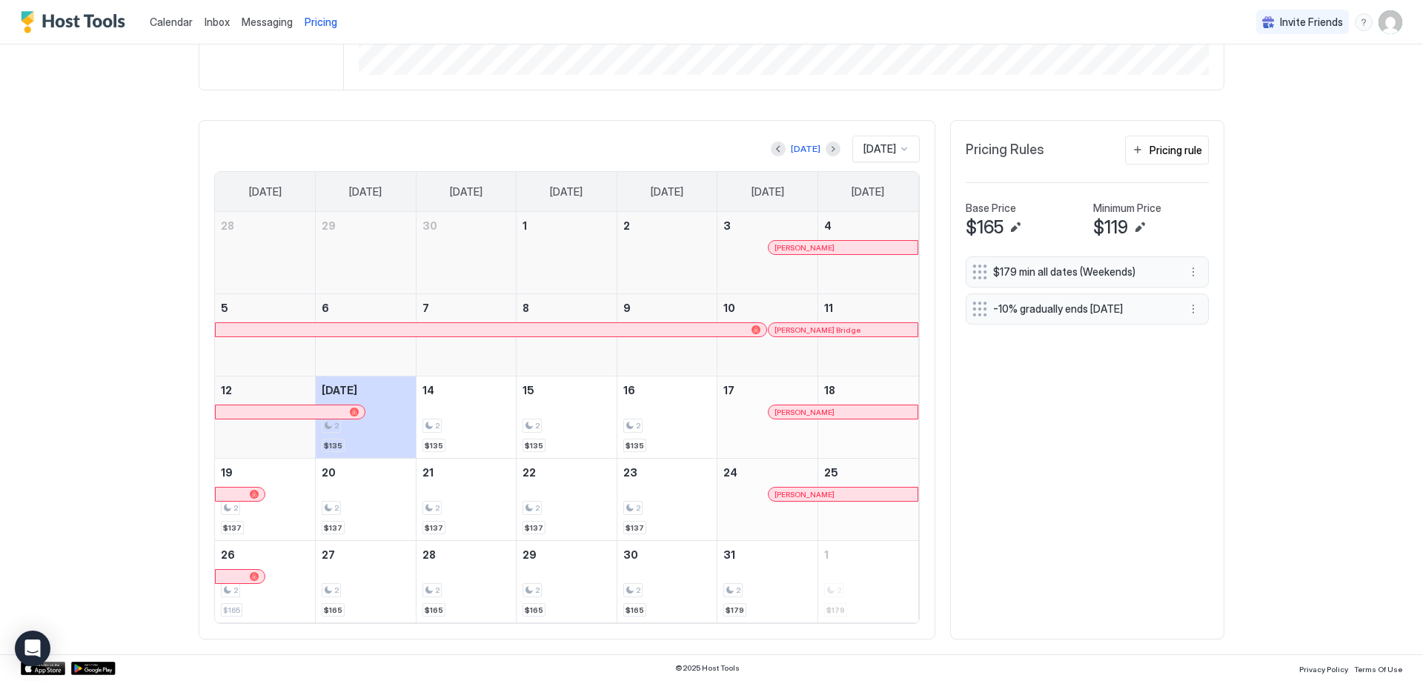
click at [898, 142] on div at bounding box center [904, 148] width 13 height 13
click at [878, 246] on span "[DATE]" at bounding box center [878, 247] width 30 height 11
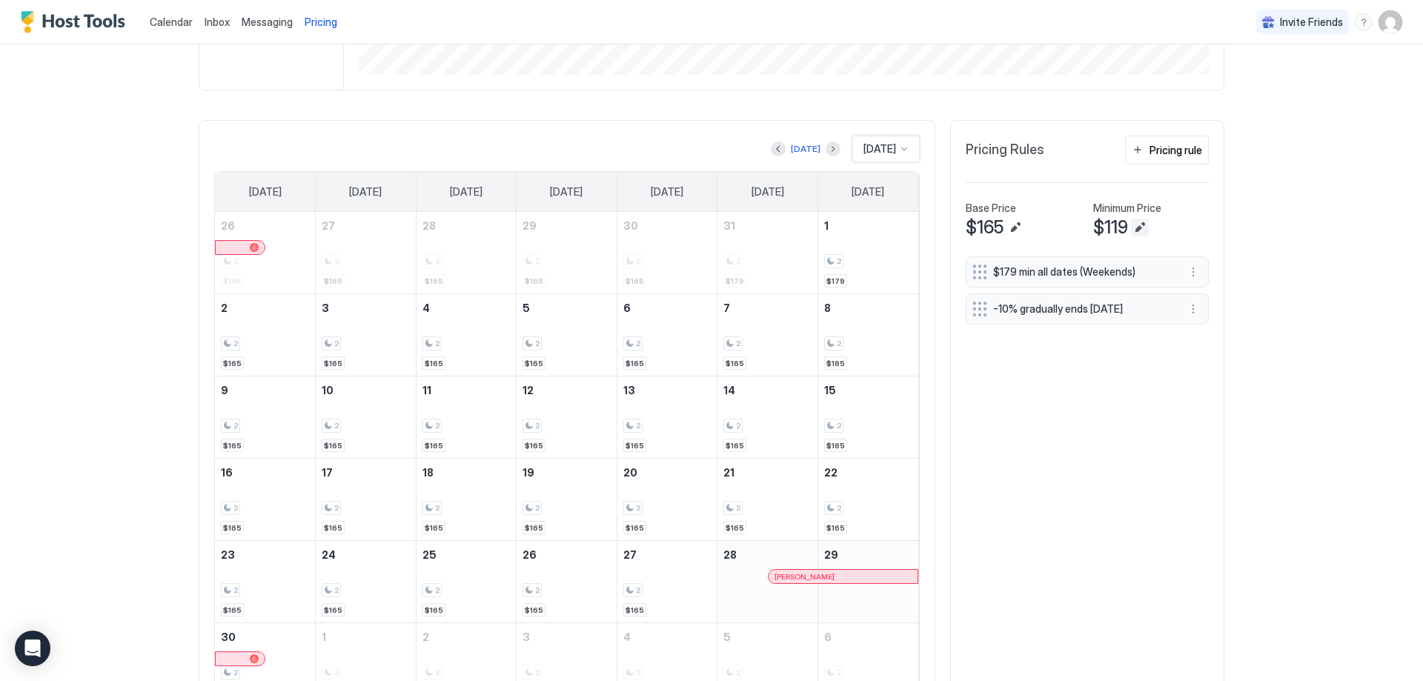
click at [1131, 228] on button "Edit" at bounding box center [1140, 228] width 18 height 18
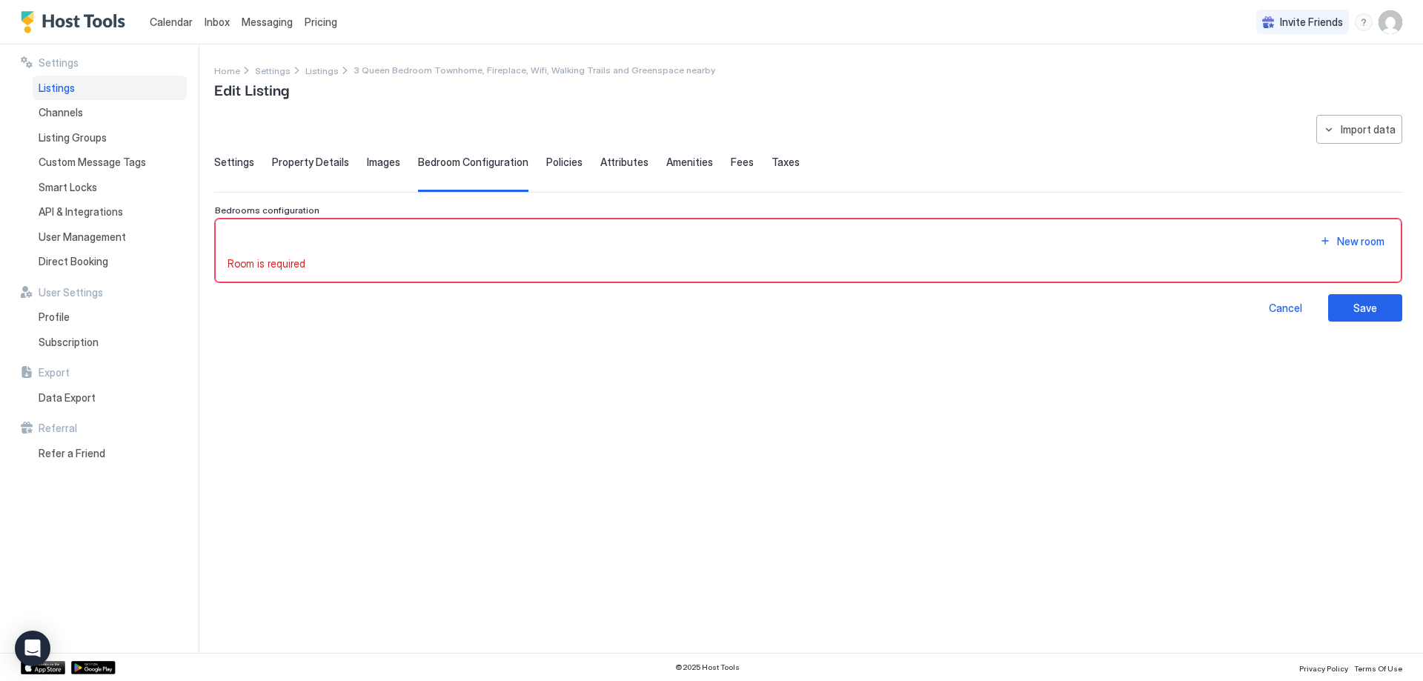
click at [775, 162] on span "Taxes" at bounding box center [786, 162] width 28 height 13
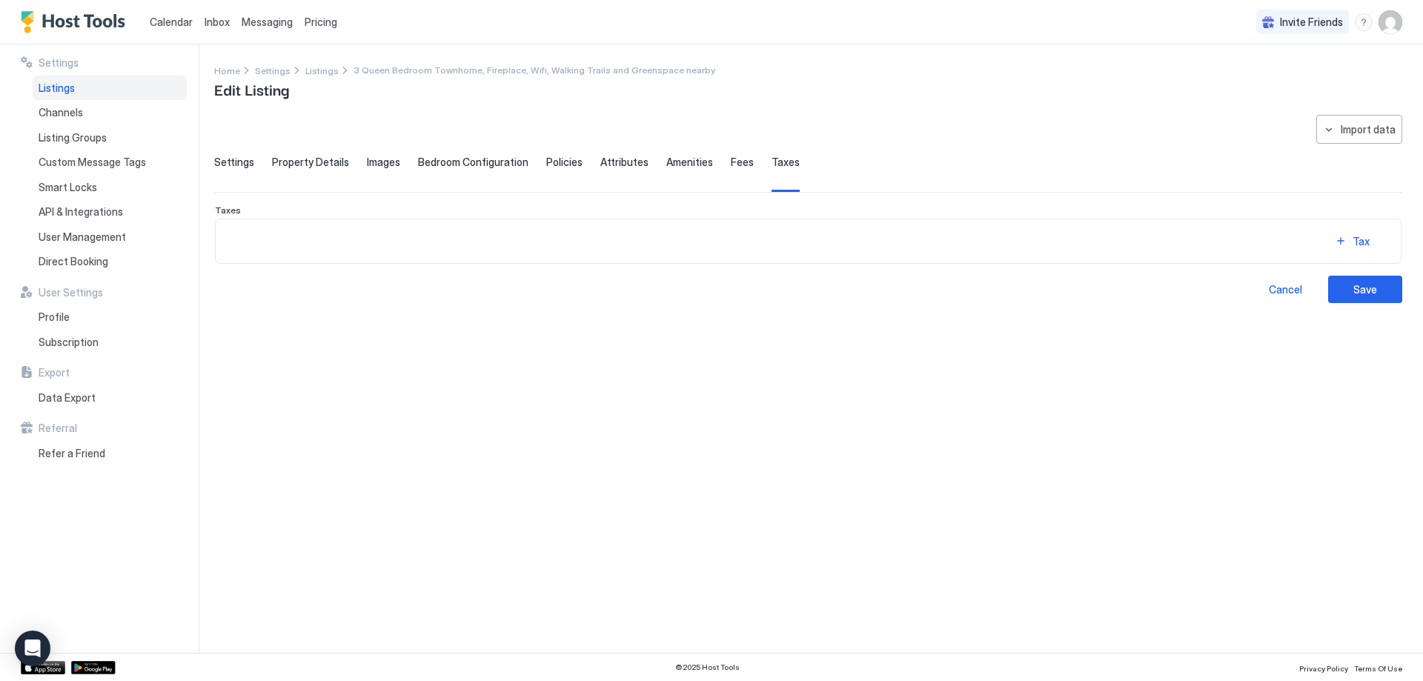
click at [739, 162] on div "Settings Property Details Images Bedroom Configuration Policies Attributes Amen…" at bounding box center [808, 174] width 1188 height 36
click at [738, 162] on span "Fees" at bounding box center [742, 162] width 23 height 13
click at [689, 161] on span "Amenities" at bounding box center [689, 162] width 47 height 13
click at [607, 163] on span "Attributes" at bounding box center [624, 162] width 48 height 13
click at [560, 159] on span "Policies" at bounding box center [564, 162] width 36 height 13
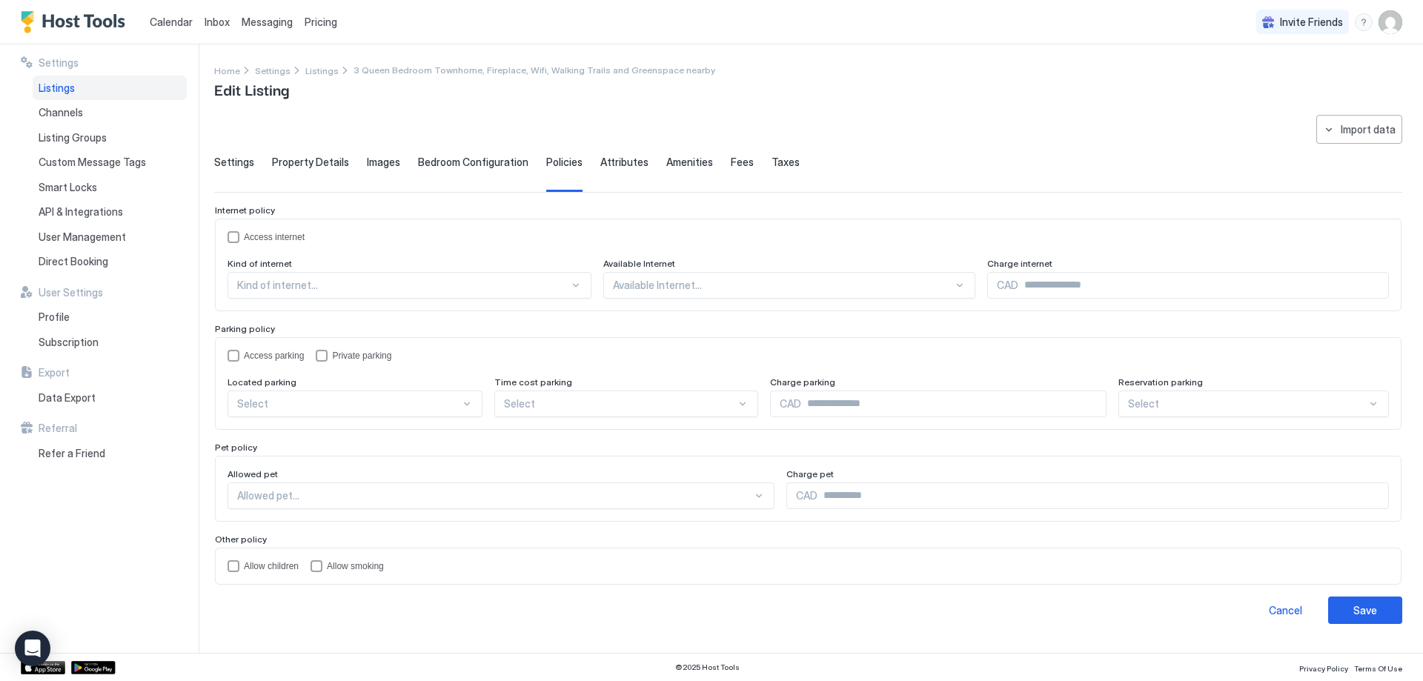
click at [466, 159] on span "Bedroom Configuration" at bounding box center [473, 162] width 110 height 13
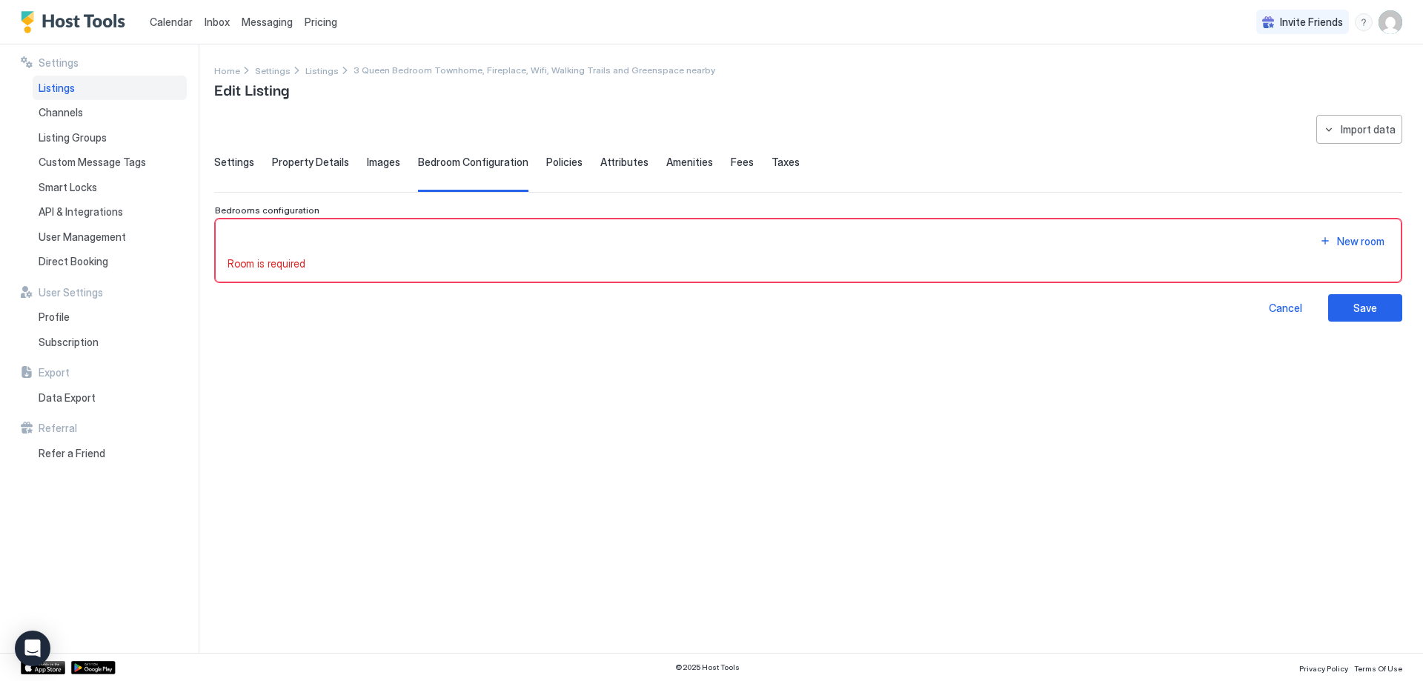
click at [417, 248] on div "New room" at bounding box center [809, 241] width 1162 height 20
click at [1317, 246] on button "New room" at bounding box center [1352, 241] width 74 height 20
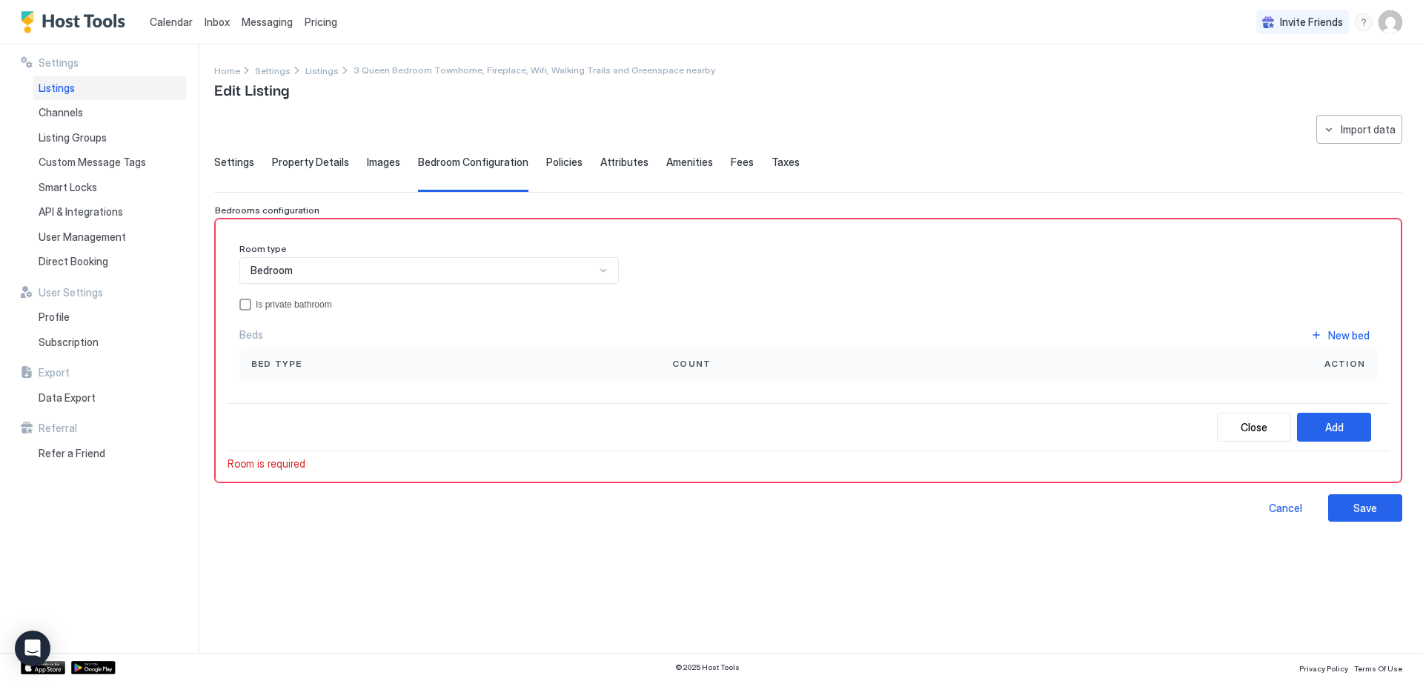
click at [370, 452] on div "Room type Bedroom Is private bathroom Beds New bed Bed type Count Action Close …" at bounding box center [809, 350] width 1162 height 239
click at [1332, 425] on div "Add" at bounding box center [1334, 428] width 19 height 16
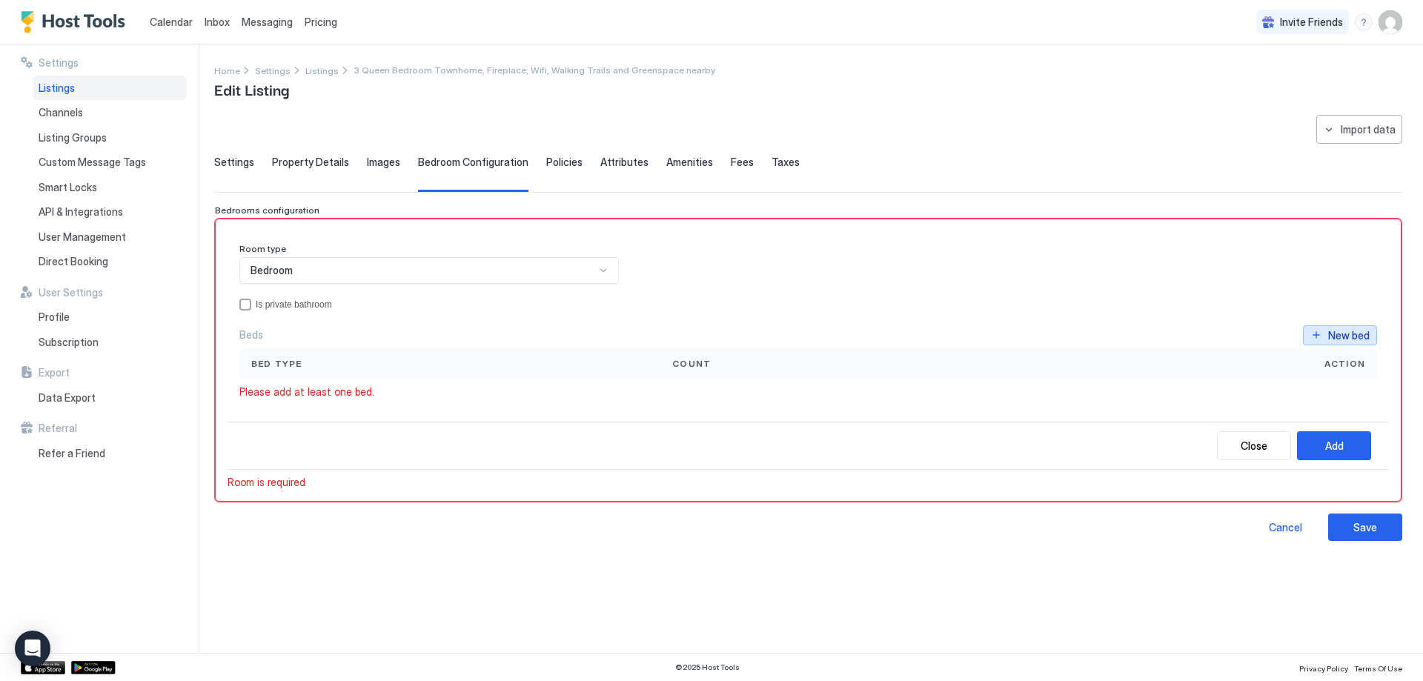
click at [1343, 336] on div "New bed" at bounding box center [1349, 336] width 42 height 16
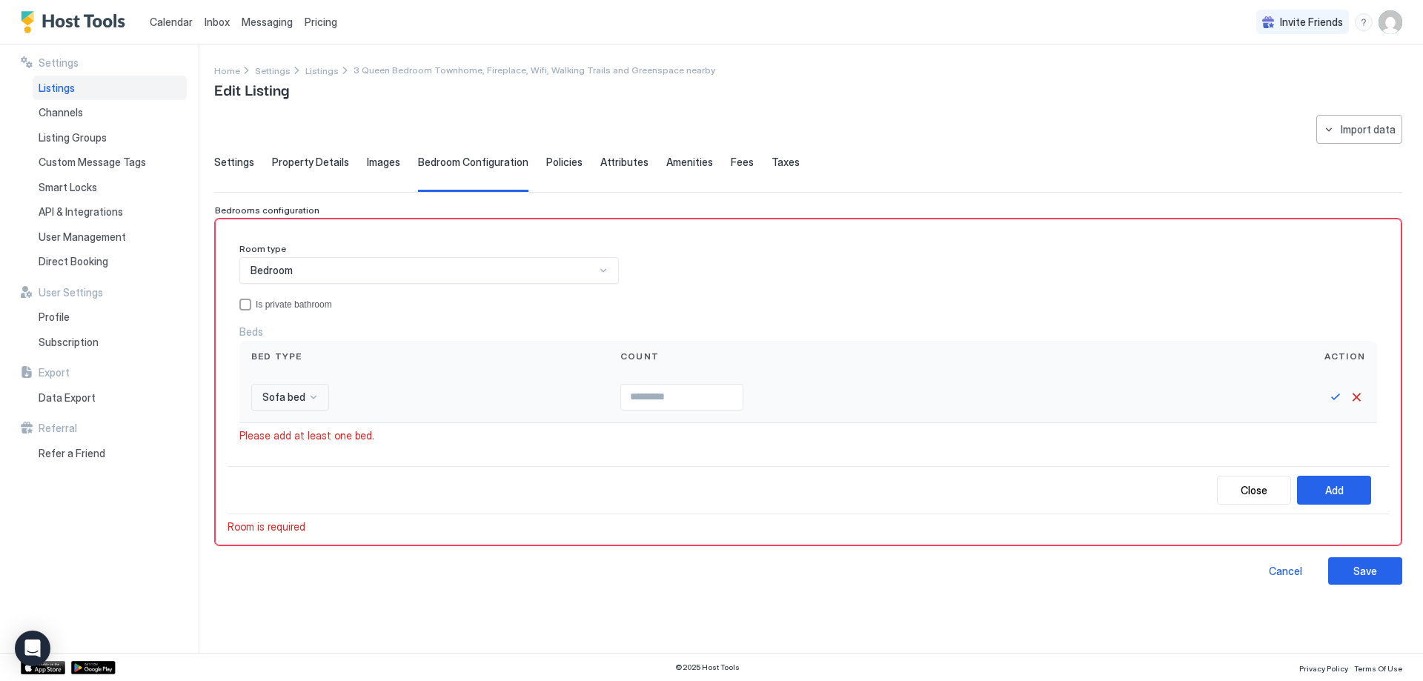
click at [297, 392] on span "Sofa bed" at bounding box center [283, 397] width 43 height 13
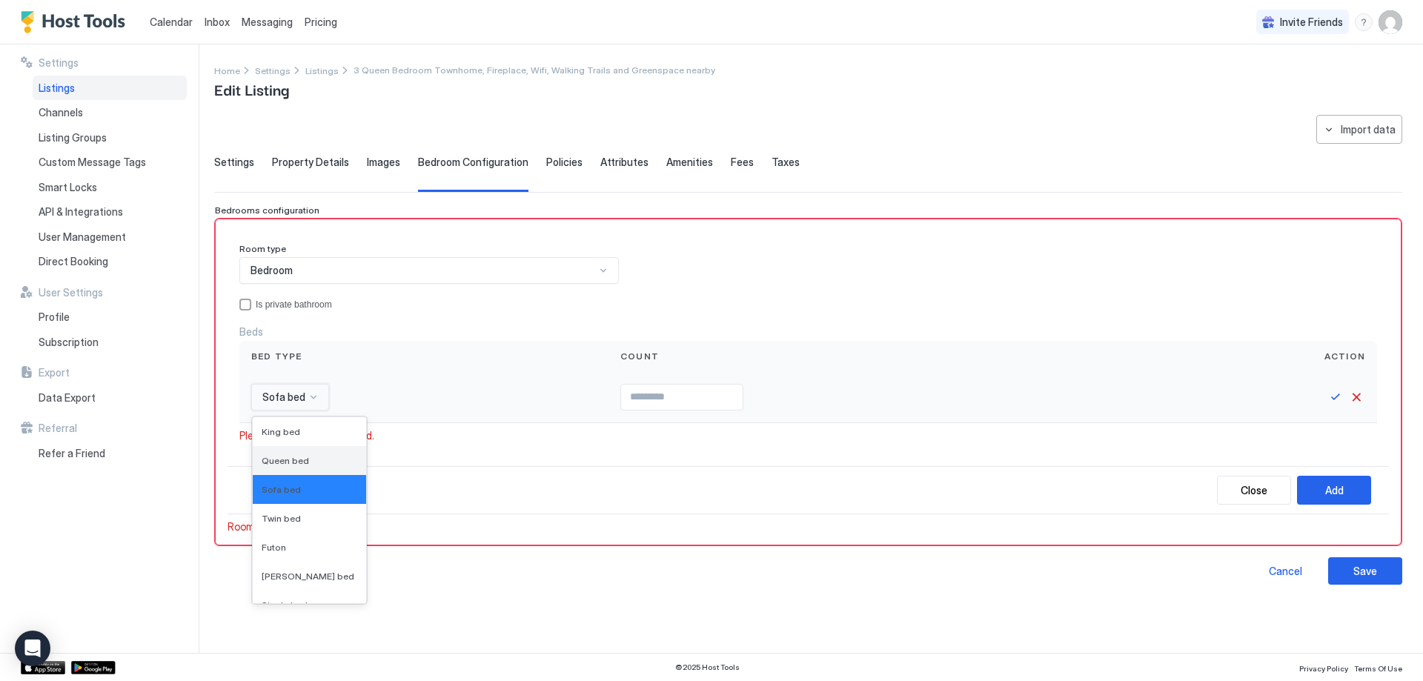
click at [294, 459] on span "Queen bed" at bounding box center [285, 460] width 47 height 11
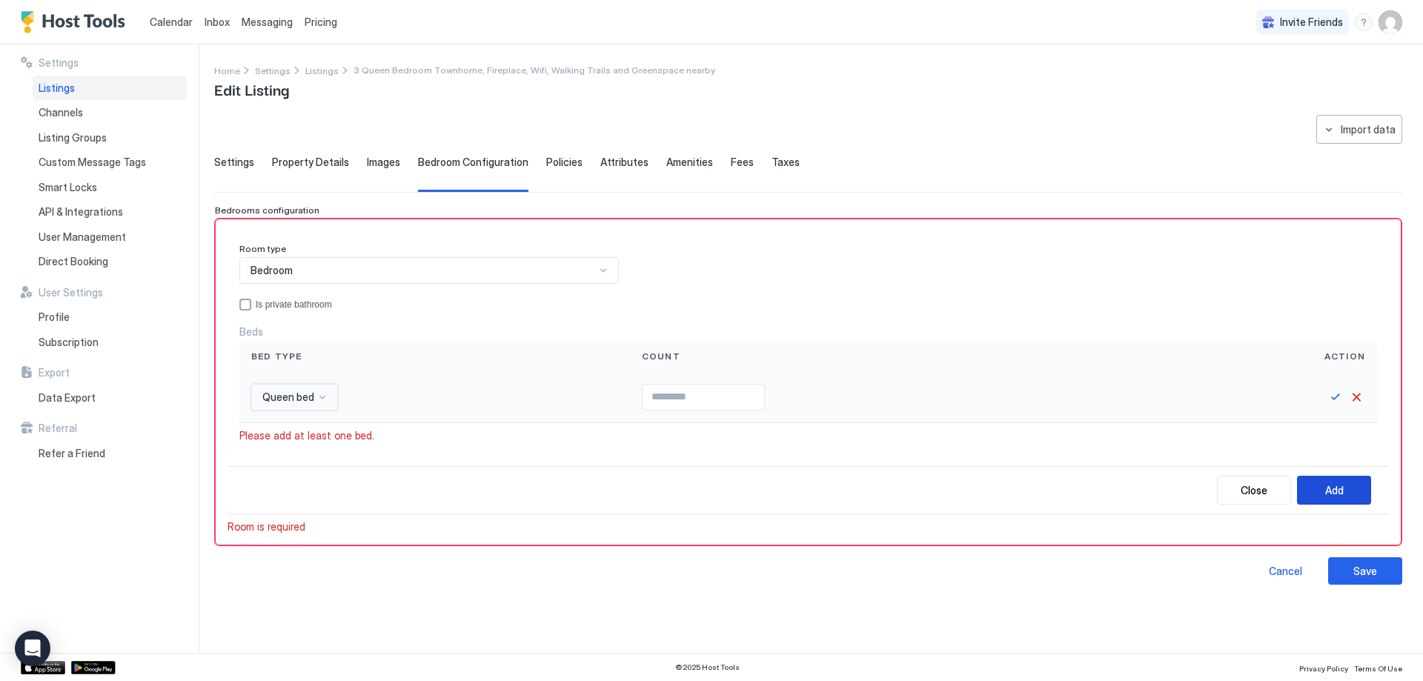
click at [1366, 492] on button "Add" at bounding box center [1334, 490] width 74 height 29
click at [428, 505] on div "Close Add" at bounding box center [809, 490] width 1162 height 48
click at [363, 480] on div "Close Add" at bounding box center [809, 490] width 1162 height 48
click at [649, 395] on input "Input Field" at bounding box center [704, 397] width 122 height 25
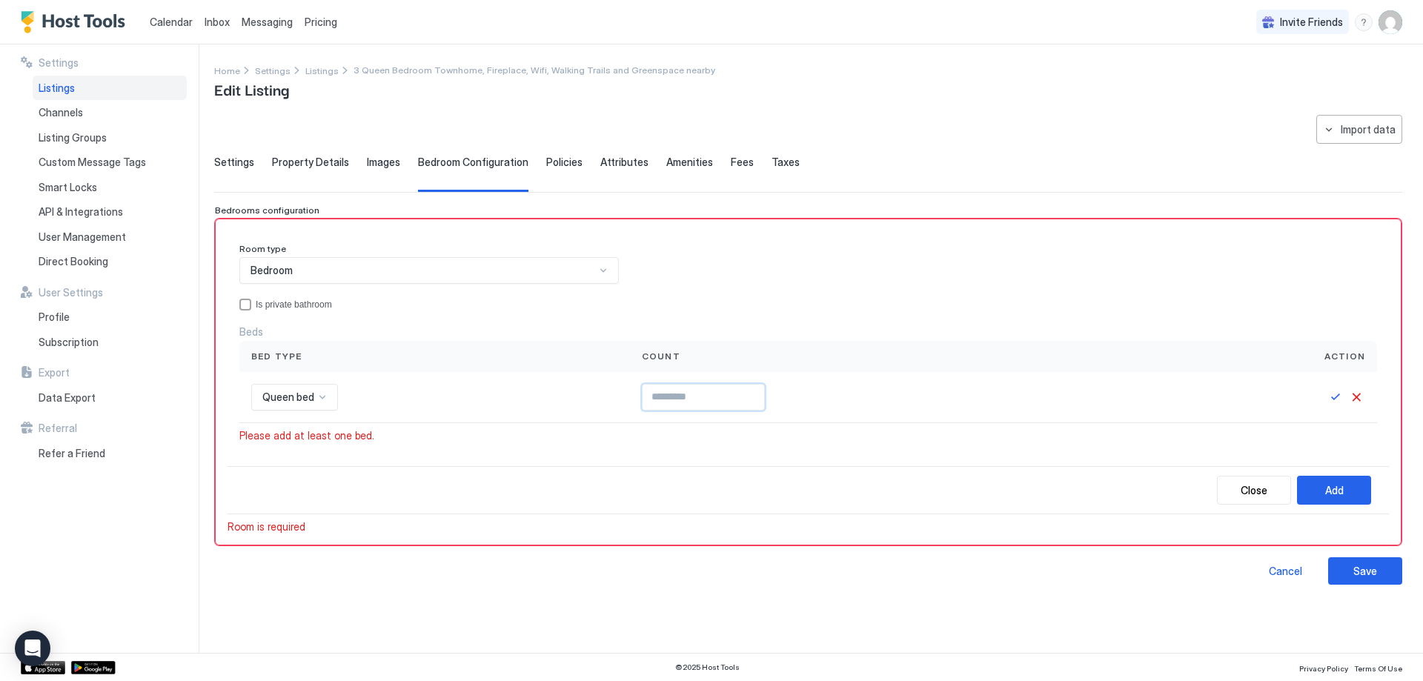
type input "*"
click at [1321, 477] on button "Add" at bounding box center [1334, 490] width 74 height 29
click at [1328, 486] on div "Add" at bounding box center [1334, 491] width 19 height 16
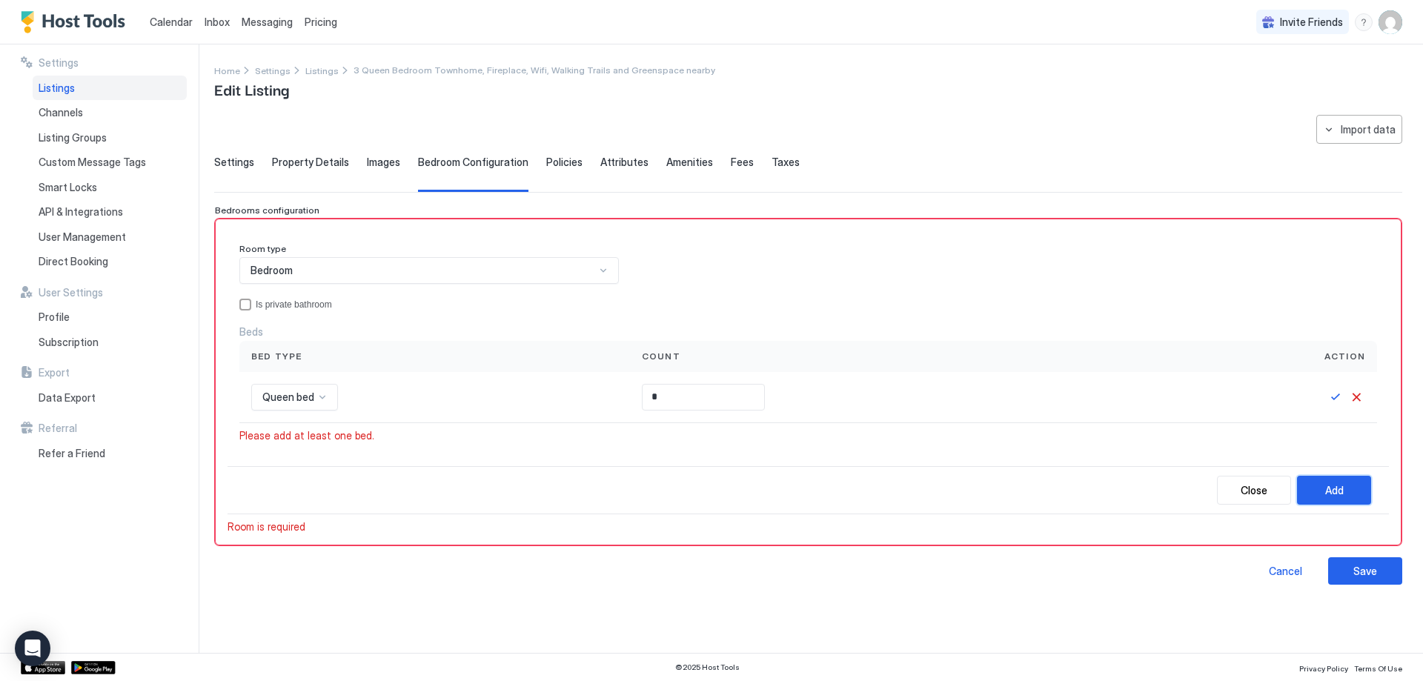
click at [1328, 486] on div "Add" at bounding box center [1334, 491] width 19 height 16
click at [1326, 397] on div at bounding box center [1263, 397] width 205 height 18
click at [1335, 394] on button "Save" at bounding box center [1336, 397] width 18 height 18
click at [1352, 497] on button "Add" at bounding box center [1334, 488] width 74 height 29
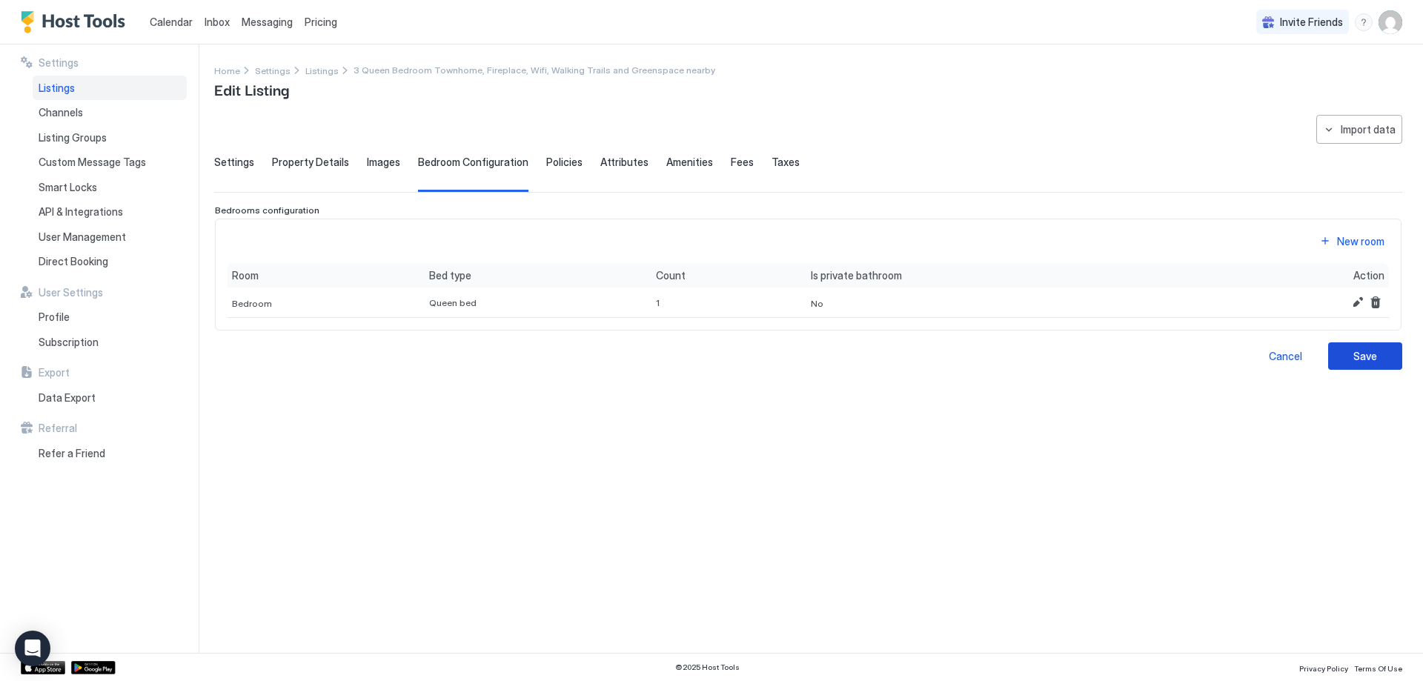
click at [1345, 359] on button "Save" at bounding box center [1365, 355] width 74 height 27
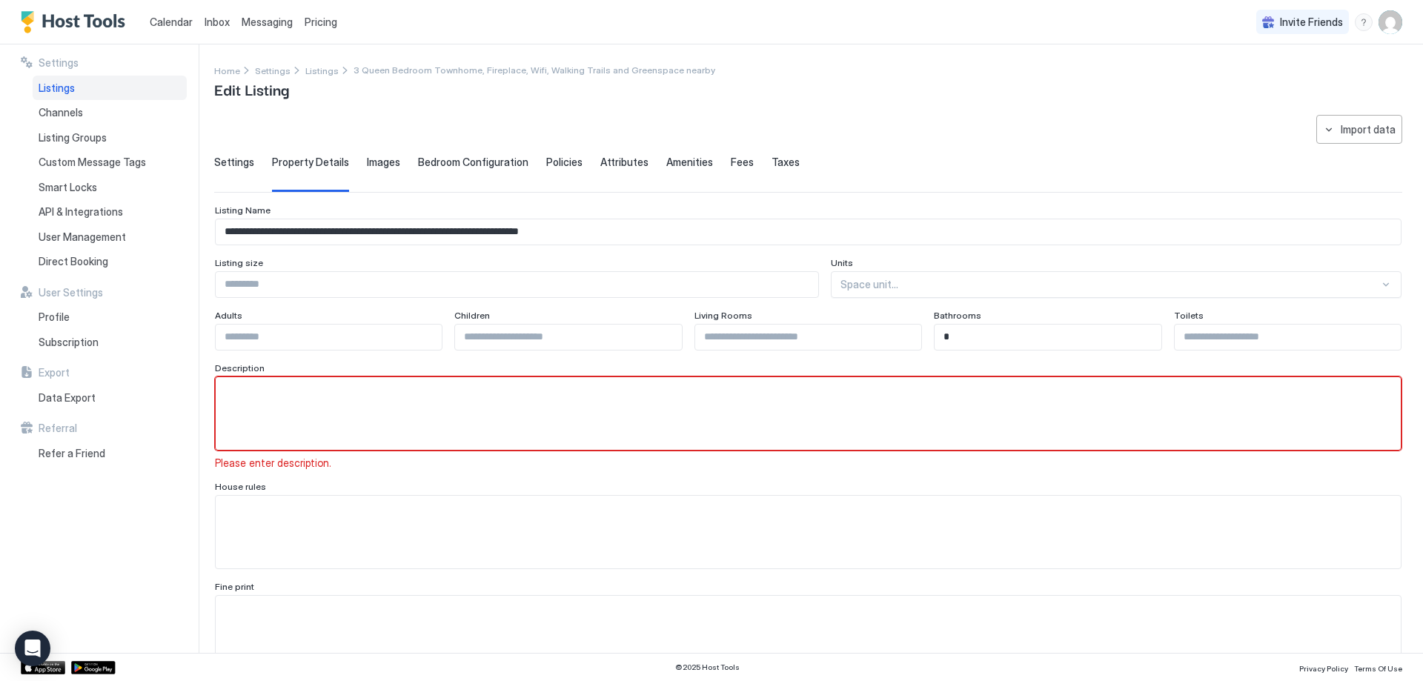
scroll to position [14, 0]
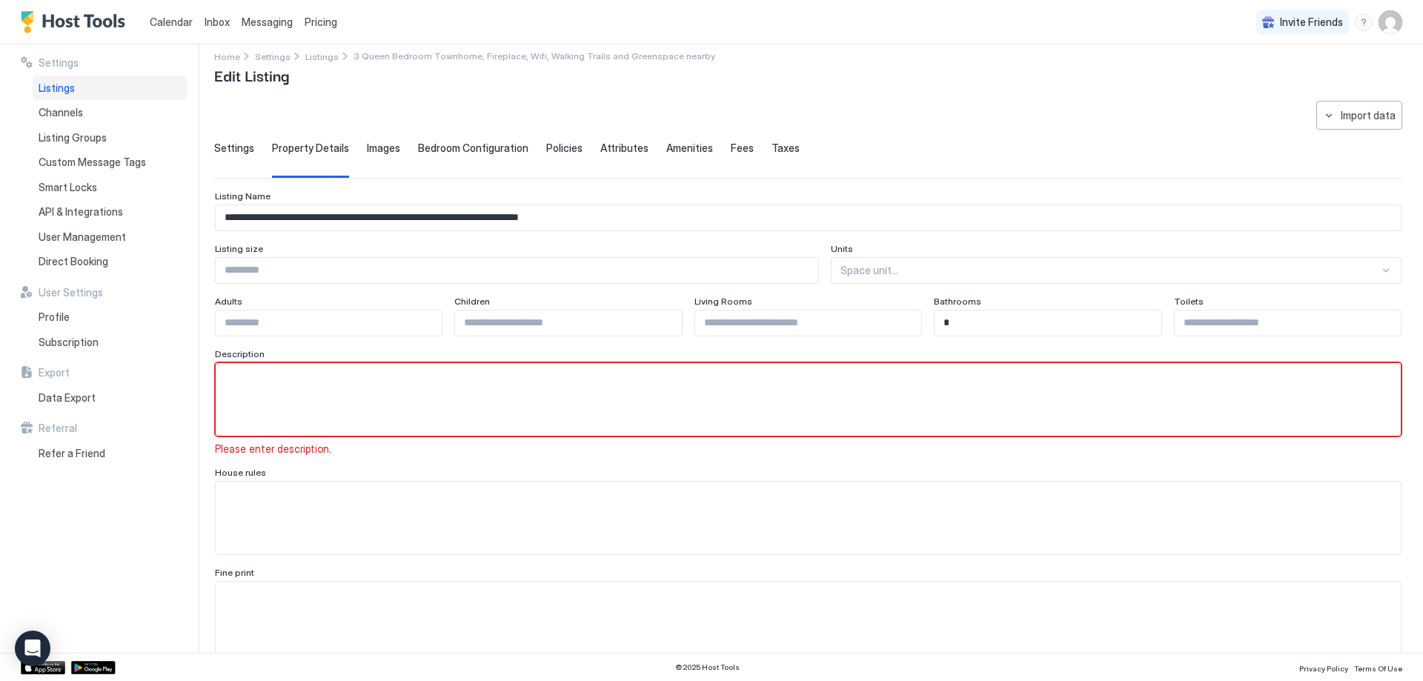
click at [915, 259] on div "Space unit..." at bounding box center [1116, 270] width 571 height 27
click at [917, 259] on div "Space unit..." at bounding box center [1116, 270] width 571 height 27
